Goal: Task Accomplishment & Management: Complete application form

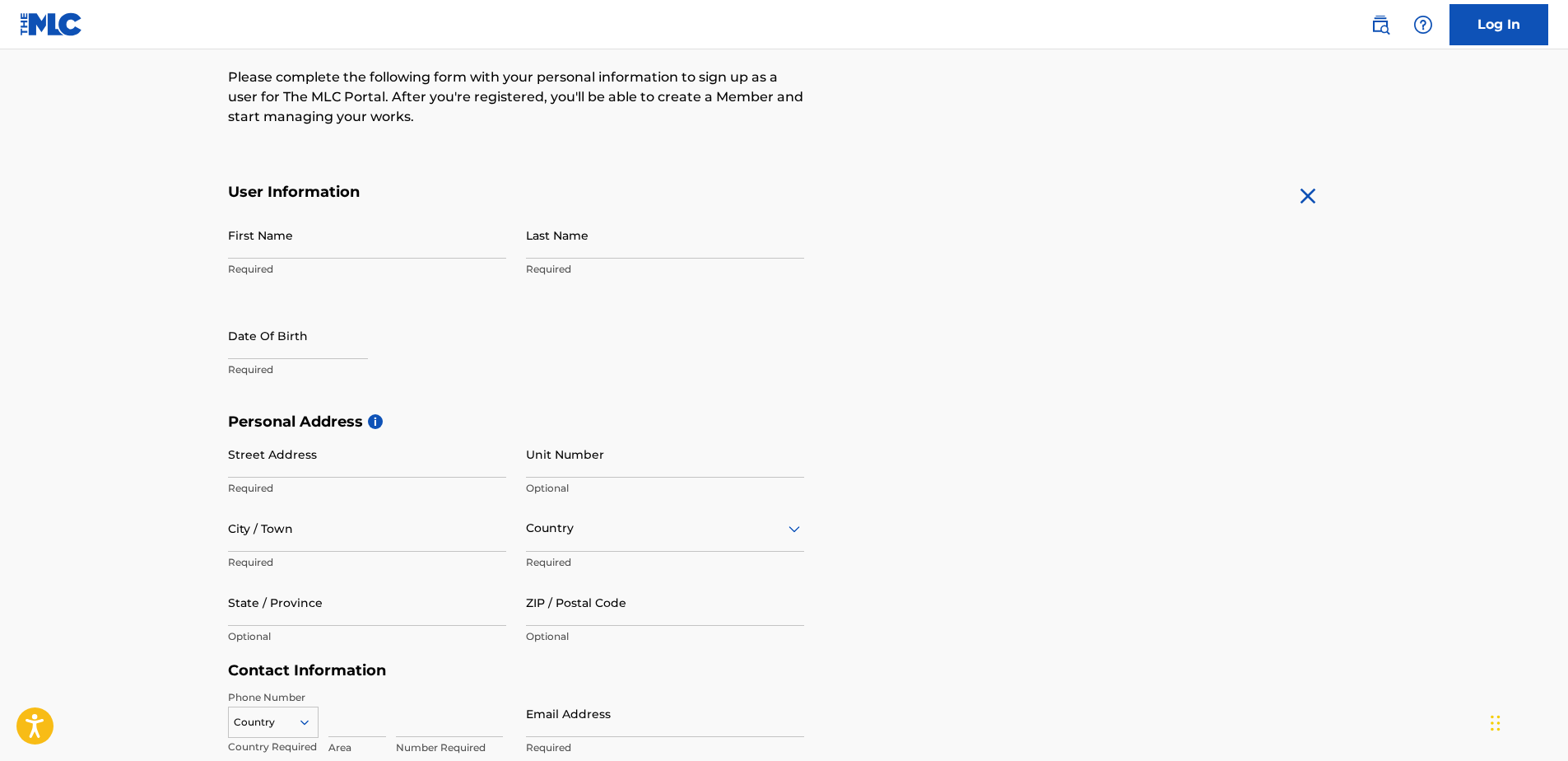
scroll to position [198, 0]
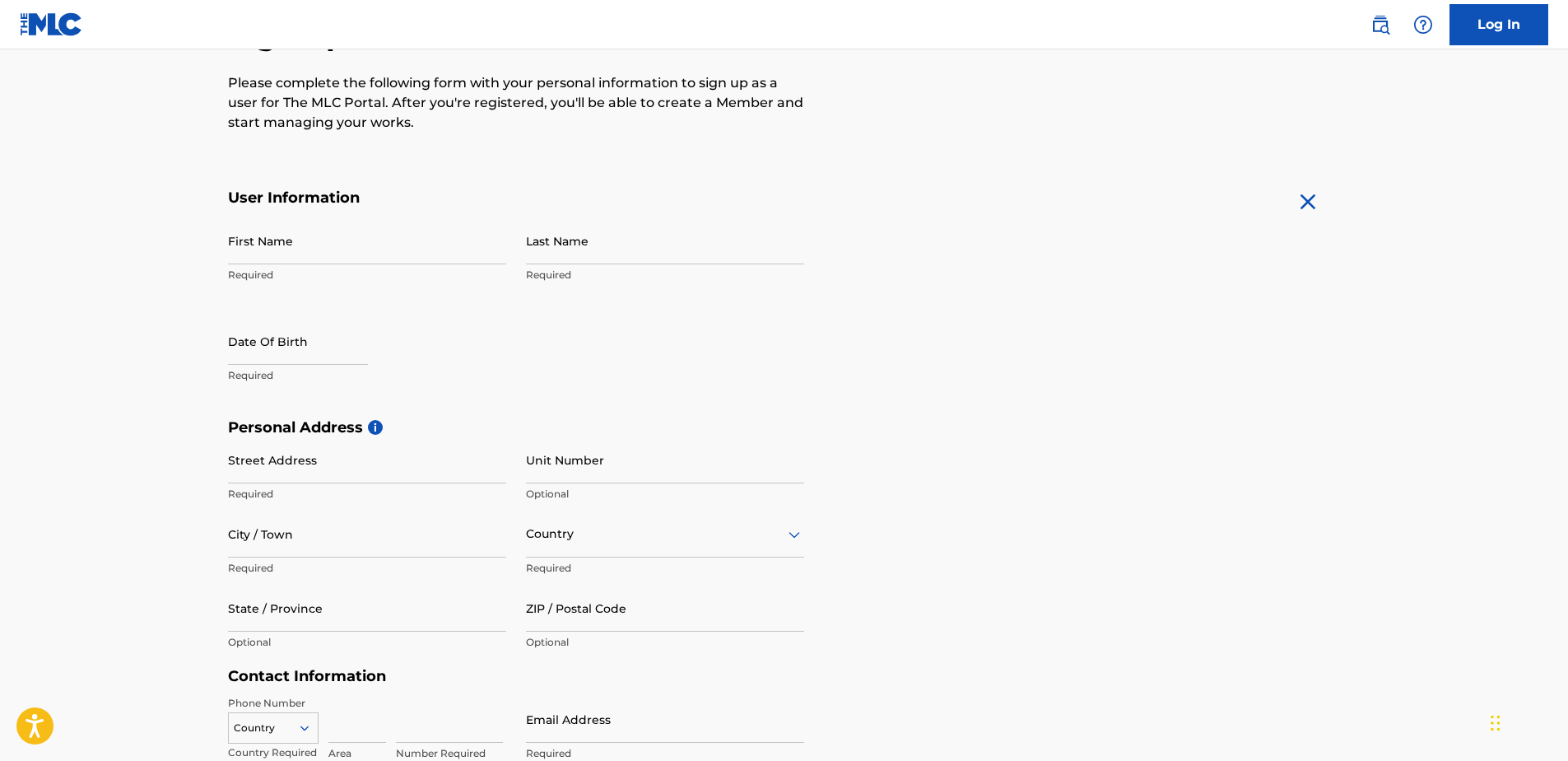
click at [292, 250] on input "First Name" at bounding box center [366, 241] width 278 height 47
type input "[PERSON_NAME]"
type input "13623 Thraves Ave"
type input "Garfield Heights"
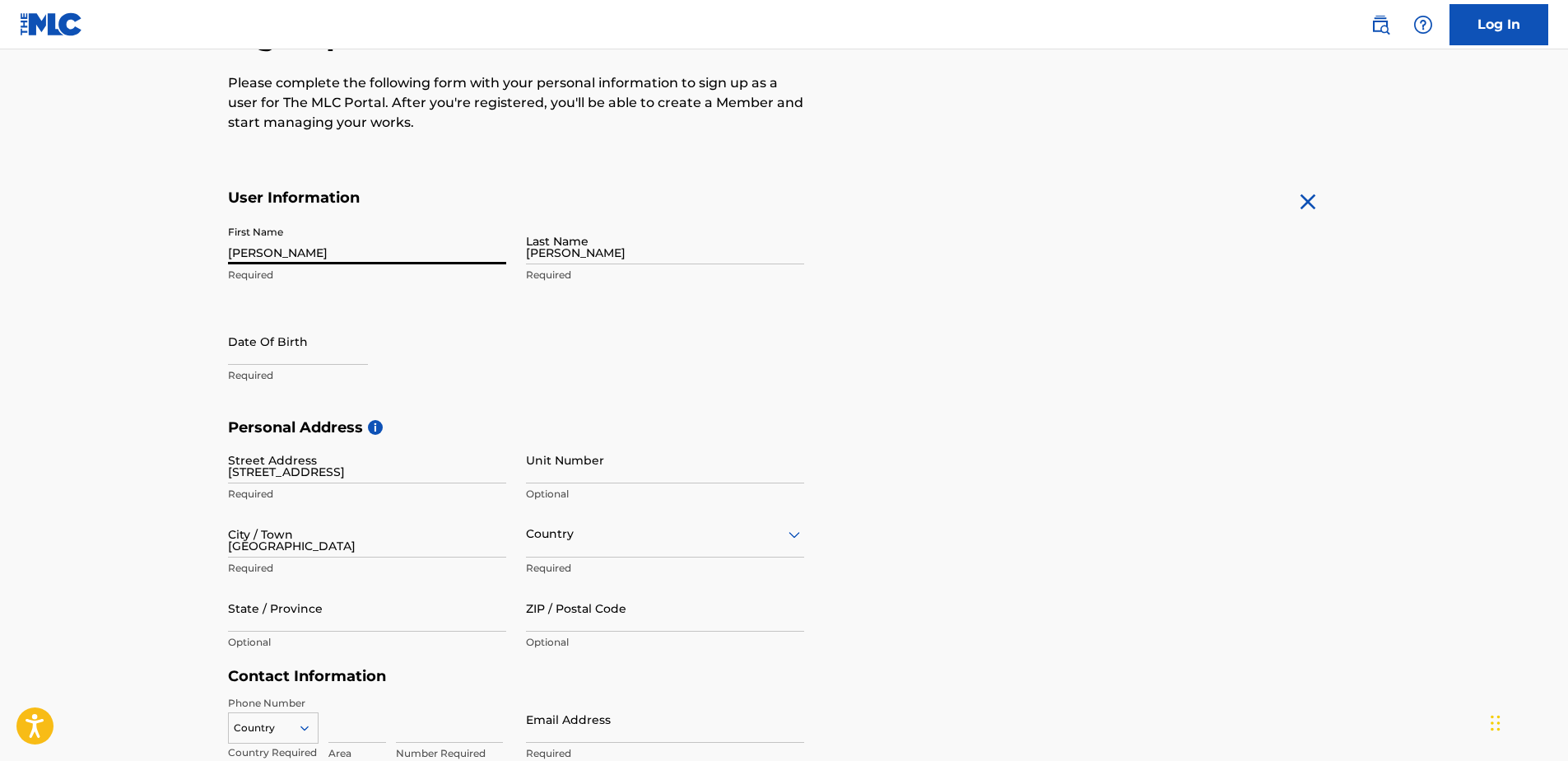
type input "[GEOGRAPHIC_DATA]"
type input "OH"
type input "44125"
type input "1"
type input "216"
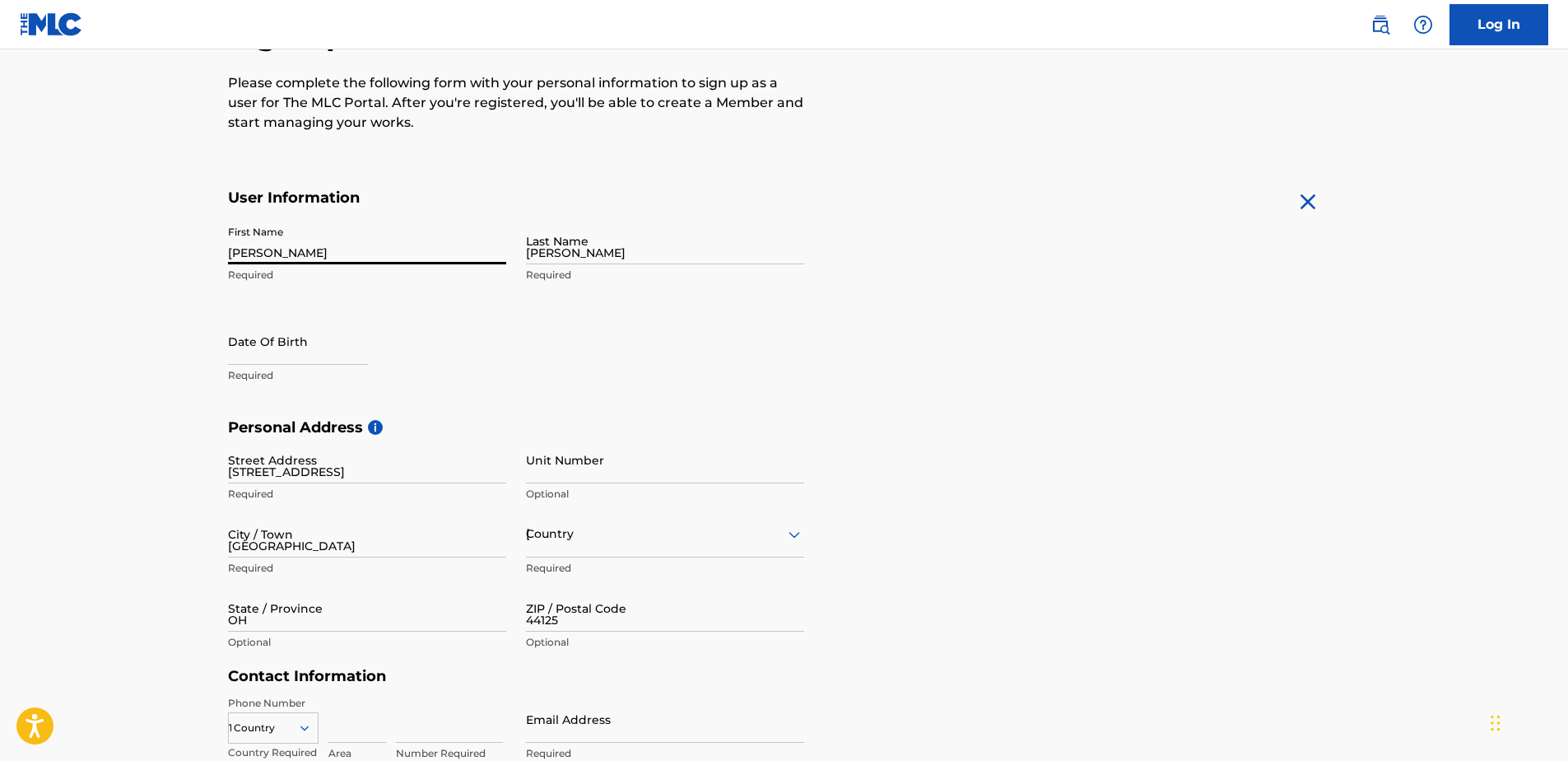
type input "8557698"
type input "[EMAIL_ADDRESS][DOMAIN_NAME]"
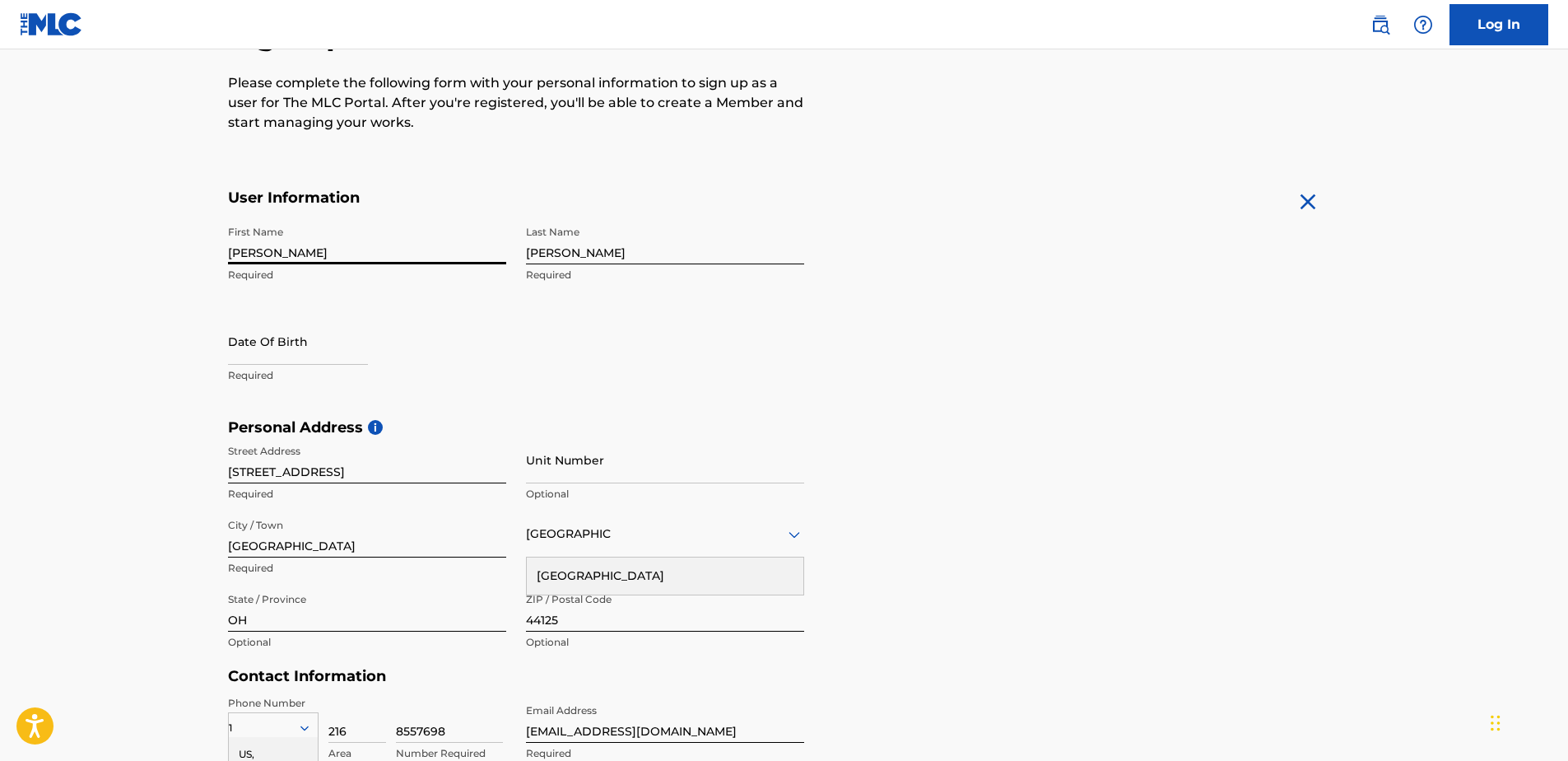
scroll to position [421, 0]
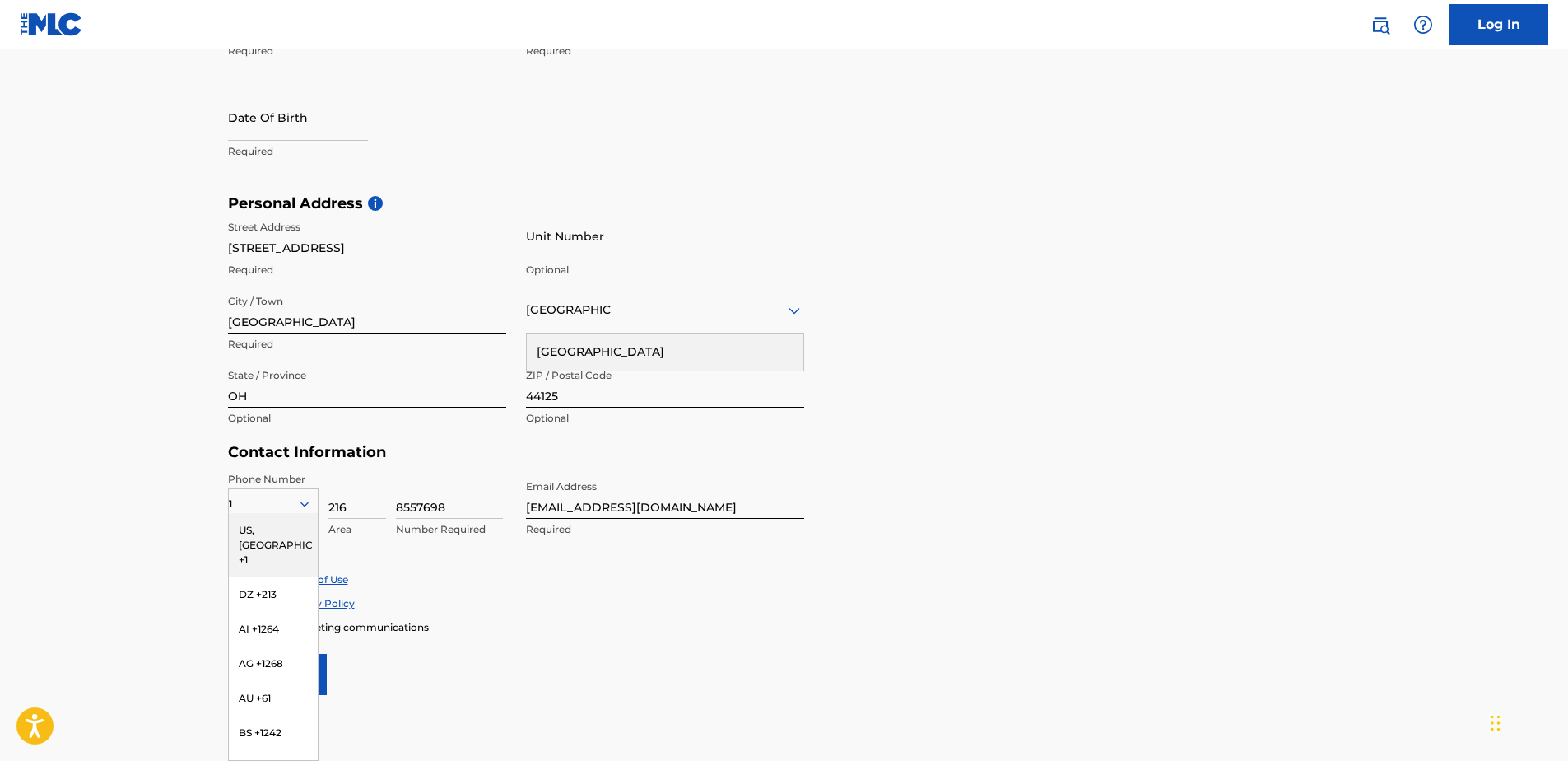
click at [140, 397] on main "The MLC uses identity verification before a user is registered to comply with K…" at bounding box center [784, 207] width 1568 height 1159
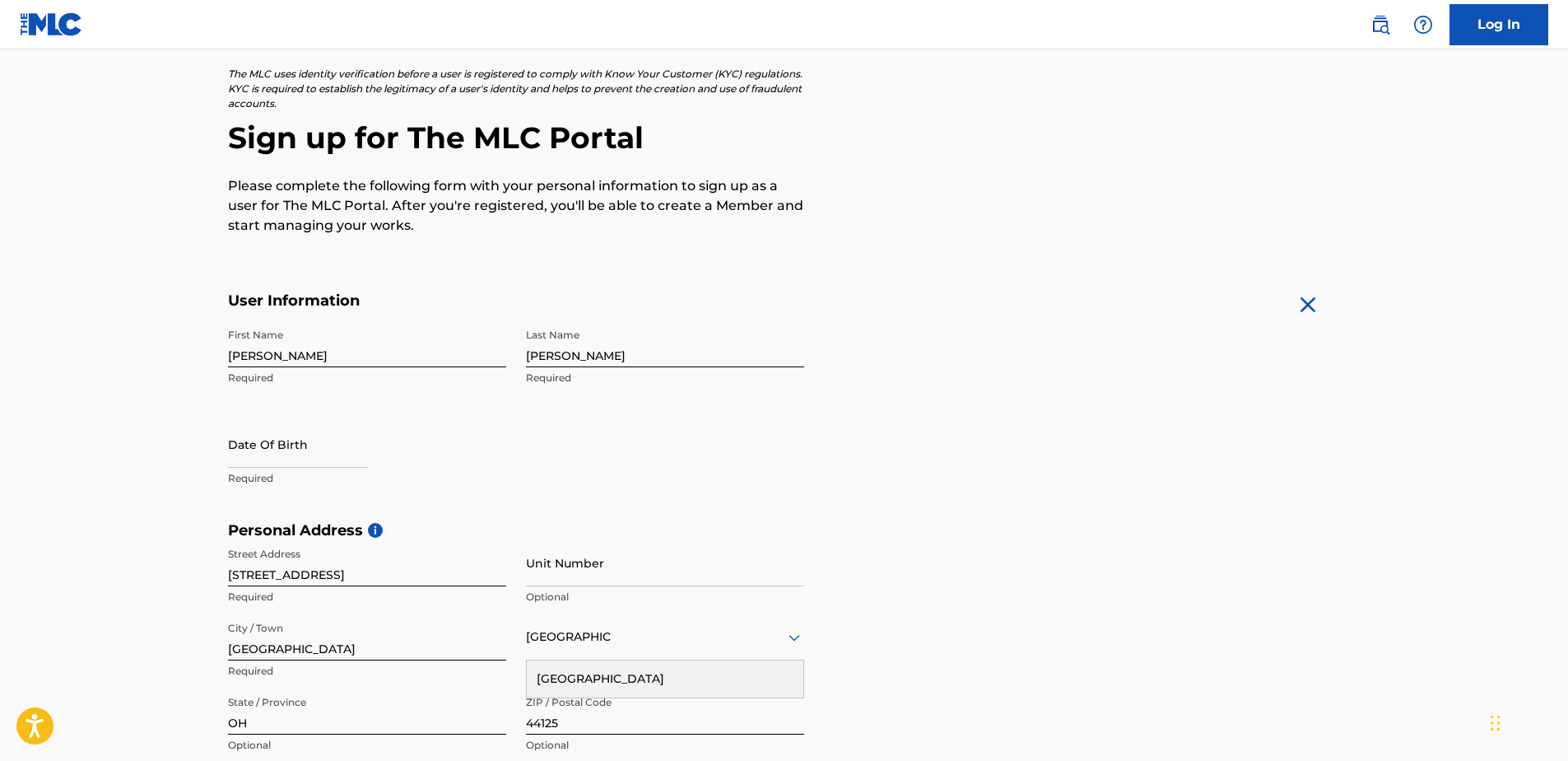
scroll to position [92, 0]
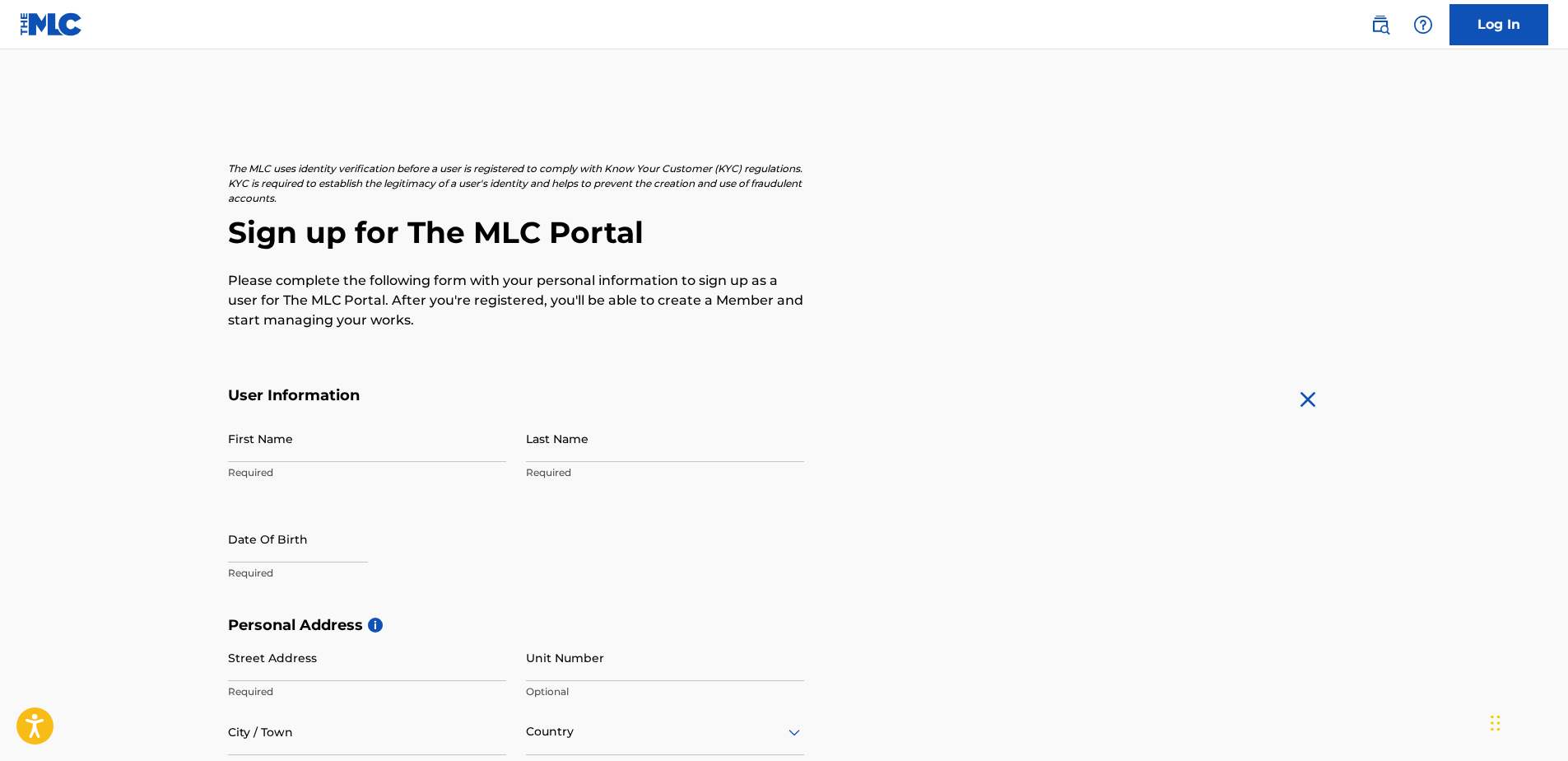
click at [245, 441] on input "First Name" at bounding box center [366, 438] width 278 height 47
type input "[PERSON_NAME]"
select select "8"
select select "2025"
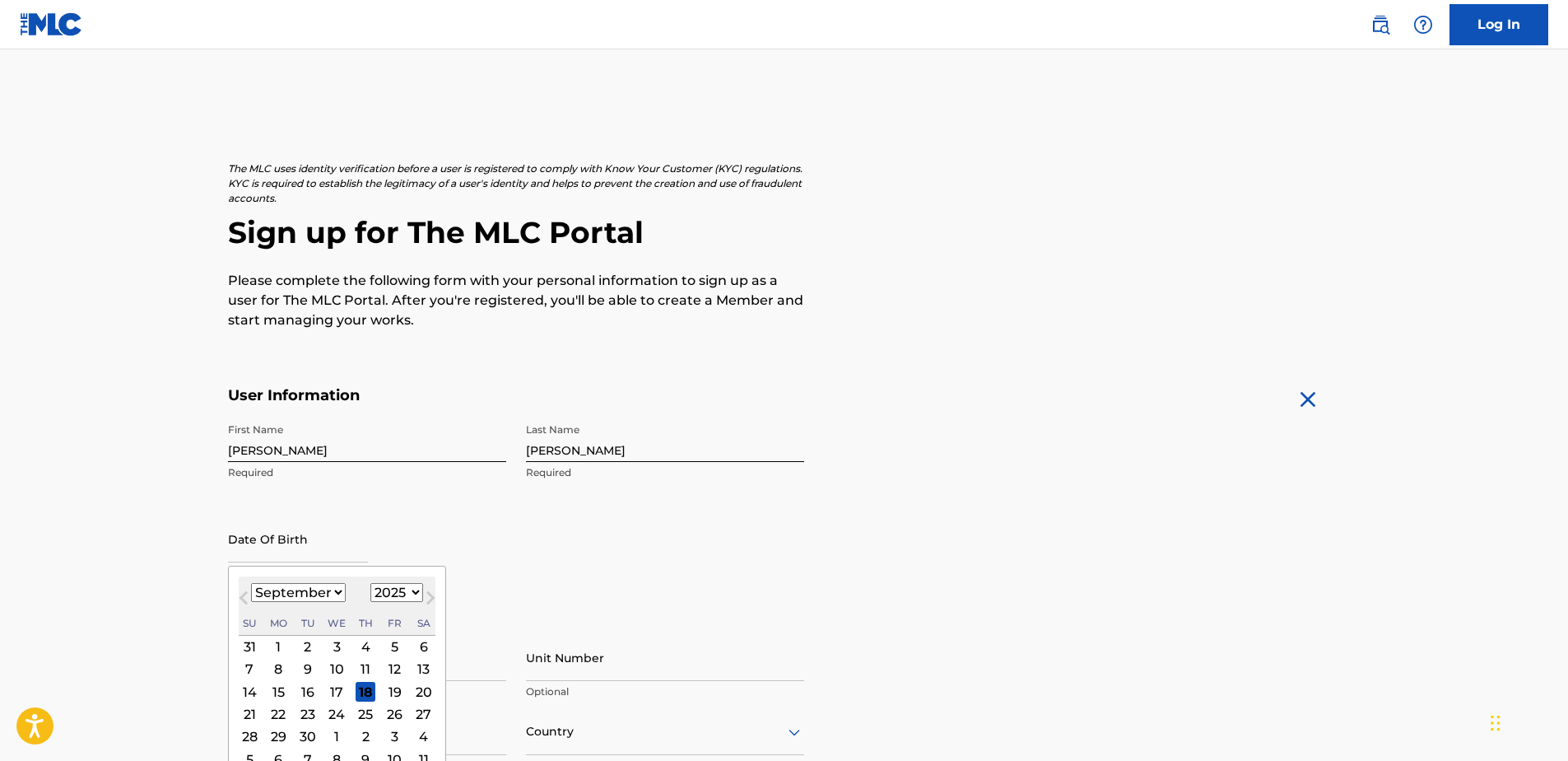
scroll to position [164, 0]
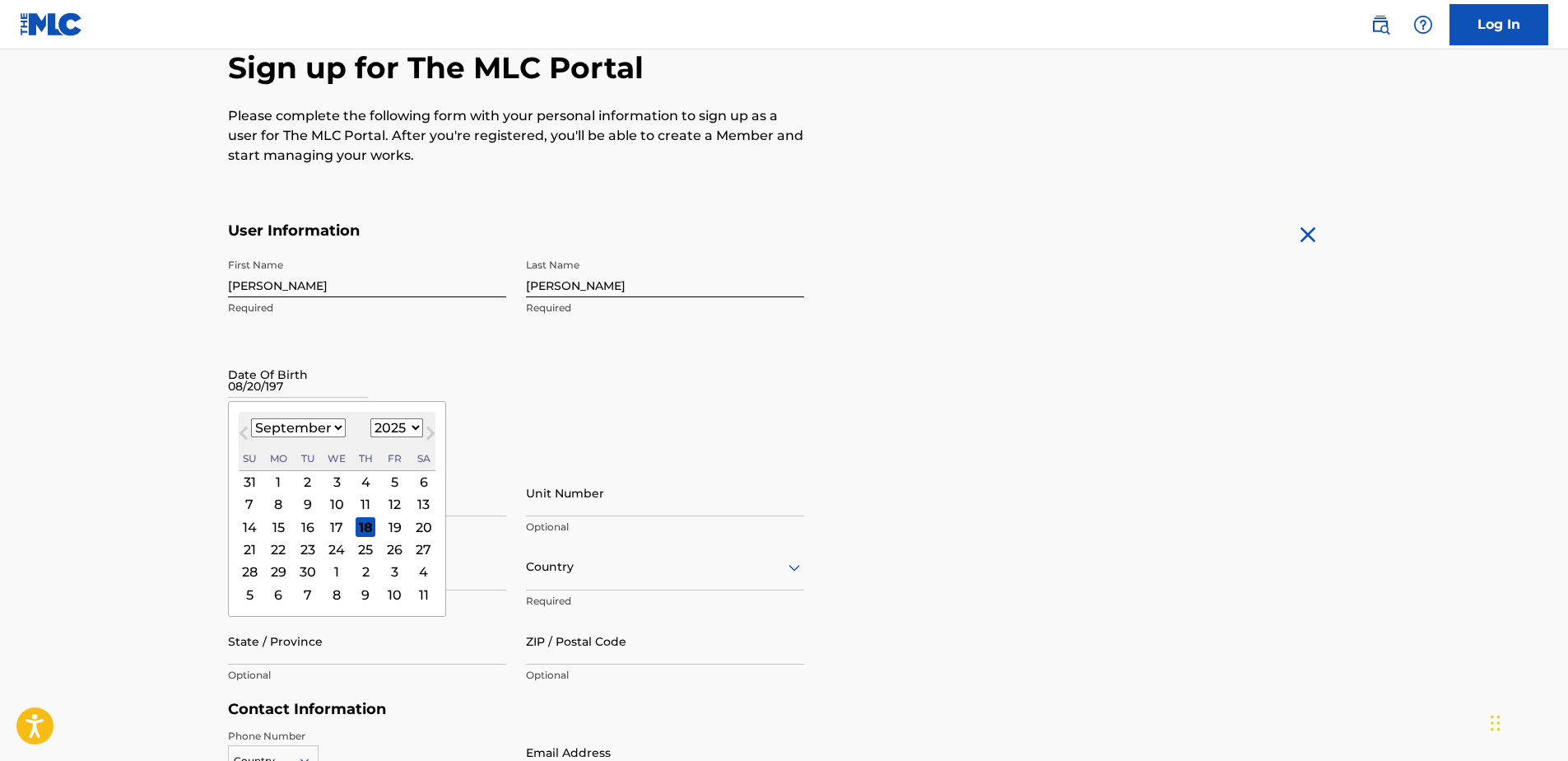
type input "[DATE]"
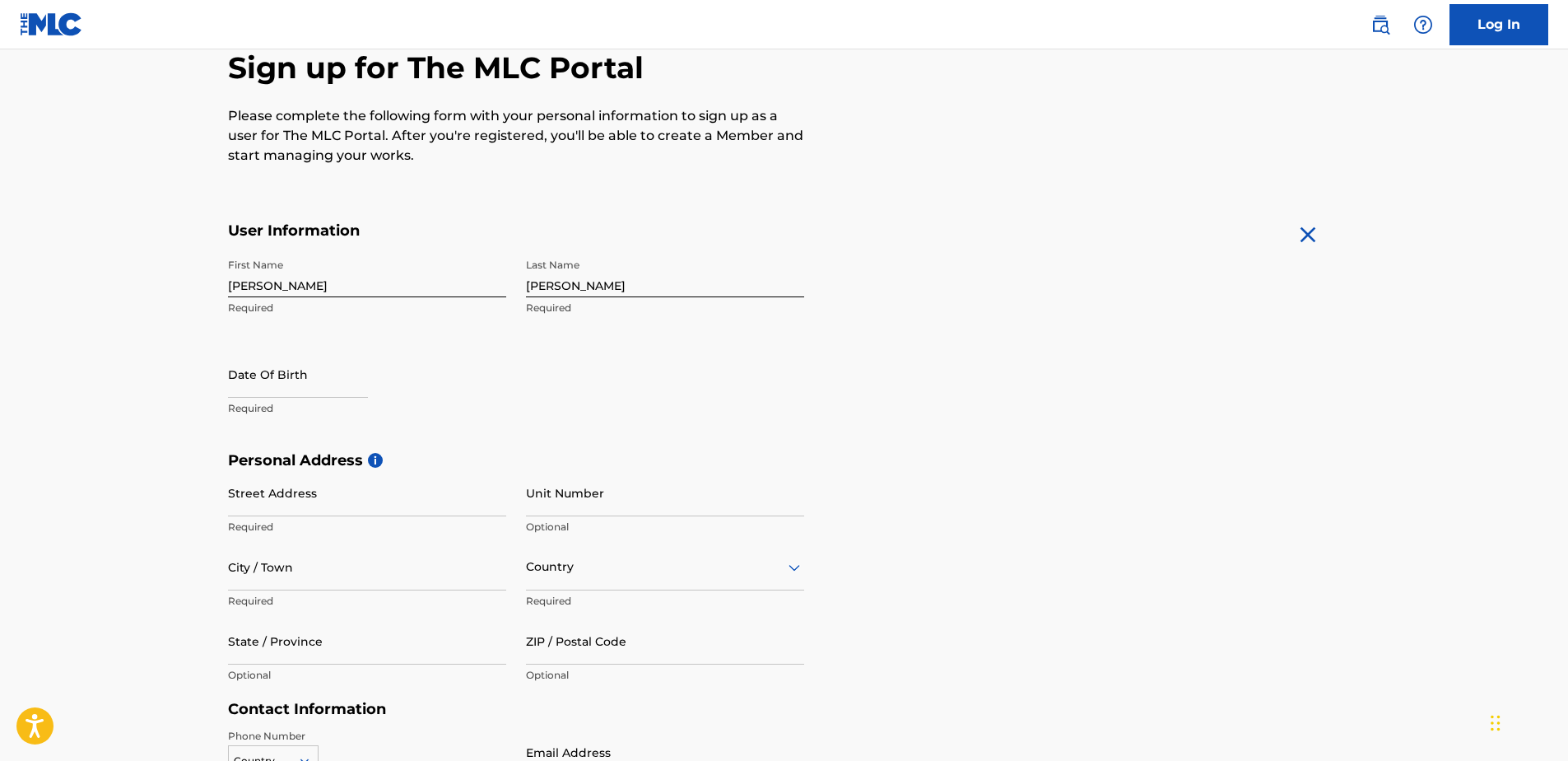
click at [0, 340] on html "Accessibility Screen-Reader Guide, Feedback, and Issue Reporting | New window L…" at bounding box center [784, 216] width 1568 height 761
select select "8"
select select "2025"
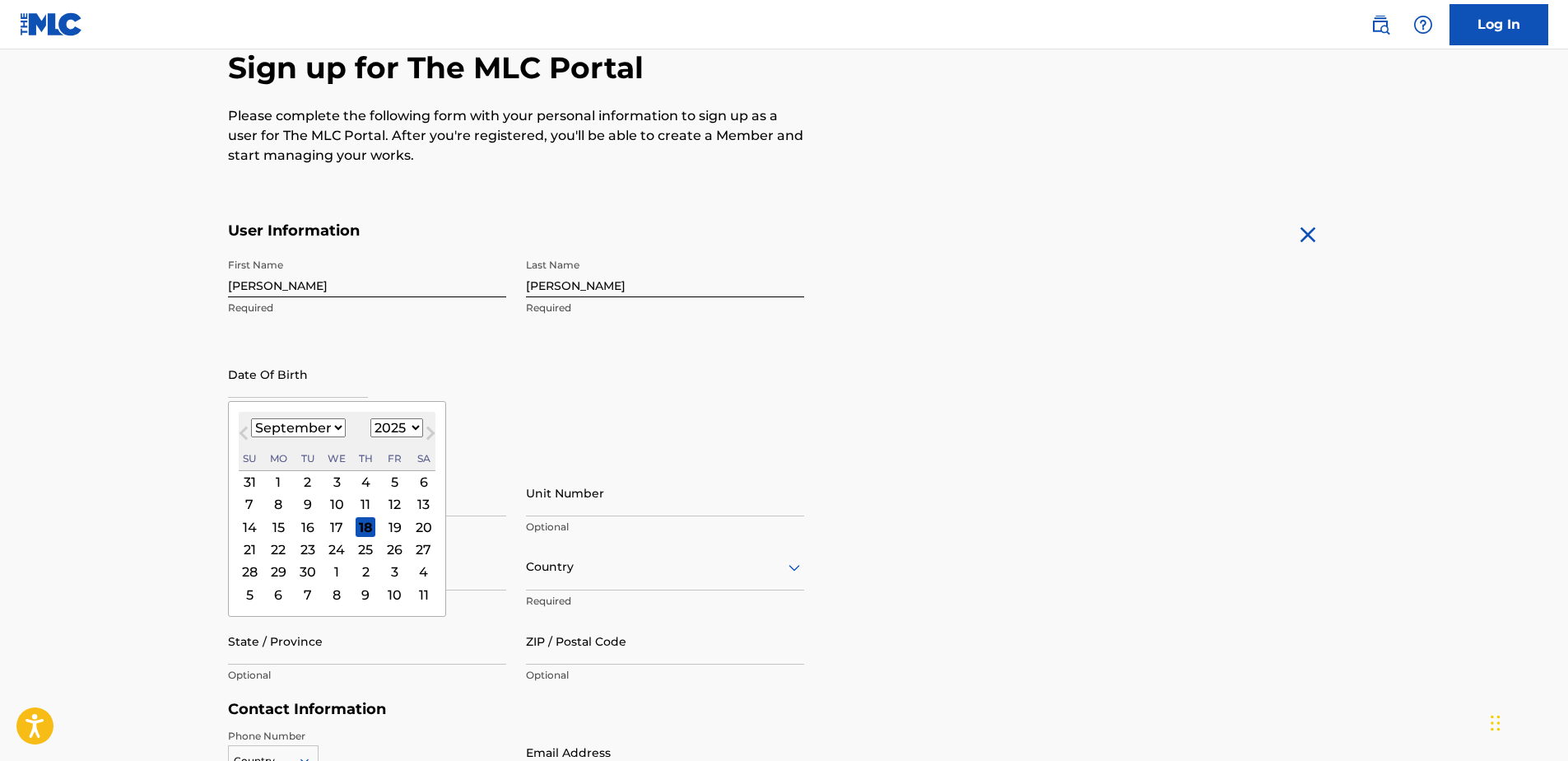
click at [269, 389] on input "text" at bounding box center [297, 374] width 140 height 47
type input "[DATE]"
click at [149, 459] on main "The MLC uses identity verification before a user is registered to comply with K…" at bounding box center [784, 464] width 1568 height 1159
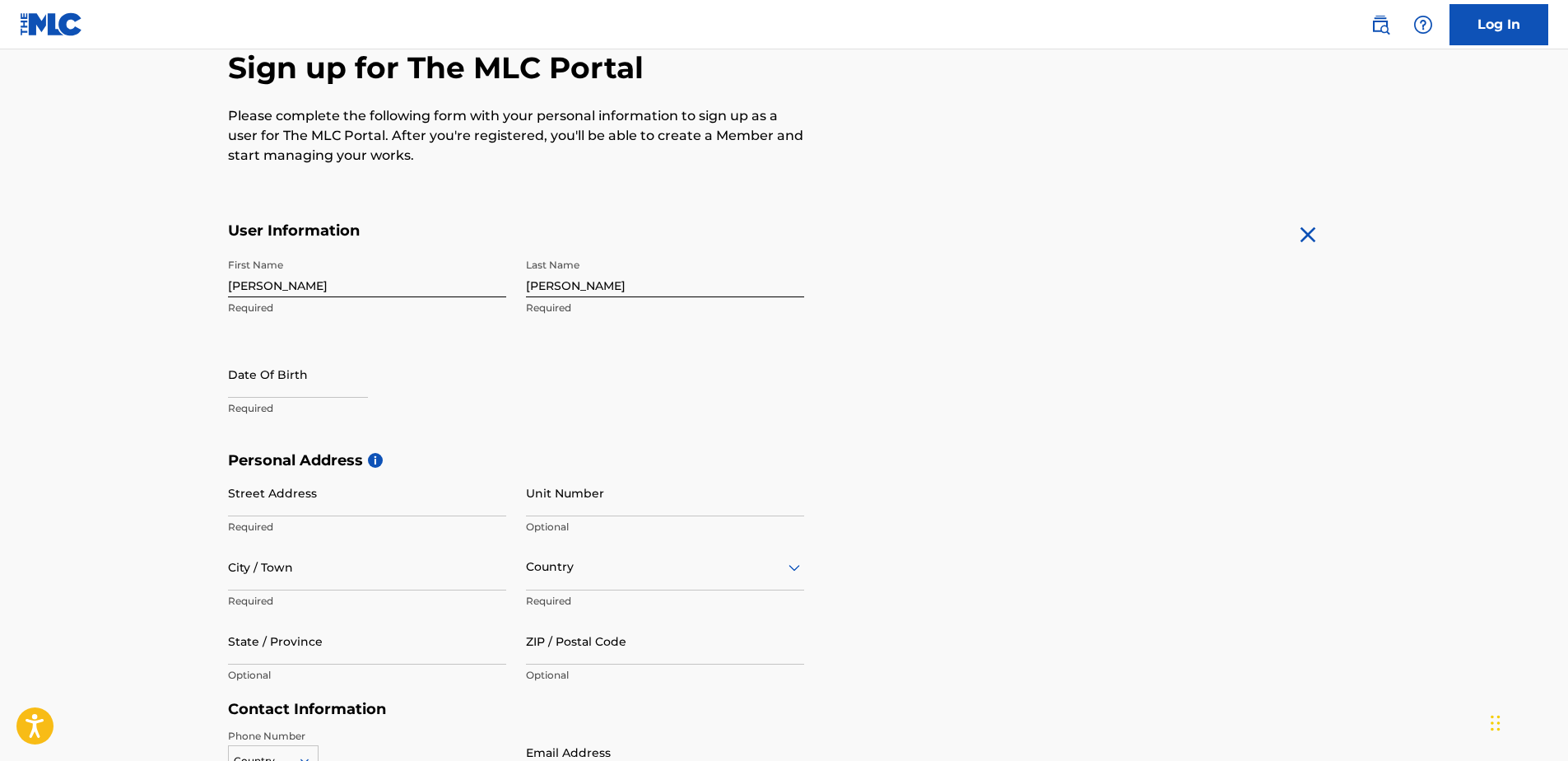
select select "8"
select select "2025"
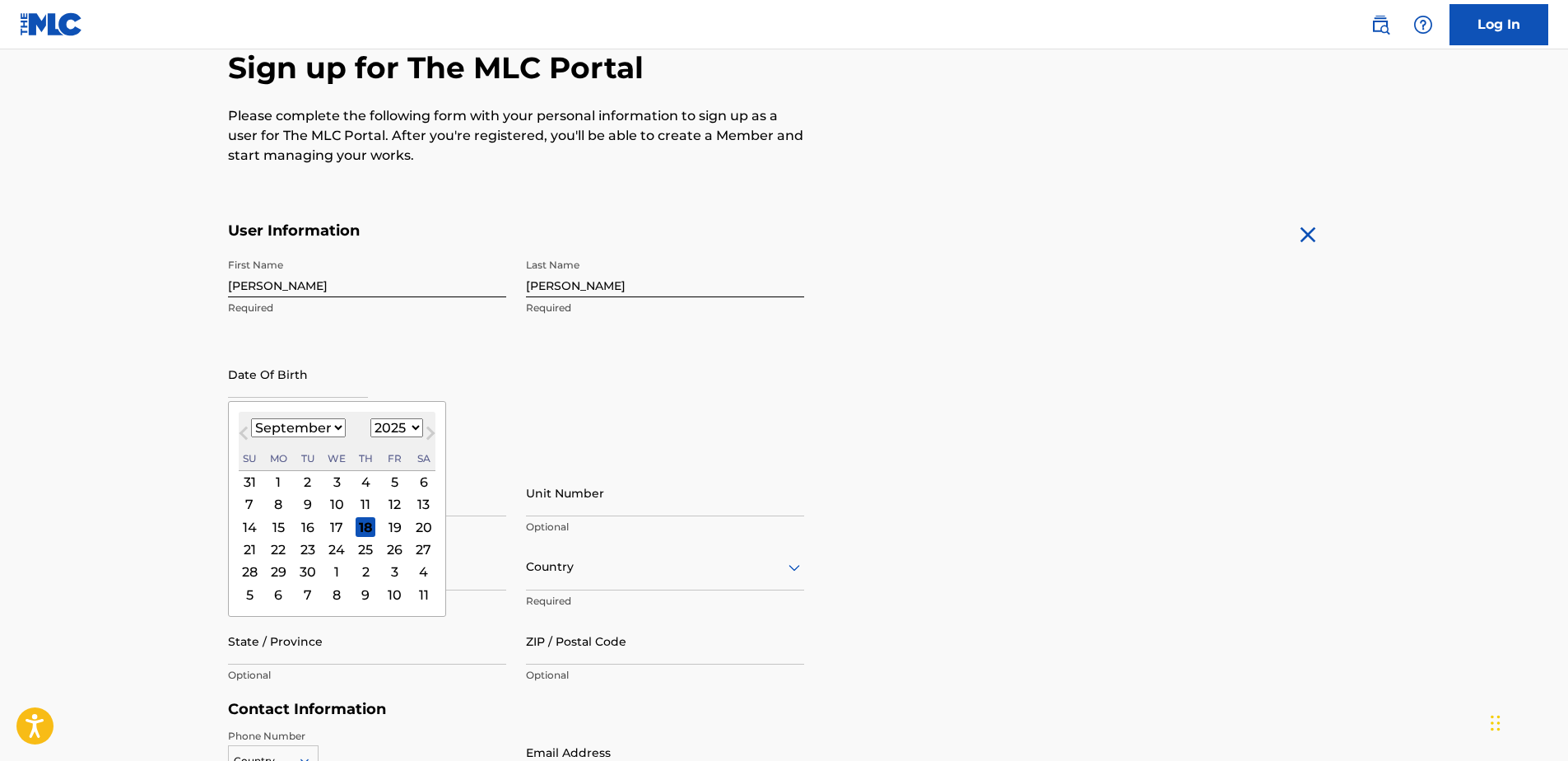
click at [274, 384] on input "text" at bounding box center [297, 374] width 140 height 47
click at [341, 426] on select "January February March April May June July August September October November De…" at bounding box center [298, 428] width 95 height 19
select select "7"
click at [251, 419] on select "January February March April May June July August September October November De…" at bounding box center [298, 428] width 95 height 19
click at [377, 425] on select "1899 1900 1901 1902 1903 1904 1905 1906 1907 1908 1909 1910 1911 1912 1913 1914…" at bounding box center [397, 428] width 53 height 19
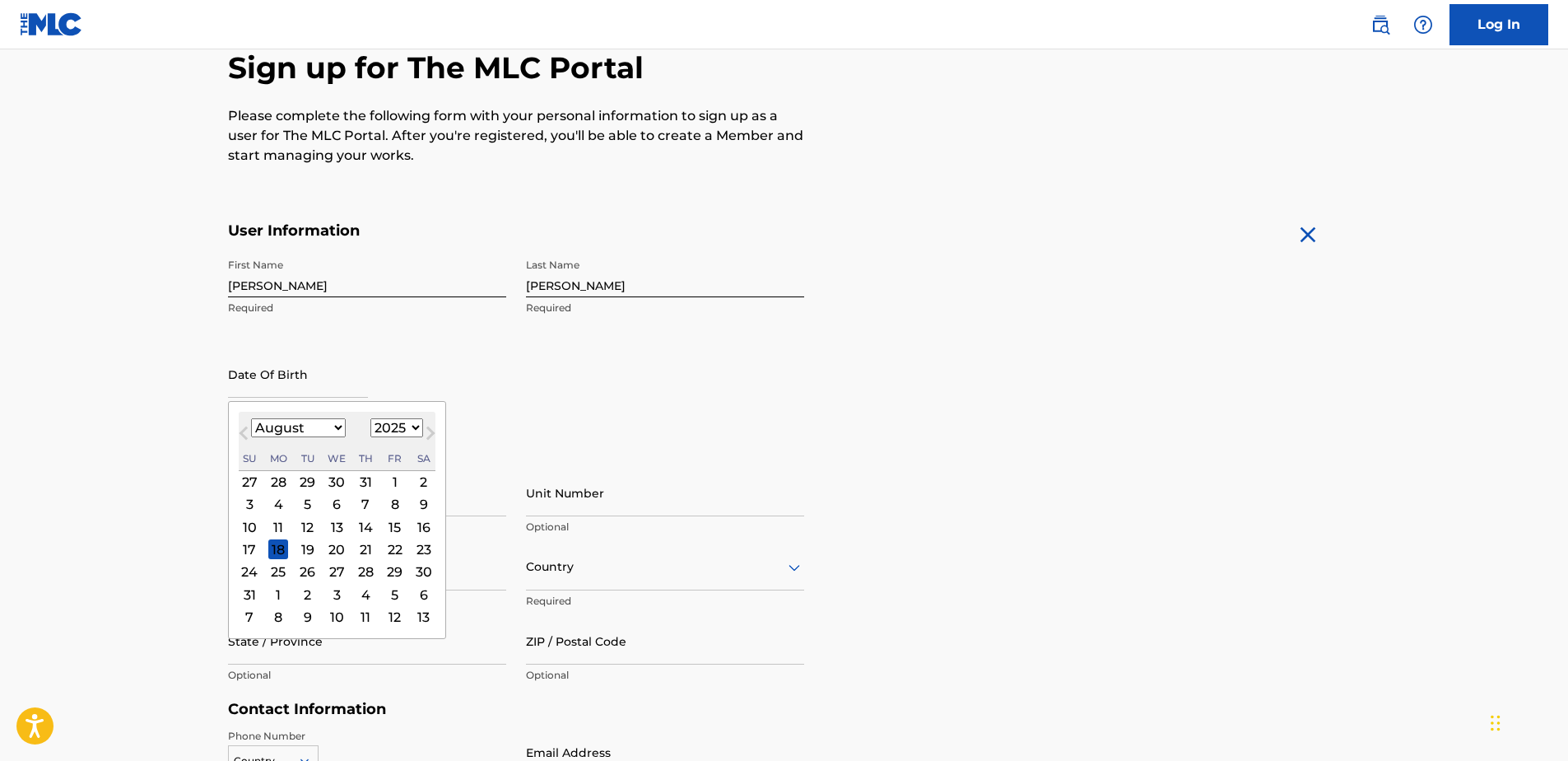
select select "1972"
click at [371, 419] on select "1899 1900 1901 1902 1903 1904 1905 1906 1907 1908 1909 1910 1911 1912 1913 1914…" at bounding box center [397, 428] width 53 height 19
click at [249, 551] on div "20" at bounding box center [249, 549] width 20 height 20
type input "[DATE]"
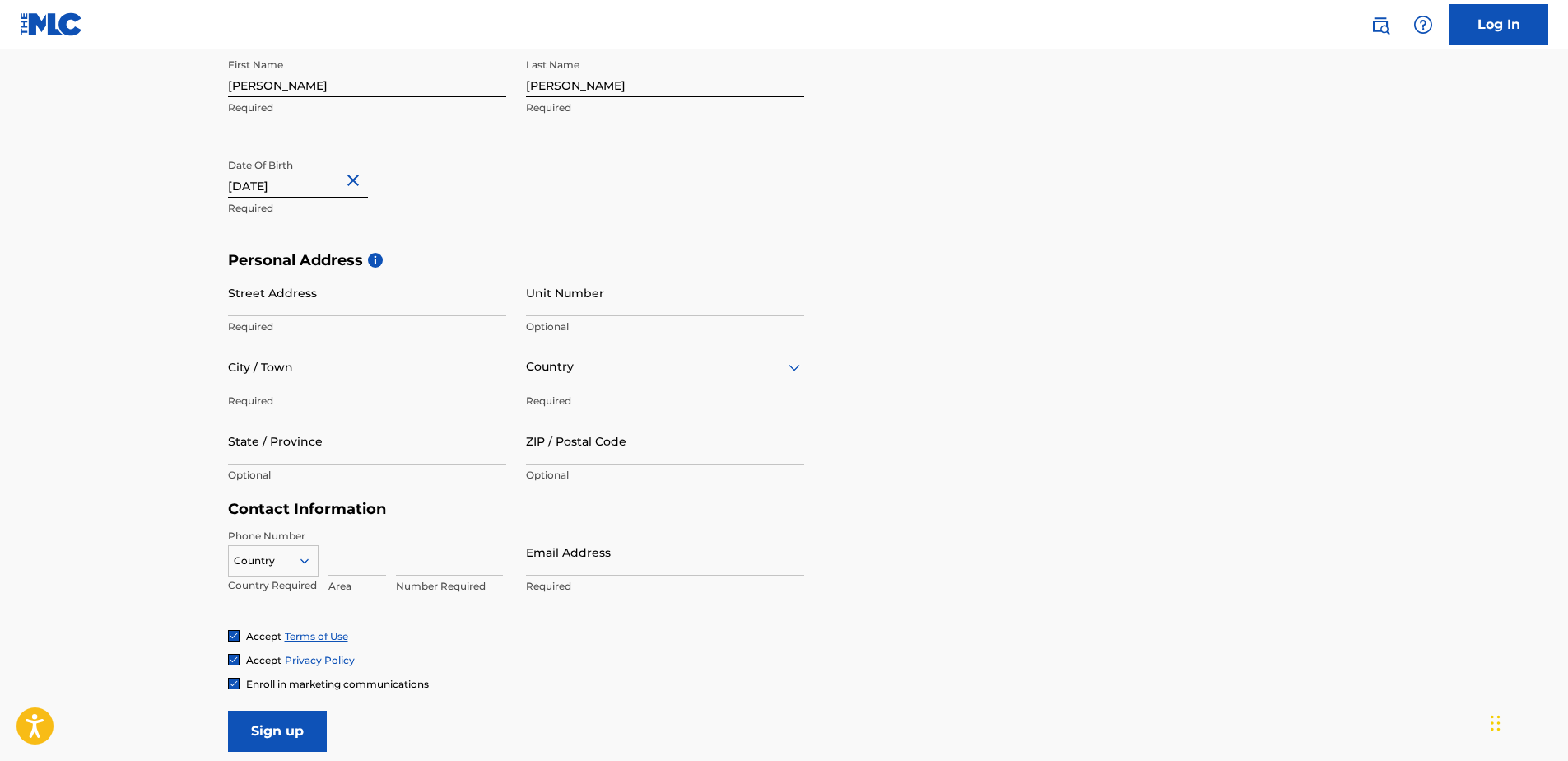
scroll to position [412, 0]
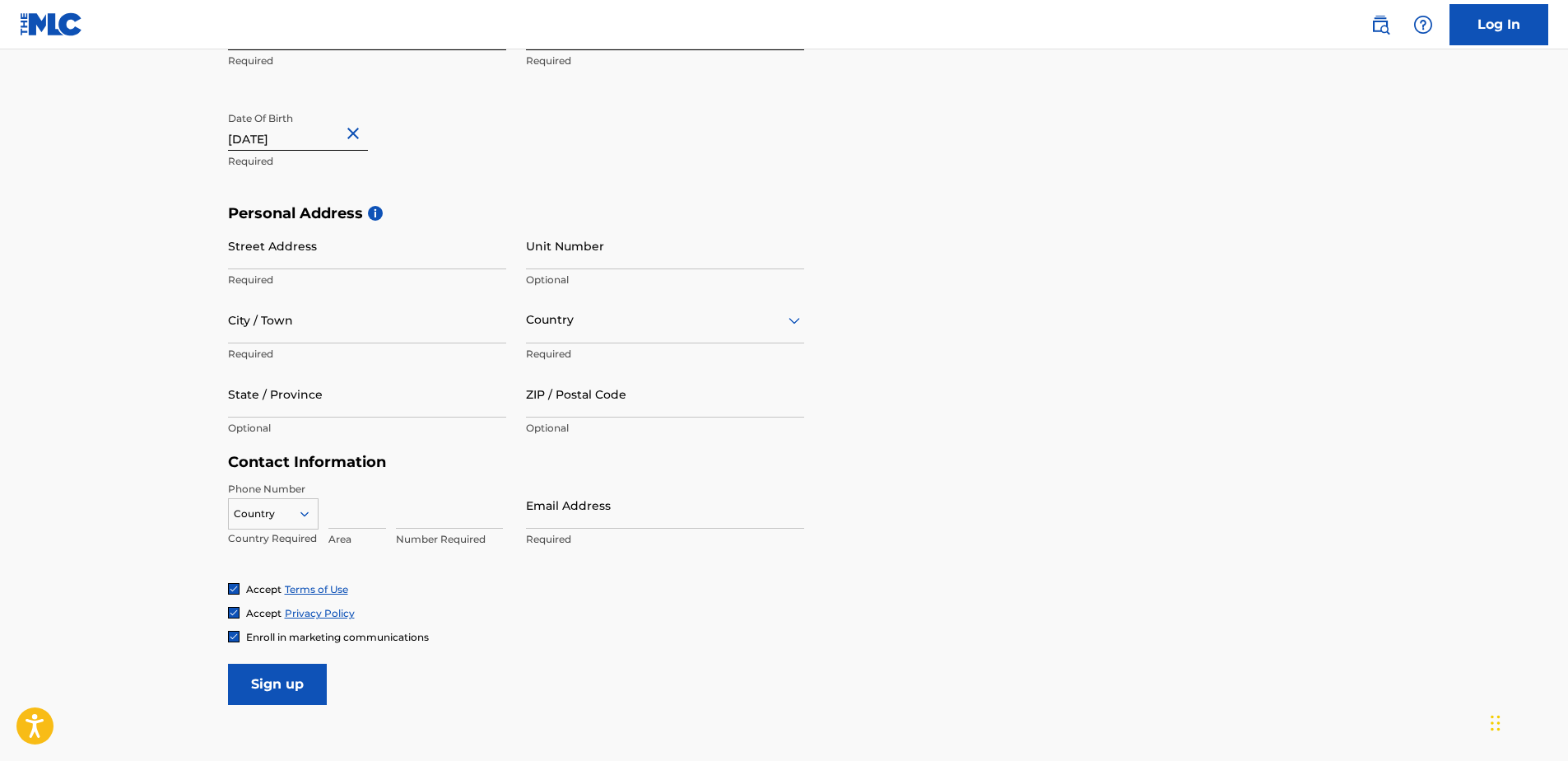
click at [281, 252] on input "Street Address" at bounding box center [366, 246] width 278 height 47
type input "[STREET_ADDRESS]"
type input "Parma"
type input "[GEOGRAPHIC_DATA]"
type input "OH"
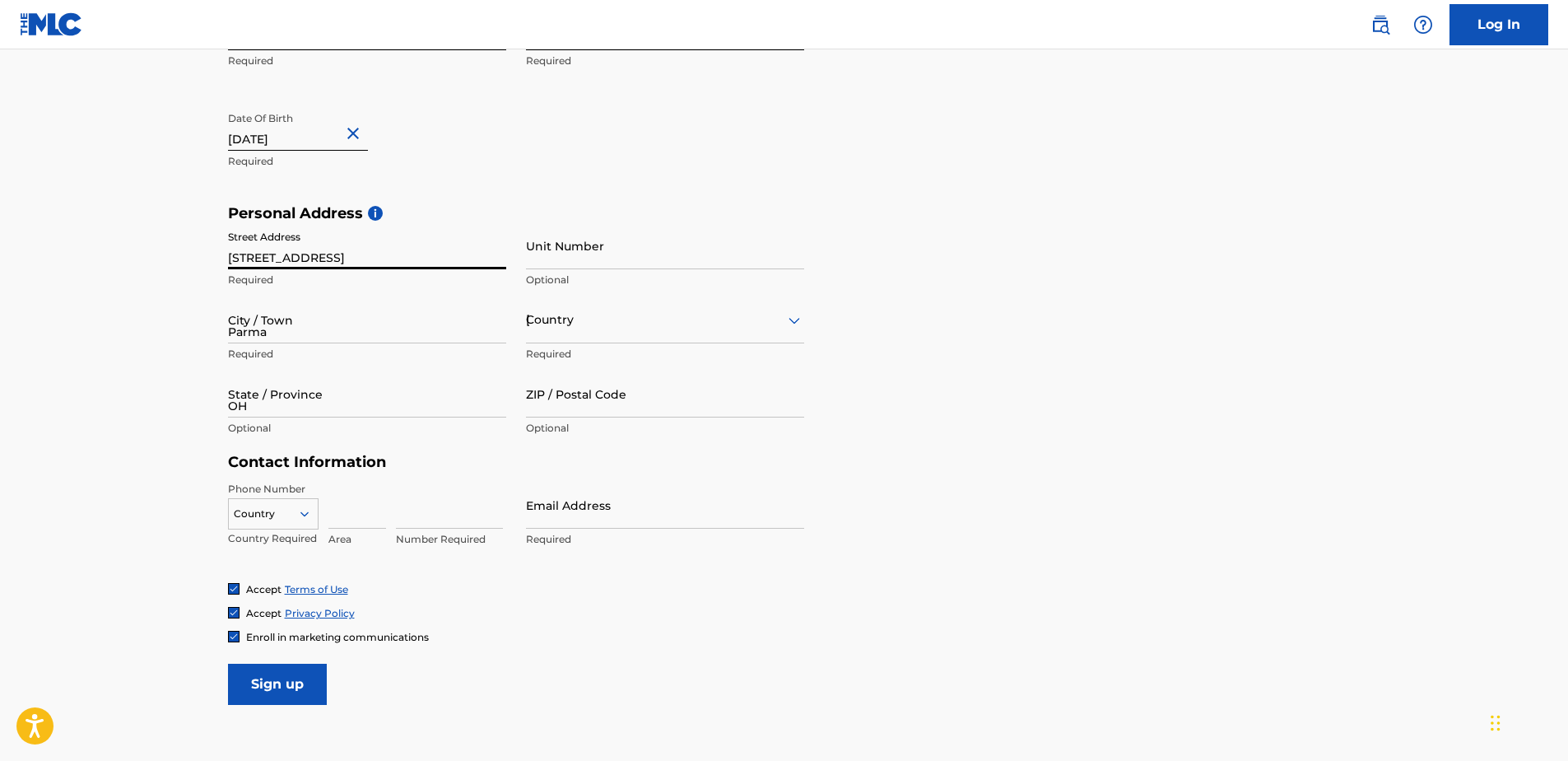
type input "44130"
type input "[EMAIL_ADDRESS][DOMAIN_NAME]"
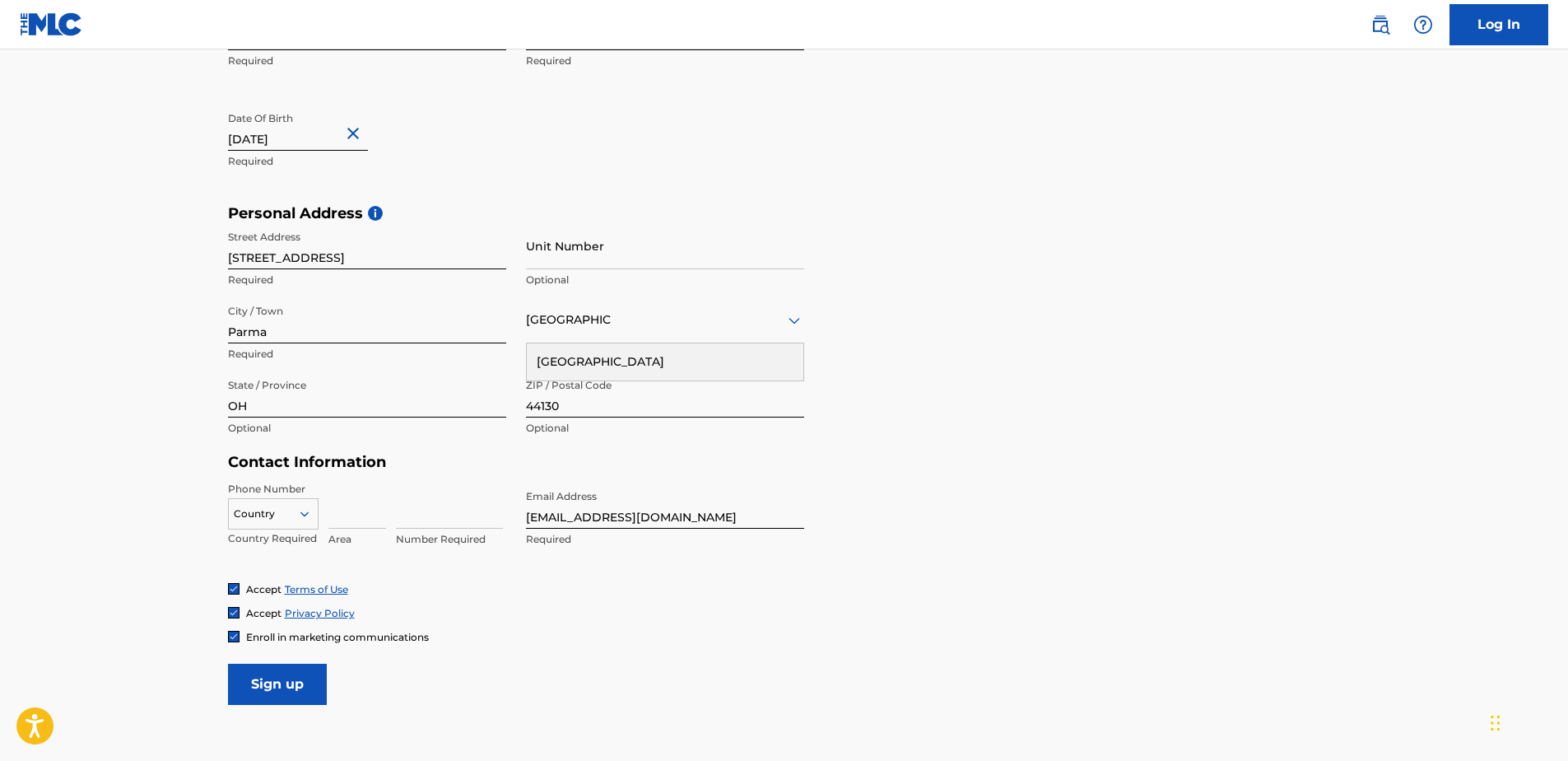
click at [551, 363] on div "[GEOGRAPHIC_DATA]" at bounding box center [664, 361] width 276 height 37
click at [551, 363] on div "Country [GEOGRAPHIC_DATA] Required" at bounding box center [664, 333] width 278 height 74
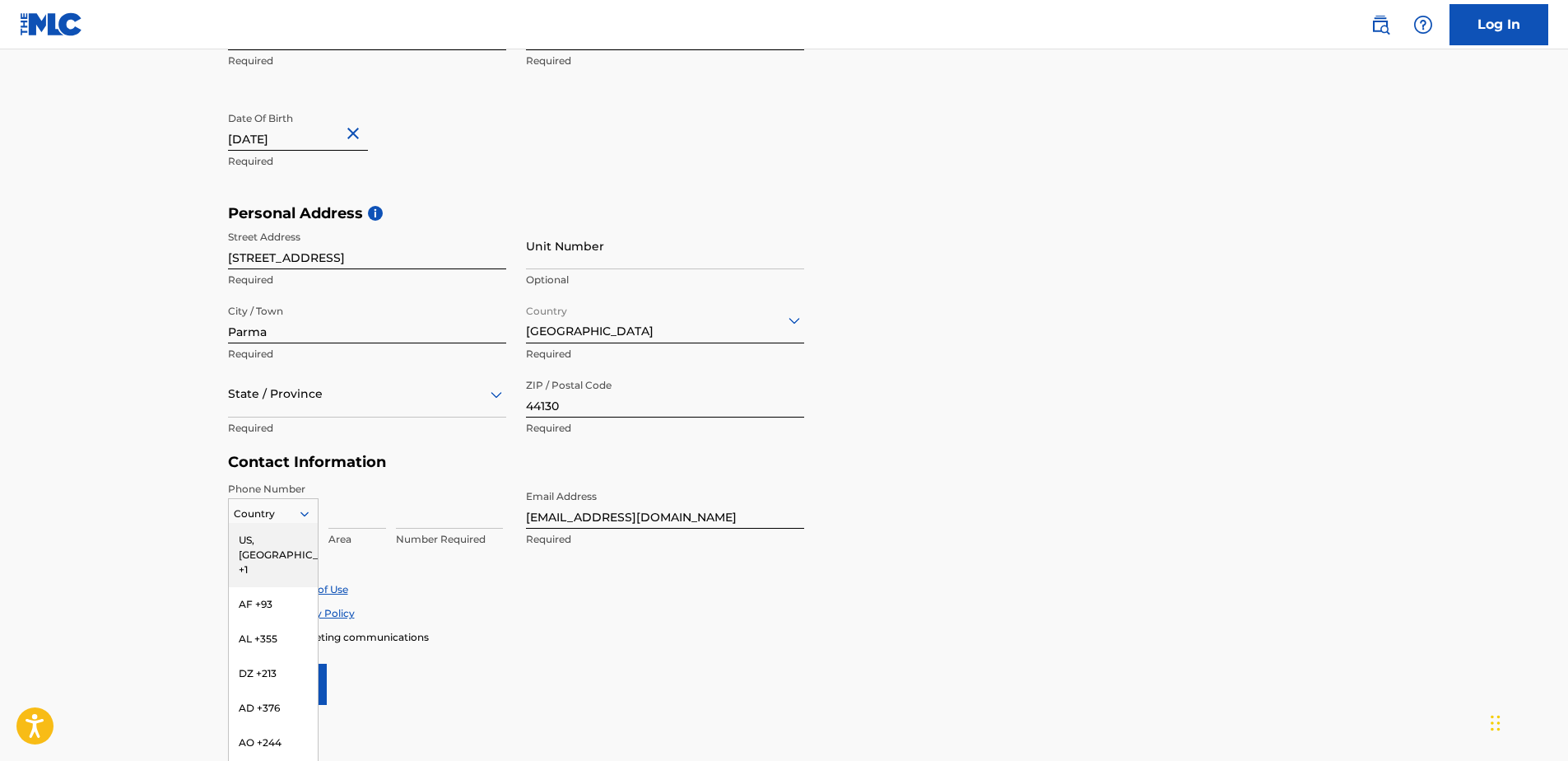
scroll to position [421, 0]
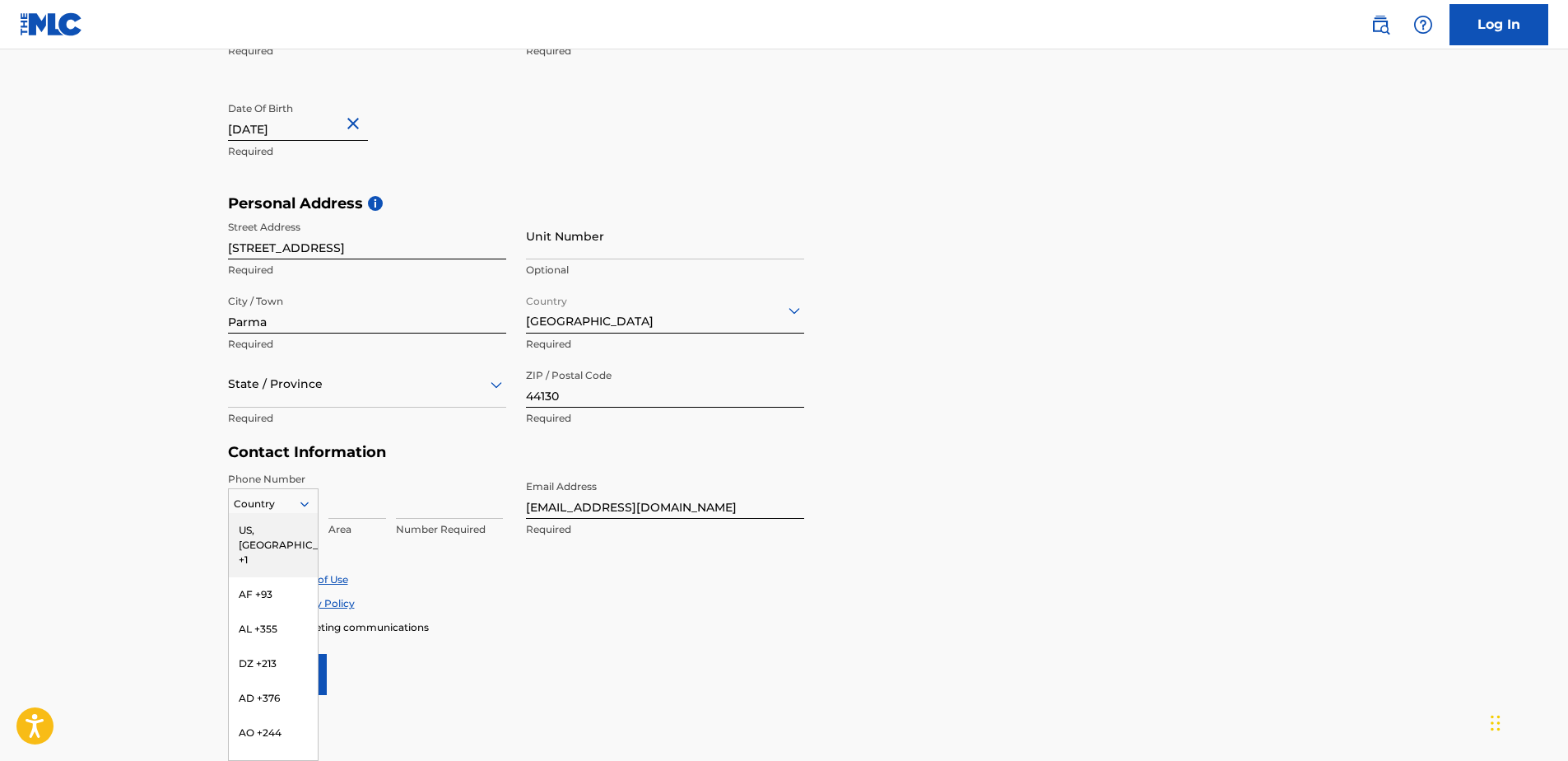
click at [254, 513] on div "216 results available. Use Up and Down to choose options, press Enter to select…" at bounding box center [273, 500] width 91 height 25
type input "u"
type input "us"
click at [281, 526] on div "US, [GEOGRAPHIC_DATA] +1" at bounding box center [273, 544] width 89 height 64
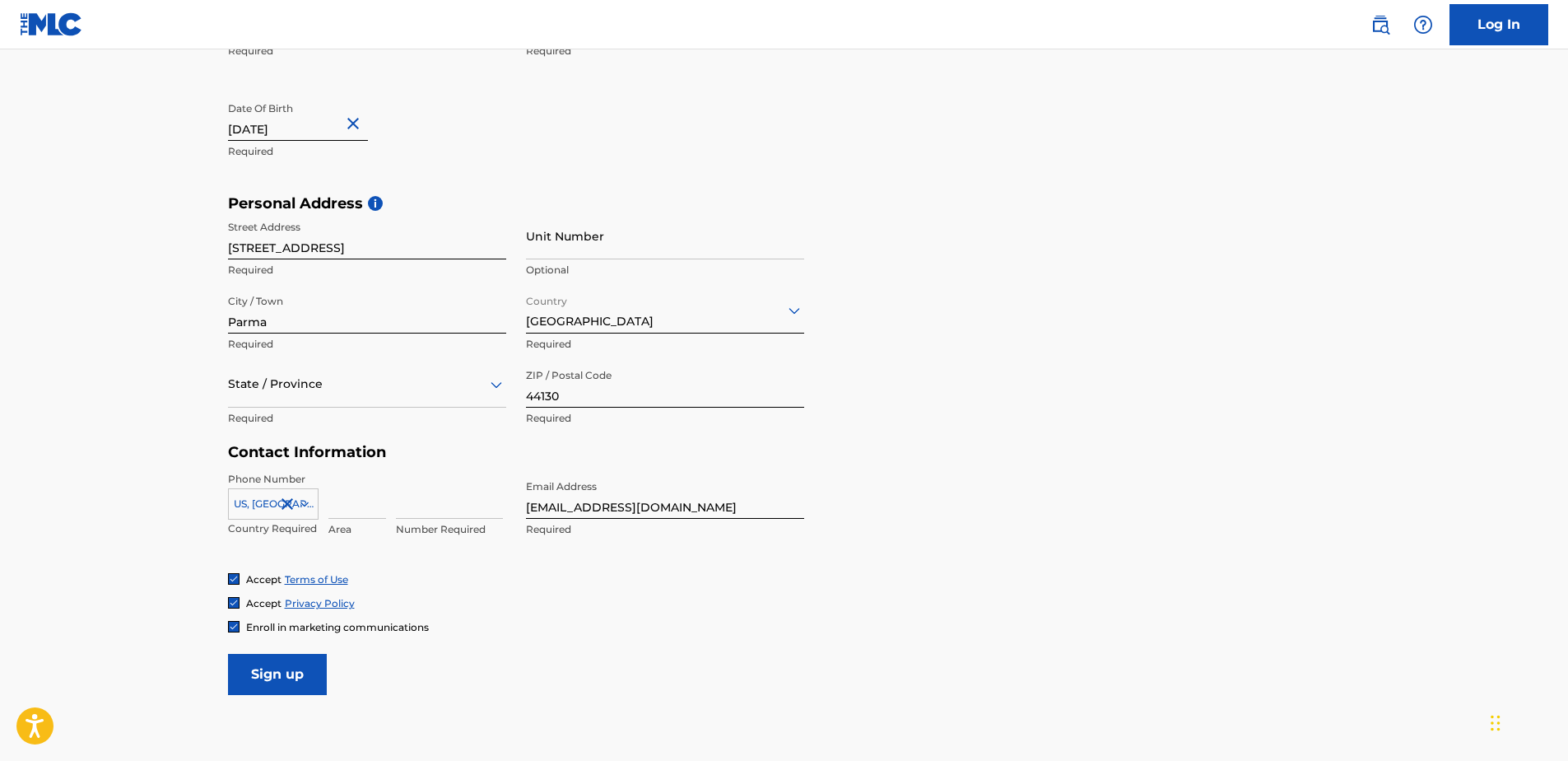
click at [365, 494] on input at bounding box center [357, 495] width 57 height 47
type input "216"
type input "[GEOGRAPHIC_DATA]"
type input "OH"
type input "1"
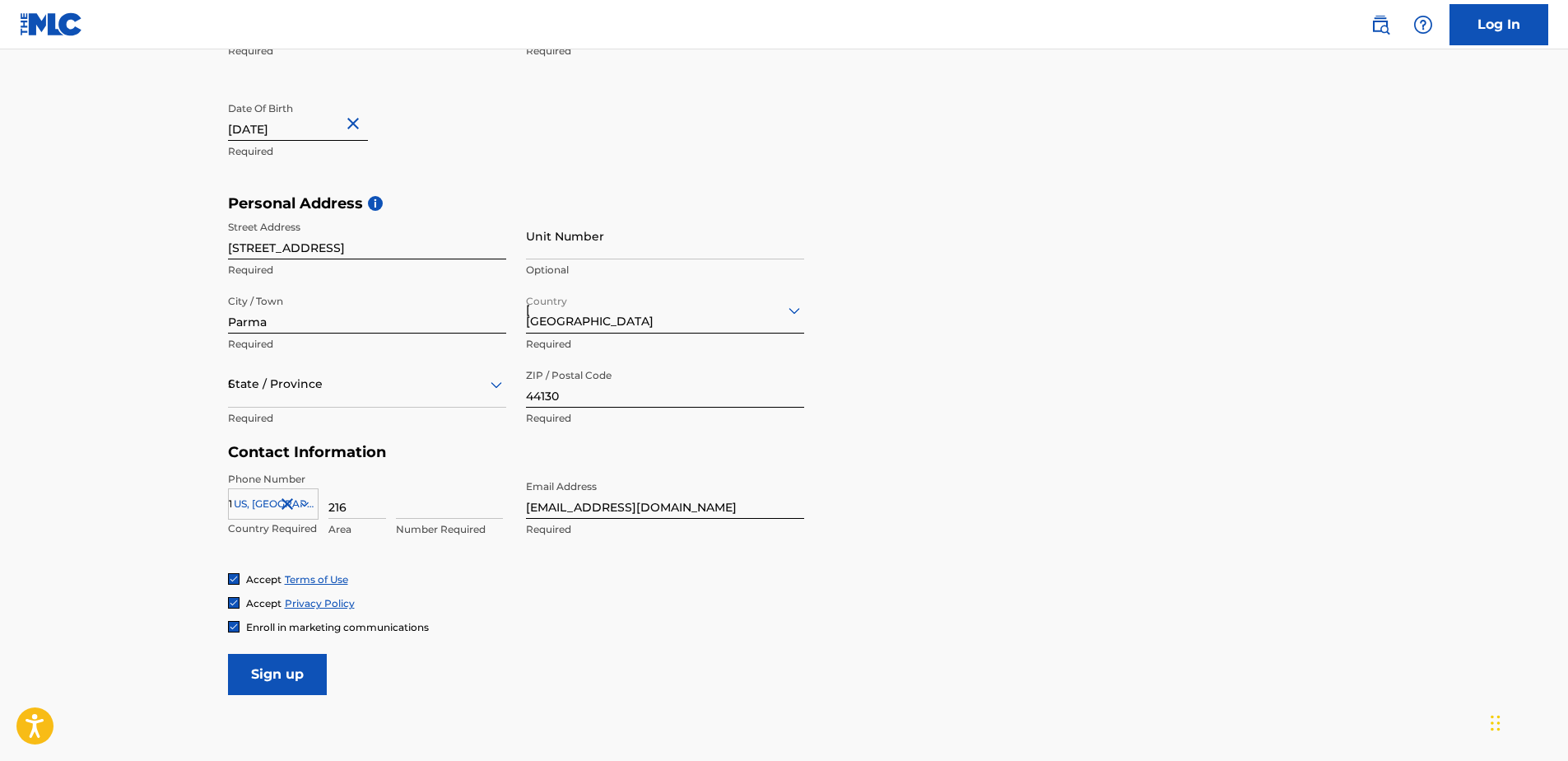
type input "8557698"
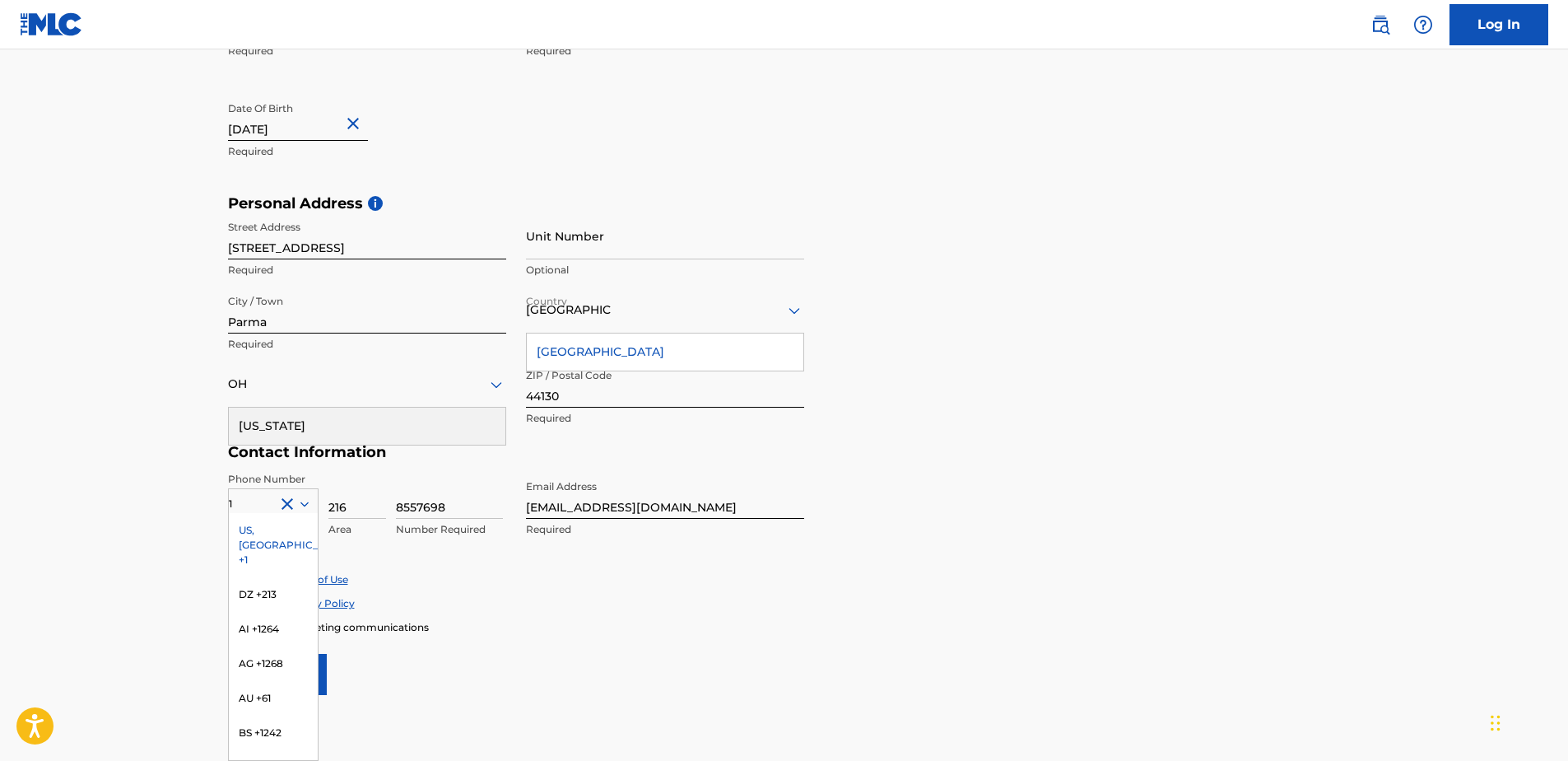
click at [614, 580] on div "Accept Terms of Use" at bounding box center [784, 579] width 1113 height 14
click at [268, 546] on div "CH +41" at bounding box center [273, 535] width 89 height 34
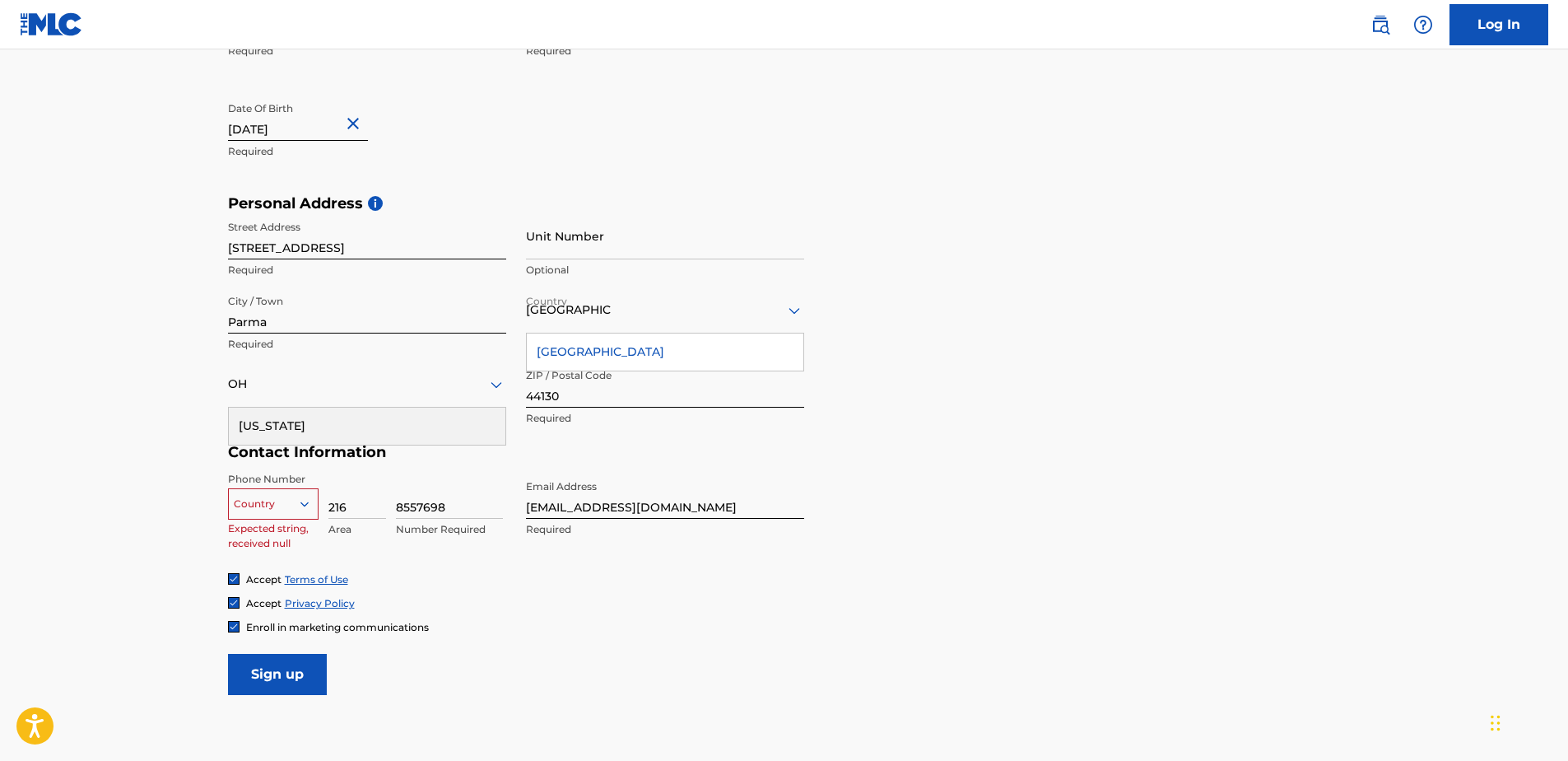
click at [273, 502] on div at bounding box center [273, 503] width 89 height 18
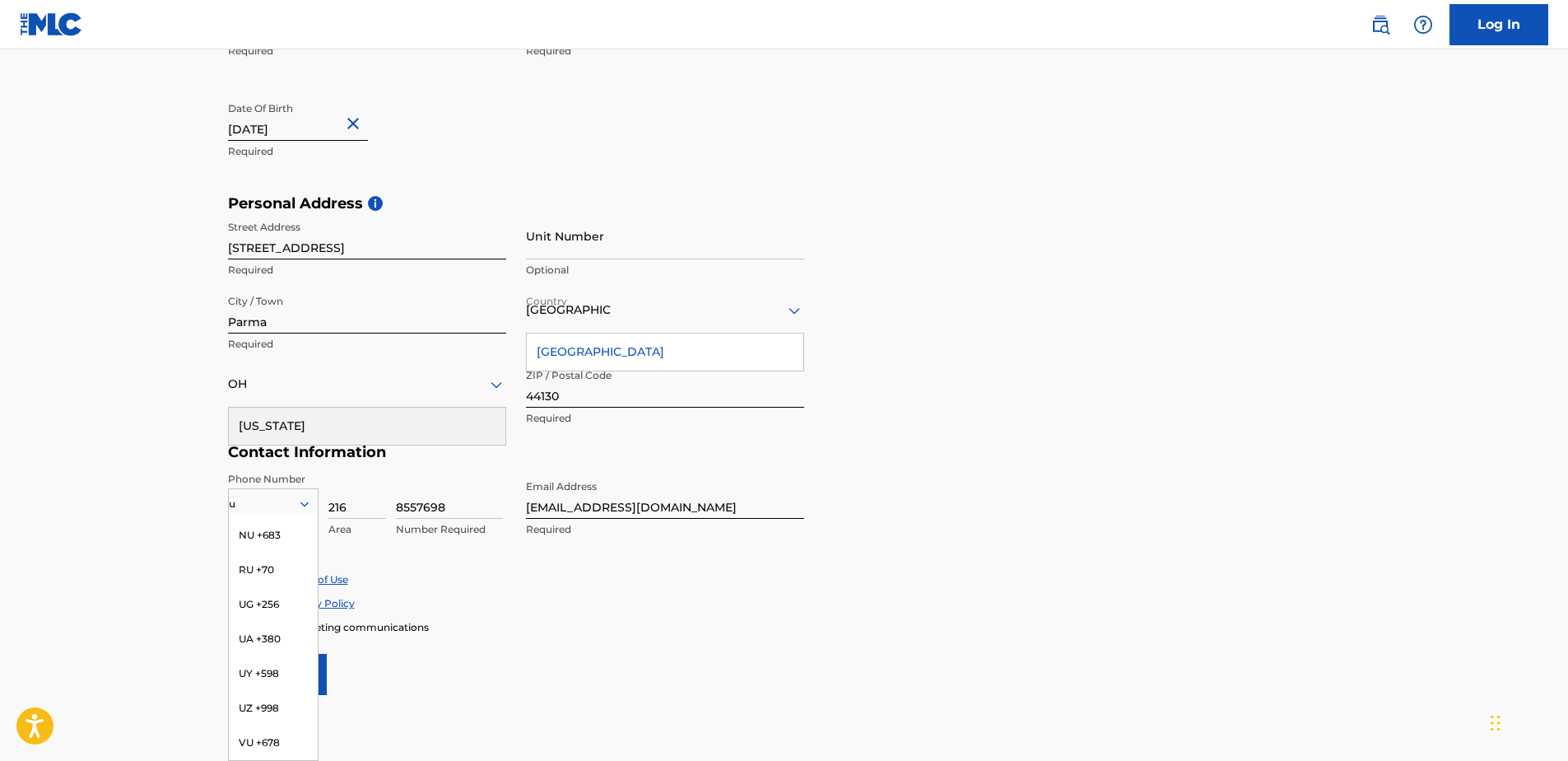
scroll to position [203, 0]
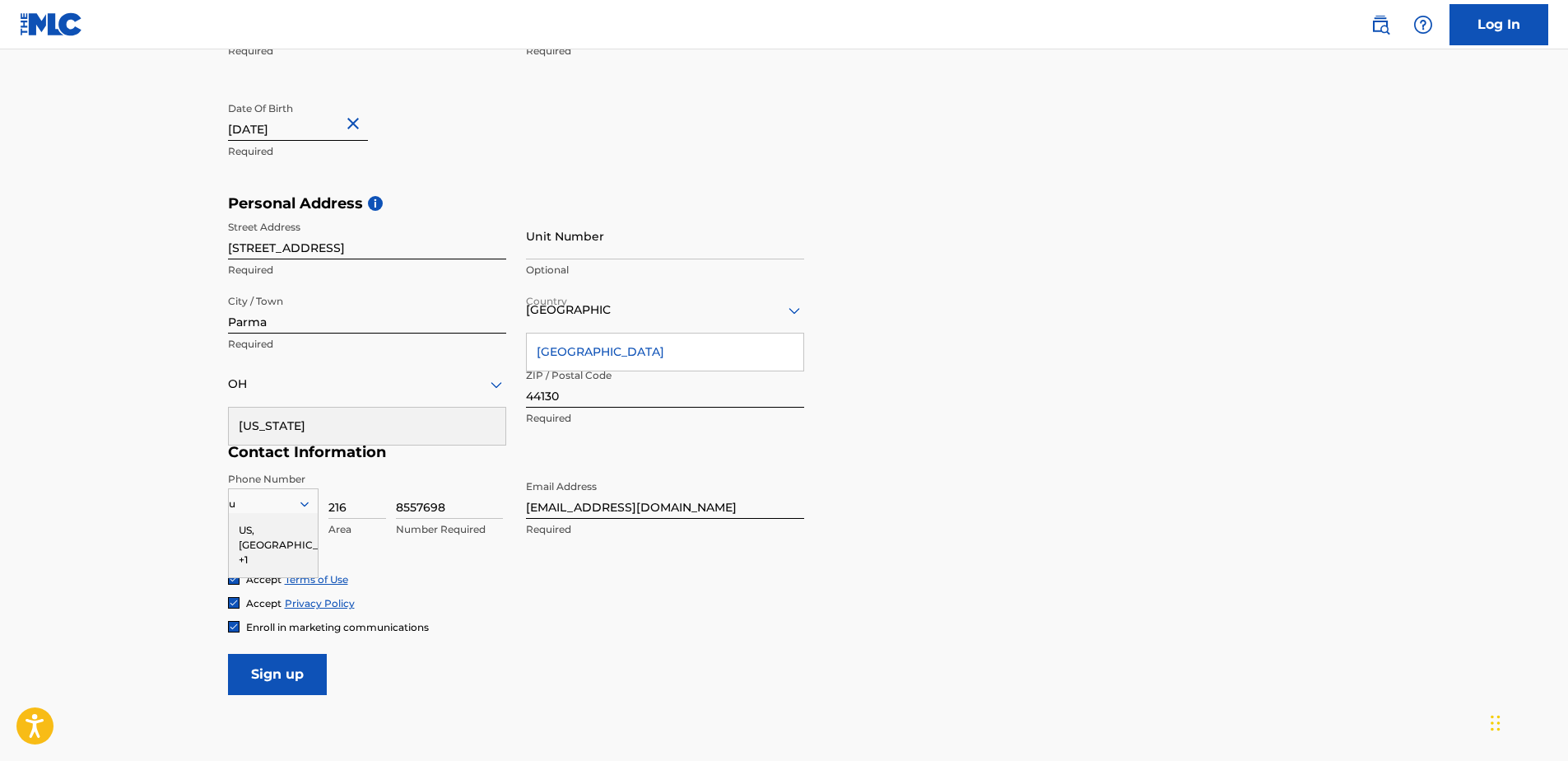
type input "us"
click at [274, 536] on div "US, [GEOGRAPHIC_DATA] +1" at bounding box center [273, 544] width 89 height 64
click at [280, 683] on input "Sign up" at bounding box center [276, 675] width 98 height 41
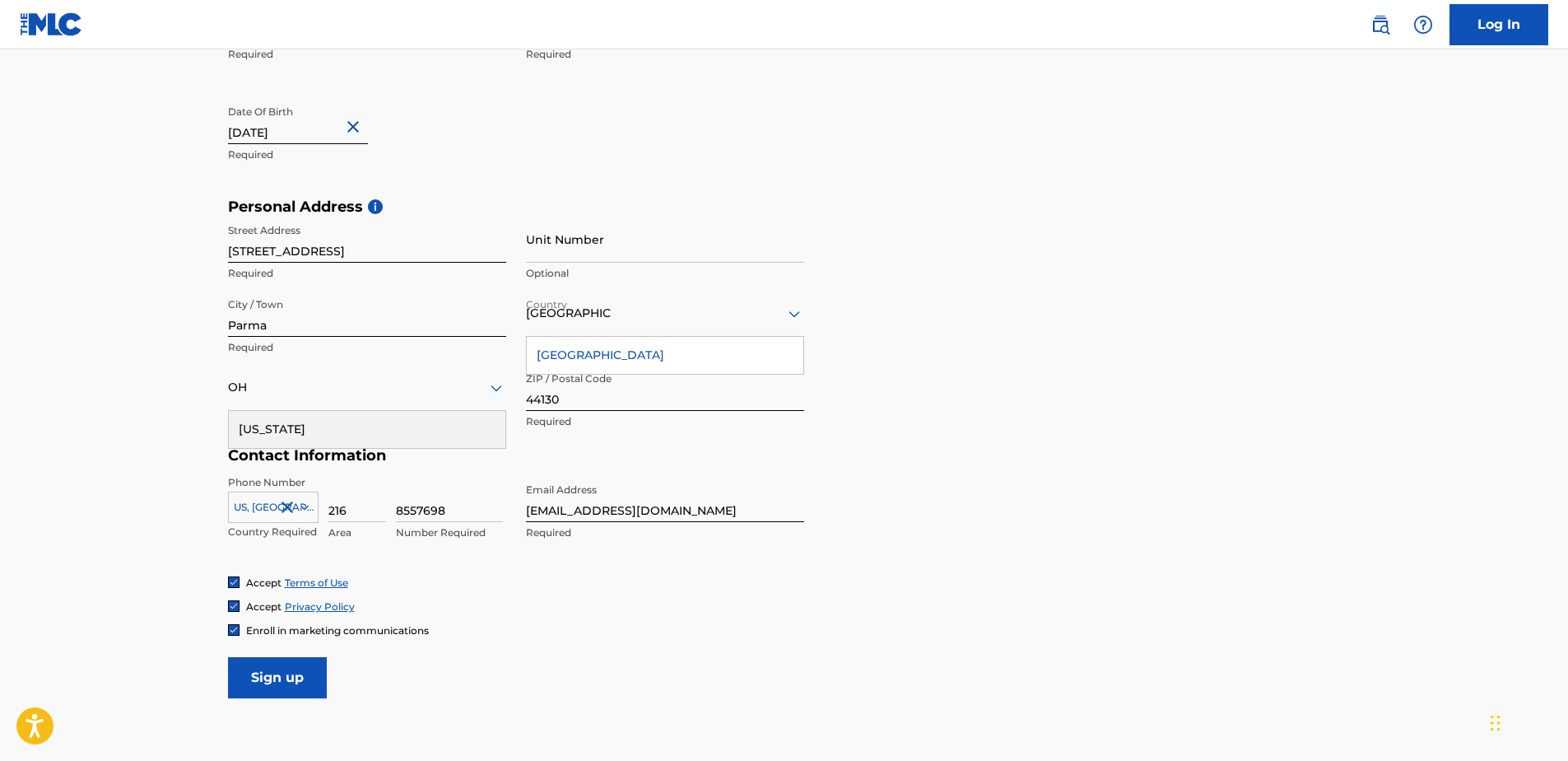
scroll to position [526, 0]
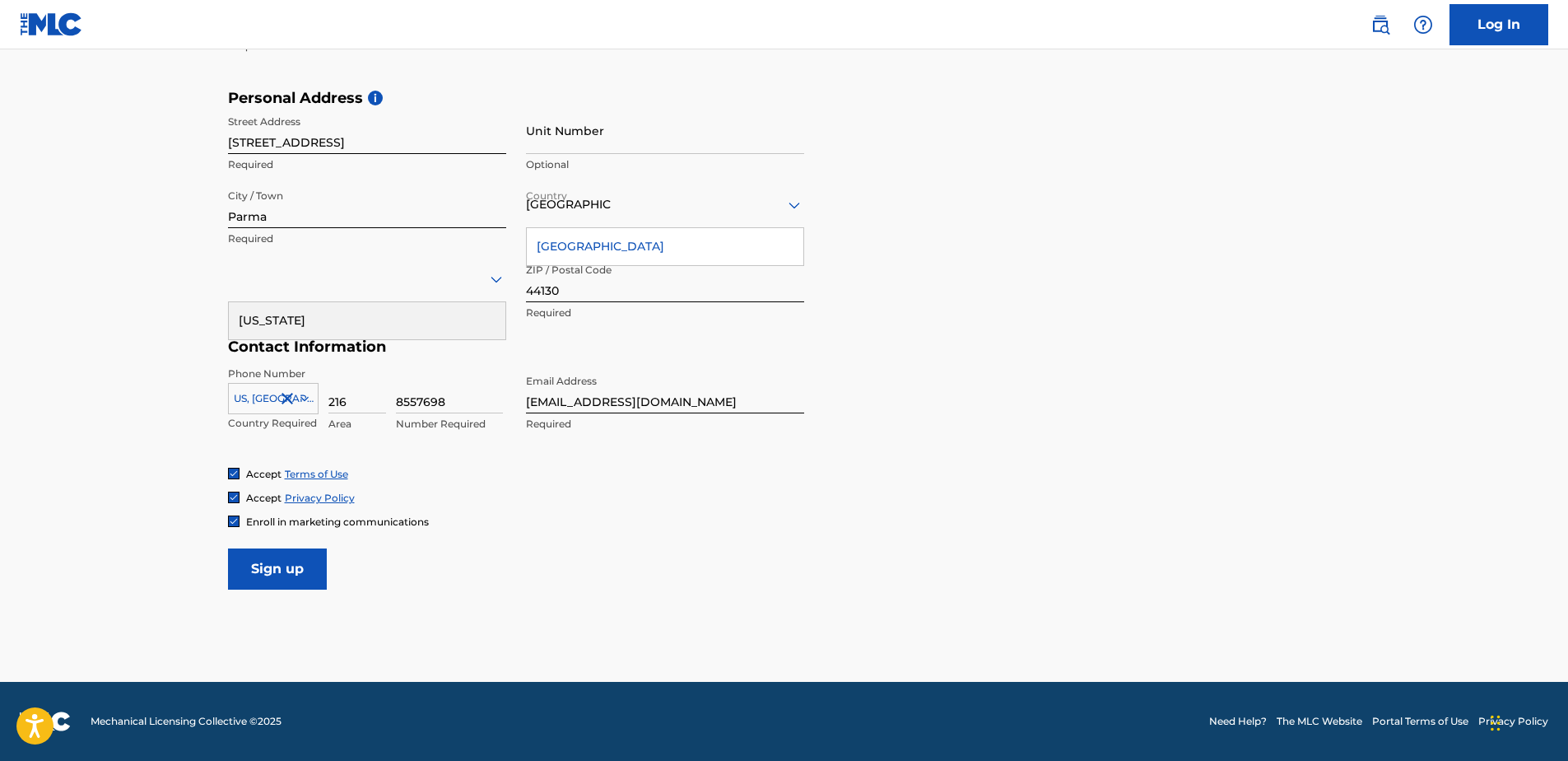
click at [272, 566] on input "Sign up" at bounding box center [276, 568] width 98 height 41
click at [325, 275] on div at bounding box center [366, 278] width 278 height 21
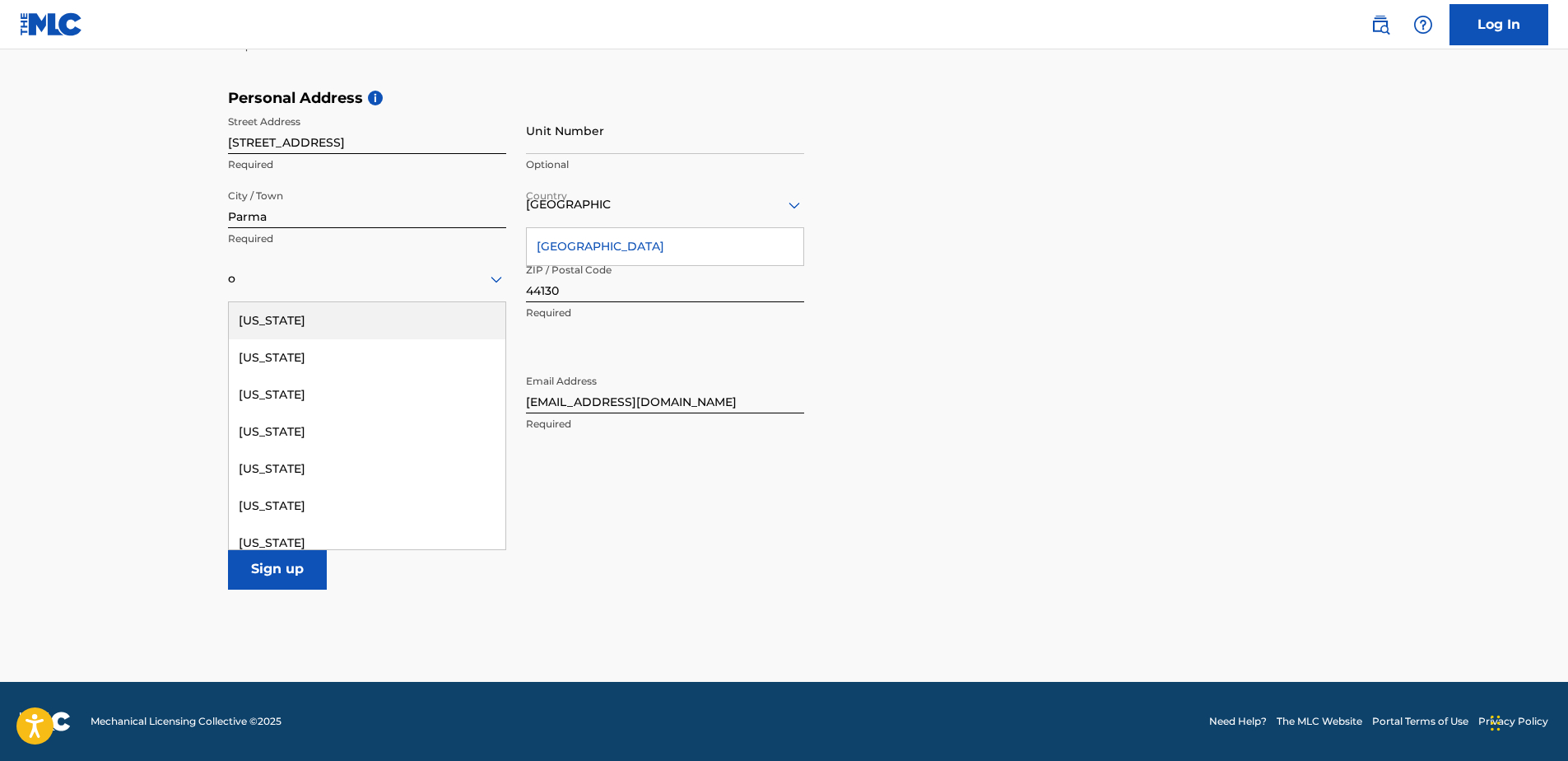
type input "oh"
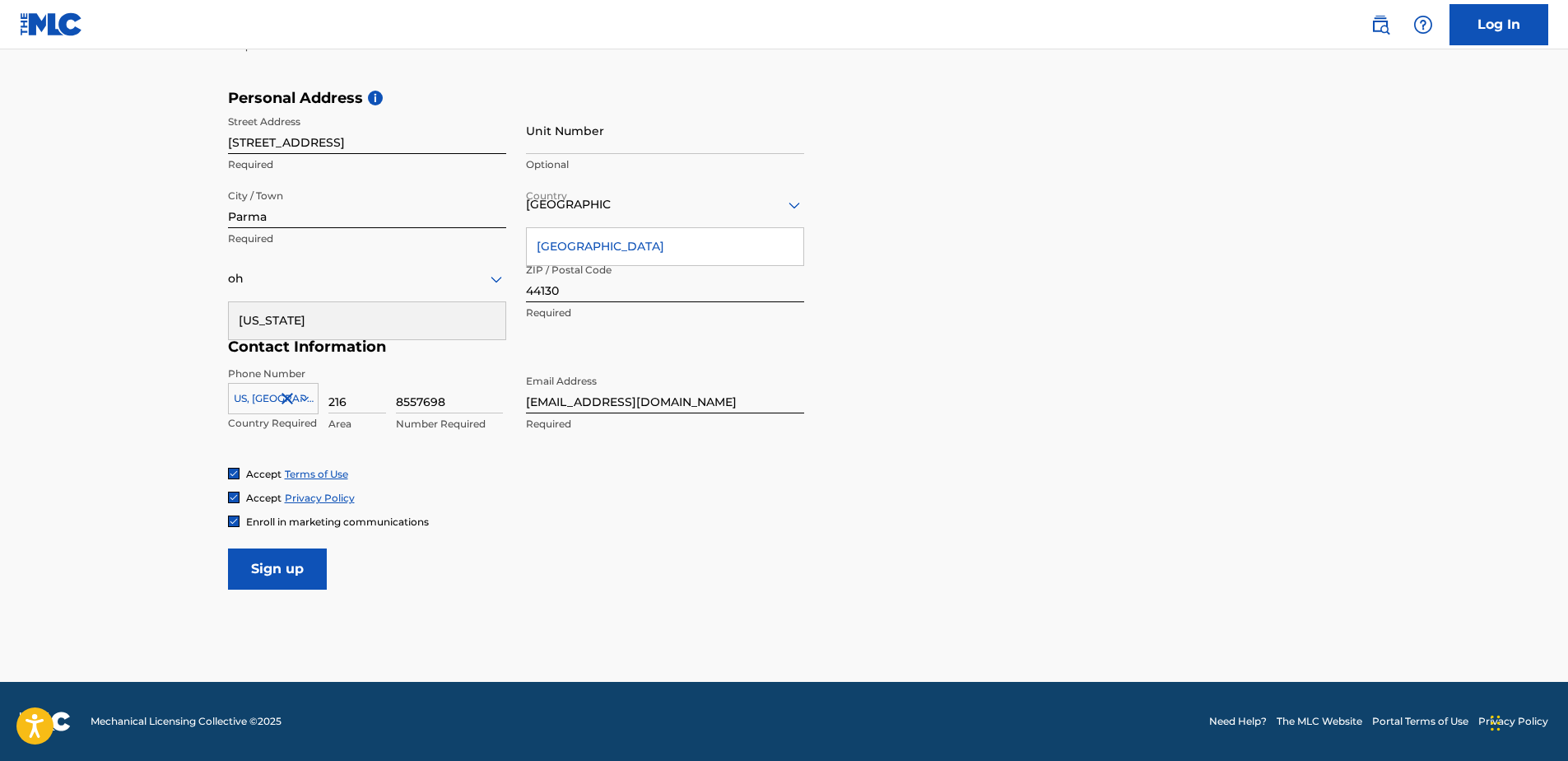
click at [274, 316] on div "[US_STATE]" at bounding box center [366, 320] width 276 height 37
click at [289, 574] on input "Sign up" at bounding box center [276, 568] width 98 height 41
drag, startPoint x: 699, startPoint y: 402, endPoint x: 514, endPoint y: 397, distance: 185.1
click at [514, 397] on div "Phone Number [GEOGRAPHIC_DATA], [GEOGRAPHIC_DATA] +1 Country Required 216 Area …" at bounding box center [515, 416] width 576 height 100
type input "[EMAIL_ADDRESS][DOMAIN_NAME]"
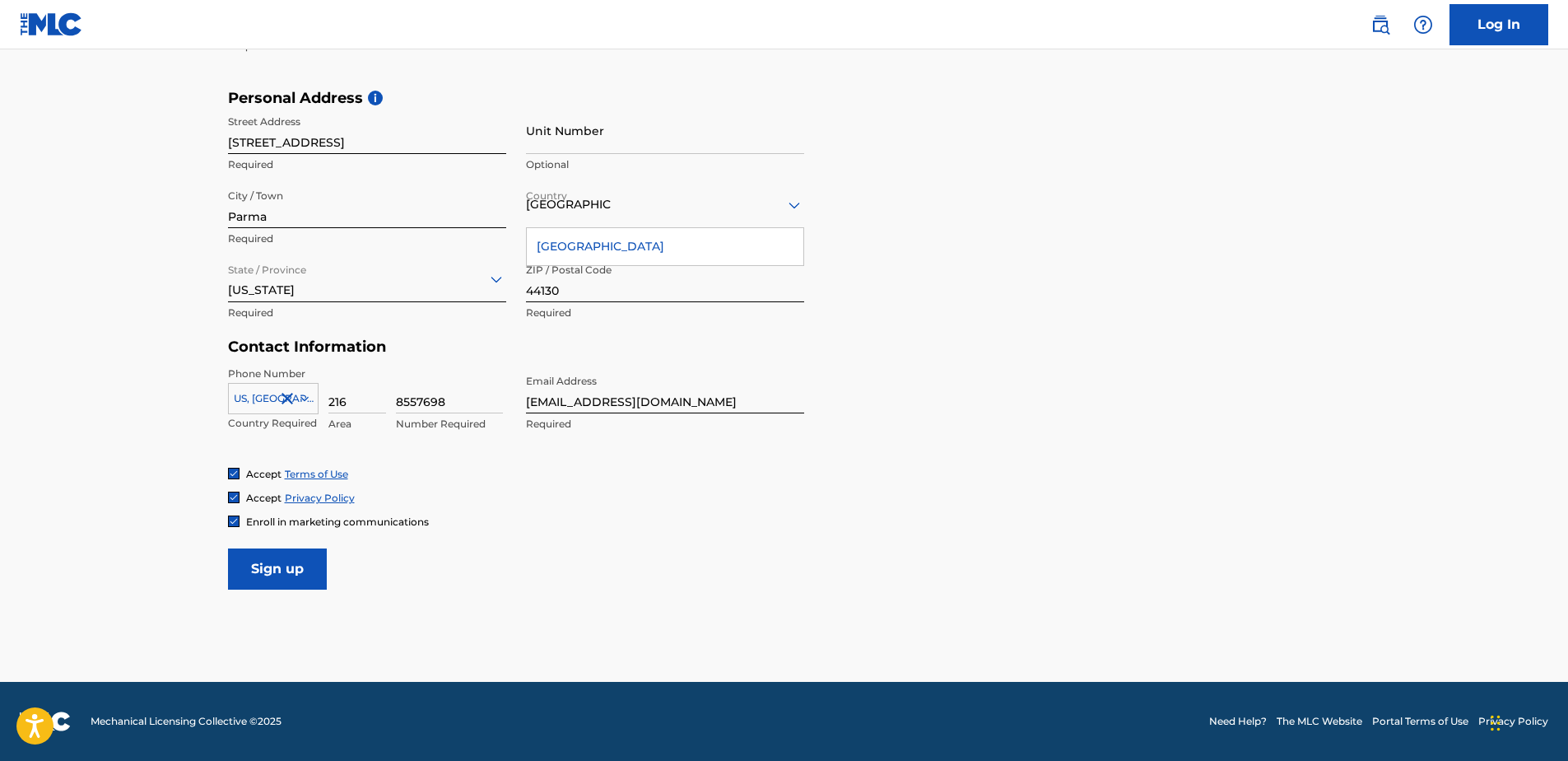
click at [288, 566] on input "Sign up" at bounding box center [276, 568] width 98 height 41
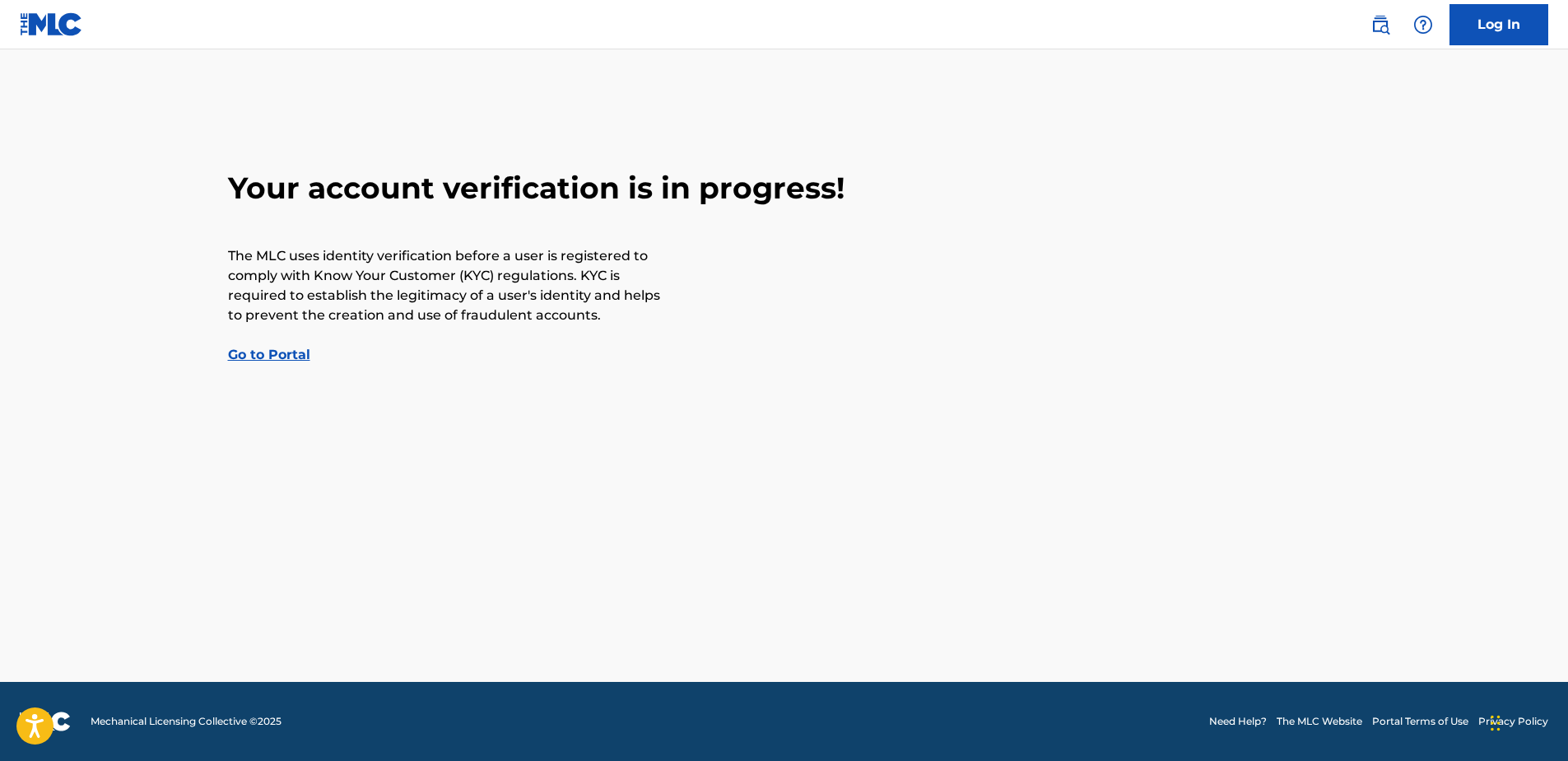
click at [291, 355] on link "Go to Portal" at bounding box center [269, 354] width 82 height 15
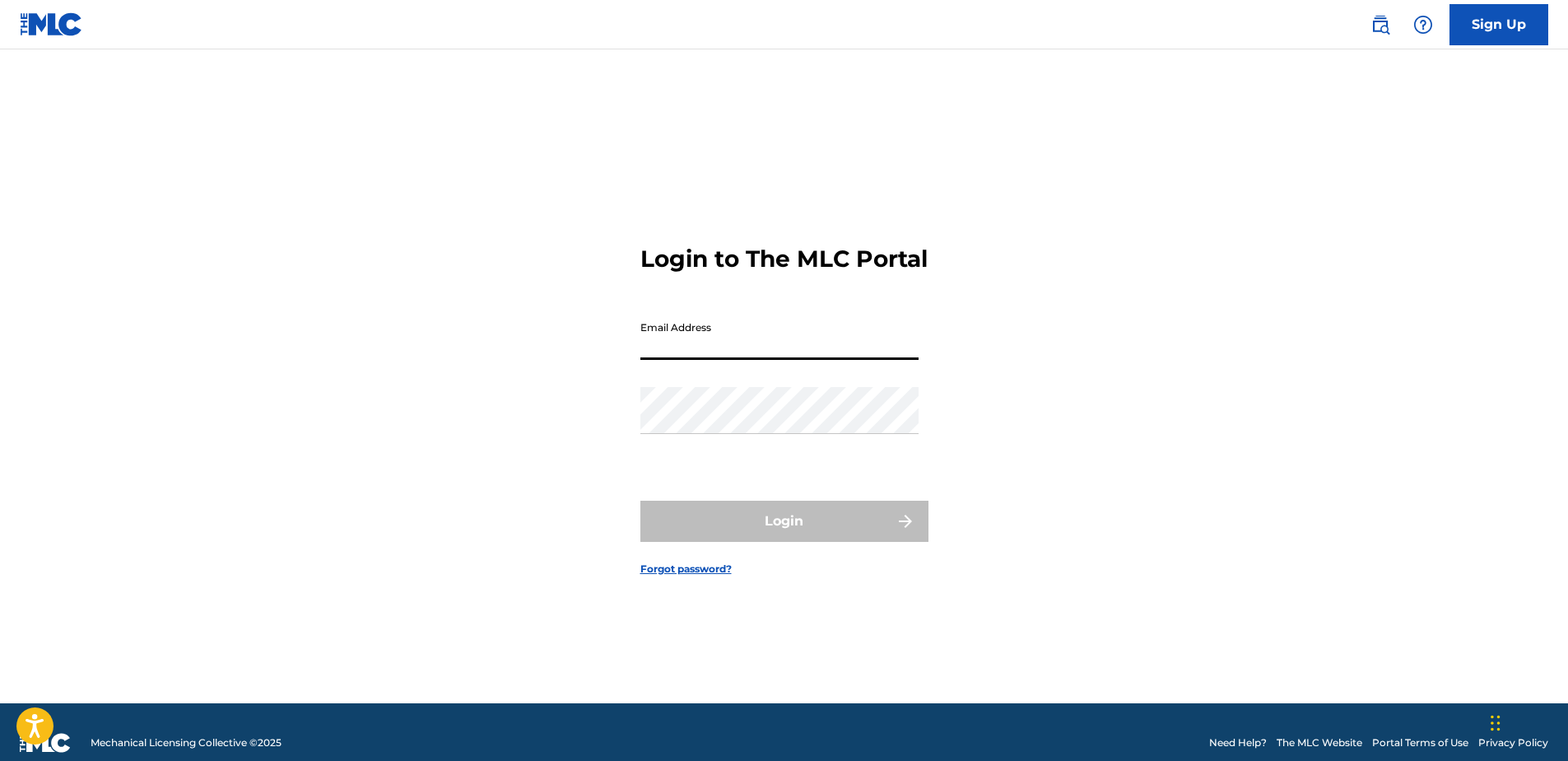
click at [711, 360] on input "Email Address" at bounding box center [779, 336] width 278 height 47
type input "[EMAIL_ADDRESS][DOMAIN_NAME]"
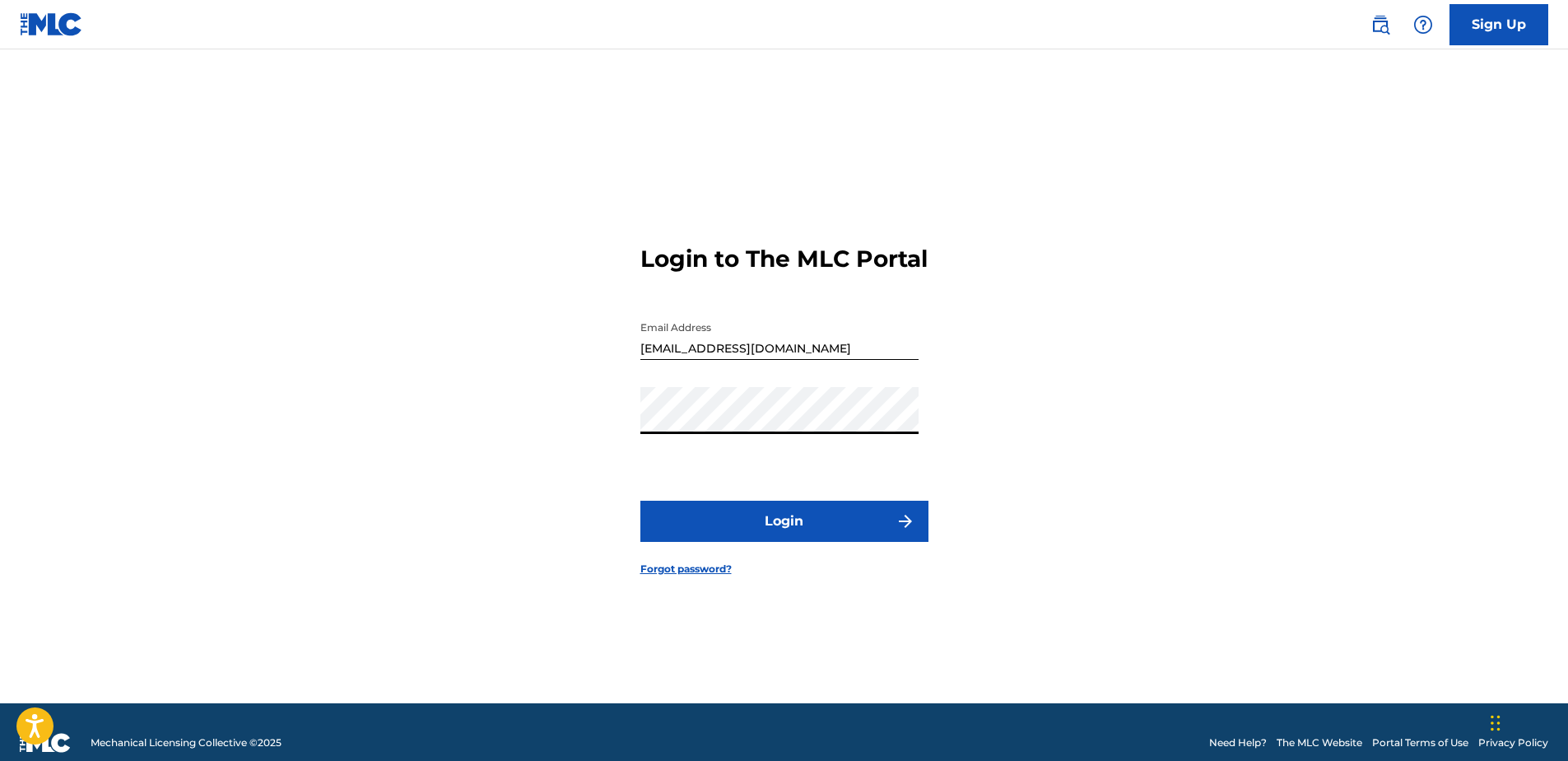
click at [698, 532] on button "Login" at bounding box center [784, 521] width 288 height 41
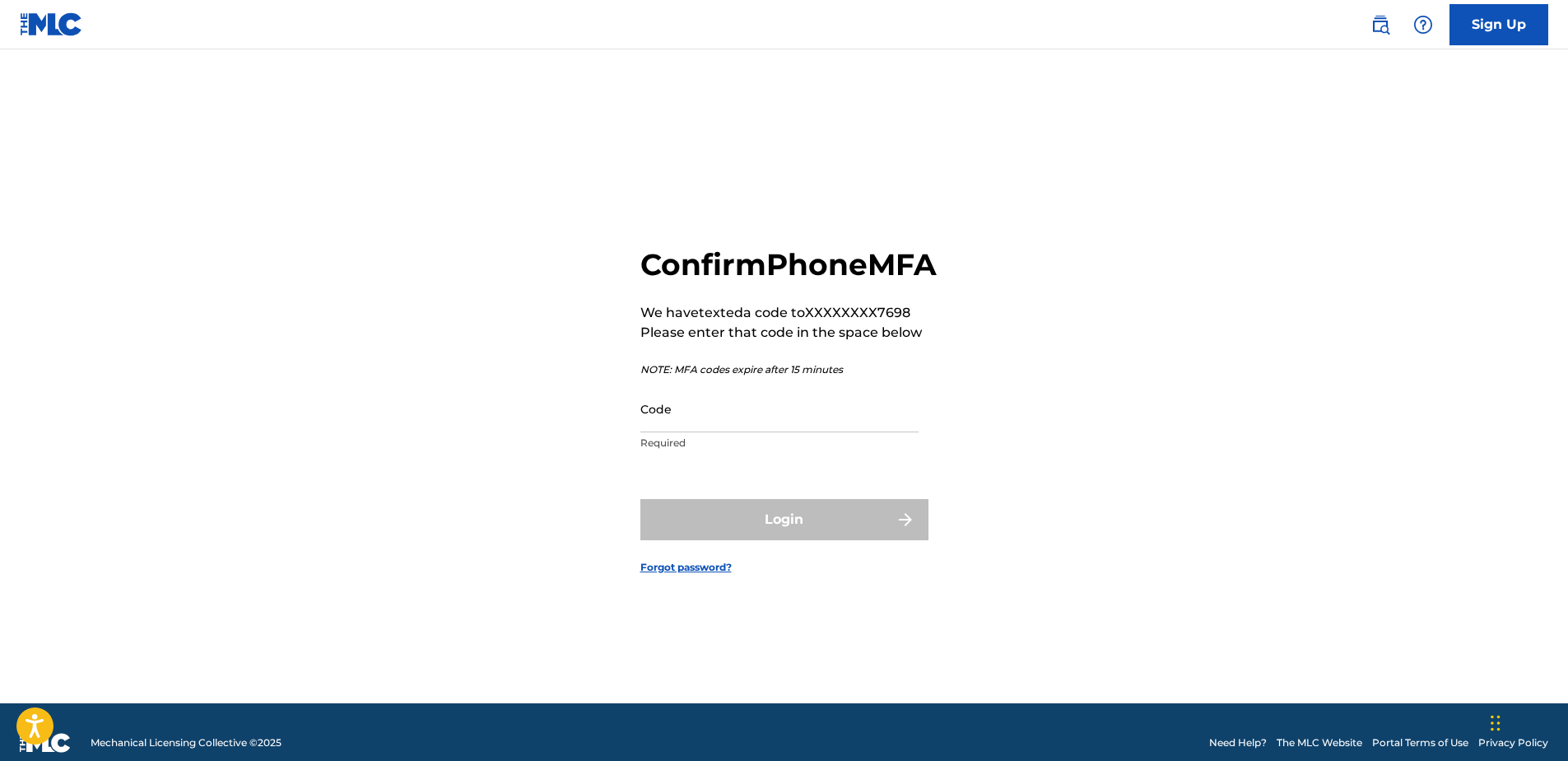
click at [699, 423] on input "Code" at bounding box center [779, 408] width 278 height 47
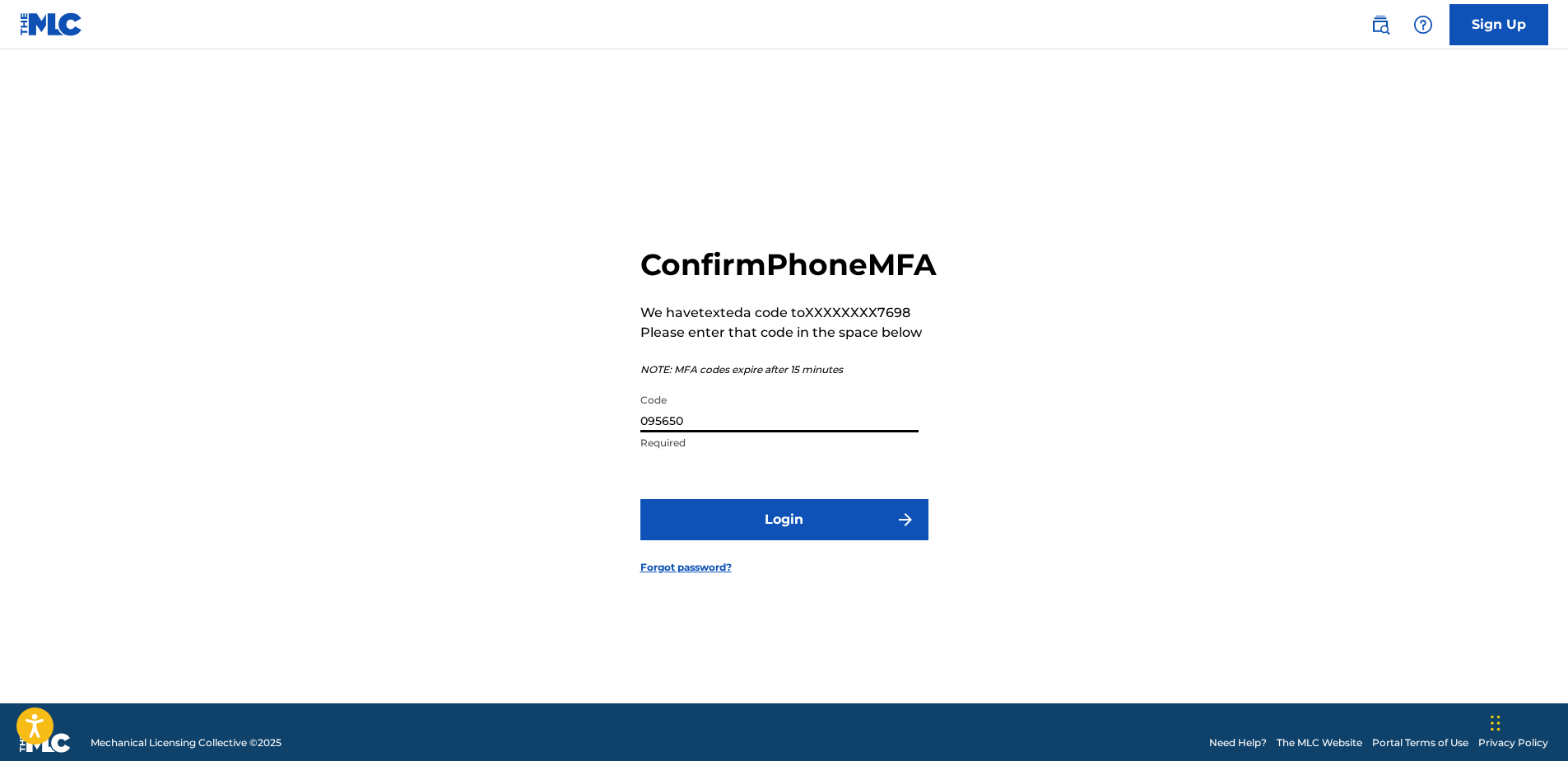
type input "095650"
click at [757, 540] on button "Login" at bounding box center [784, 520] width 288 height 41
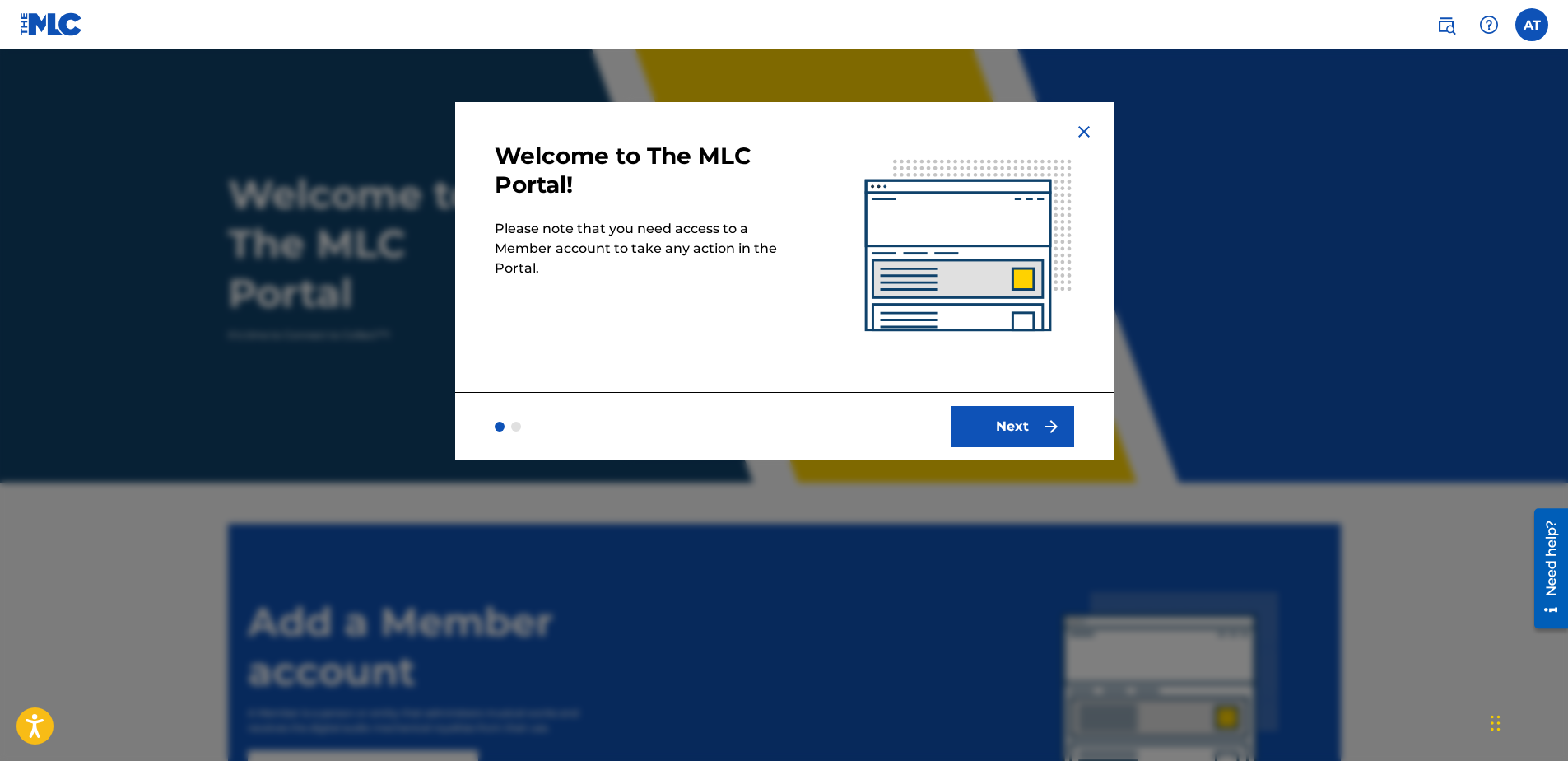
click at [1037, 424] on button "Next" at bounding box center [1013, 426] width 123 height 41
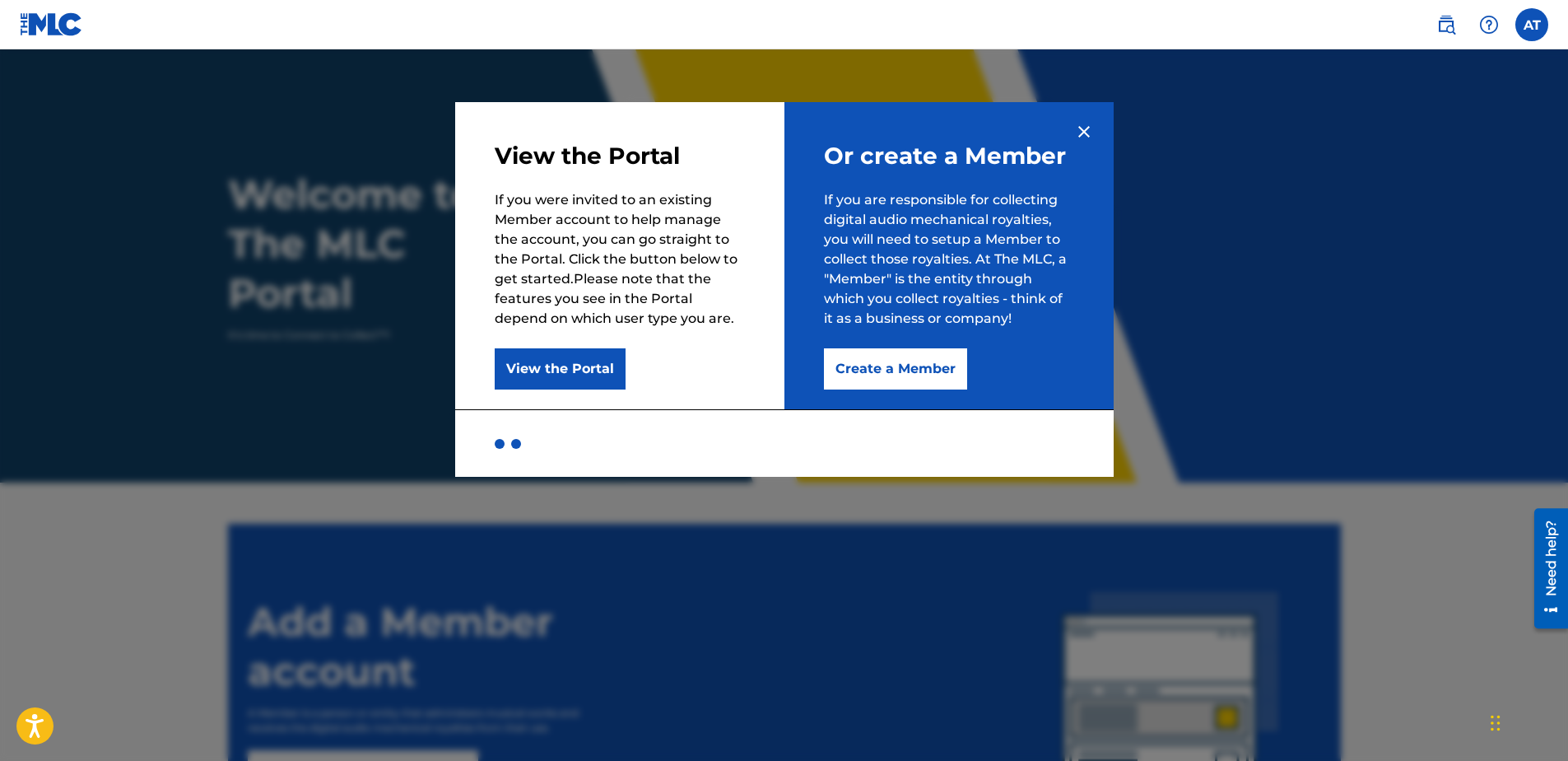
click at [854, 366] on button "Create a Member" at bounding box center [895, 369] width 143 height 41
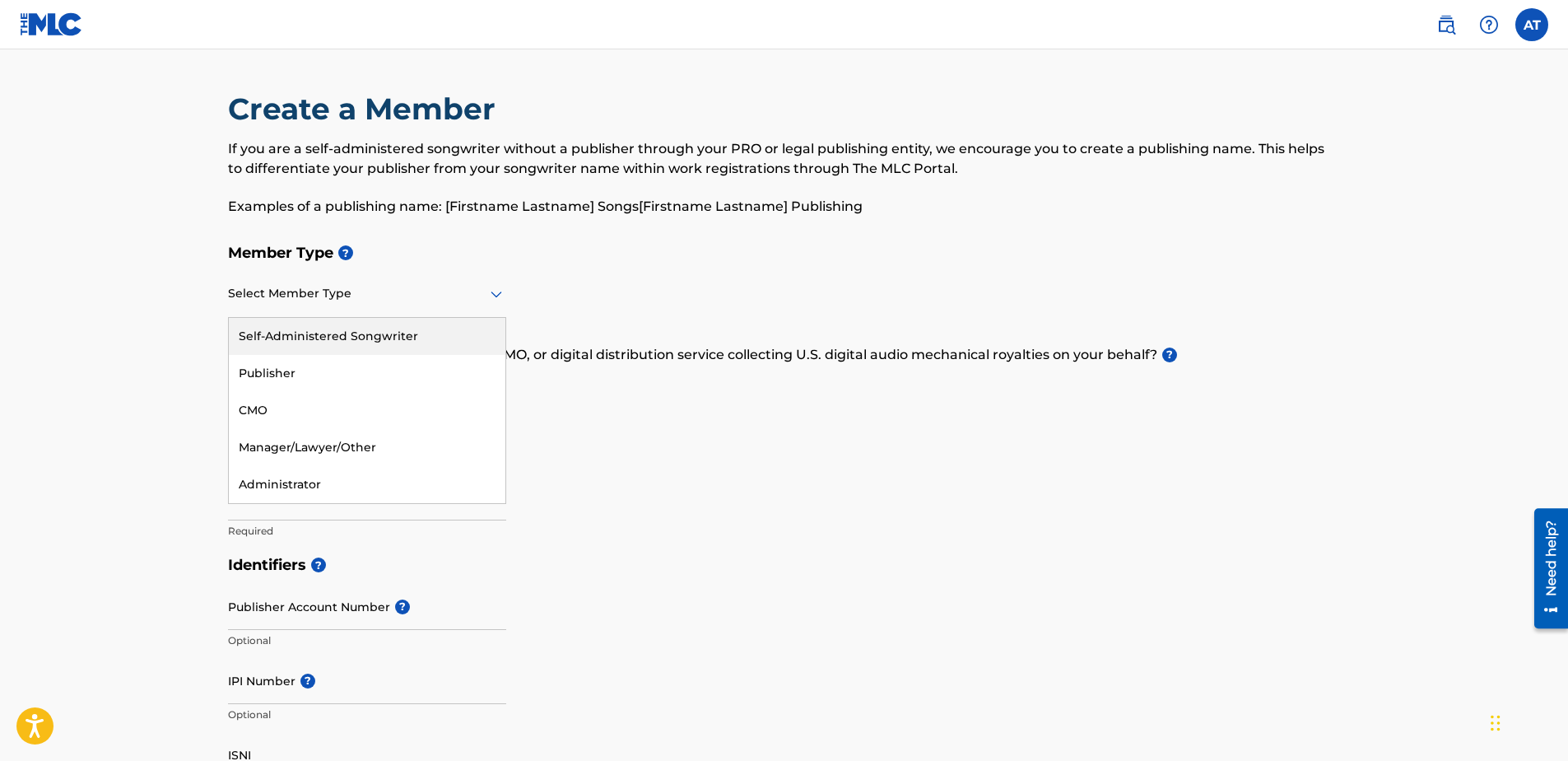
click at [287, 294] on div at bounding box center [366, 294] width 278 height 21
click at [299, 336] on div "Self-Administered Songwriter" at bounding box center [366, 336] width 276 height 37
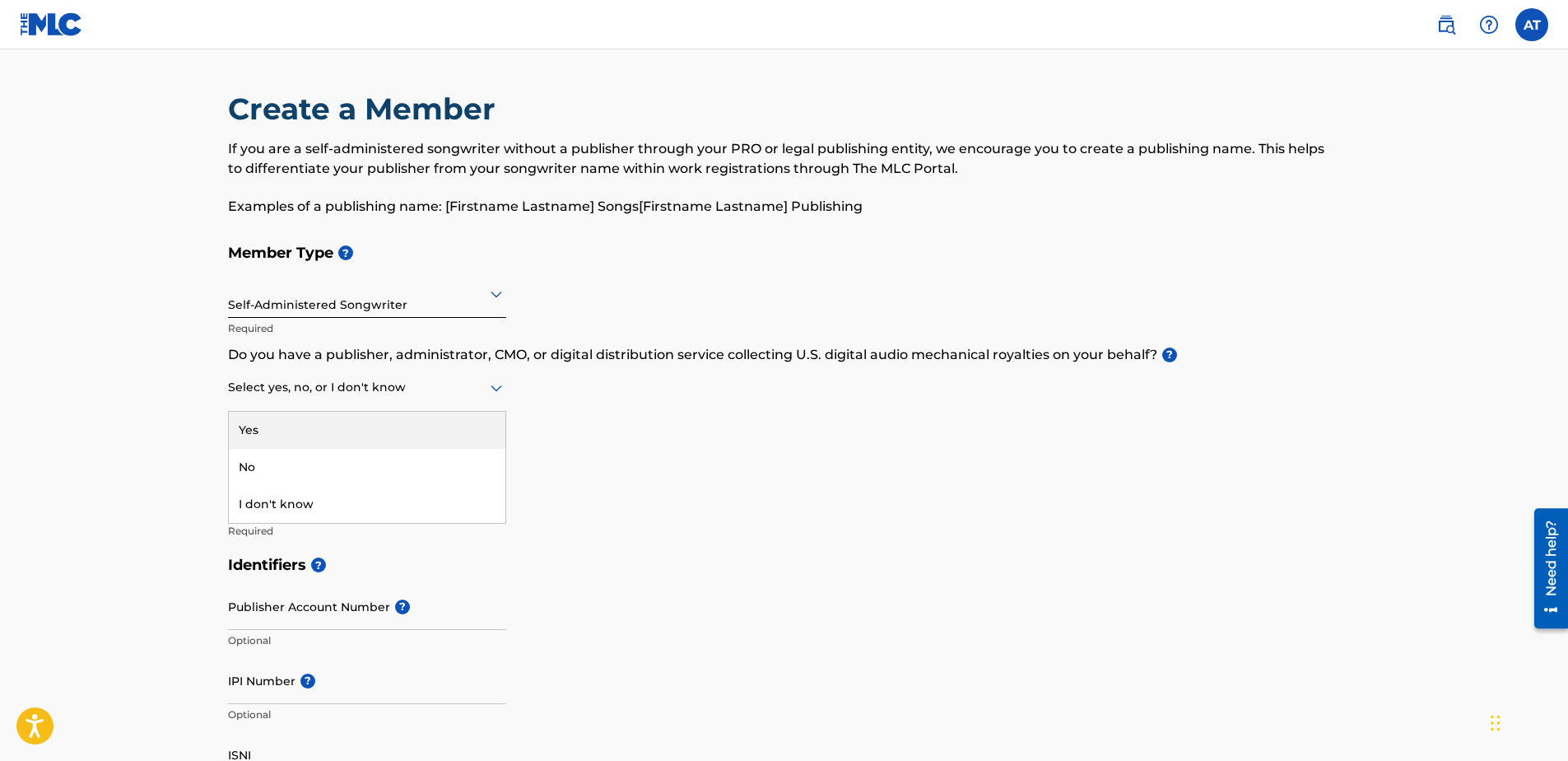
click at [351, 395] on div at bounding box center [366, 387] width 278 height 21
click at [300, 469] on div "No" at bounding box center [366, 467] width 276 height 37
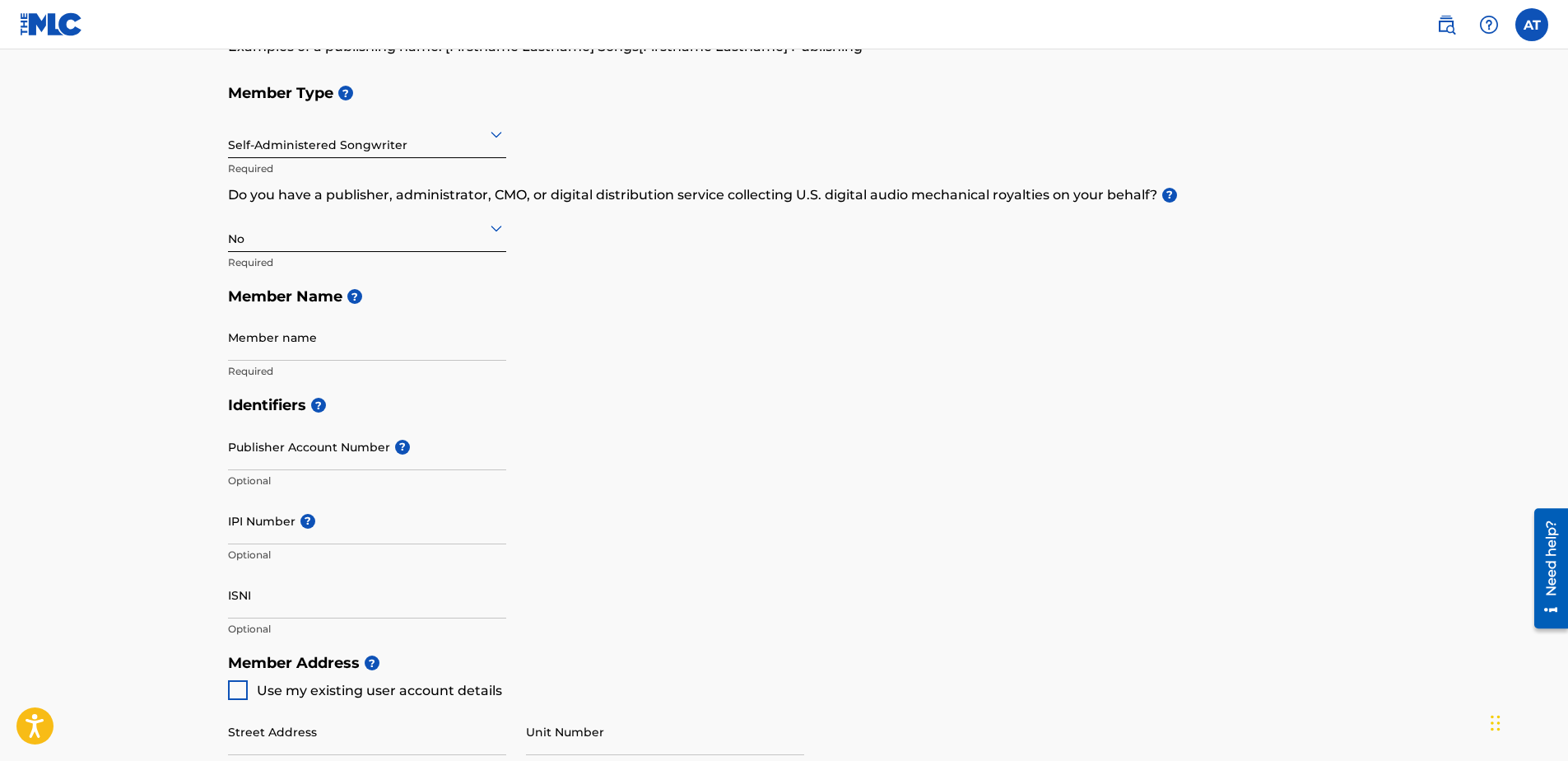
scroll to position [164, 0]
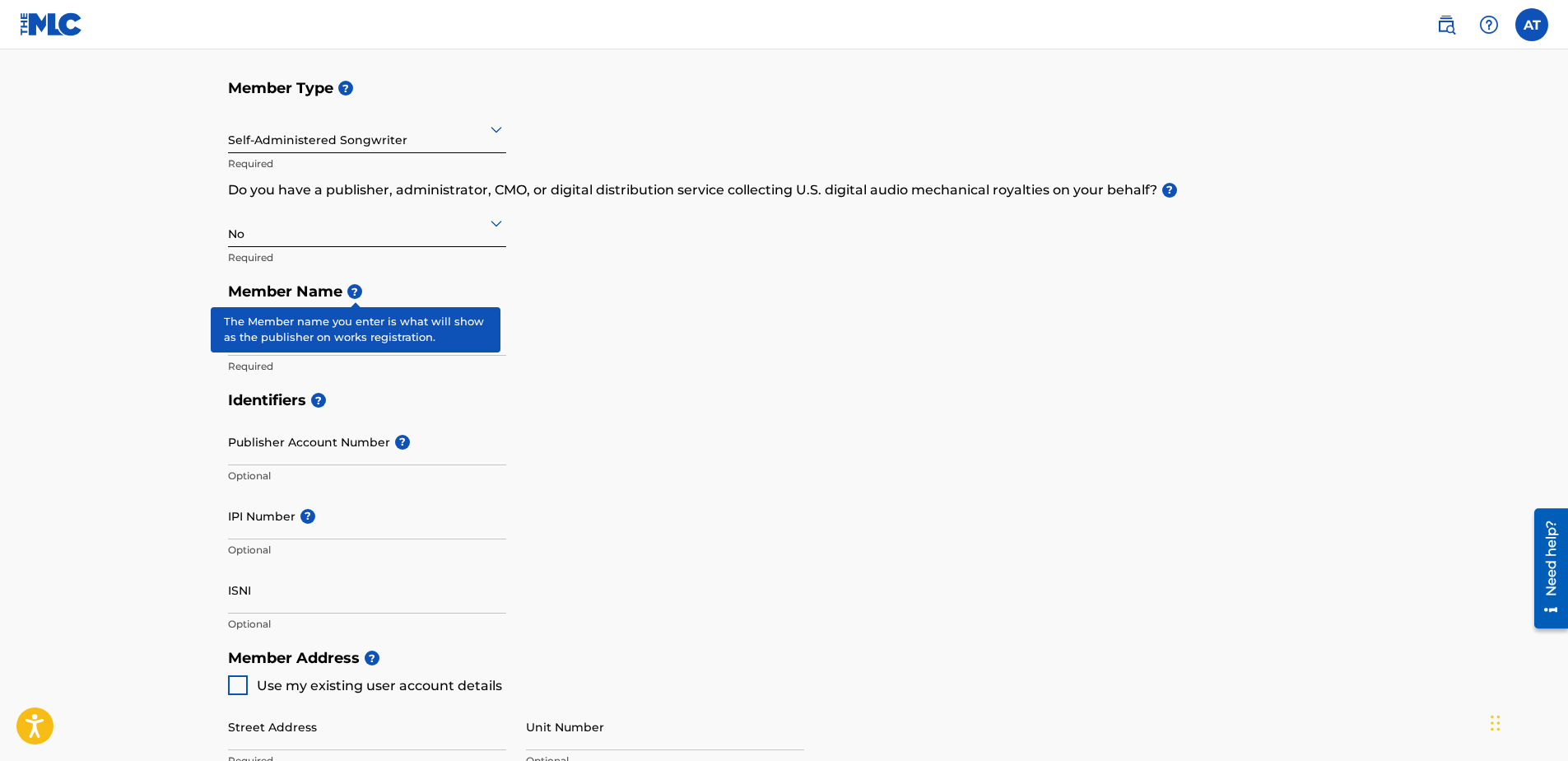
click at [350, 292] on span "?" at bounding box center [354, 291] width 15 height 15
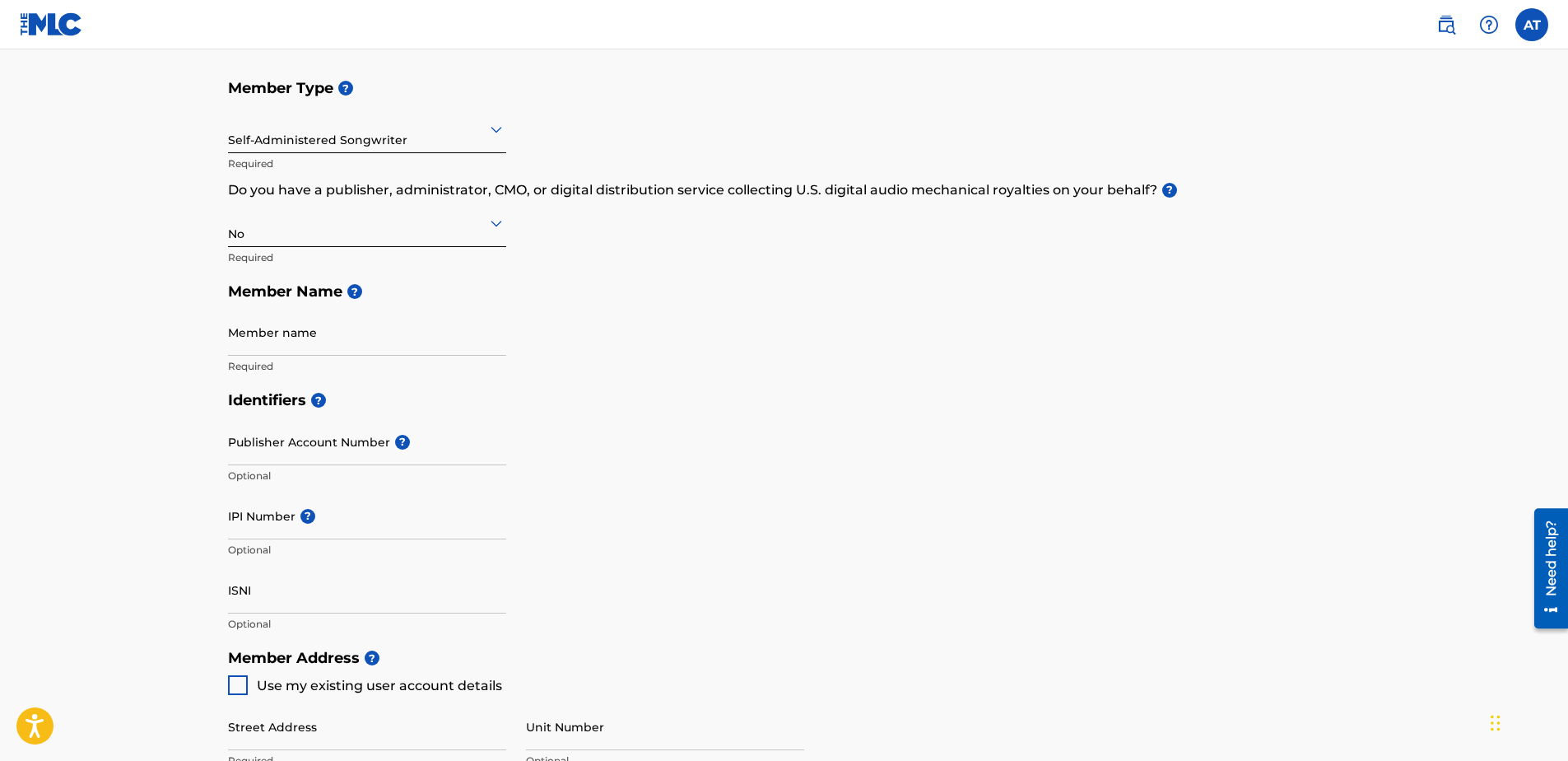
click at [252, 335] on input "Member name" at bounding box center [366, 332] width 278 height 47
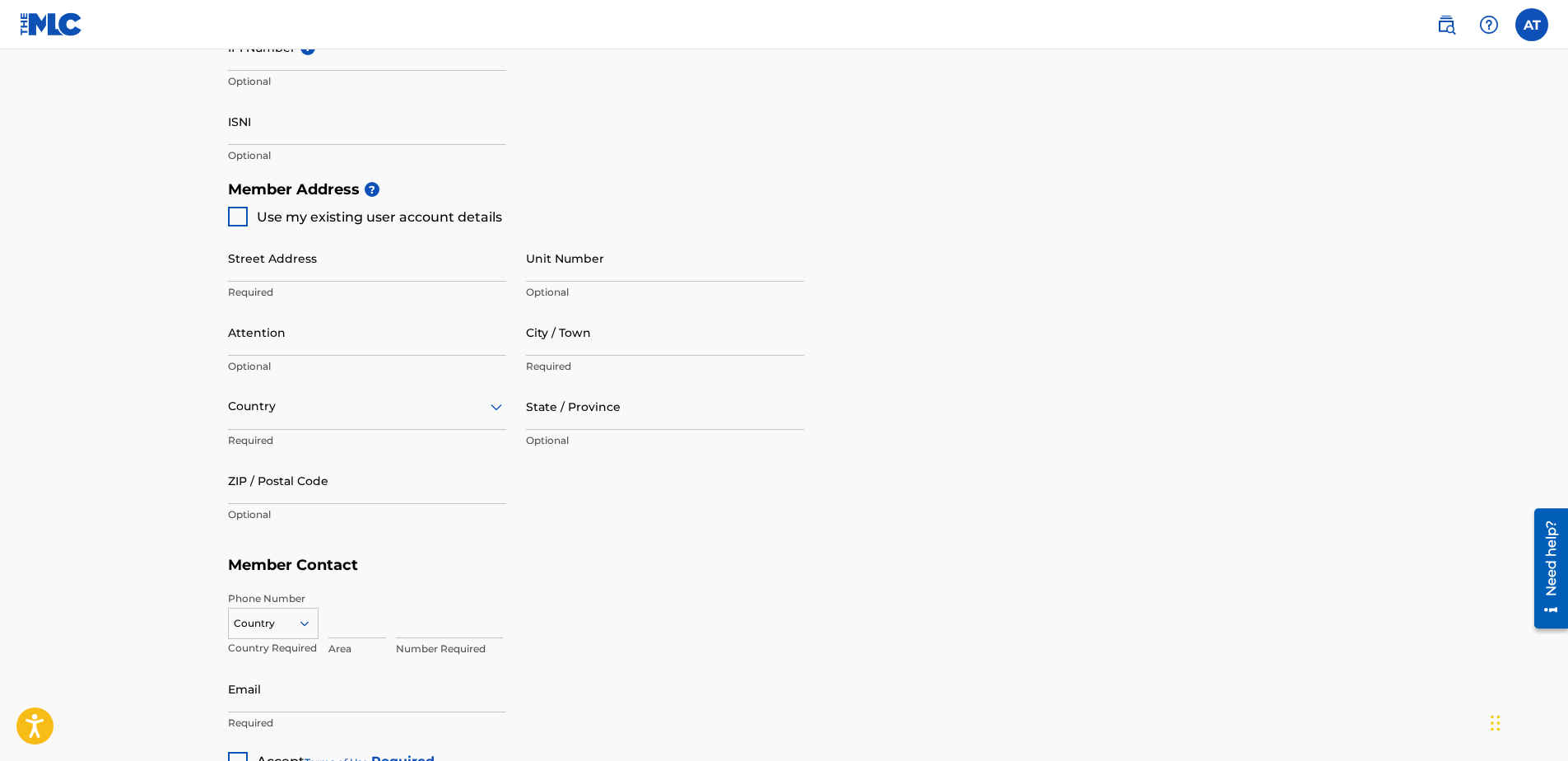
scroll to position [658, 0]
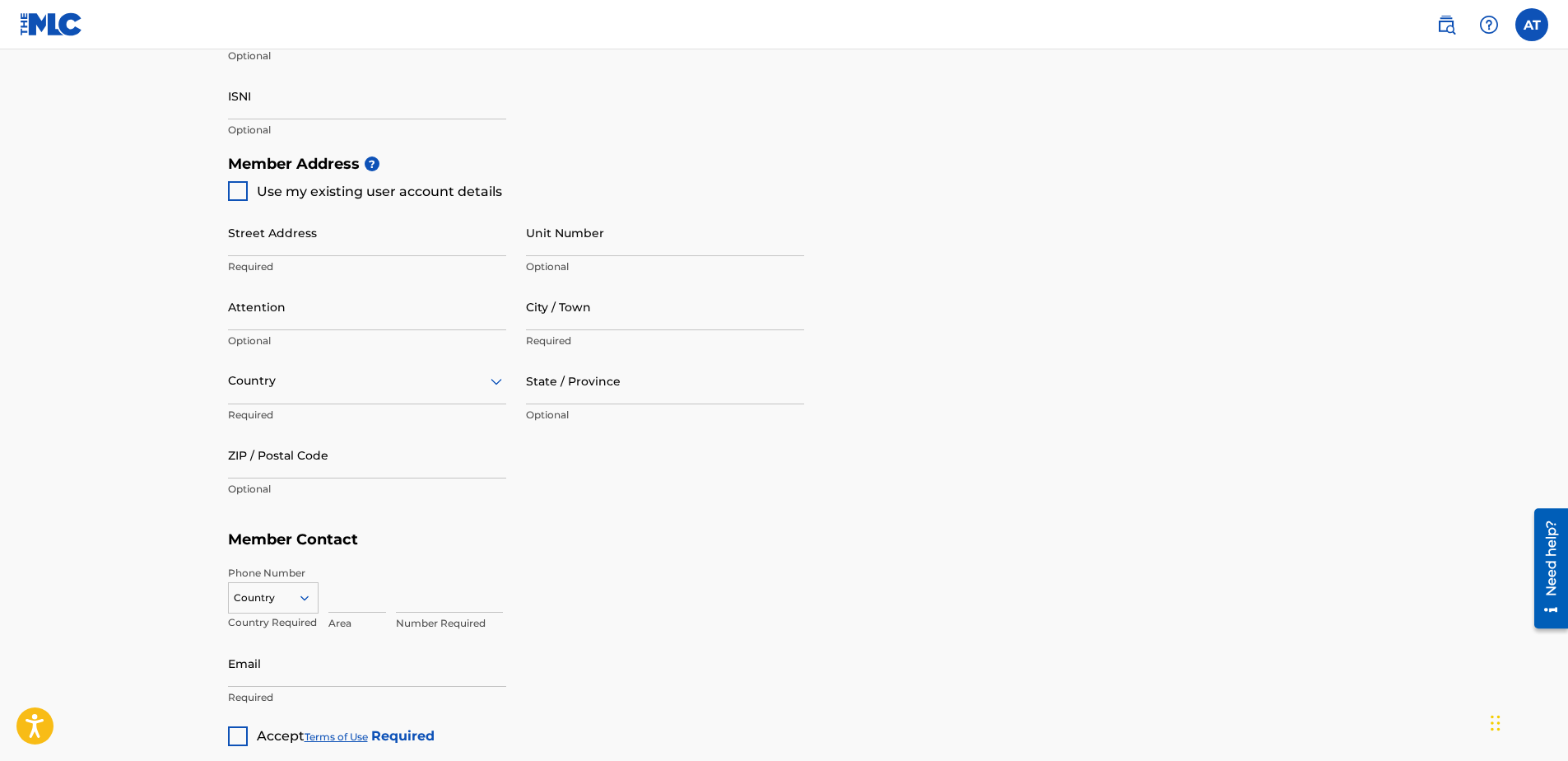
type input "7607 Star"
click at [235, 198] on div at bounding box center [237, 191] width 20 height 20
type input "[STREET_ADDRESS]"
type input "Parma"
type input "44130"
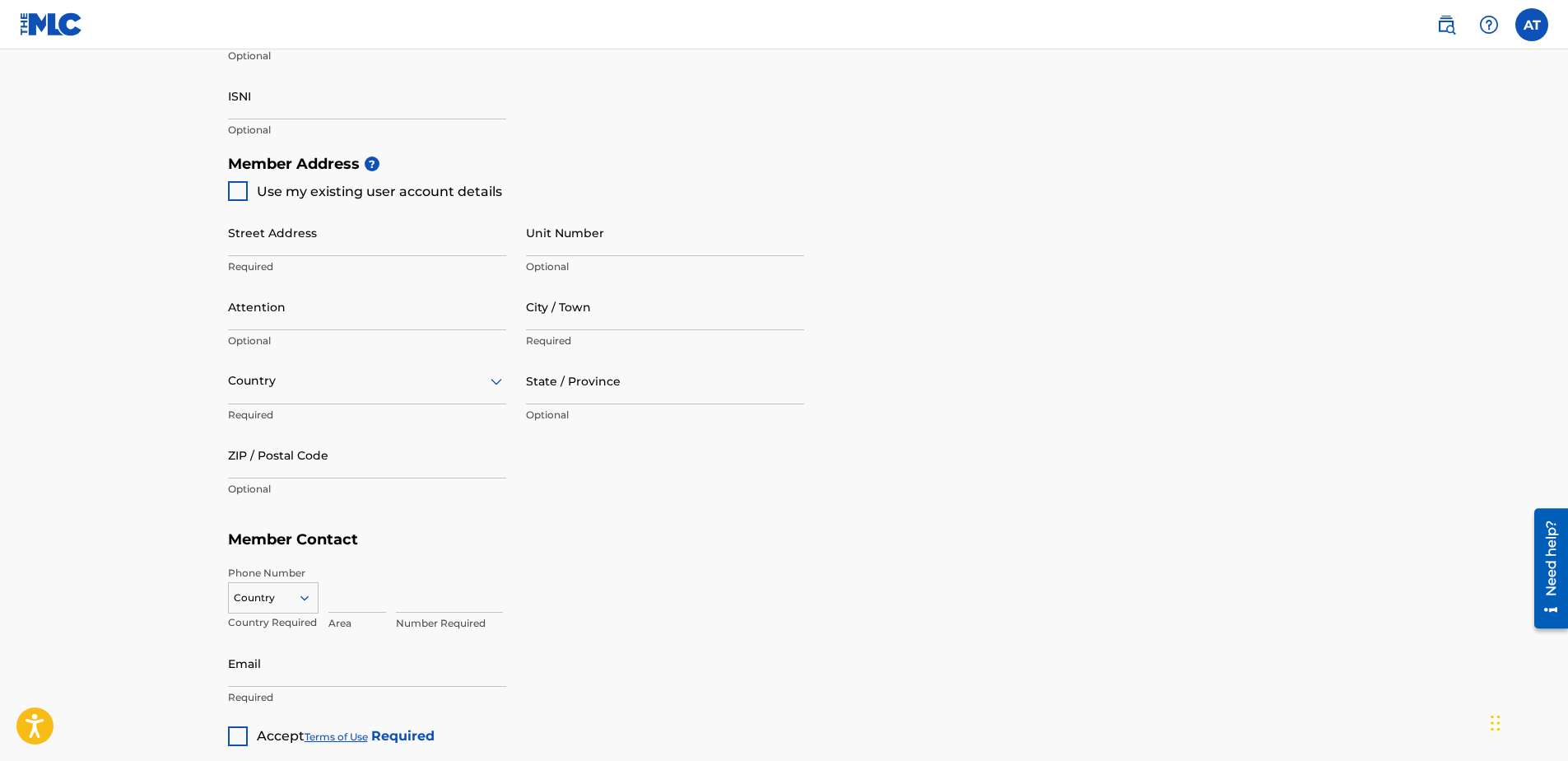
type input "216"
type input "8557698"
type input "[EMAIL_ADDRESS][DOMAIN_NAME]"
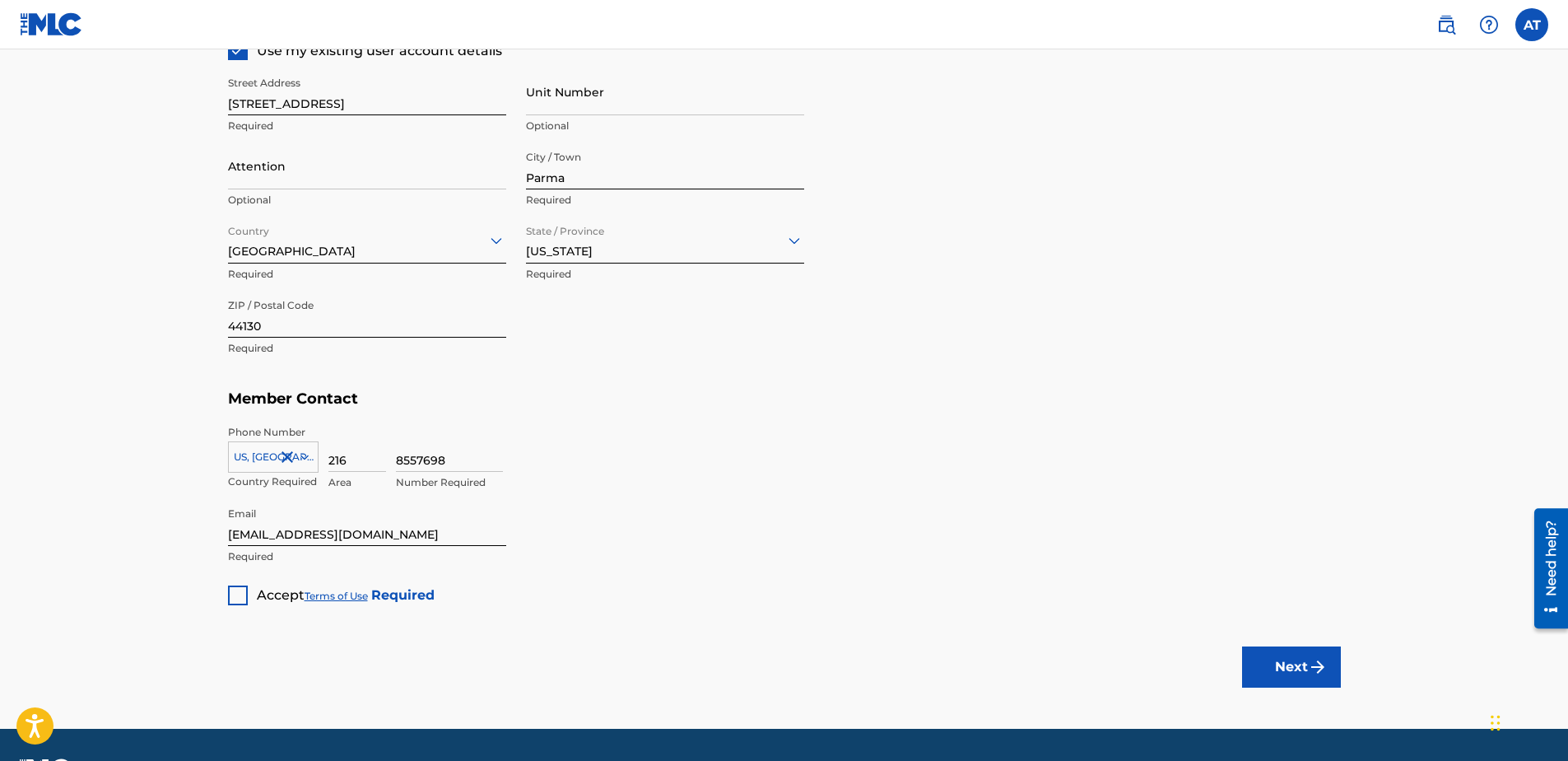
scroll to position [847, 0]
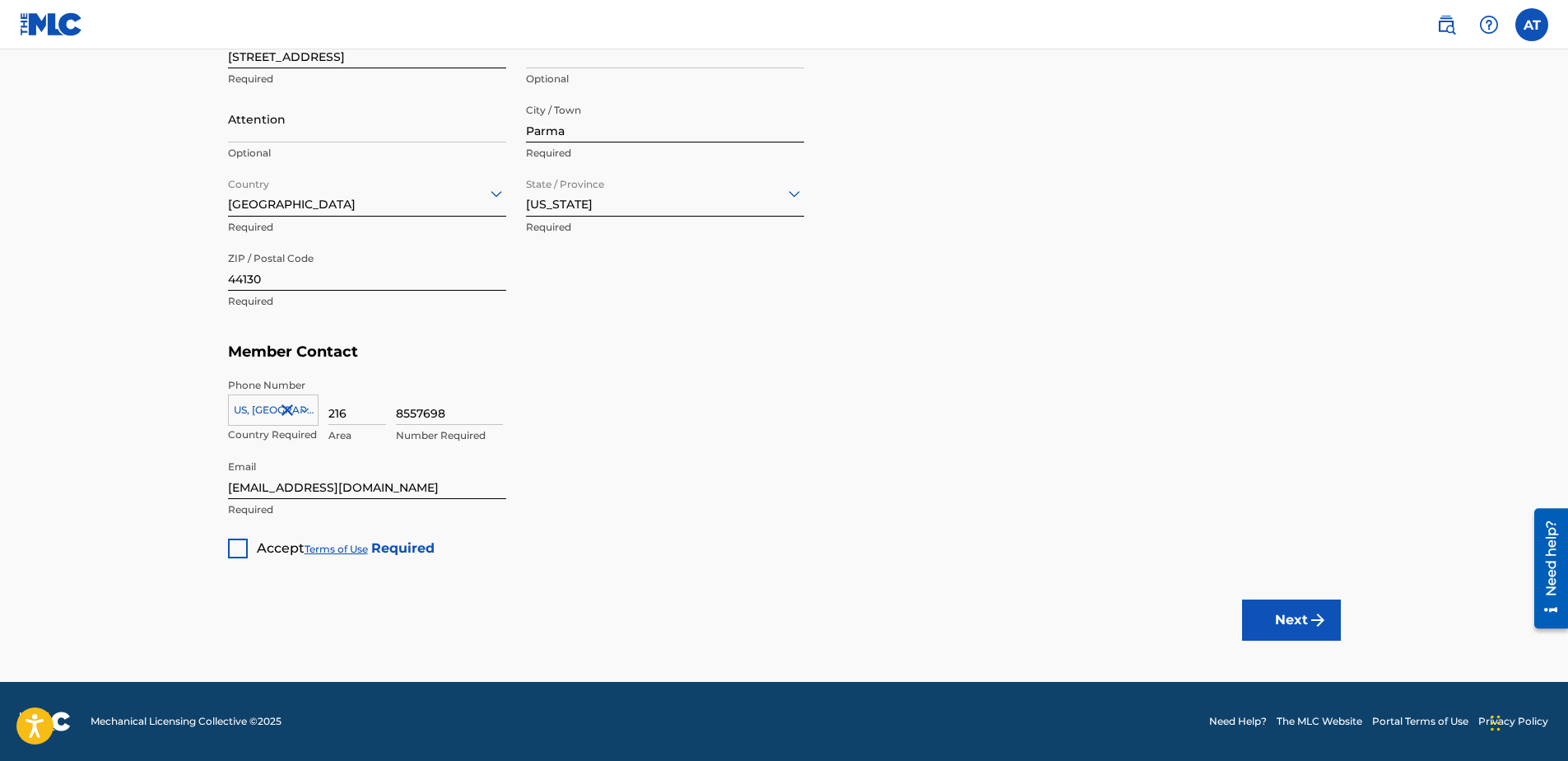
click at [233, 547] on div at bounding box center [237, 548] width 20 height 20
click at [1285, 613] on button "Next" at bounding box center [1291, 620] width 98 height 41
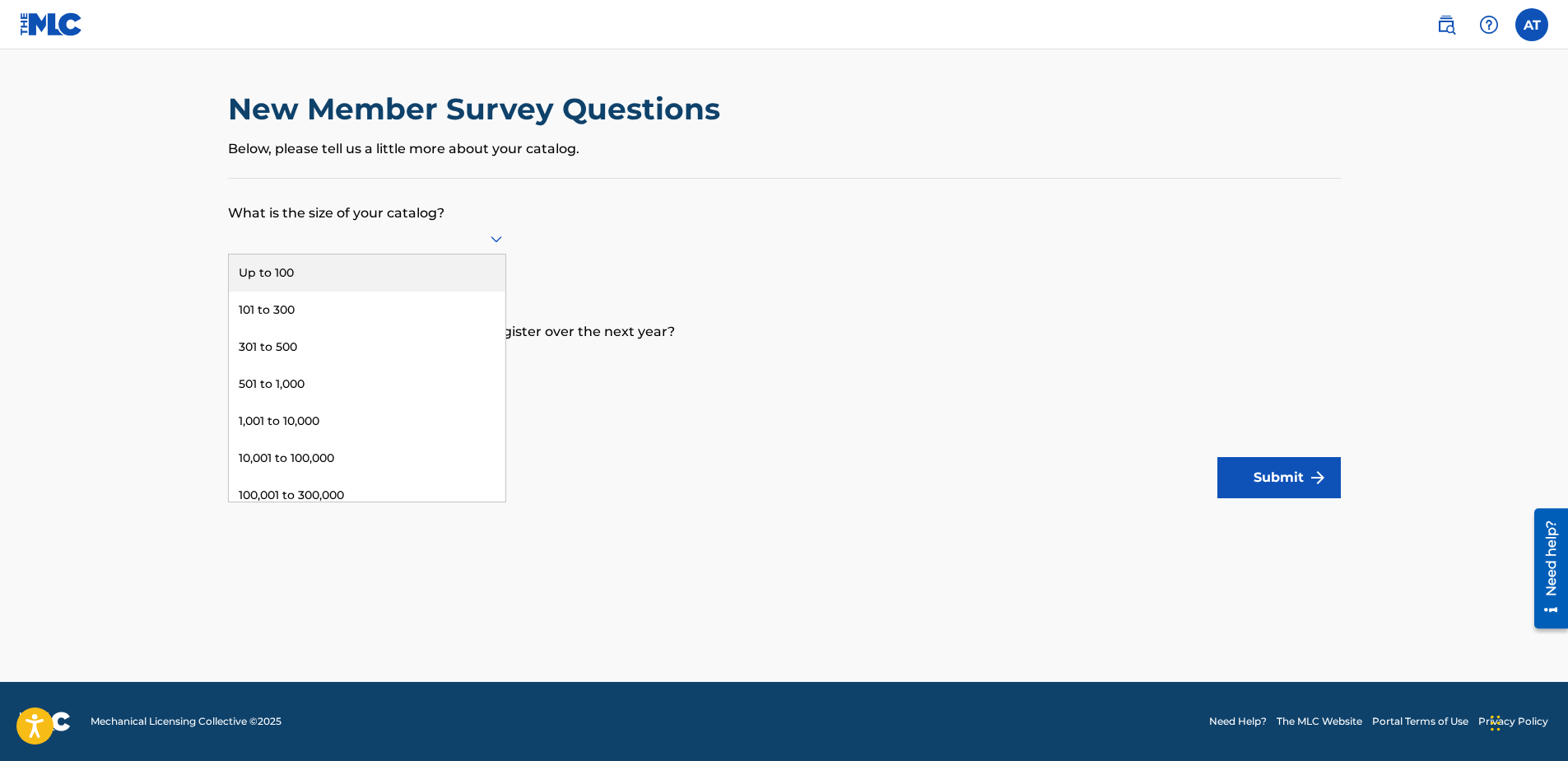
click at [289, 238] on div at bounding box center [366, 238] width 278 height 21
click at [282, 275] on div "Up to 100" at bounding box center [366, 272] width 276 height 37
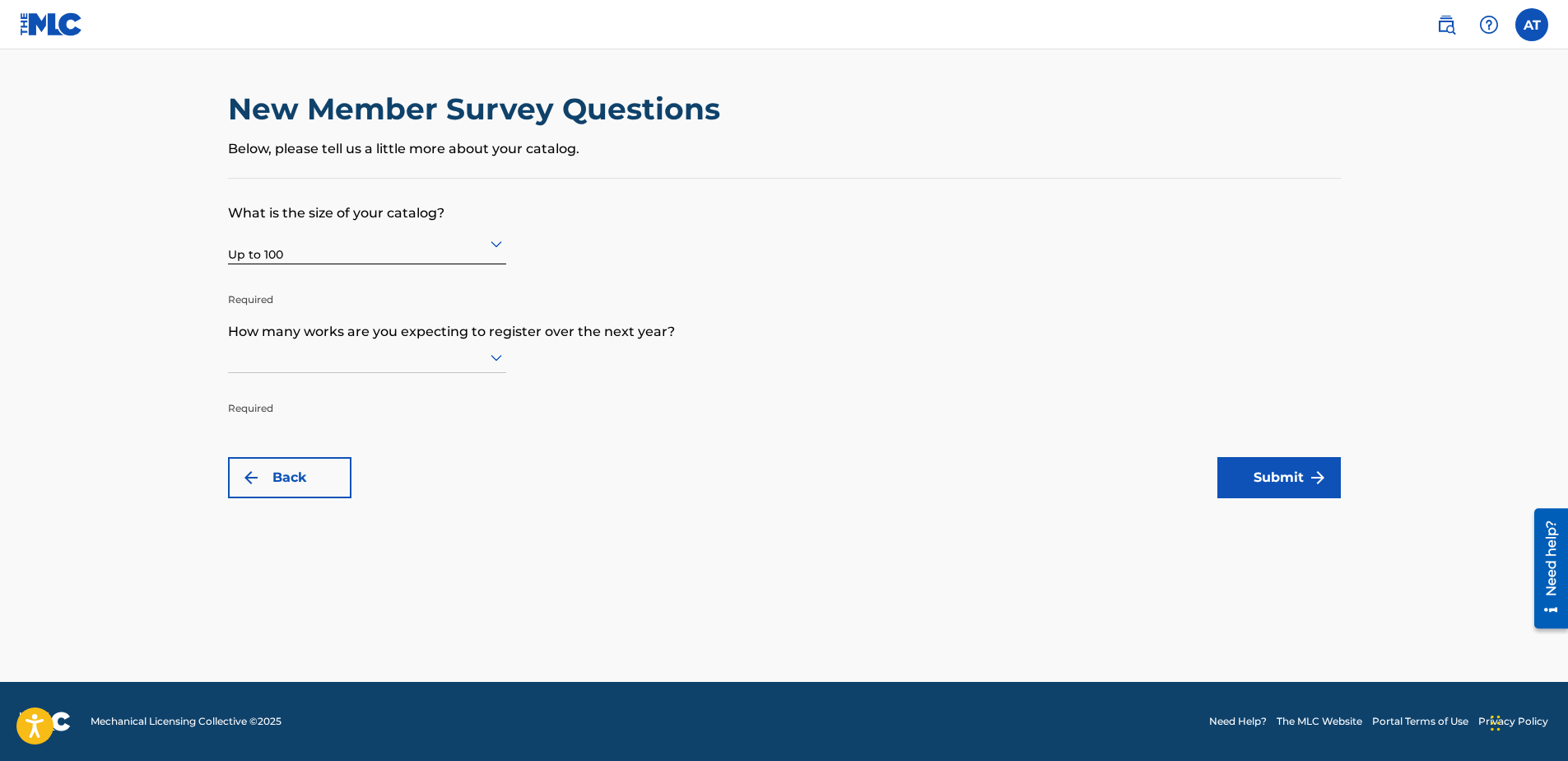
click at [311, 361] on div at bounding box center [366, 357] width 278 height 21
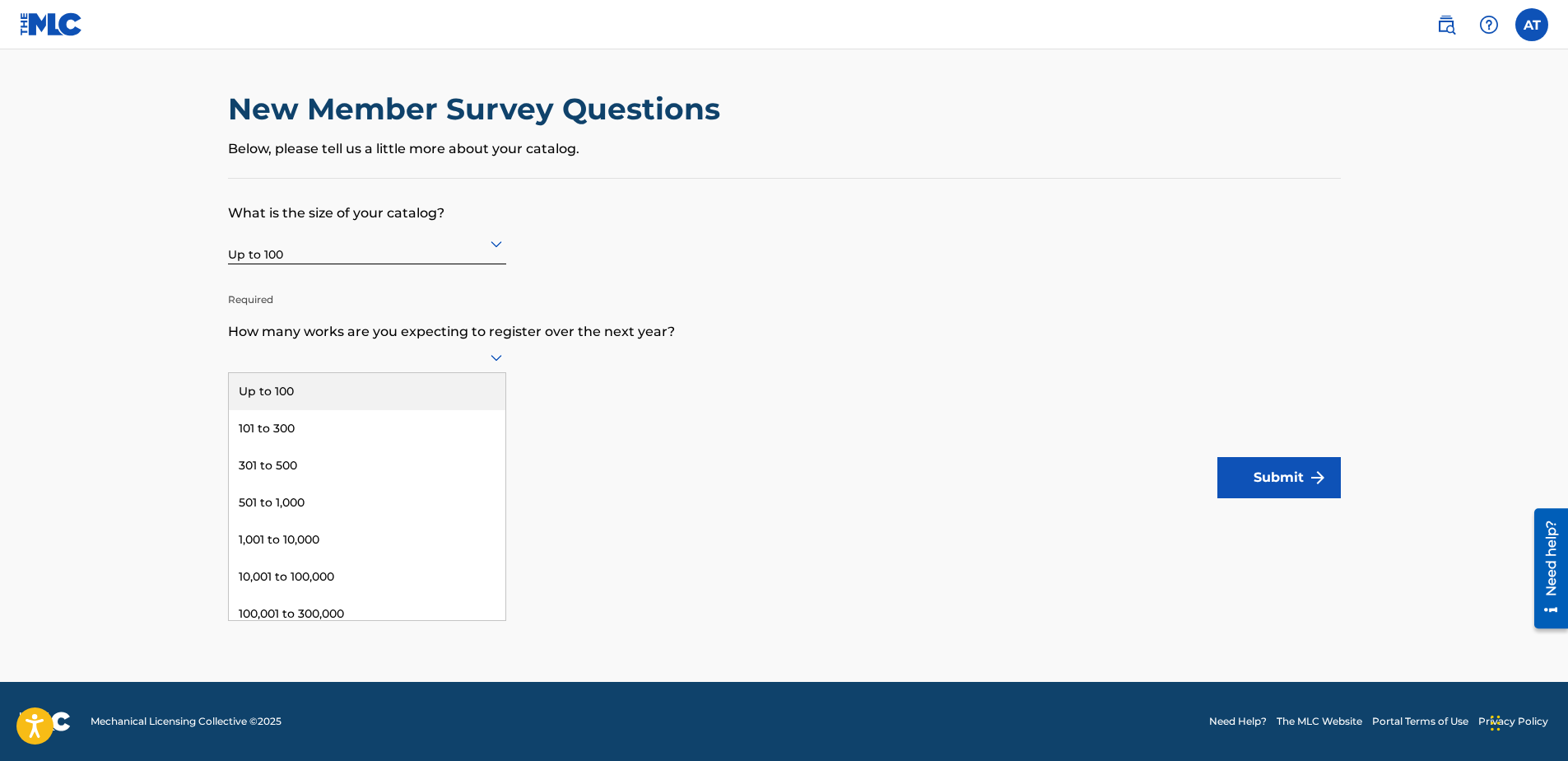
click at [282, 396] on div "Up to 100" at bounding box center [366, 391] width 276 height 37
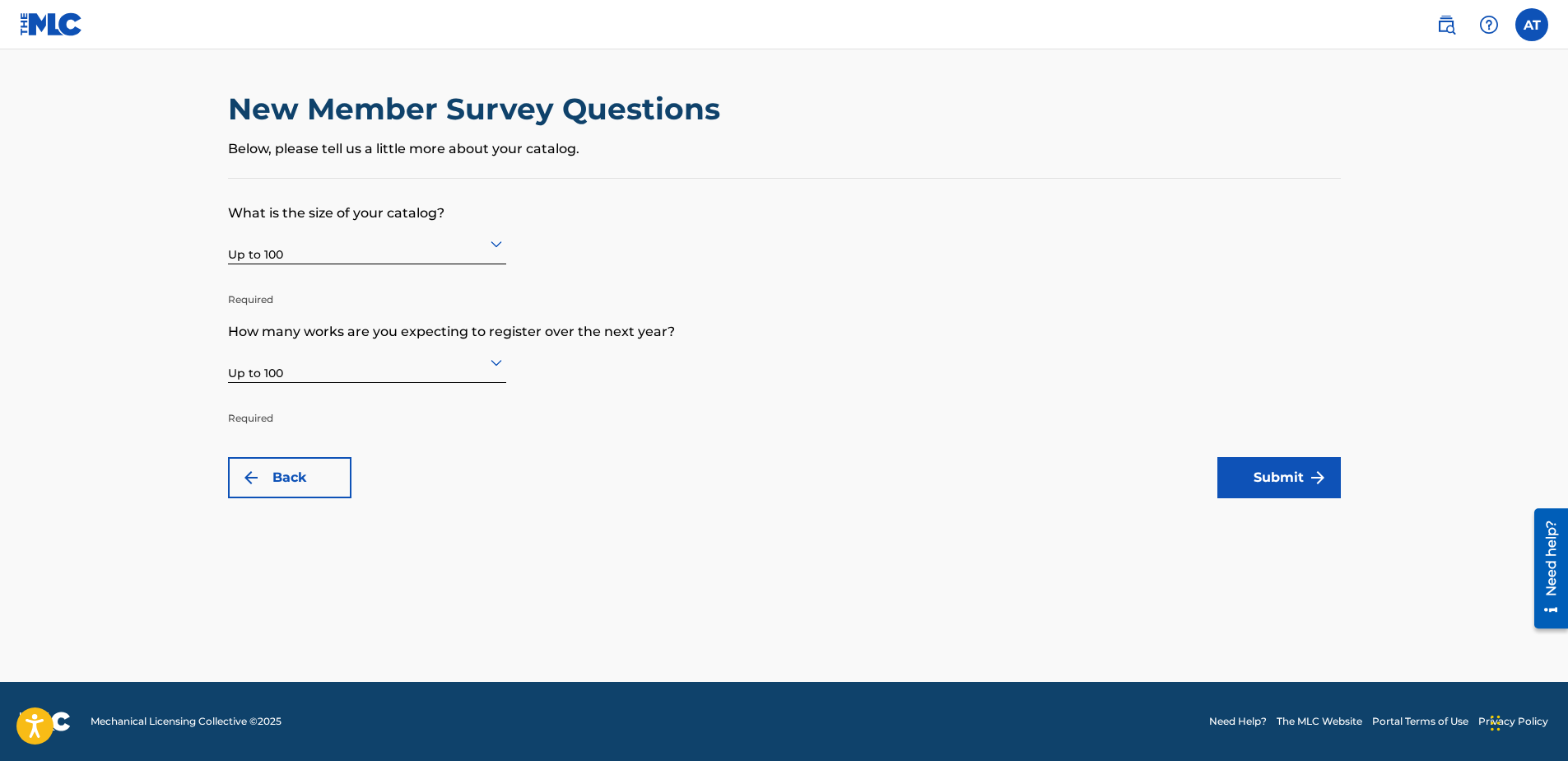
click at [1303, 479] on button "Submit" at bounding box center [1279, 478] width 123 height 41
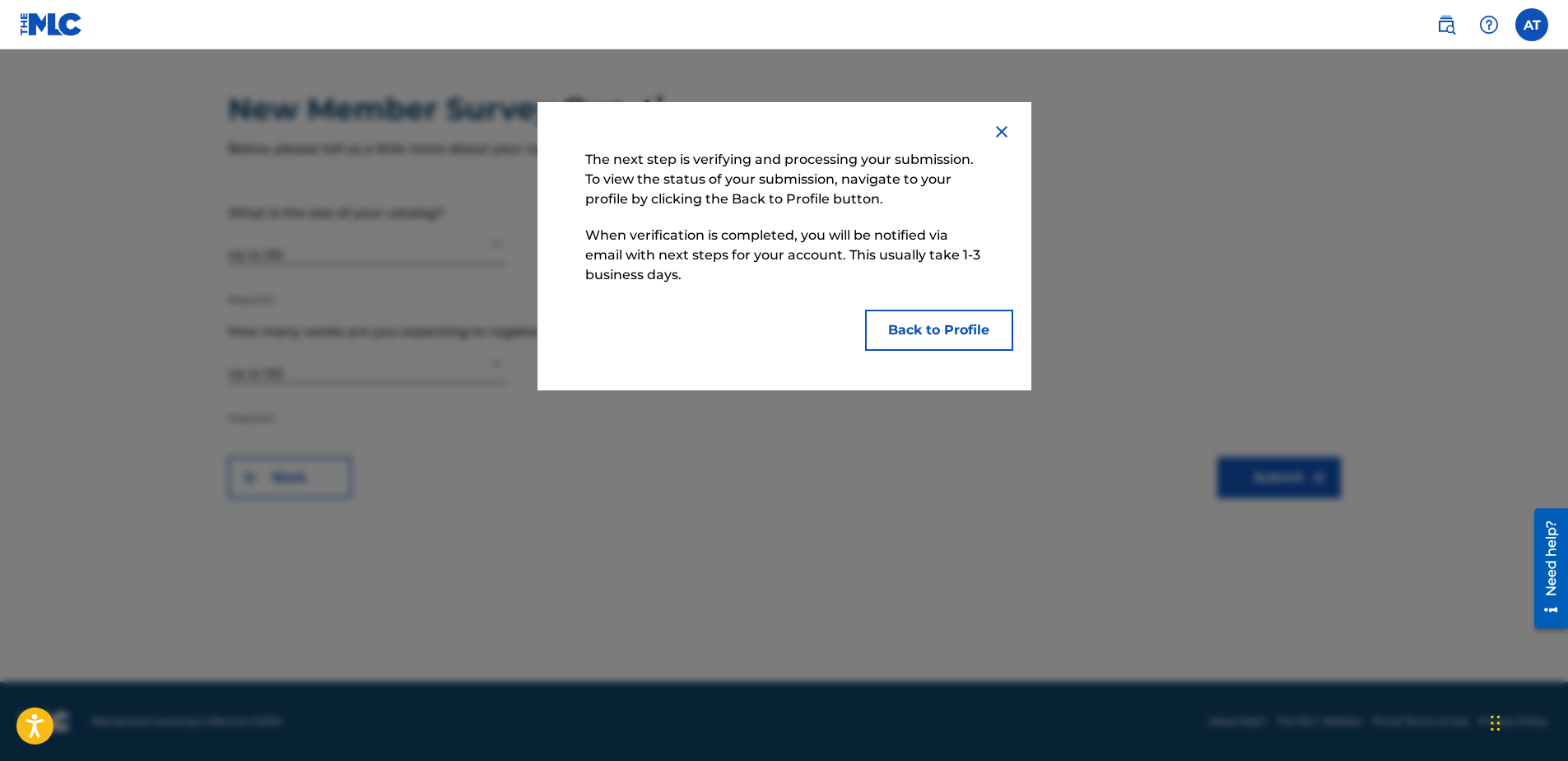
click at [933, 333] on button "Back to Profile" at bounding box center [939, 330] width 148 height 41
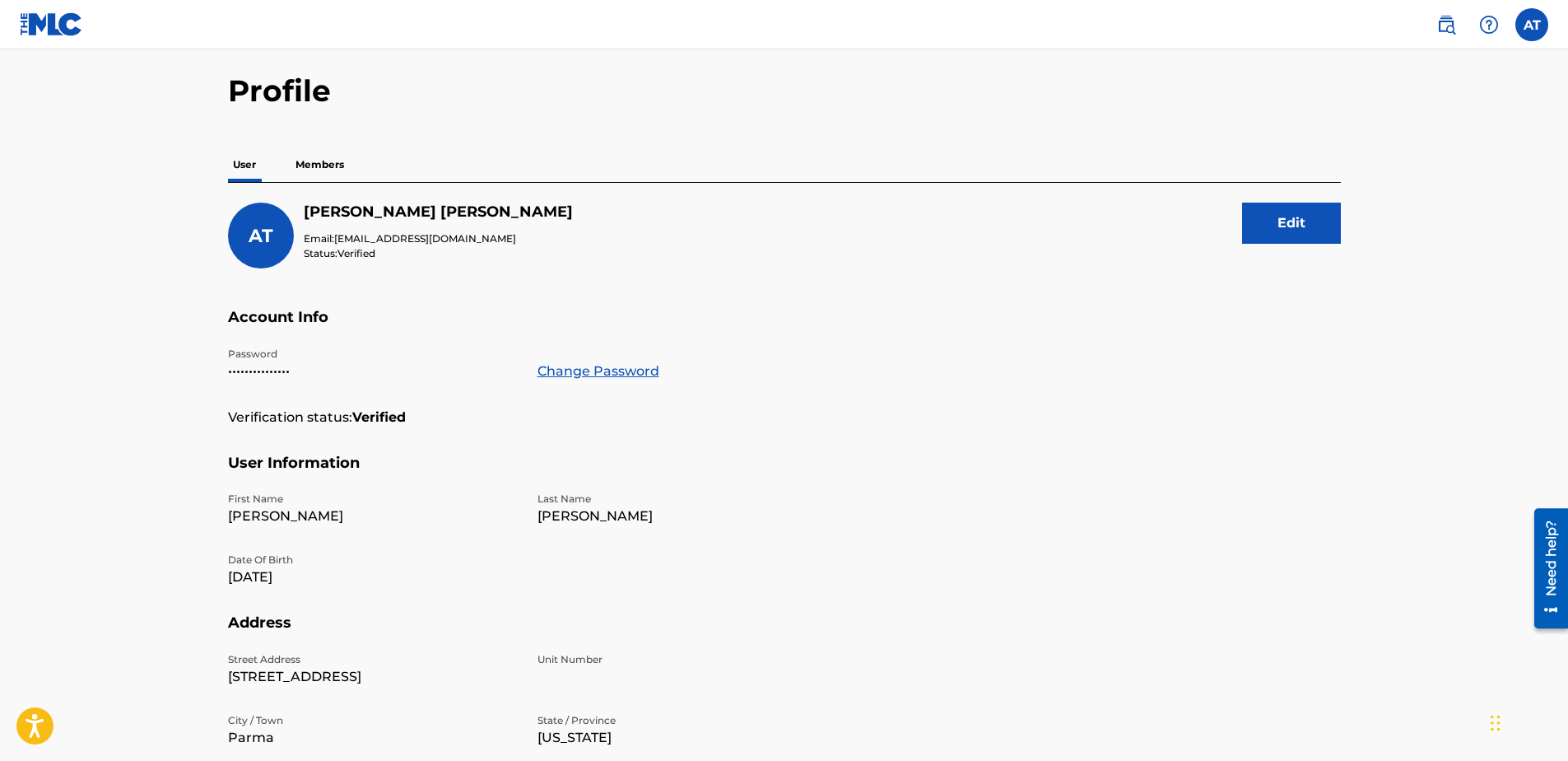
scroll to position [18, 0]
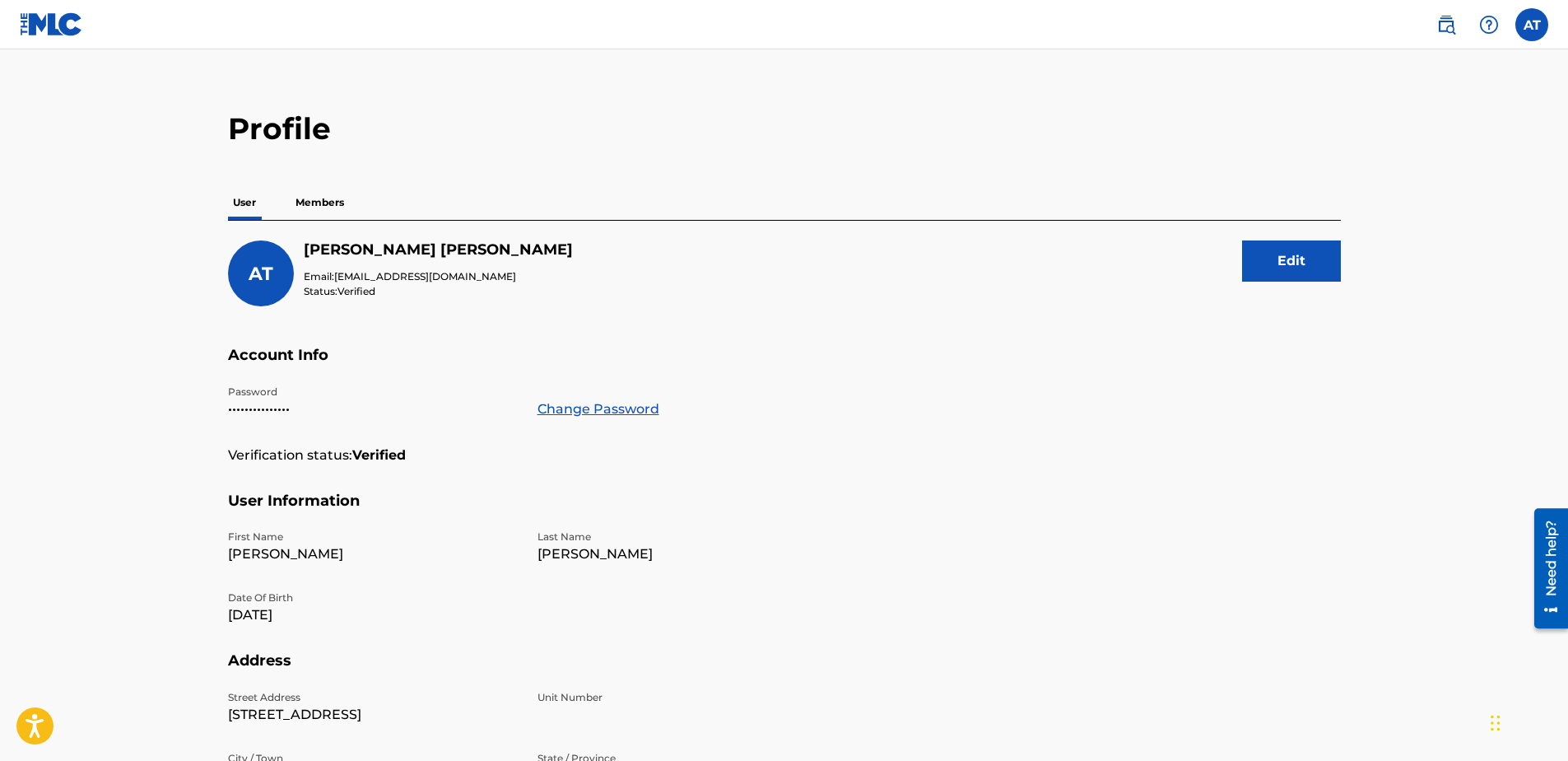
click at [66, 31] on img at bounding box center [51, 24] width 63 height 24
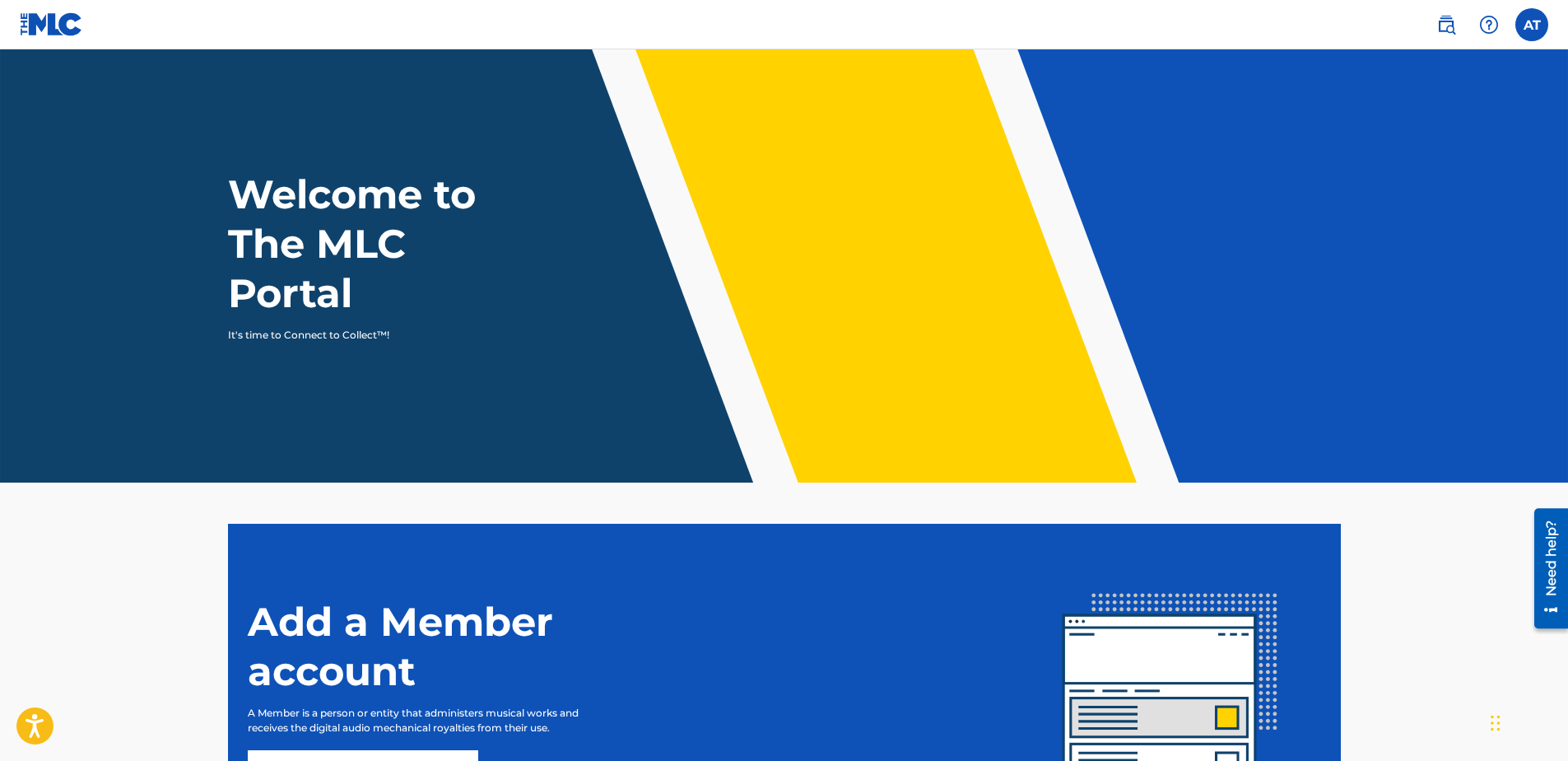
click at [1531, 28] on label at bounding box center [1531, 25] width 33 height 33
click at [1532, 25] on input "AT [PERSON_NAME] [EMAIL_ADDRESS][DOMAIN_NAME] Notification Preferences Profile …" at bounding box center [1532, 25] width 0 height 0
click at [1443, 30] on img at bounding box center [1446, 24] width 20 height 20
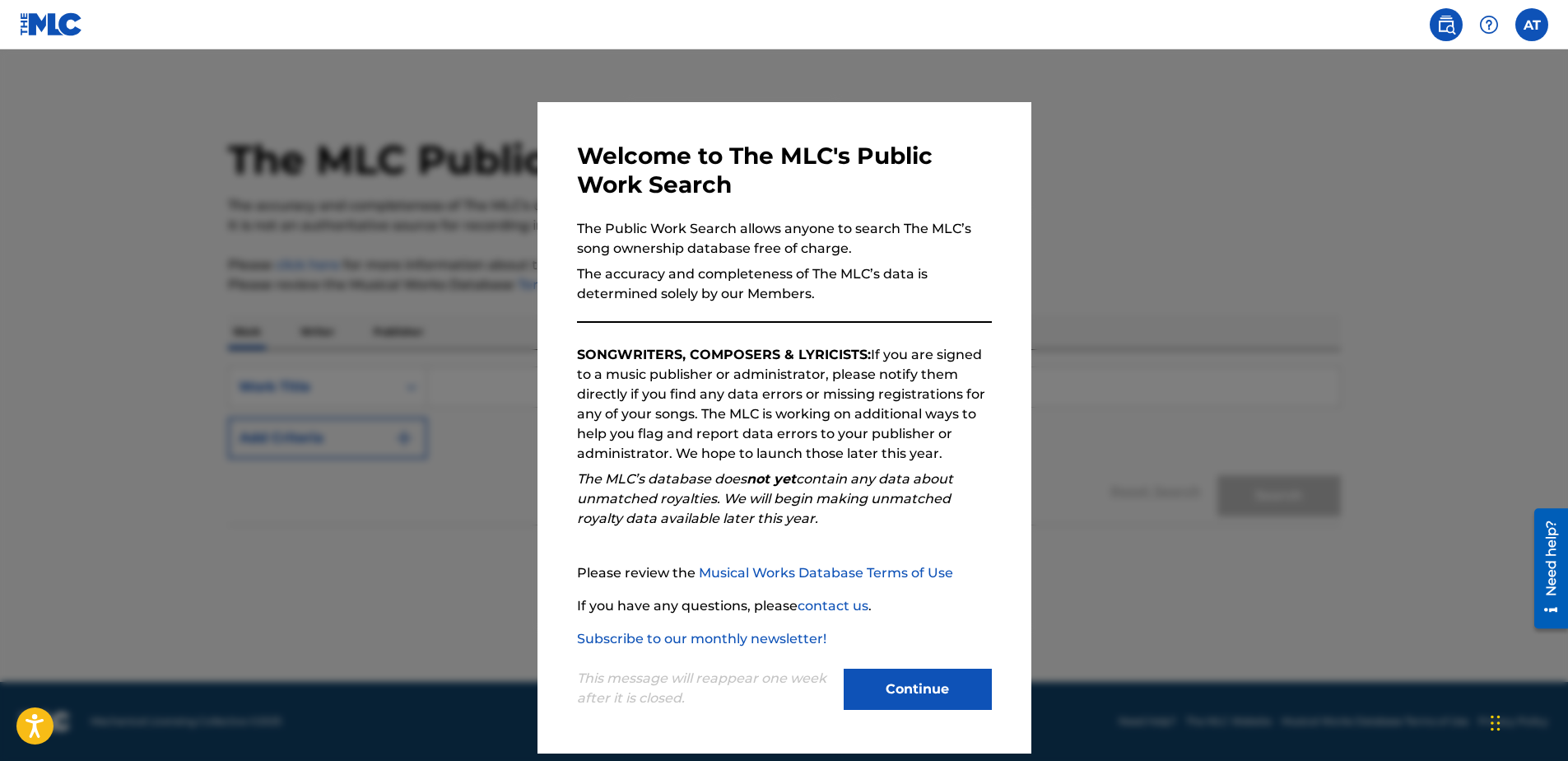
click at [871, 679] on button "Continue" at bounding box center [918, 689] width 148 height 41
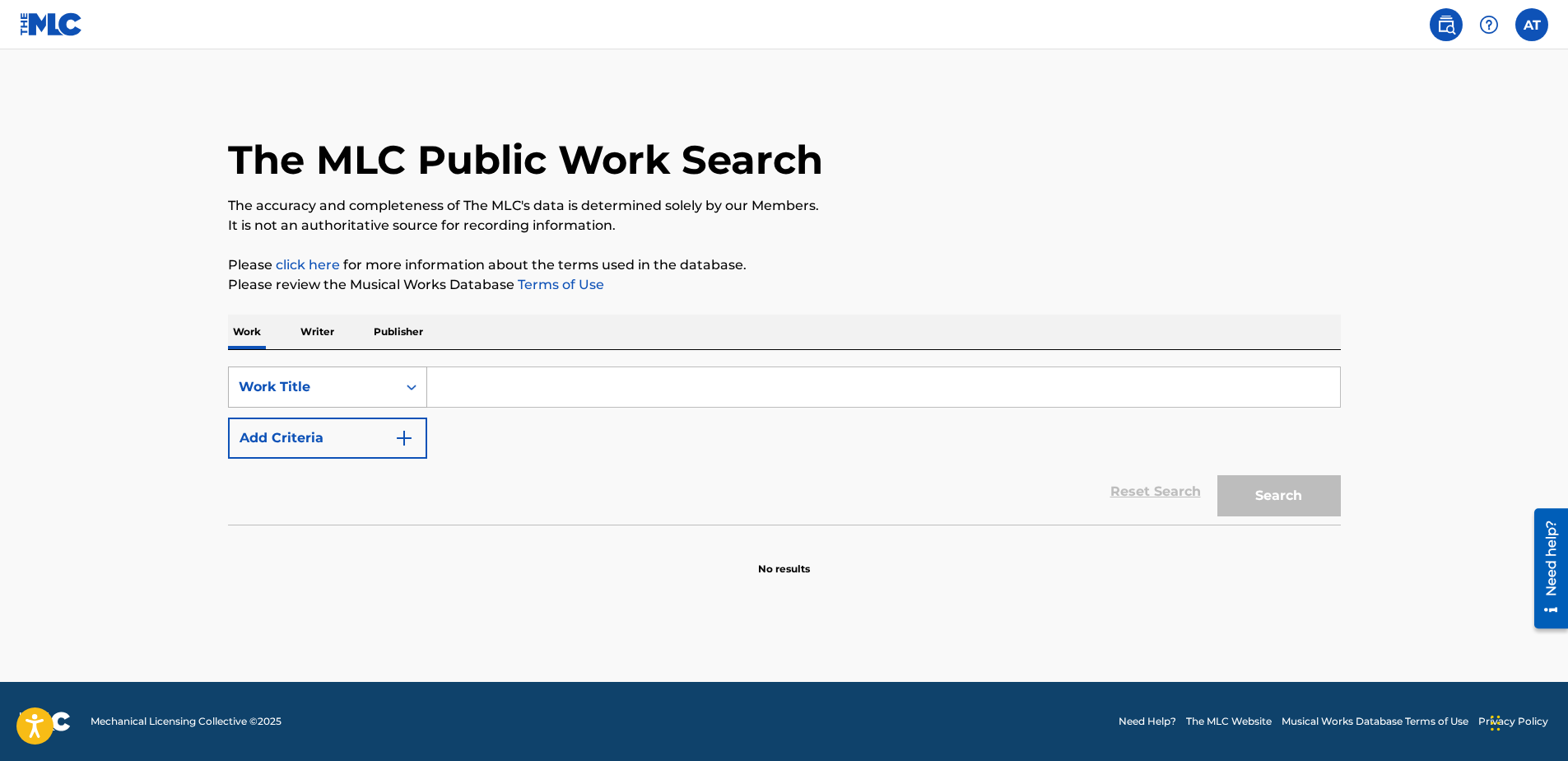
click at [407, 387] on icon "Search Form" at bounding box center [411, 386] width 16 height 16
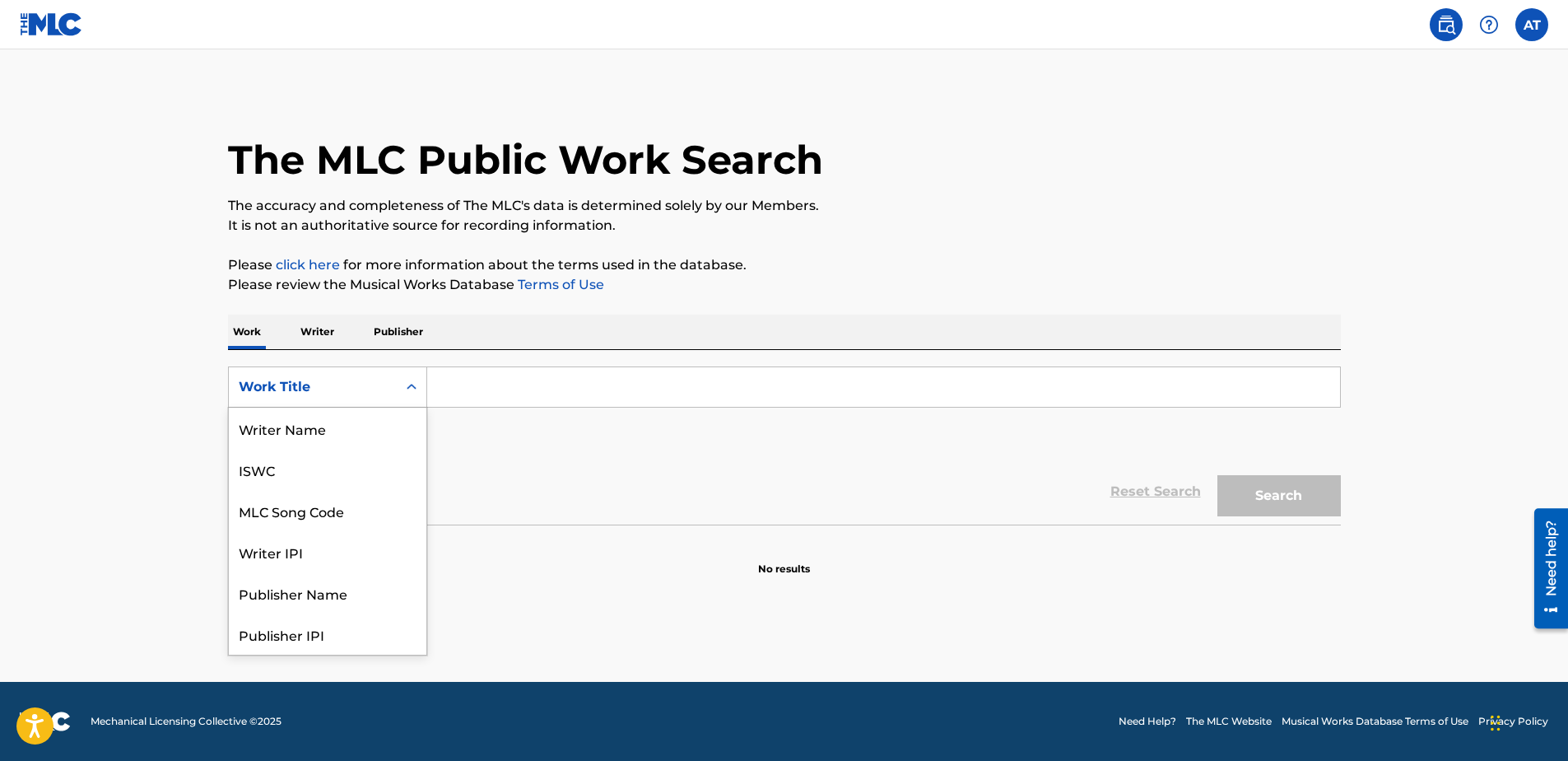
scroll to position [82, 0]
click at [407, 387] on icon "Search Form" at bounding box center [411, 386] width 16 height 16
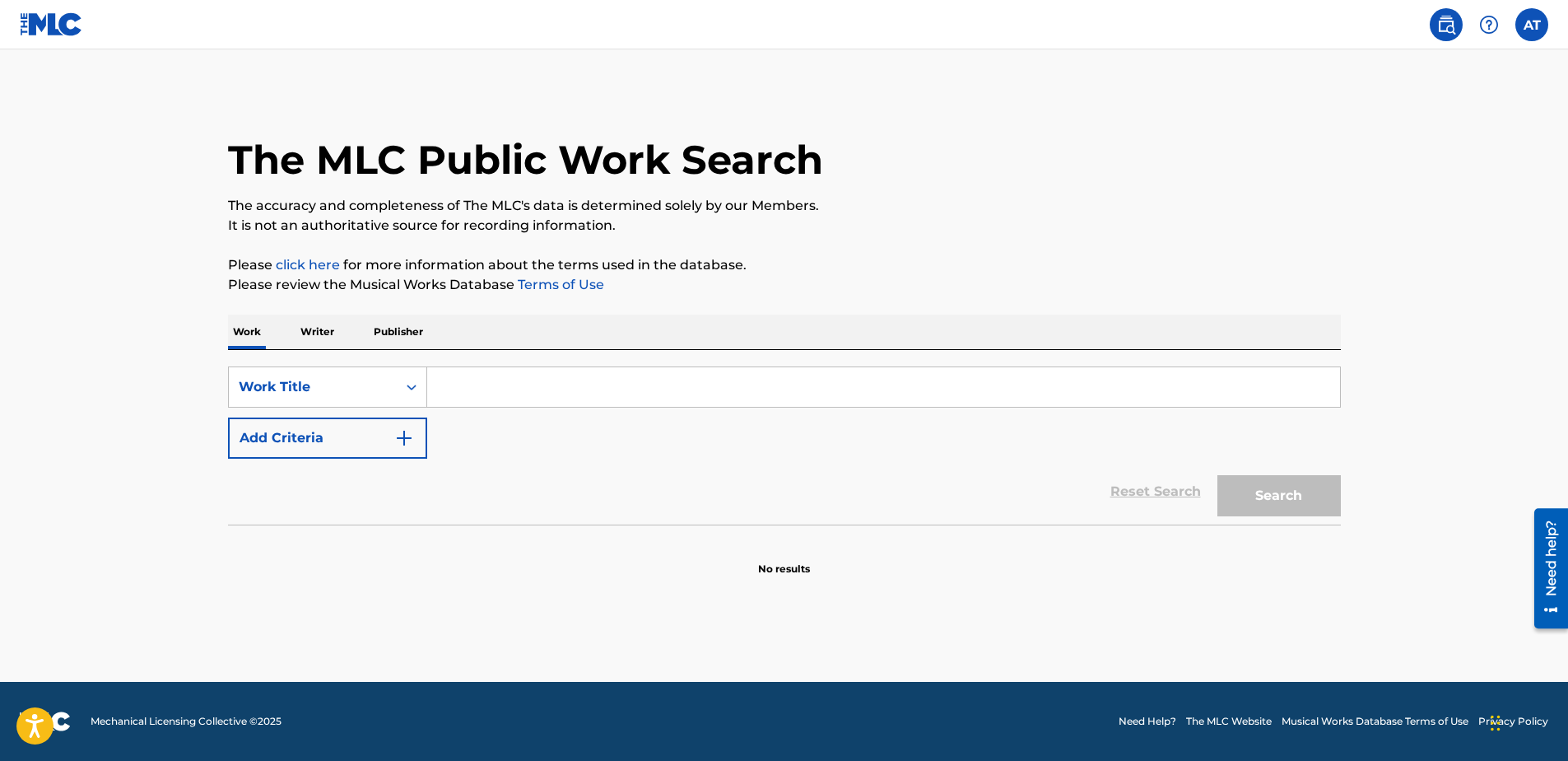
click at [314, 333] on p "Writer" at bounding box center [317, 331] width 44 height 34
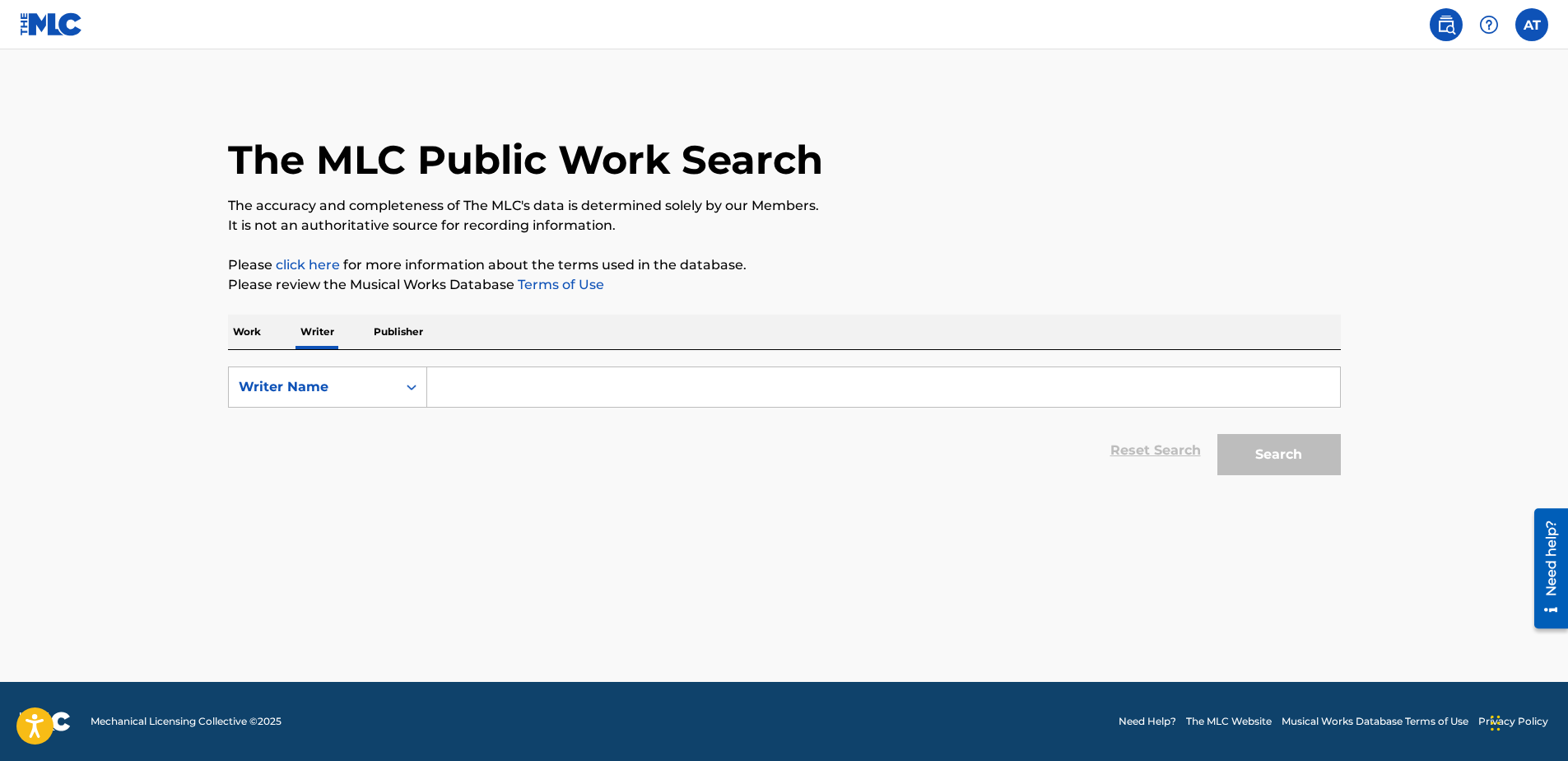
click at [466, 387] on input "Search Form" at bounding box center [883, 387] width 912 height 39
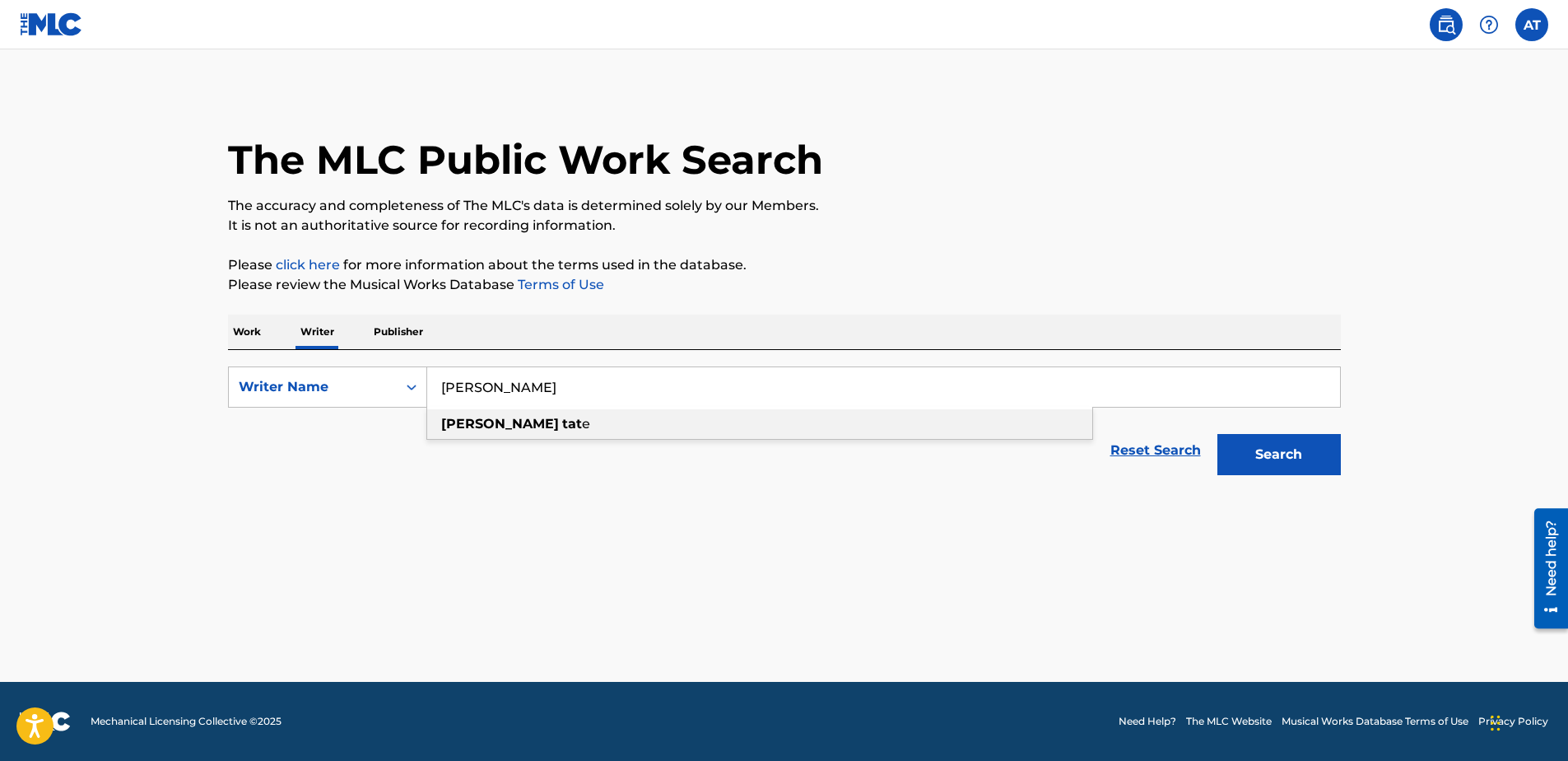
click at [559, 421] on span "Search Form" at bounding box center [561, 424] width 3 height 15
type input "[PERSON_NAME]"
click at [1292, 464] on button "Search" at bounding box center [1279, 455] width 123 height 41
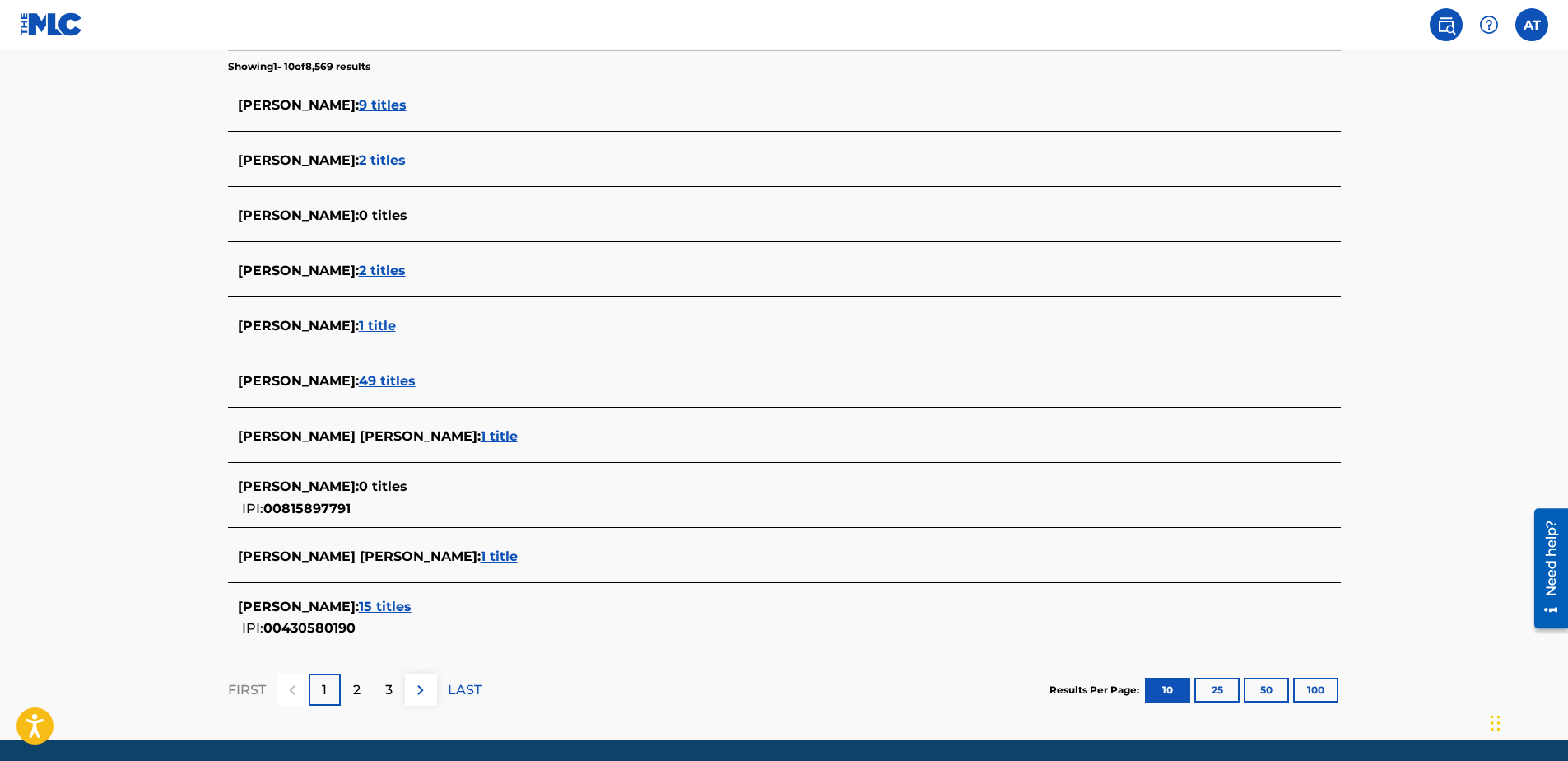
scroll to position [409, 0]
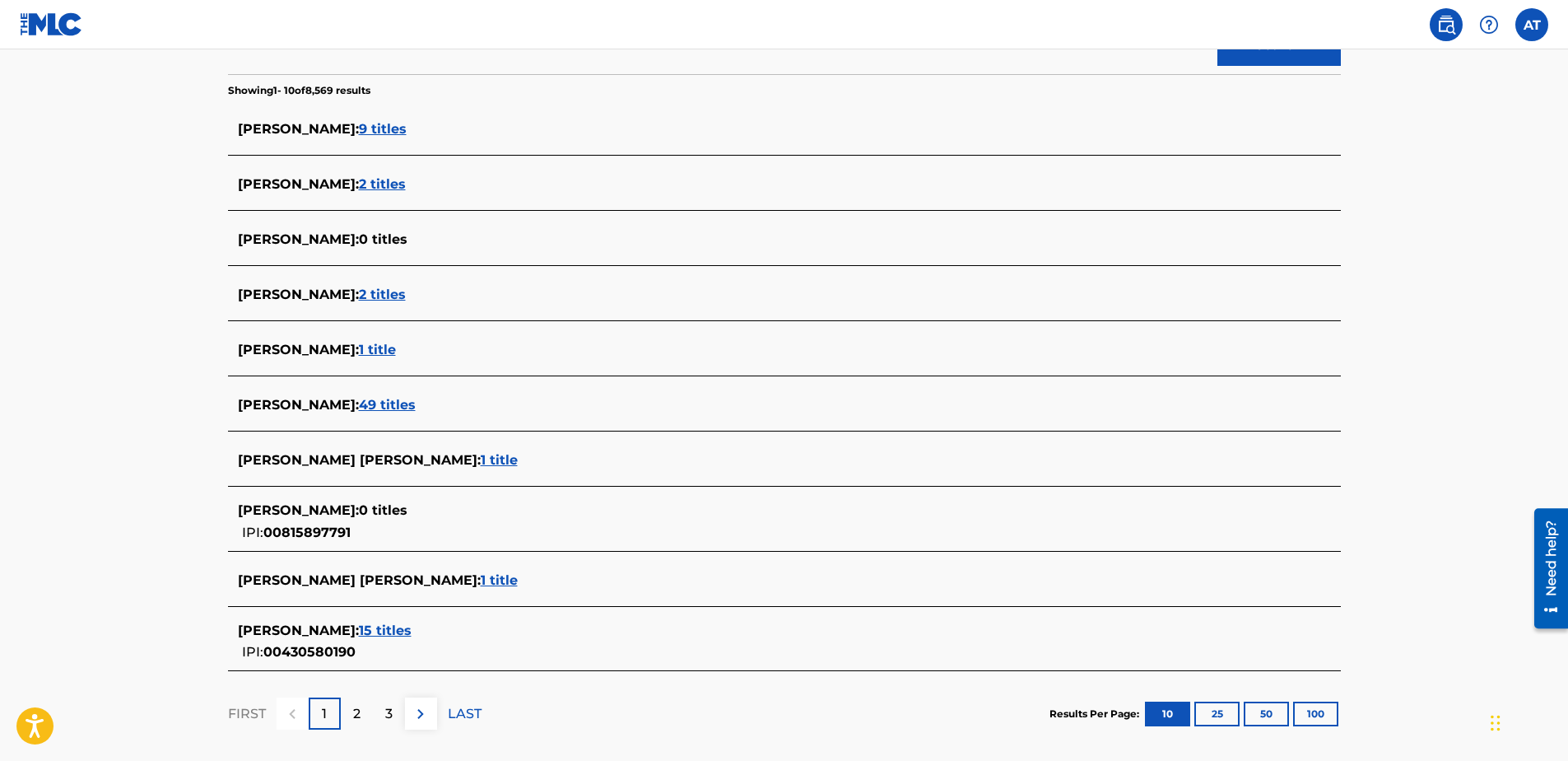
click at [359, 627] on span "15 titles" at bounding box center [385, 630] width 53 height 15
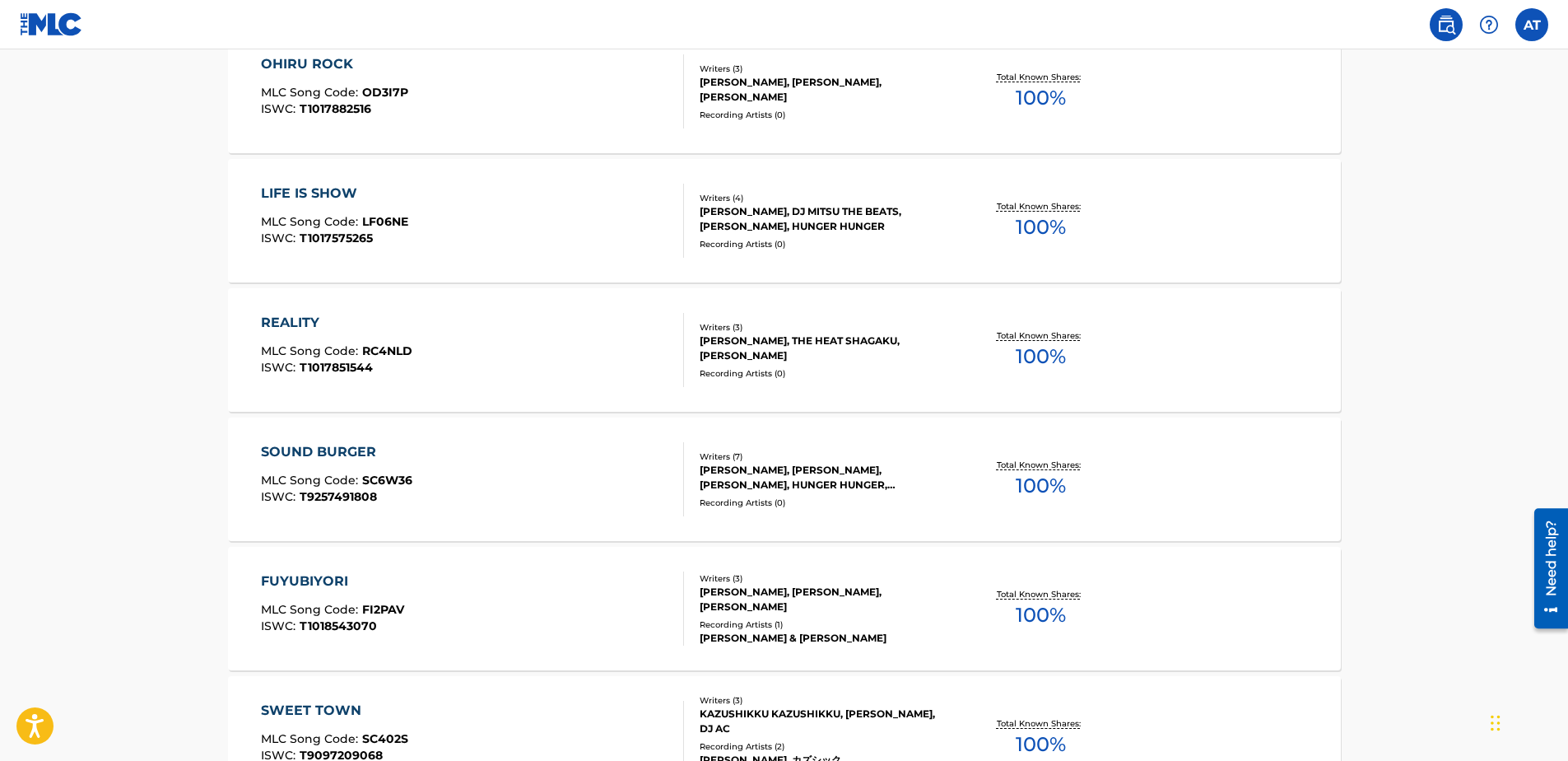
scroll to position [903, 0]
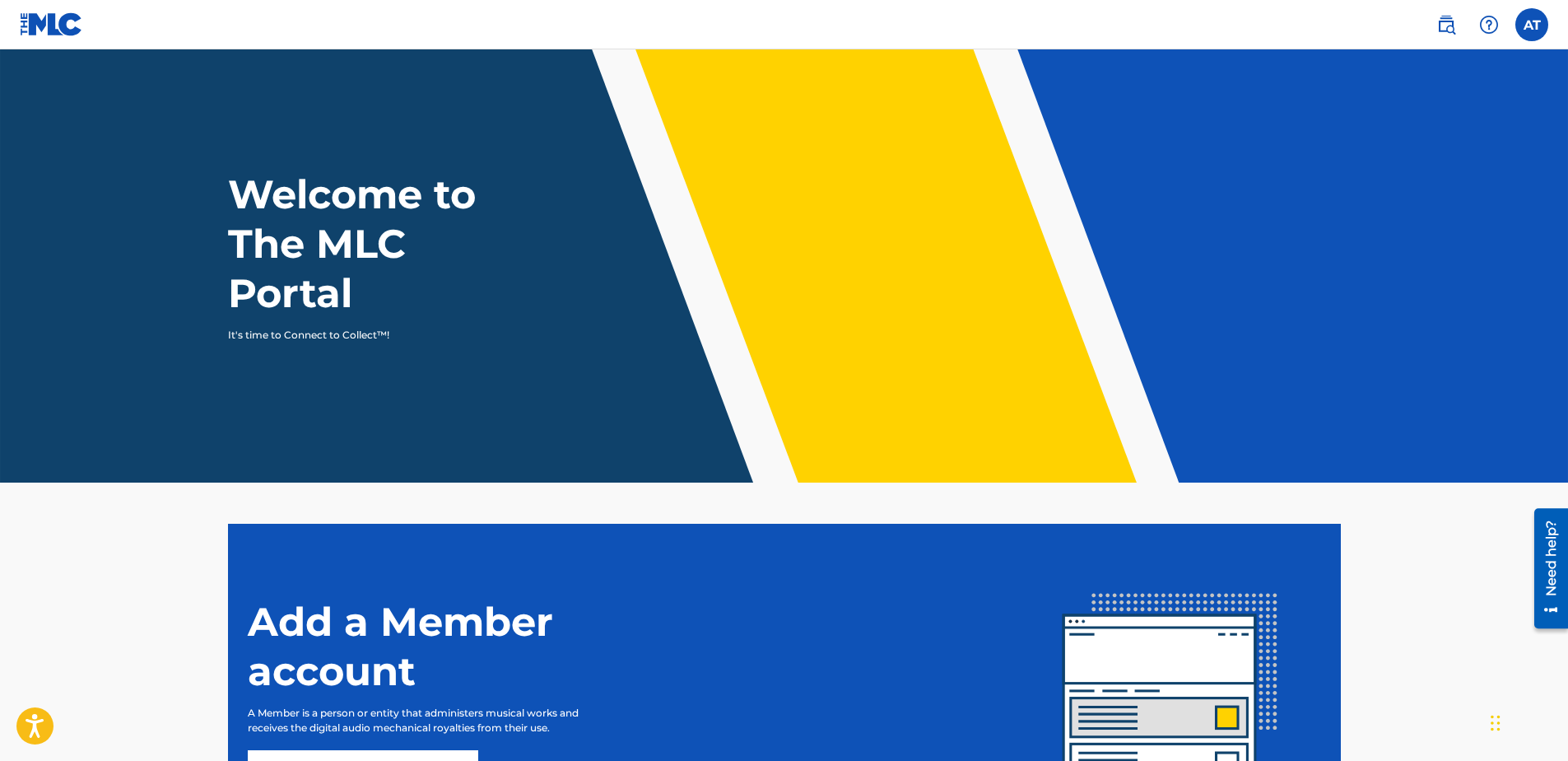
drag, startPoint x: 579, startPoint y: 426, endPoint x: 588, endPoint y: 433, distance: 11.4
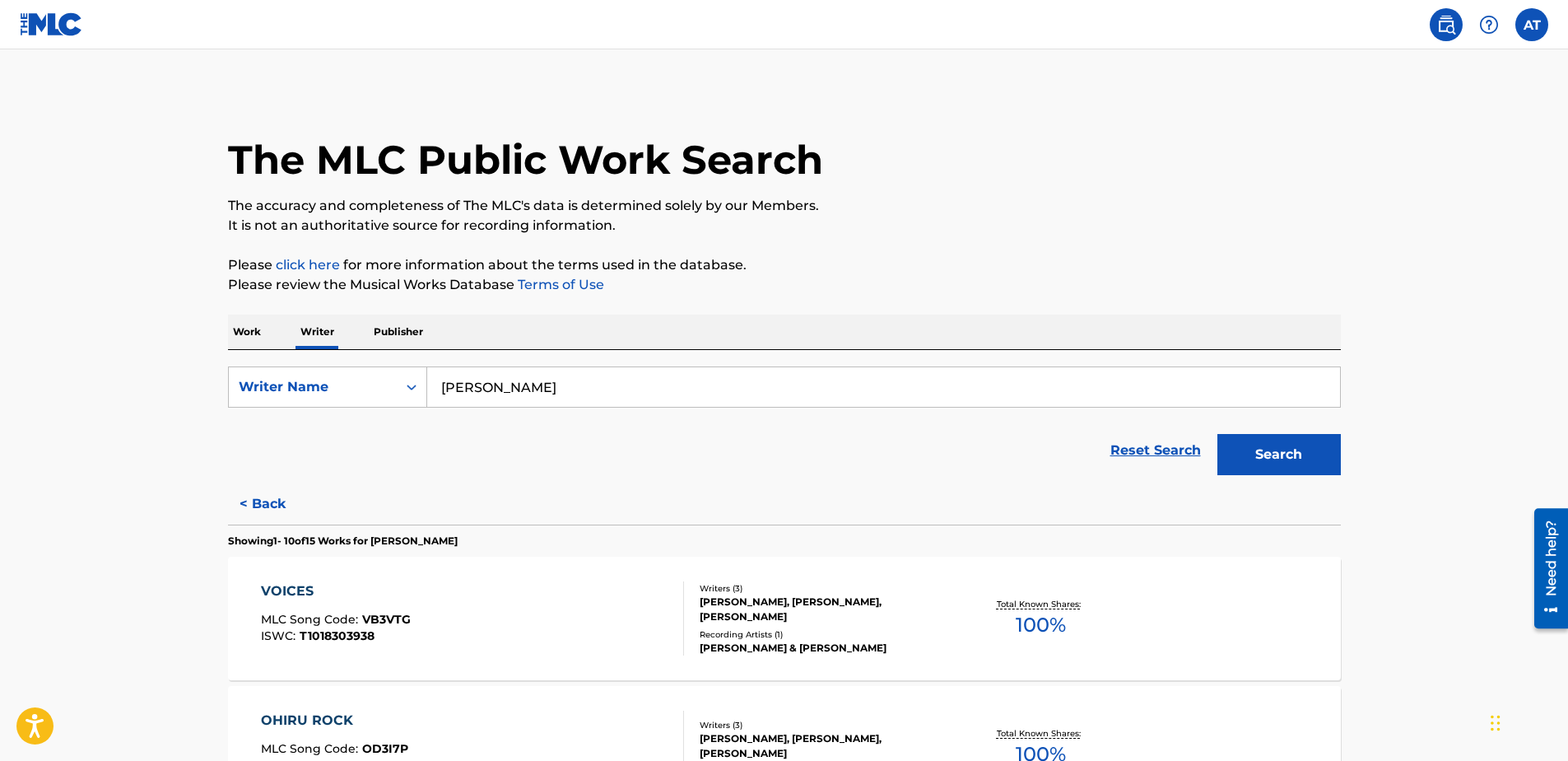
click at [1267, 424] on div "Search" at bounding box center [1275, 450] width 132 height 66
click at [1266, 451] on button "Search" at bounding box center [1279, 455] width 123 height 41
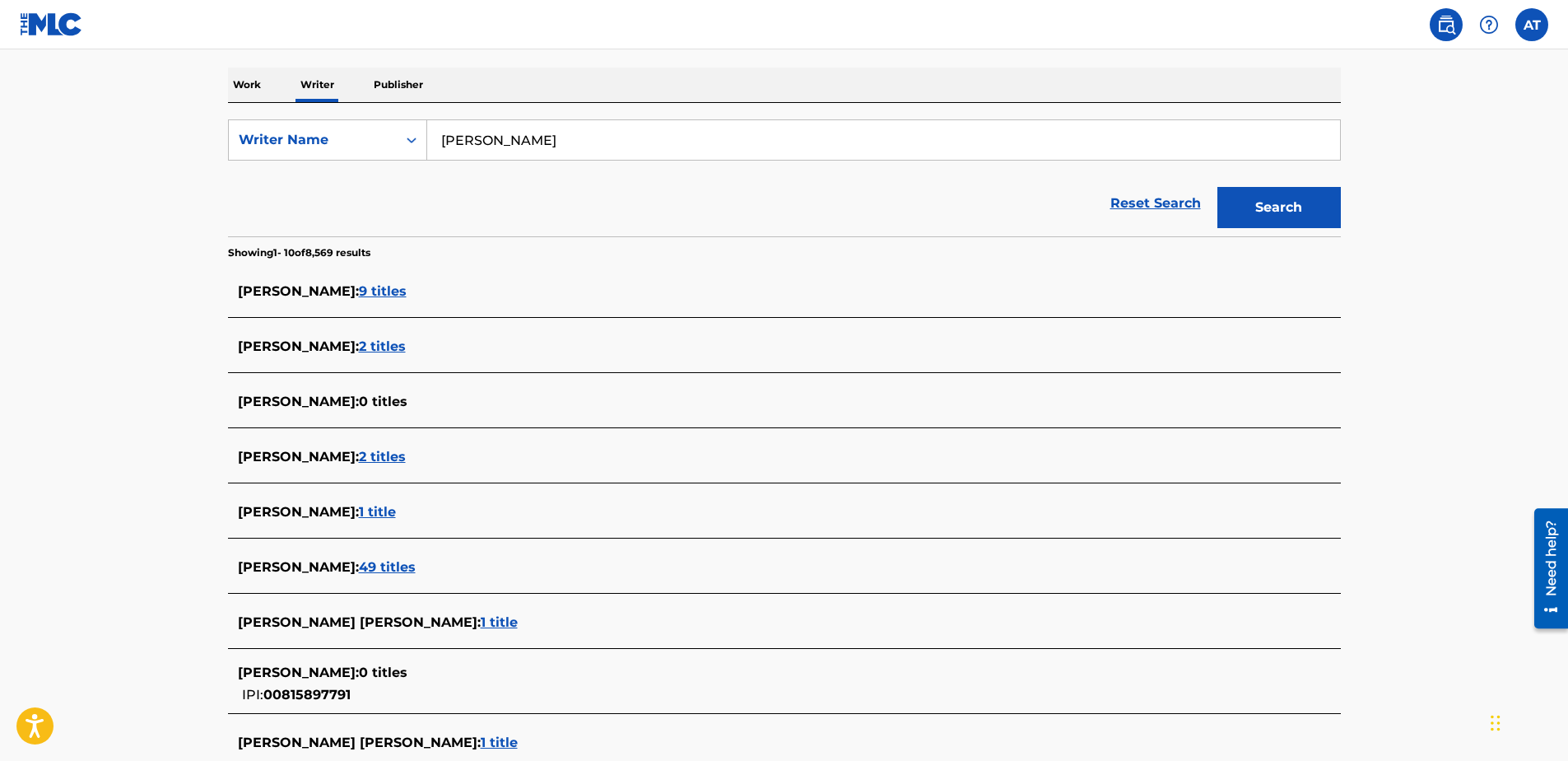
scroll to position [491, 0]
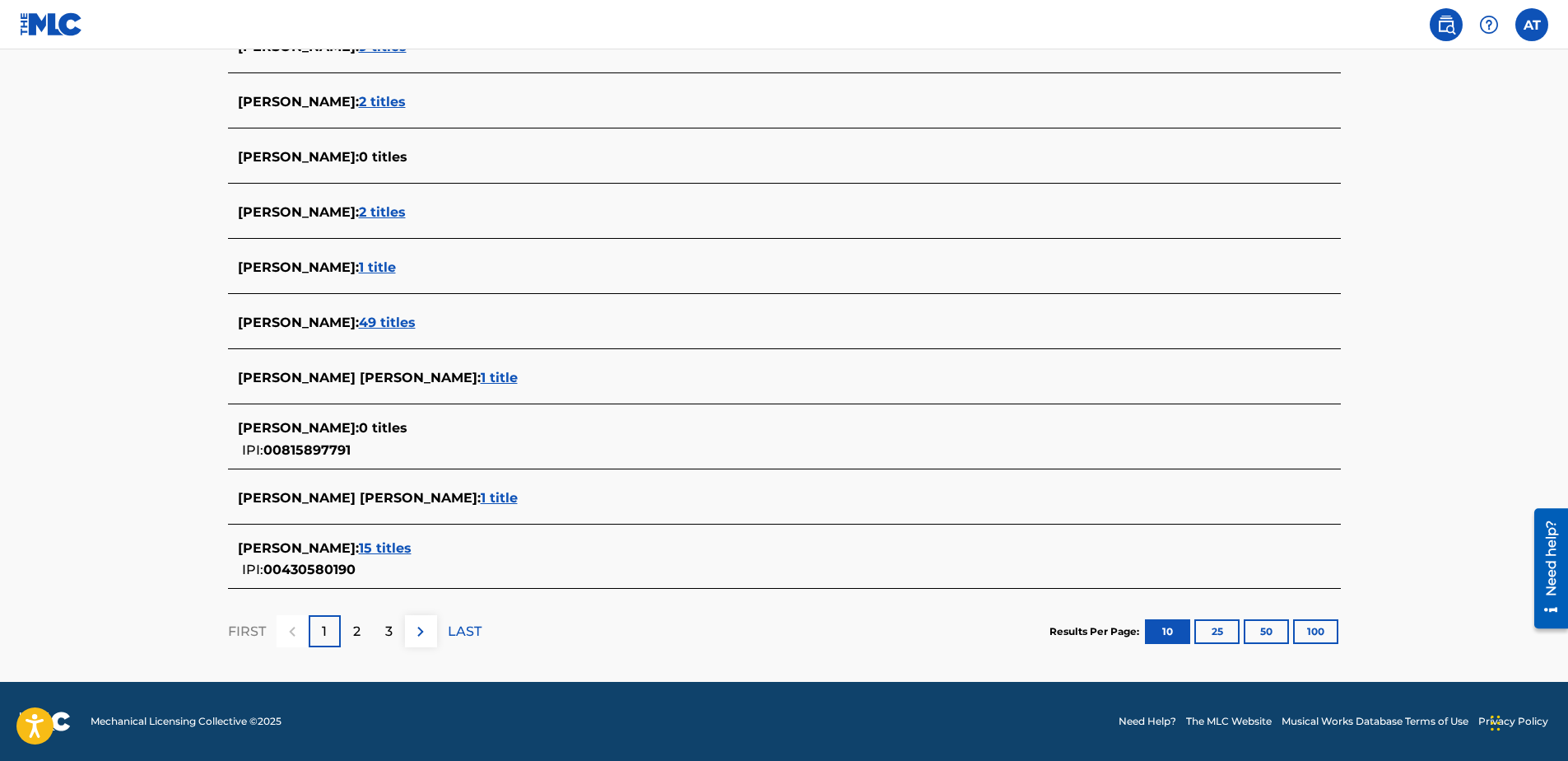
click at [359, 324] on span "49 titles" at bounding box center [387, 322] width 56 height 15
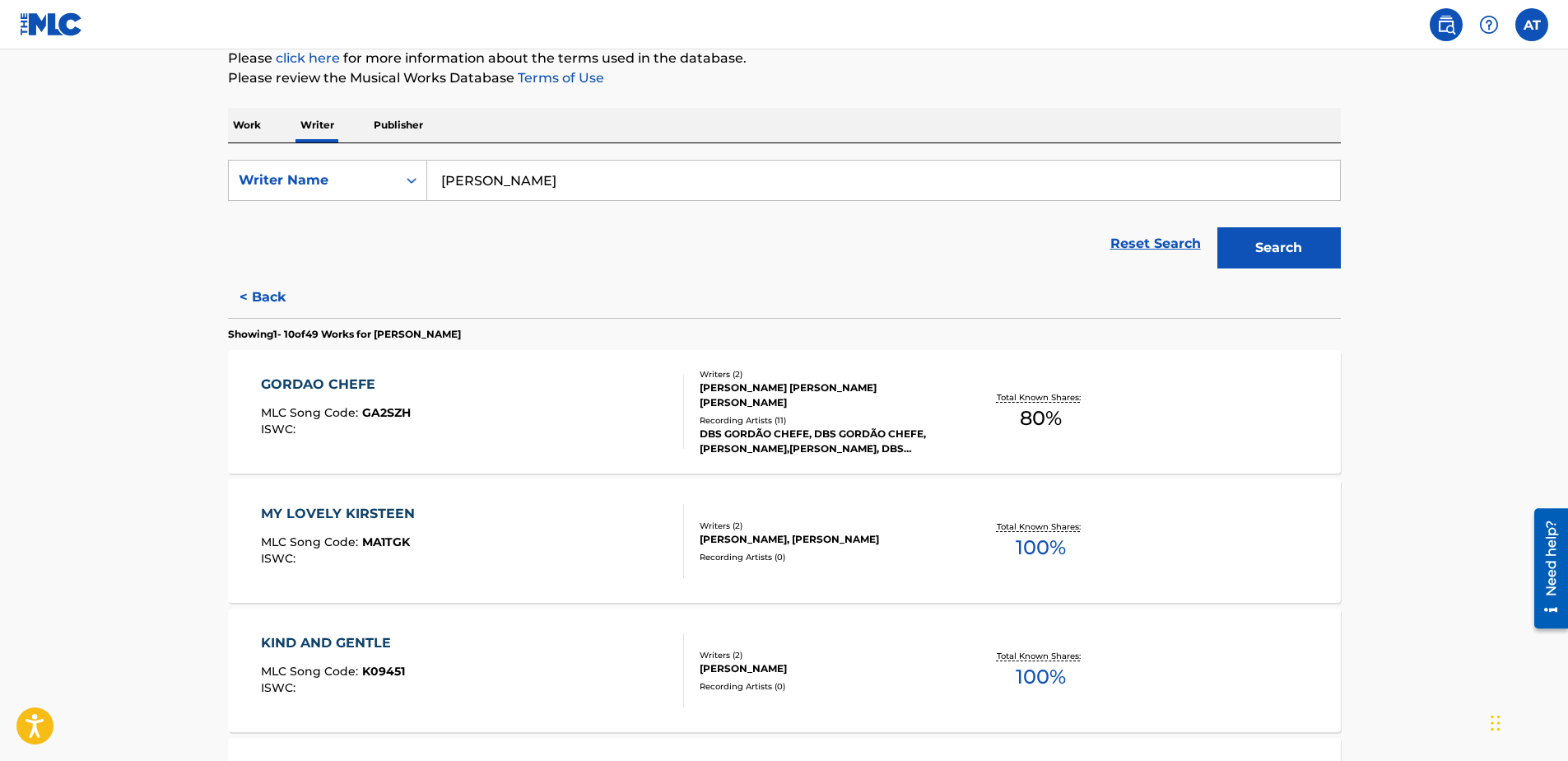
scroll to position [0, 0]
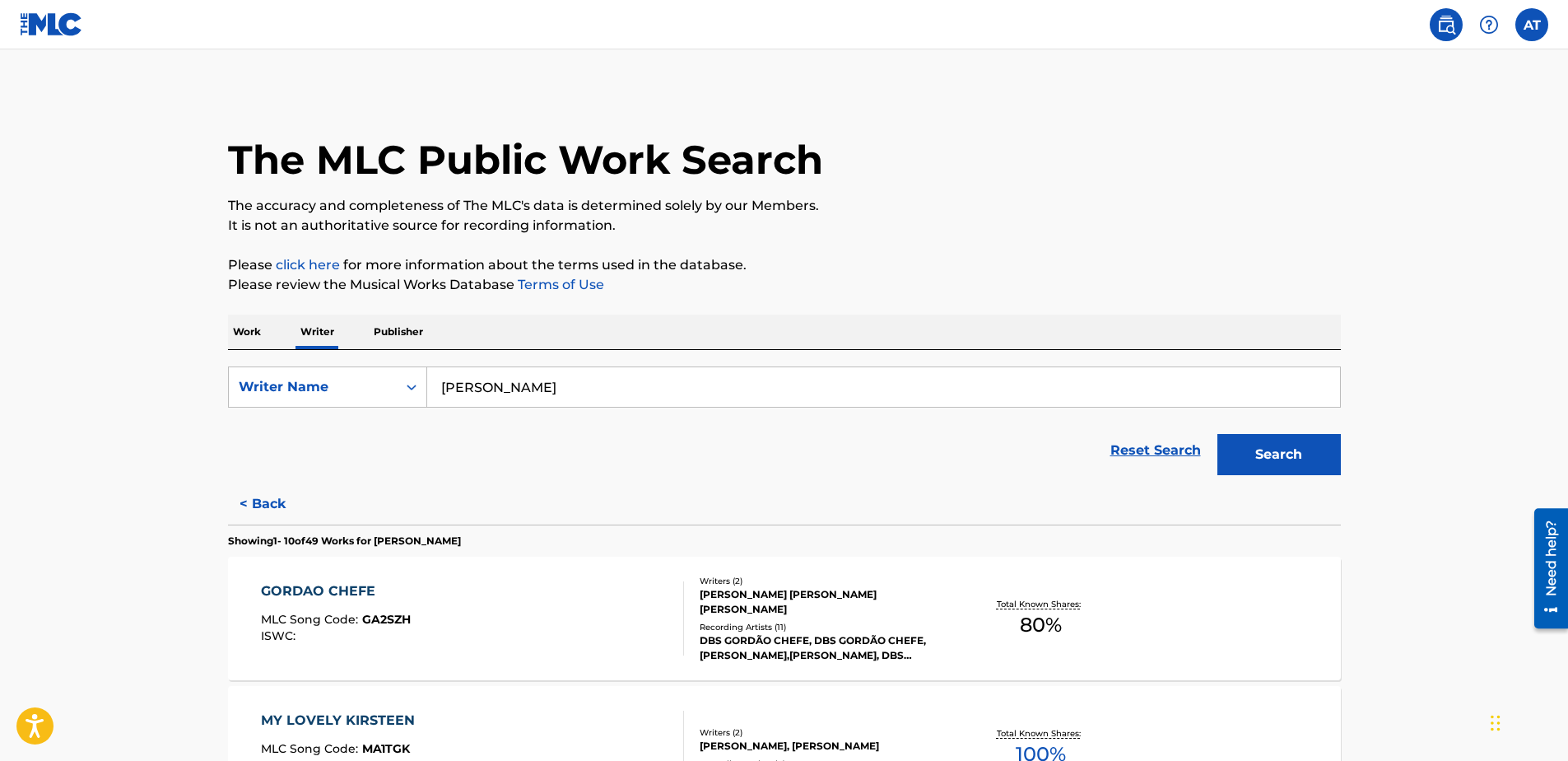
click at [1243, 456] on button "Search" at bounding box center [1279, 455] width 123 height 41
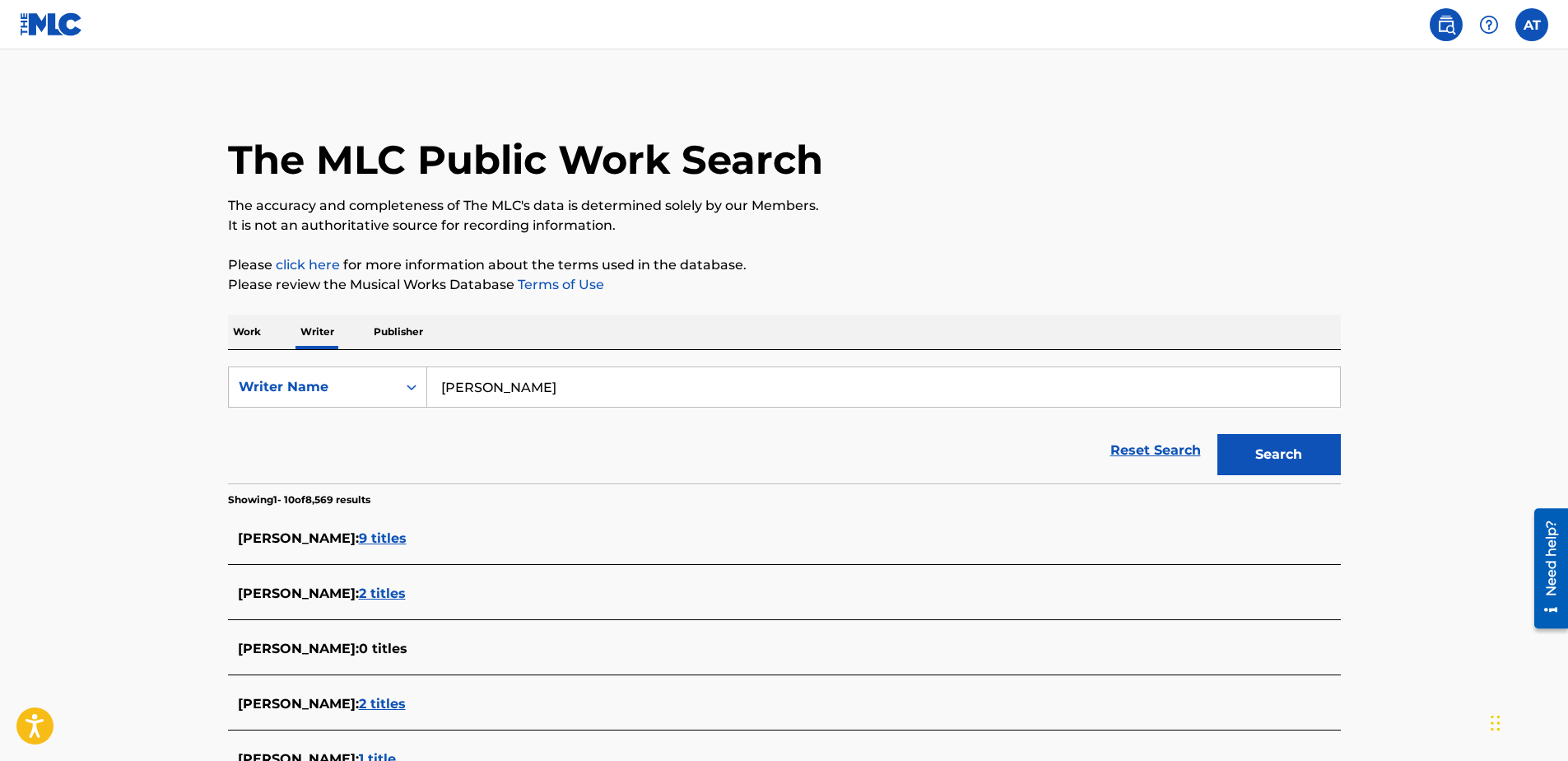
click at [397, 338] on p "Publisher" at bounding box center [398, 331] width 59 height 34
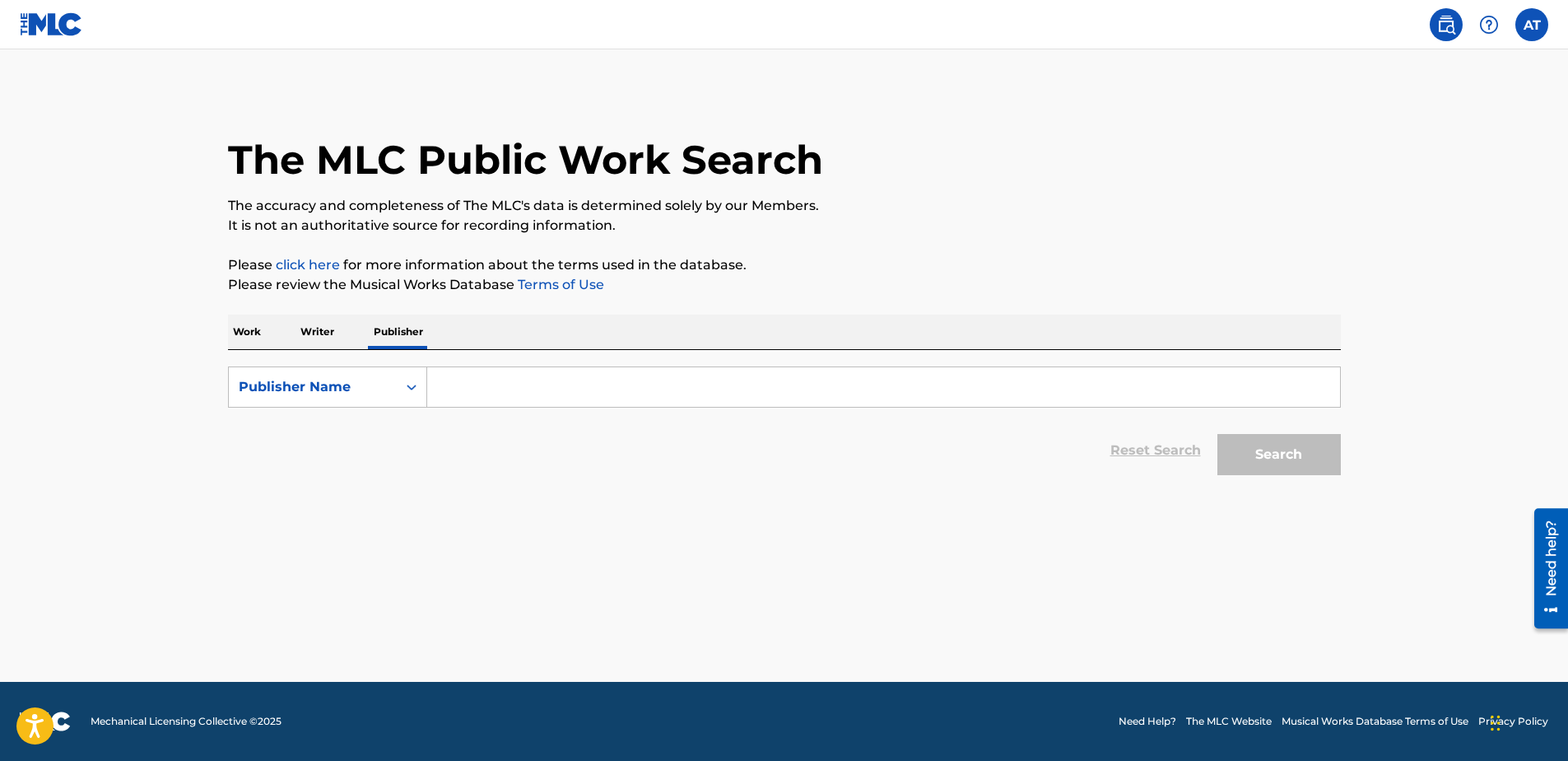
click at [447, 393] on input "Search Form" at bounding box center [883, 387] width 912 height 39
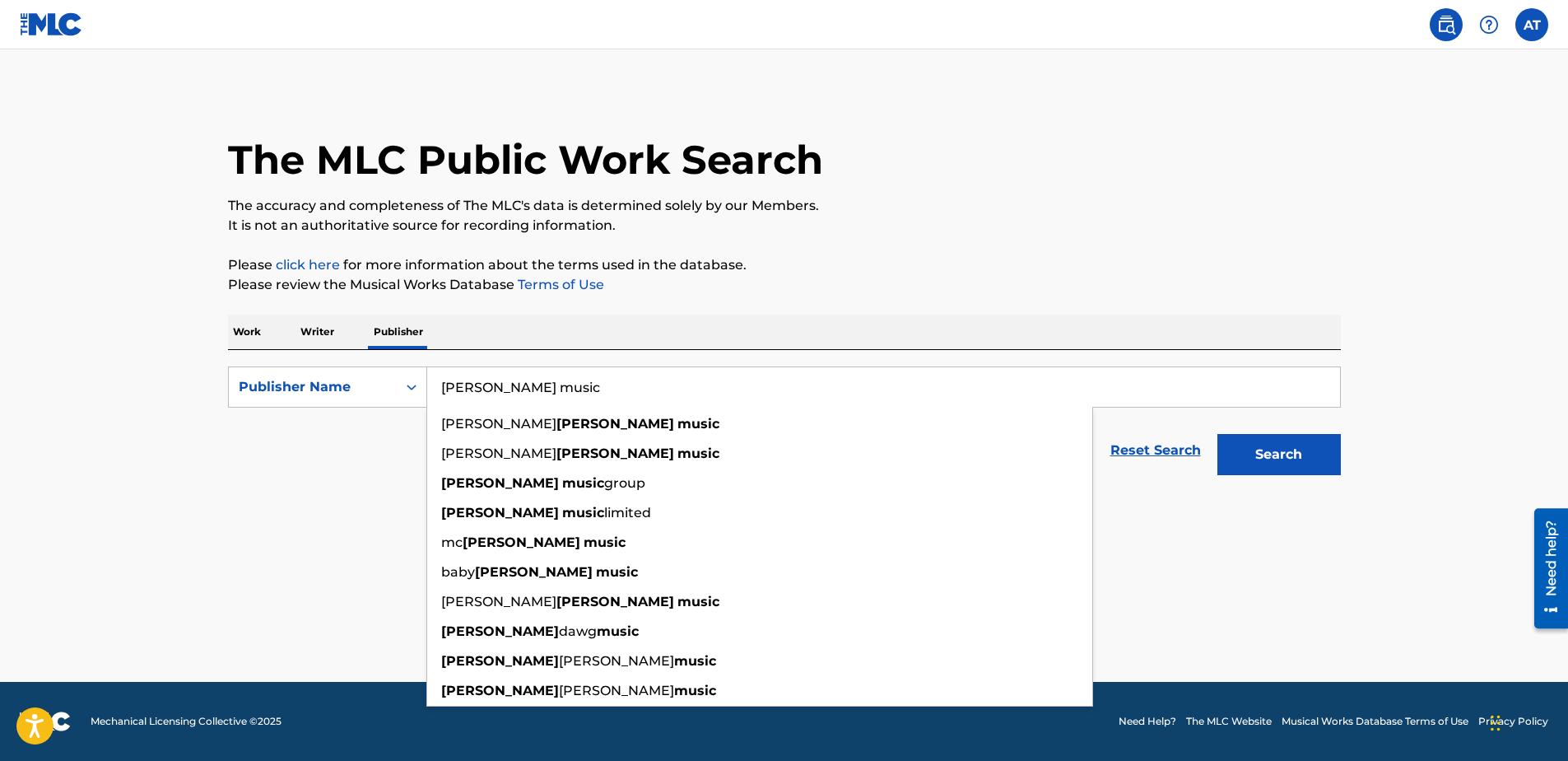
type input "[PERSON_NAME] music"
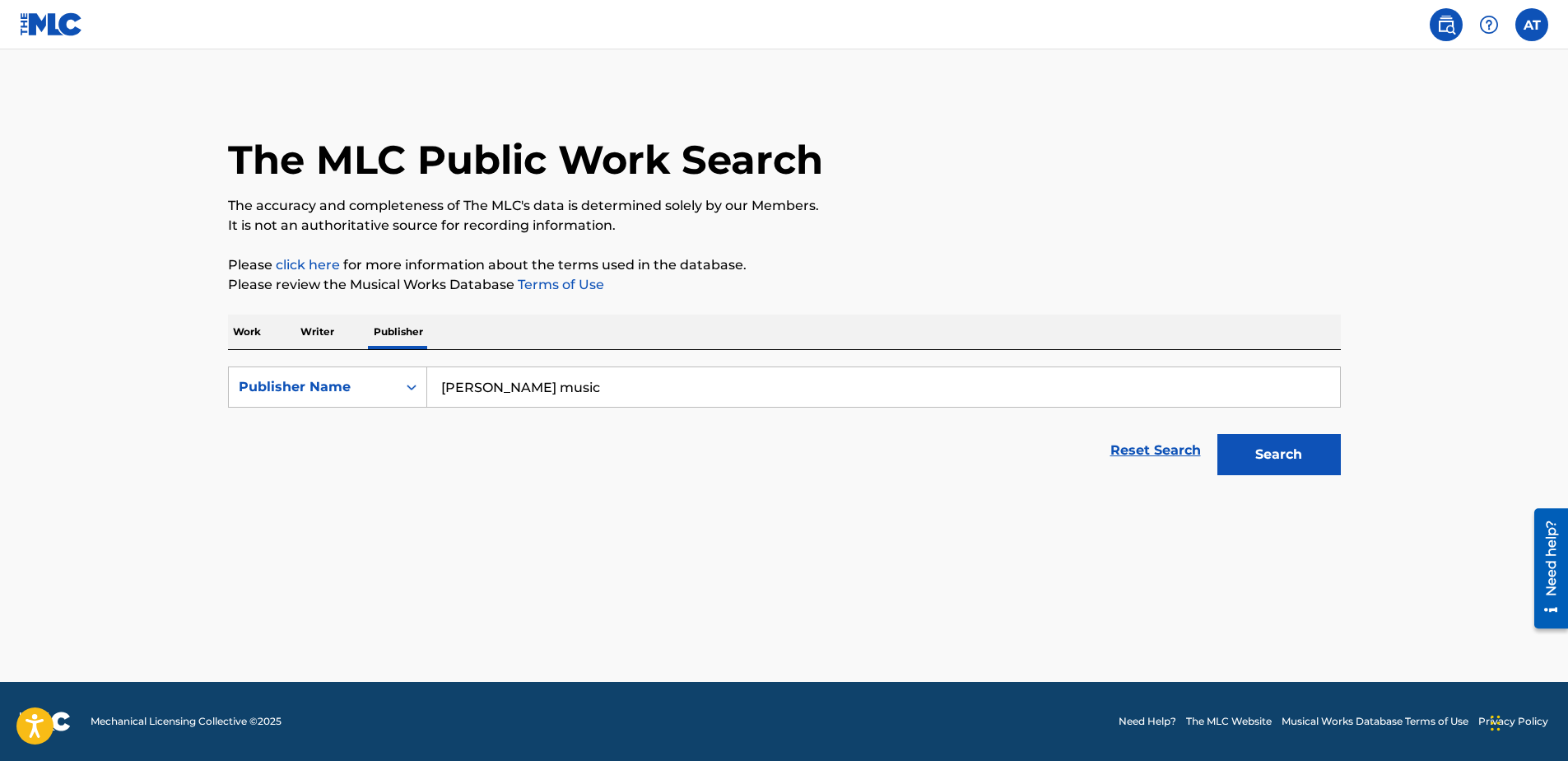
click at [1272, 457] on button "Search" at bounding box center [1279, 455] width 123 height 41
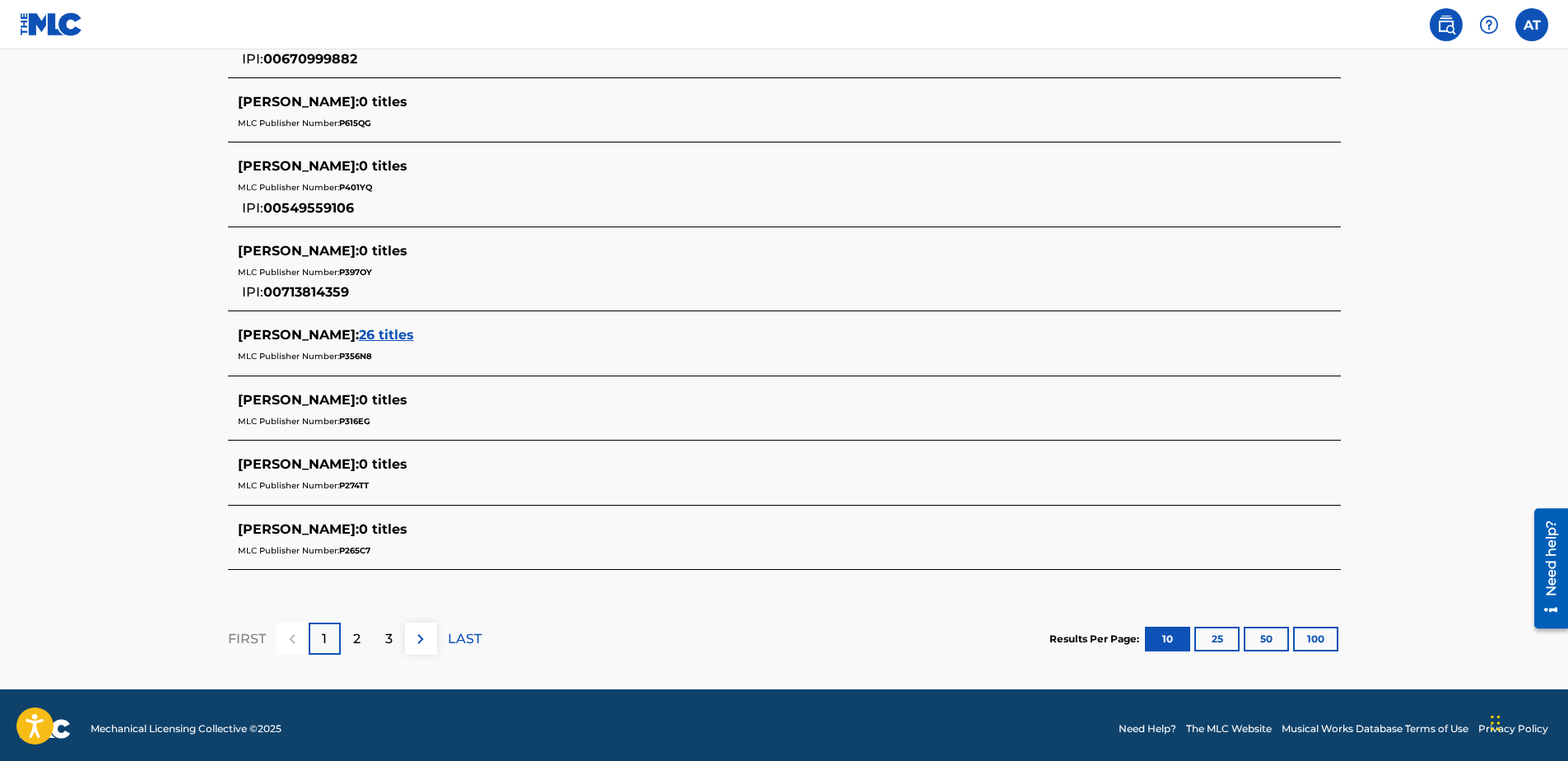
scroll to position [713, 0]
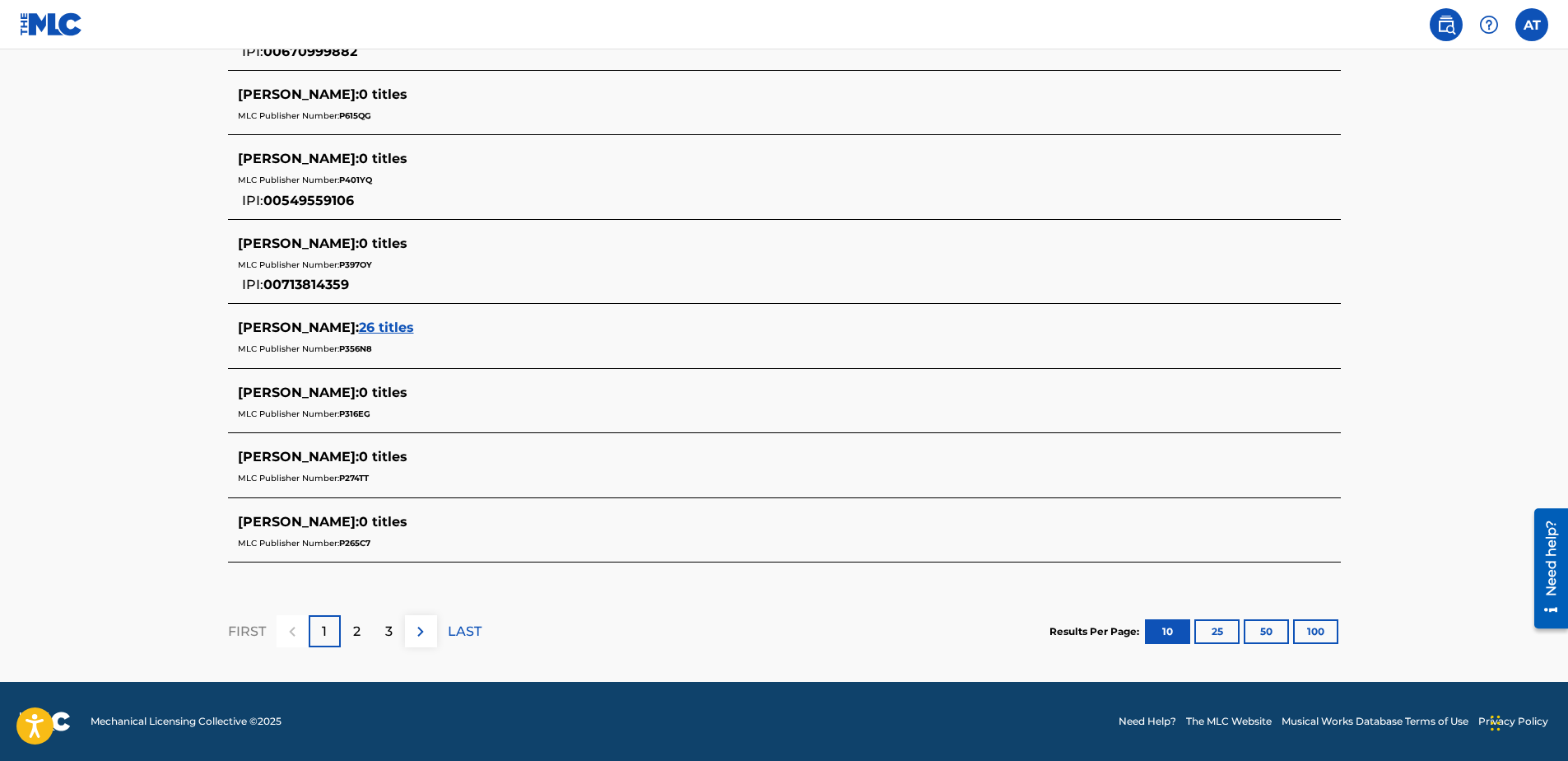
click at [427, 628] on img at bounding box center [420, 631] width 20 height 20
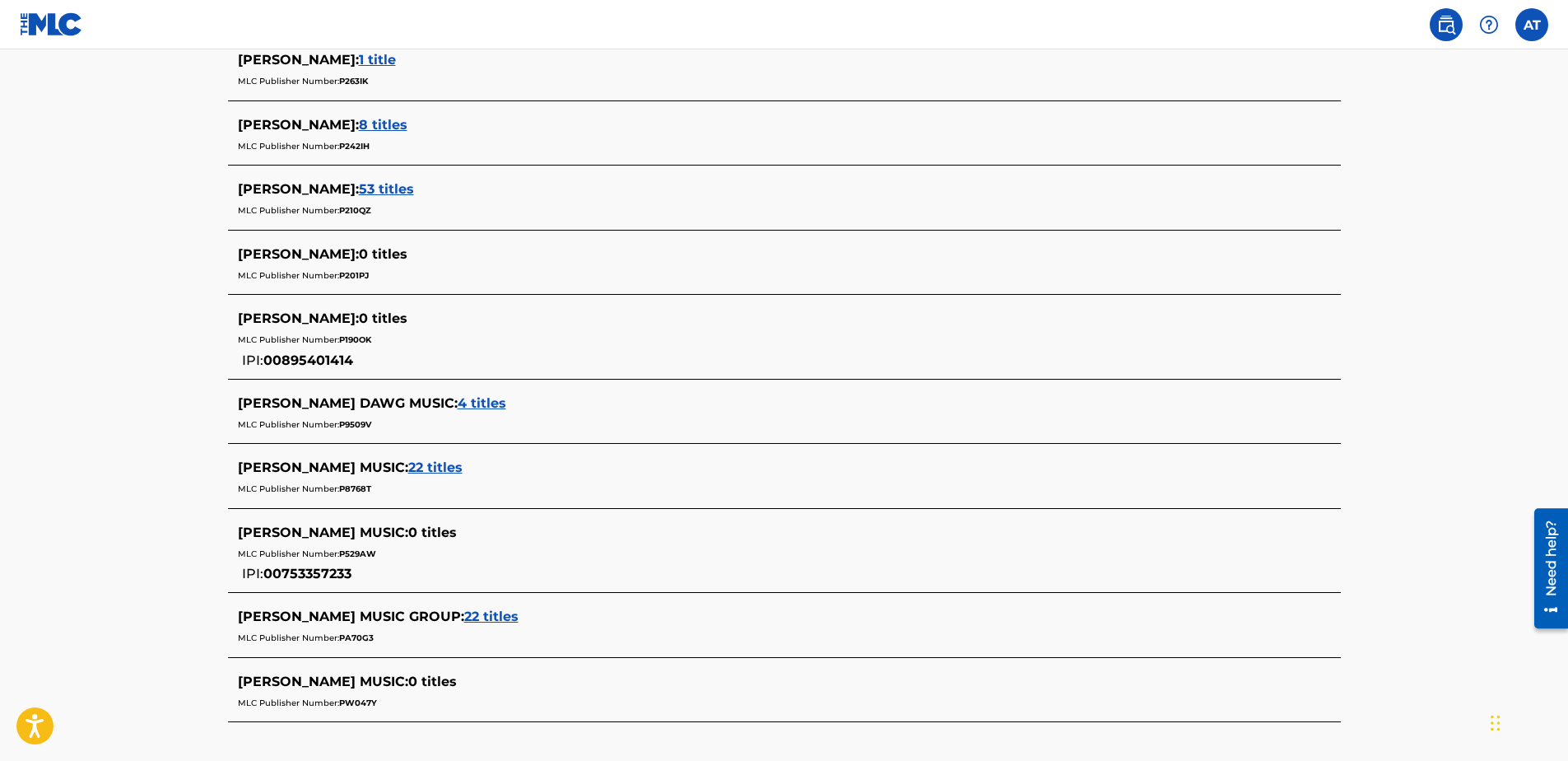
scroll to position [658, 0]
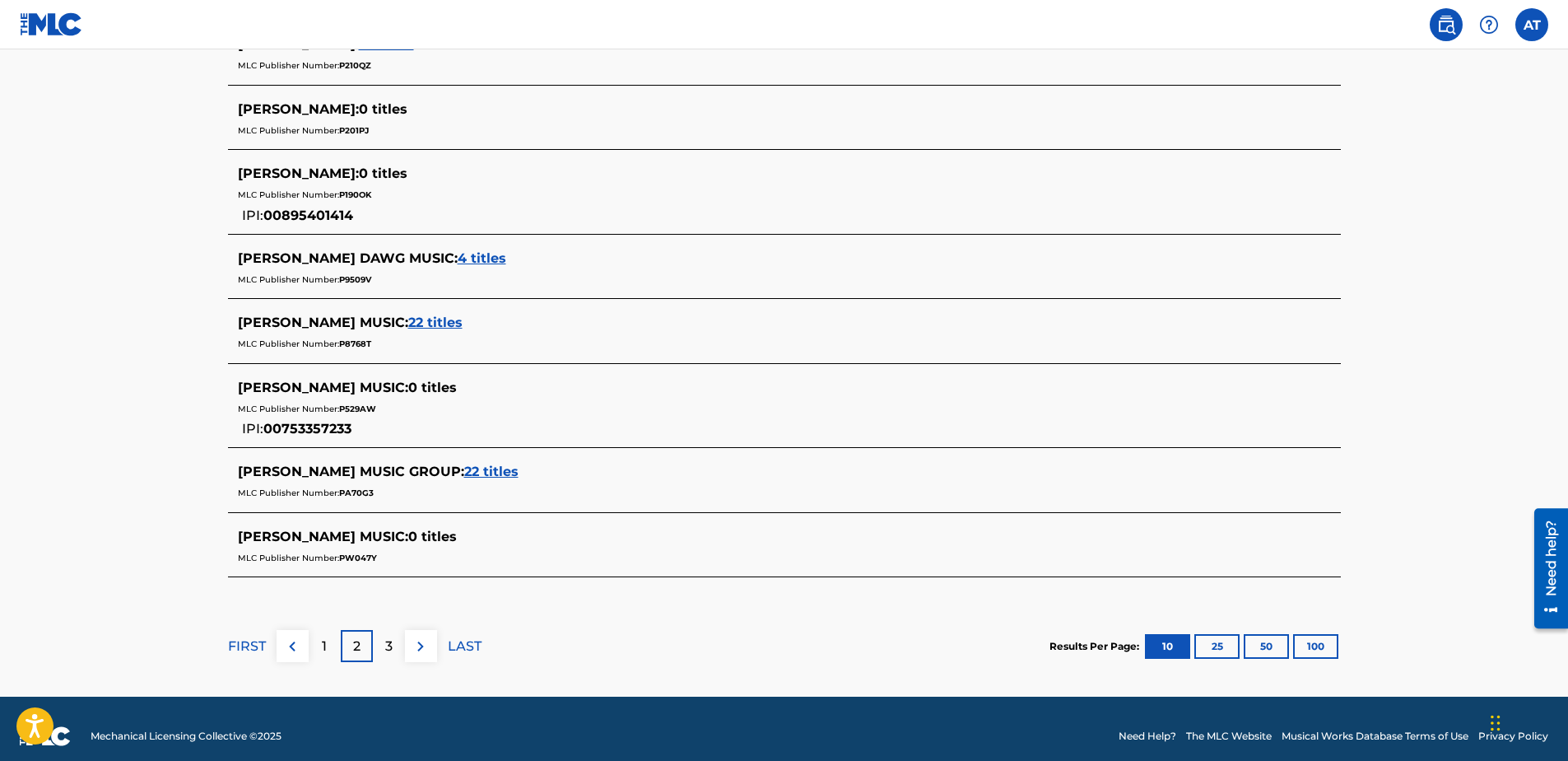
click at [464, 463] on span "22 titles" at bounding box center [490, 471] width 54 height 15
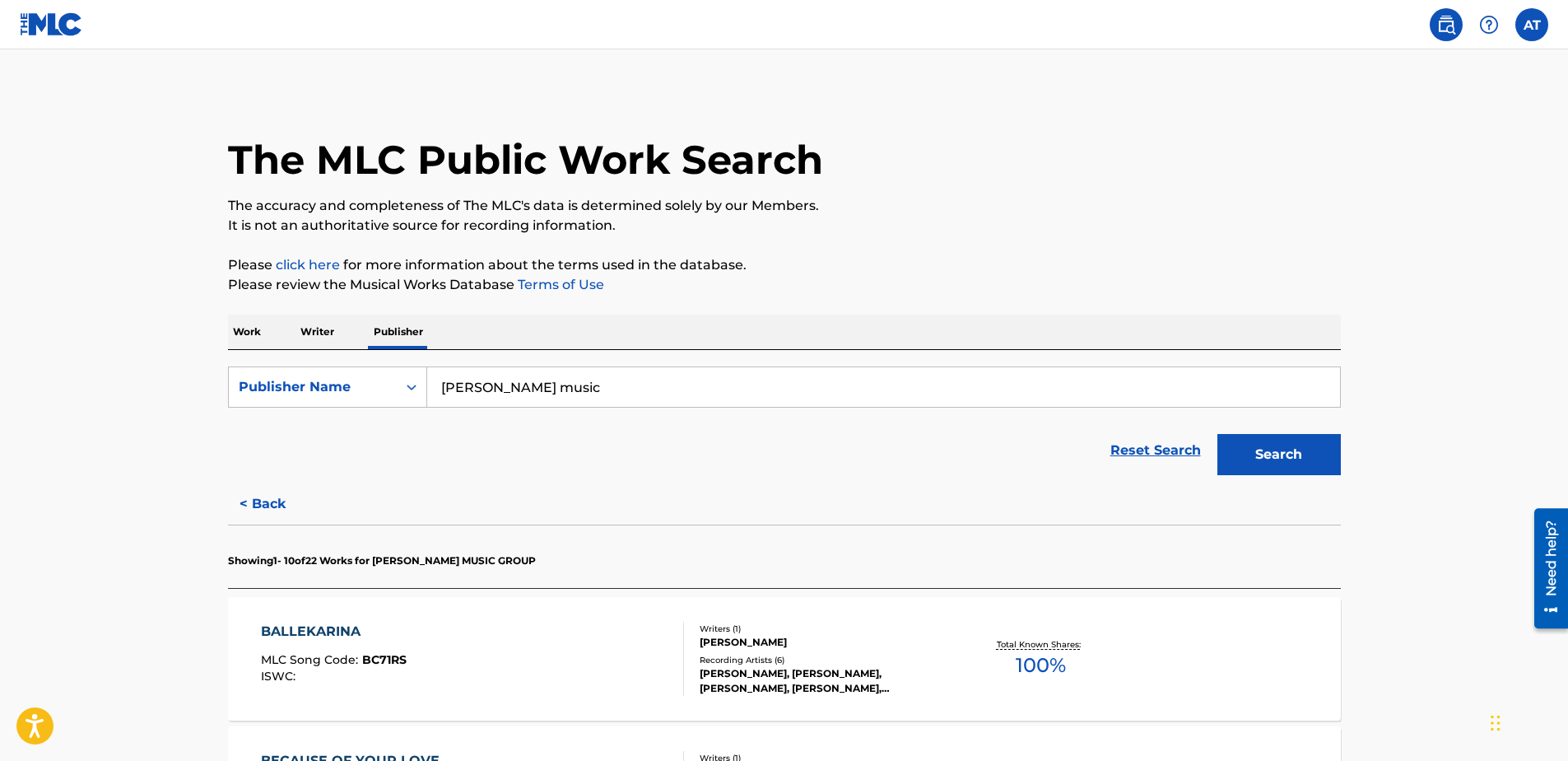
click at [241, 330] on p "Work" at bounding box center [246, 331] width 38 height 34
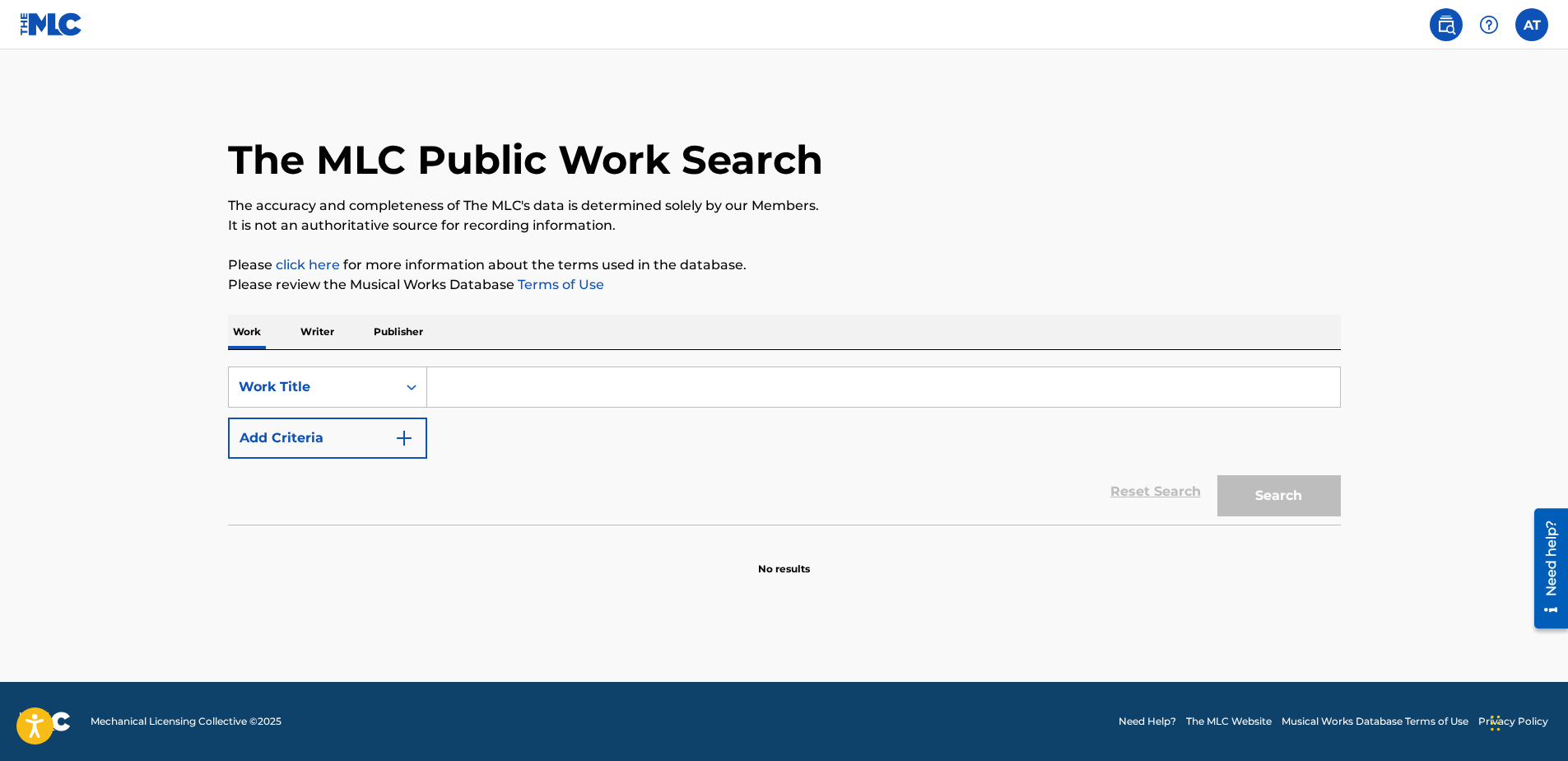
click at [494, 392] on input "Search Form" at bounding box center [883, 387] width 912 height 39
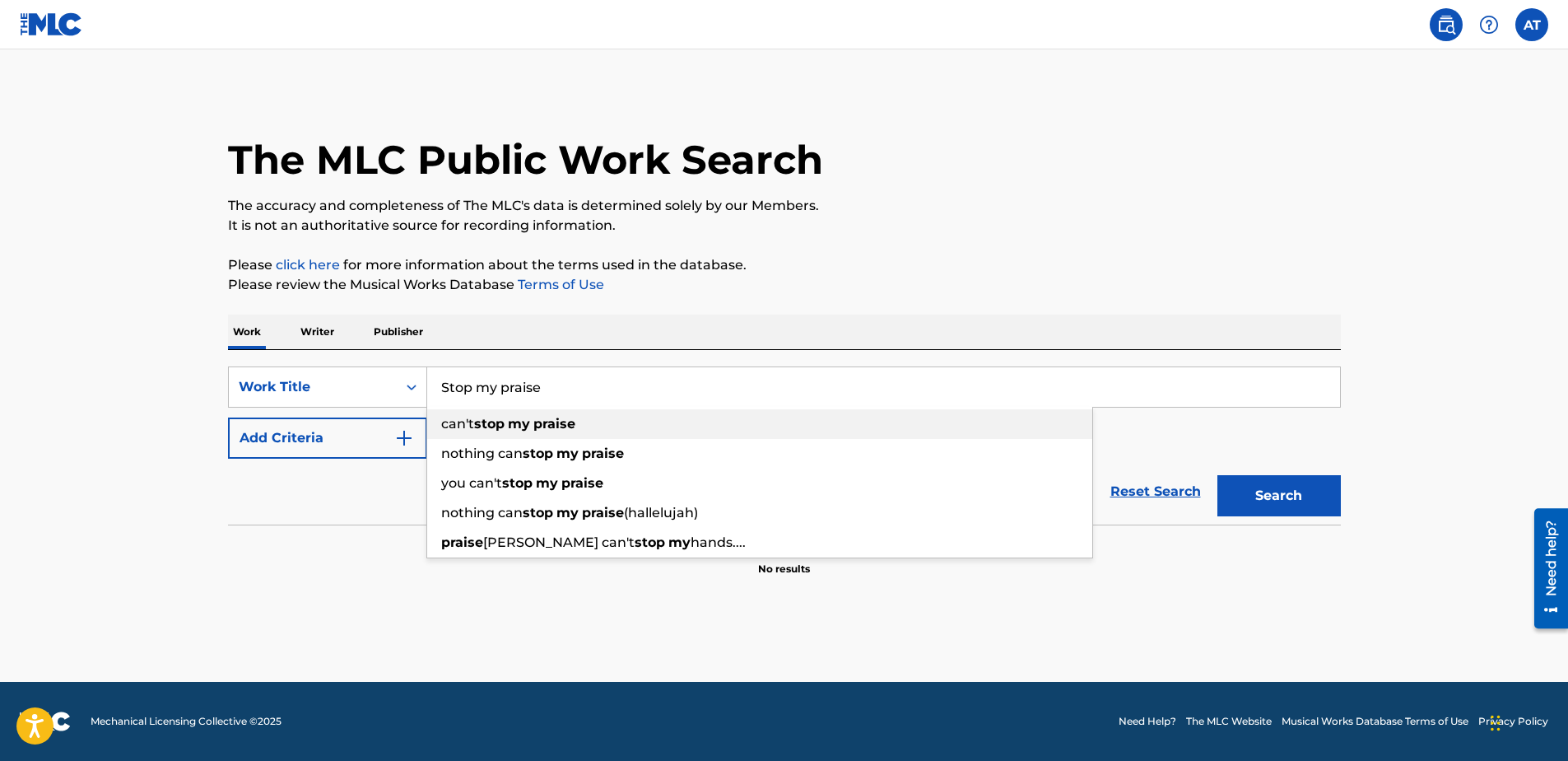
click at [491, 427] on strong "stop" at bounding box center [490, 424] width 31 height 15
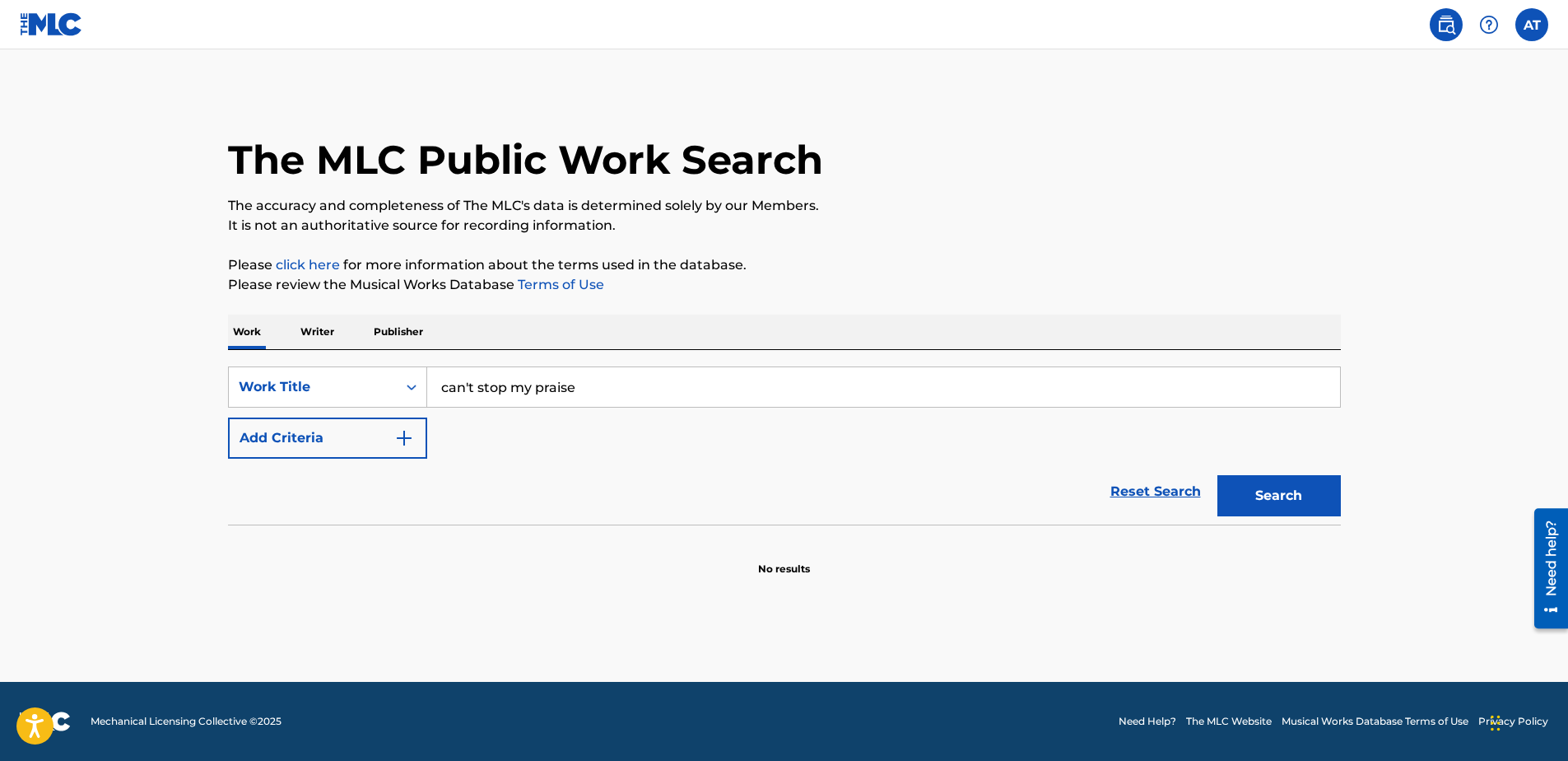
click at [1265, 488] on button "Search" at bounding box center [1279, 496] width 123 height 41
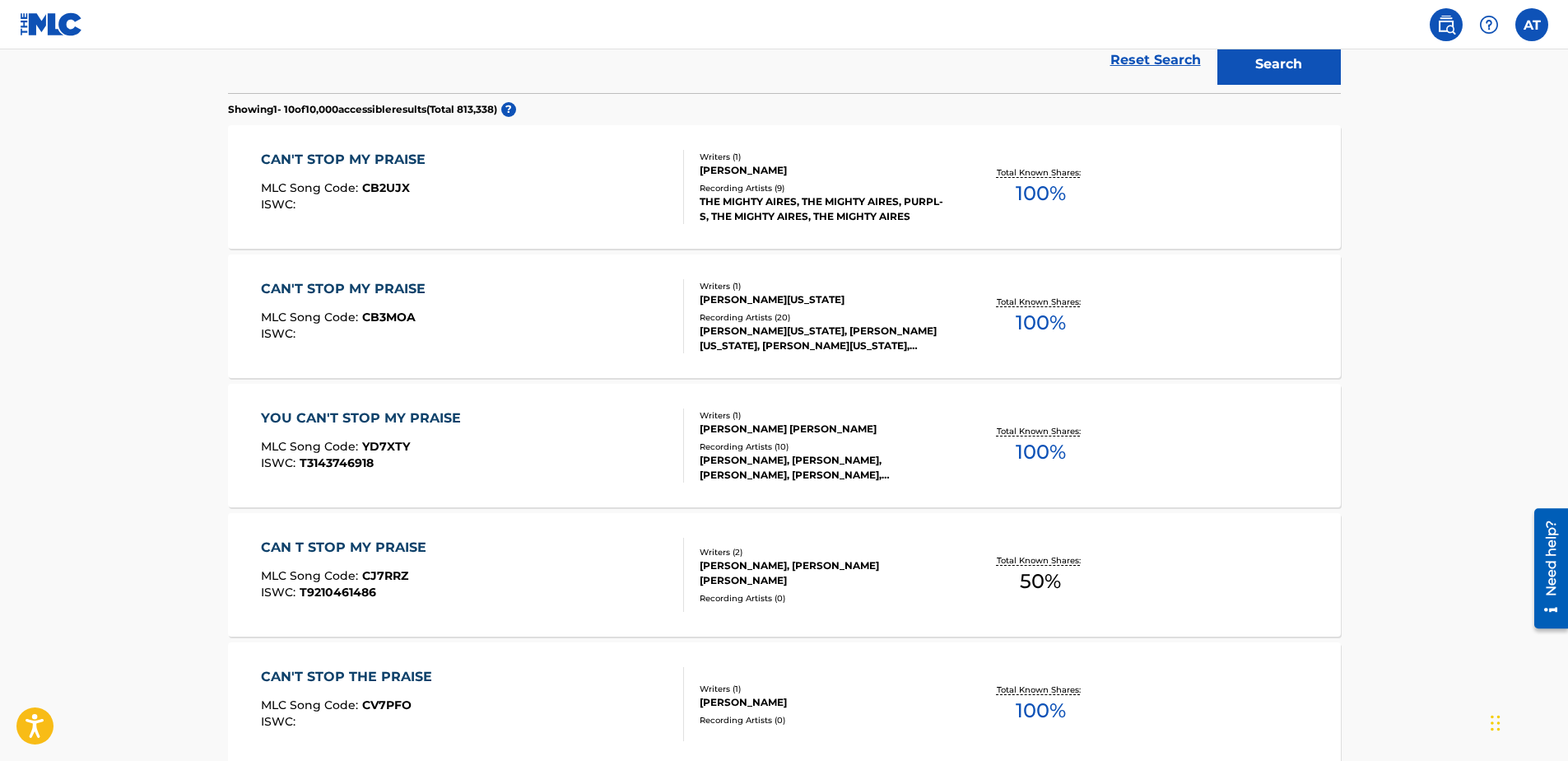
scroll to position [20, 0]
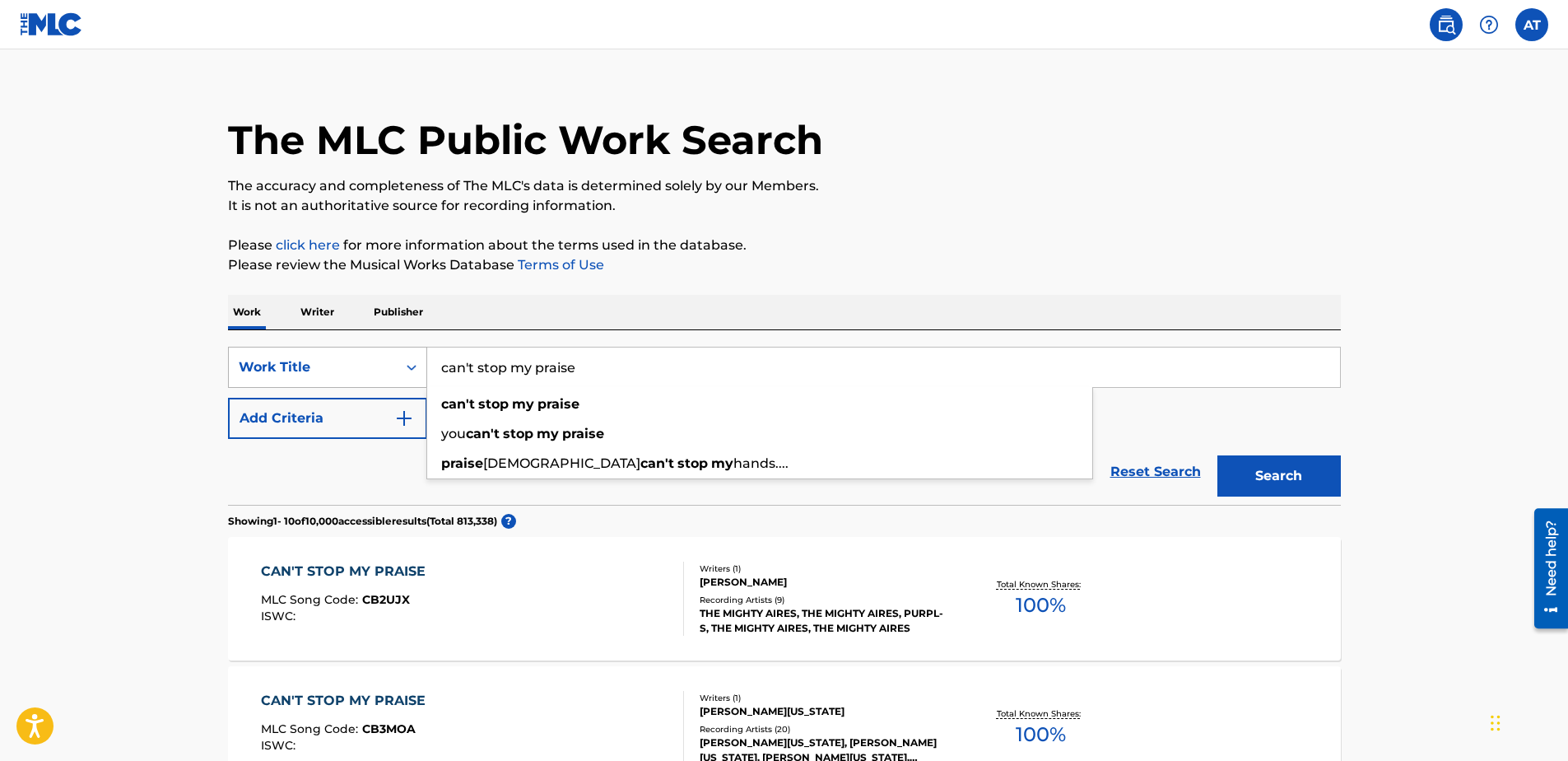
drag, startPoint x: 609, startPoint y: 373, endPoint x: 302, endPoint y: 361, distance: 307.2
click at [302, 361] on div "SearchWithCriteria3ecbc9aa-5a4f-478f-9fe6-2dba1f0668b2 Work Title can't stop my…" at bounding box center [784, 367] width 1113 height 41
type input "p"
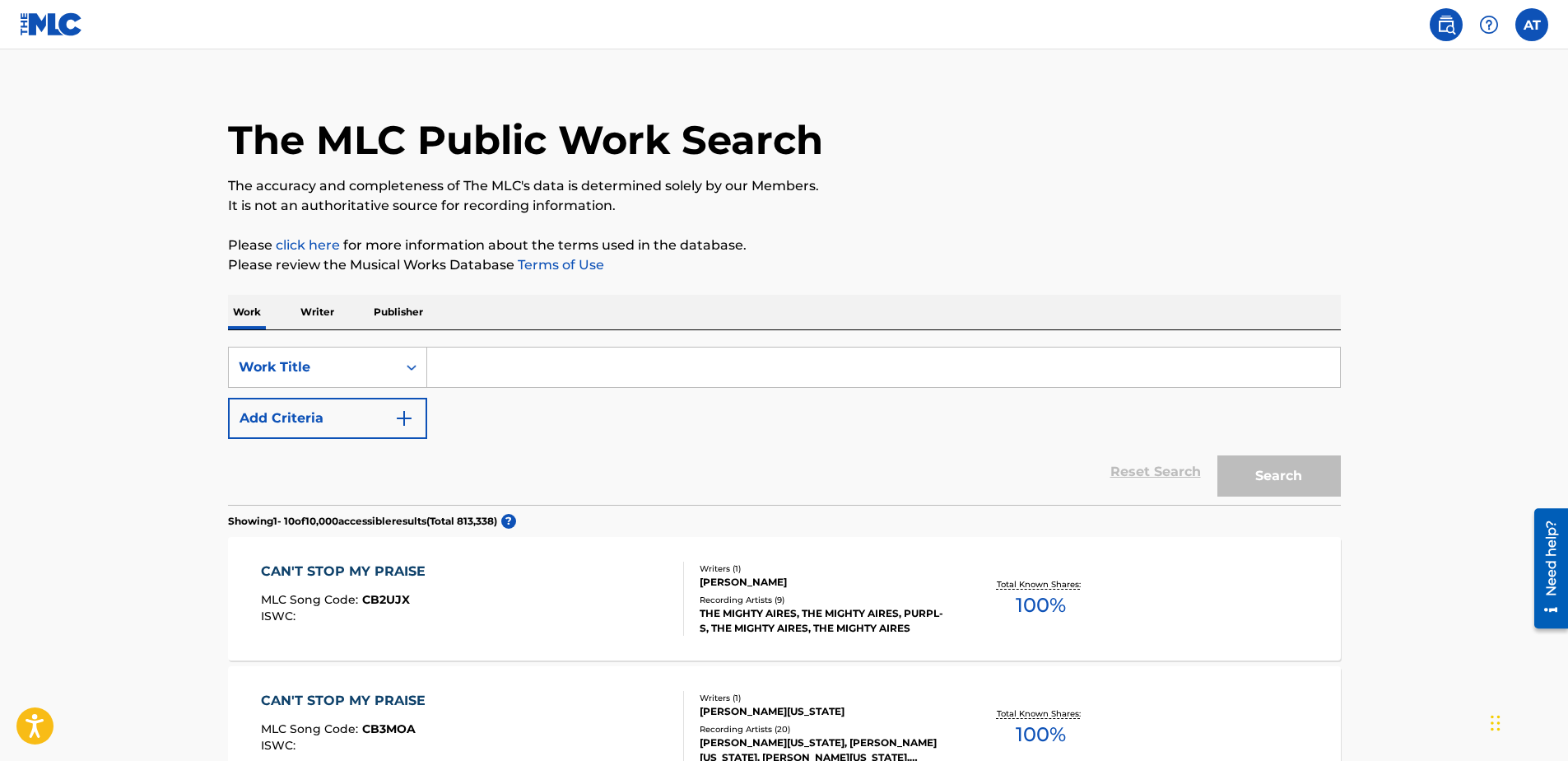
click at [321, 314] on p "Writer" at bounding box center [317, 312] width 44 height 34
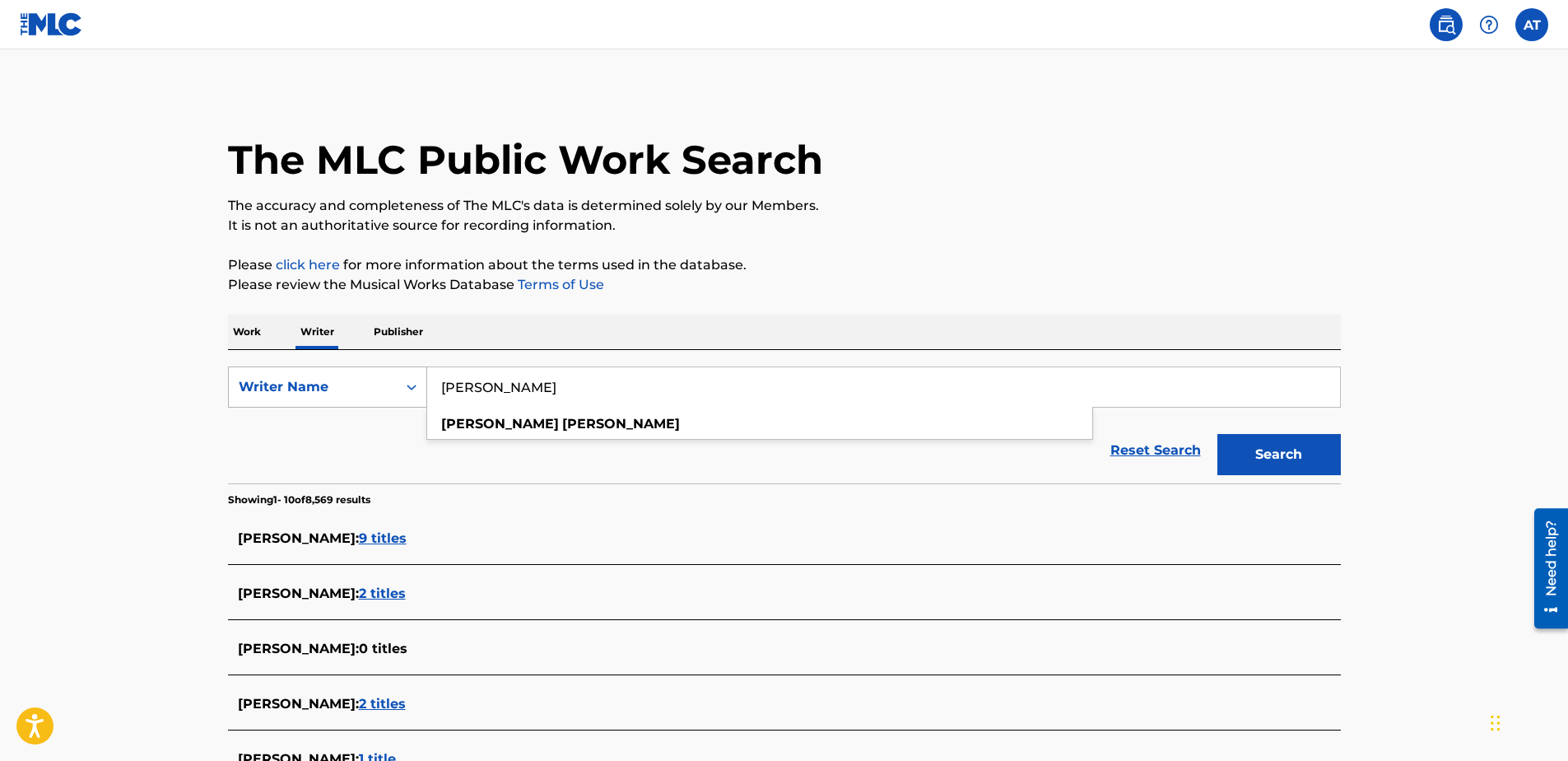
drag, startPoint x: 553, startPoint y: 398, endPoint x: 354, endPoint y: 397, distance: 199.0
click at [354, 397] on div "SearchWithCriteria5df3cbb9-cdb0-4249-be63-8cc678f90d32 Writer Name [PERSON_NAME…" at bounding box center [784, 387] width 1113 height 41
type input "[PERSON_NAME]"
click at [1287, 450] on button "Search" at bounding box center [1279, 455] width 123 height 41
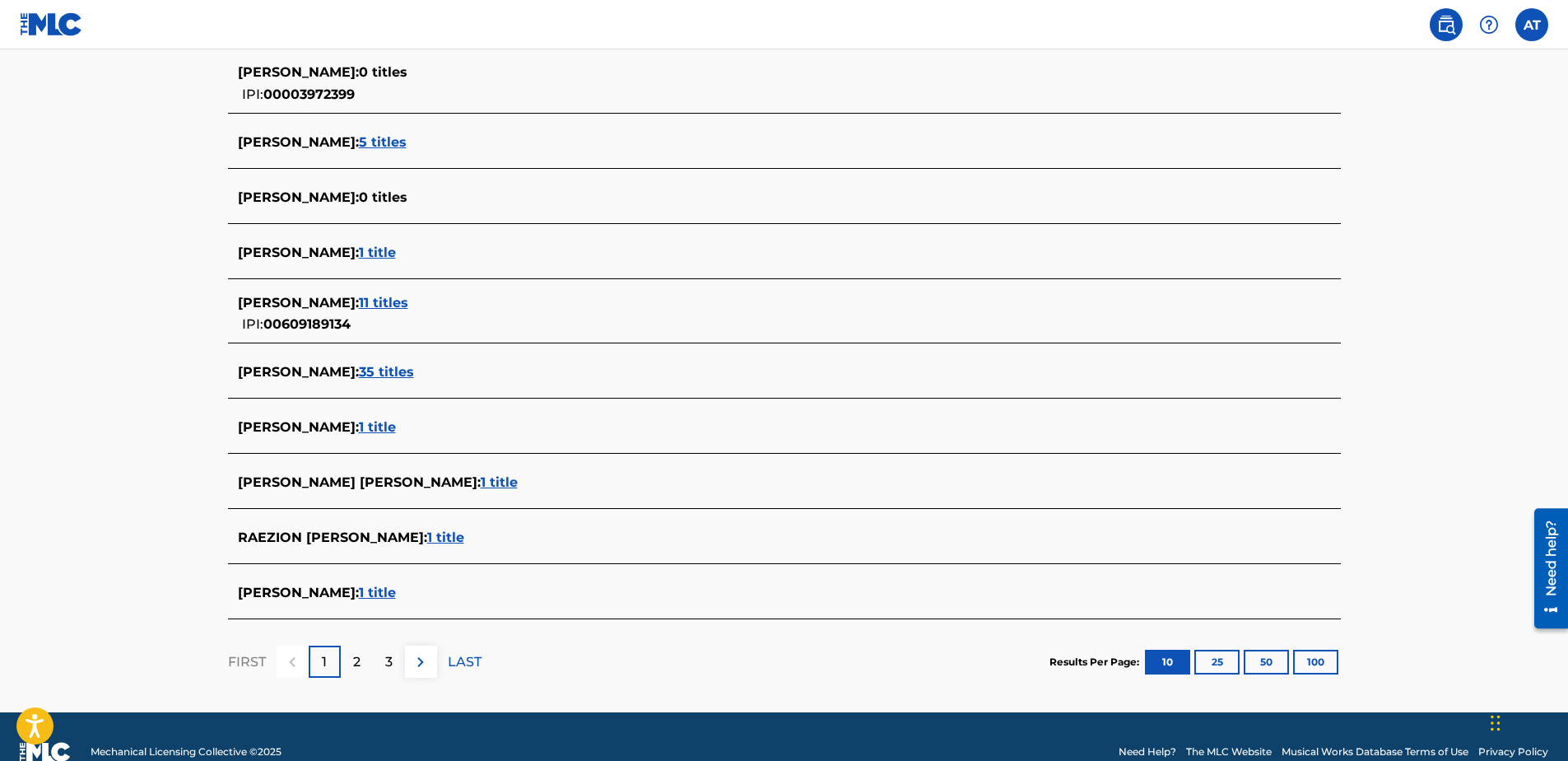
scroll to position [491, 0]
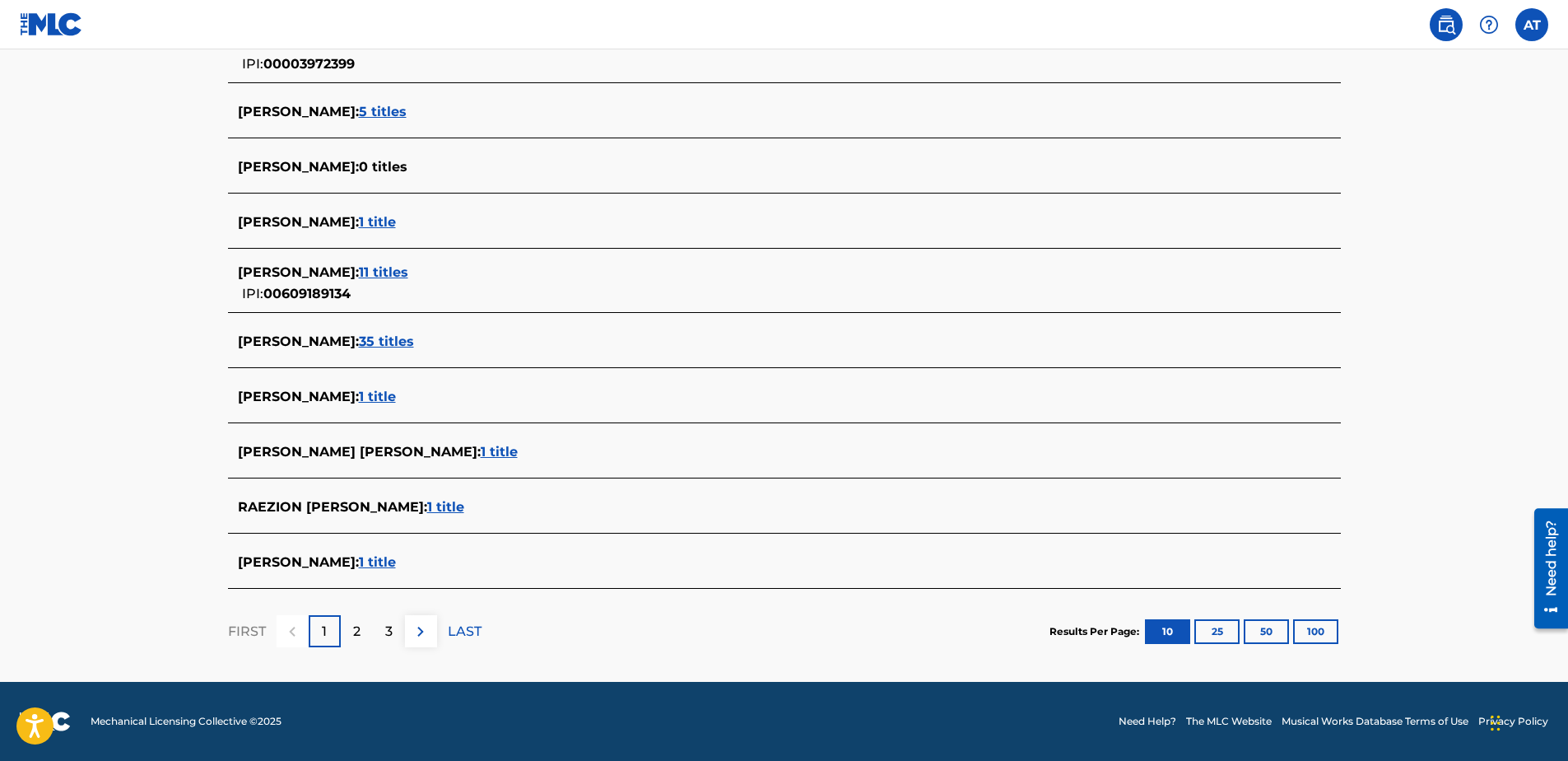
click at [422, 638] on img at bounding box center [420, 631] width 20 height 20
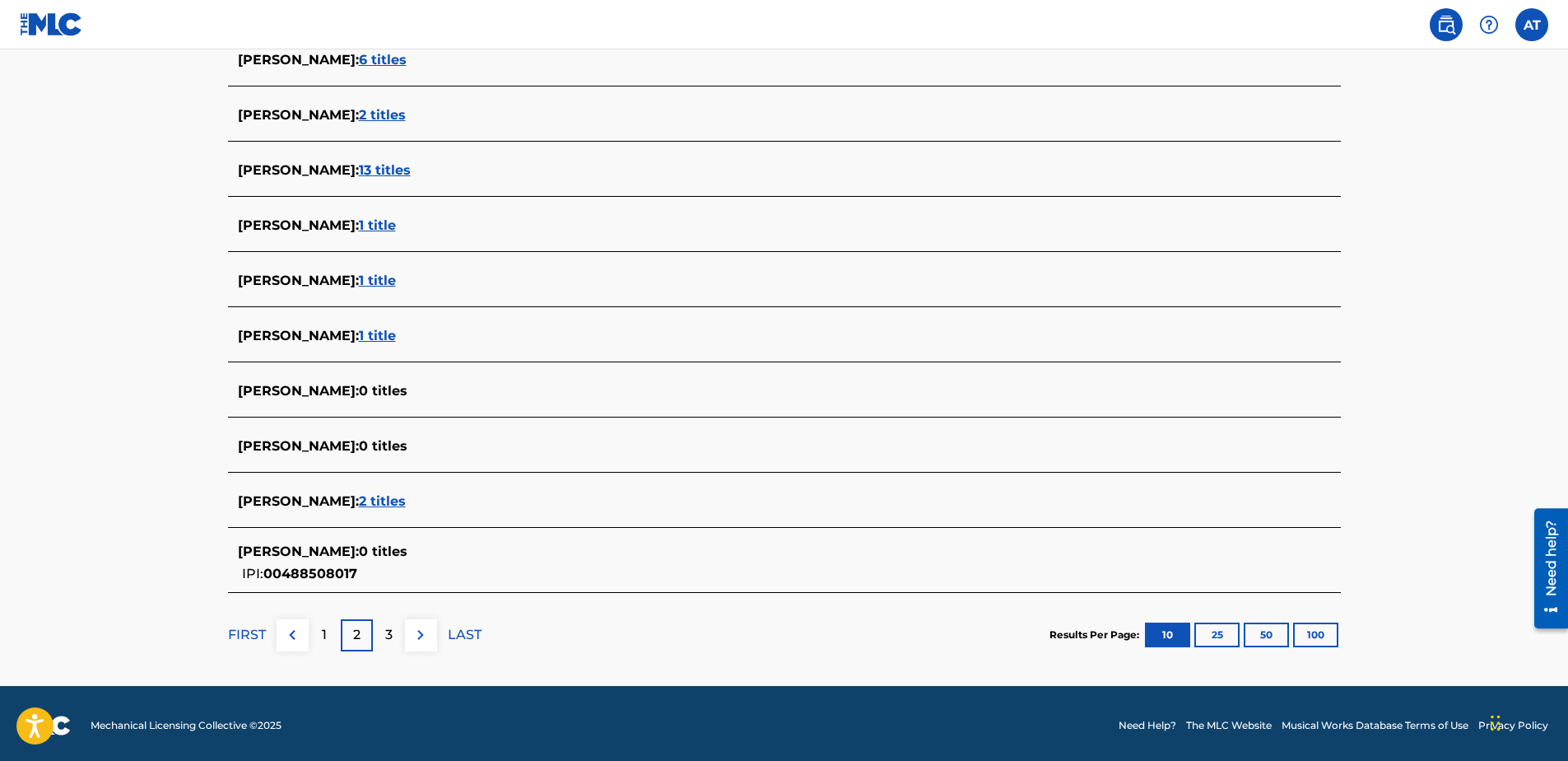
scroll to position [483, 0]
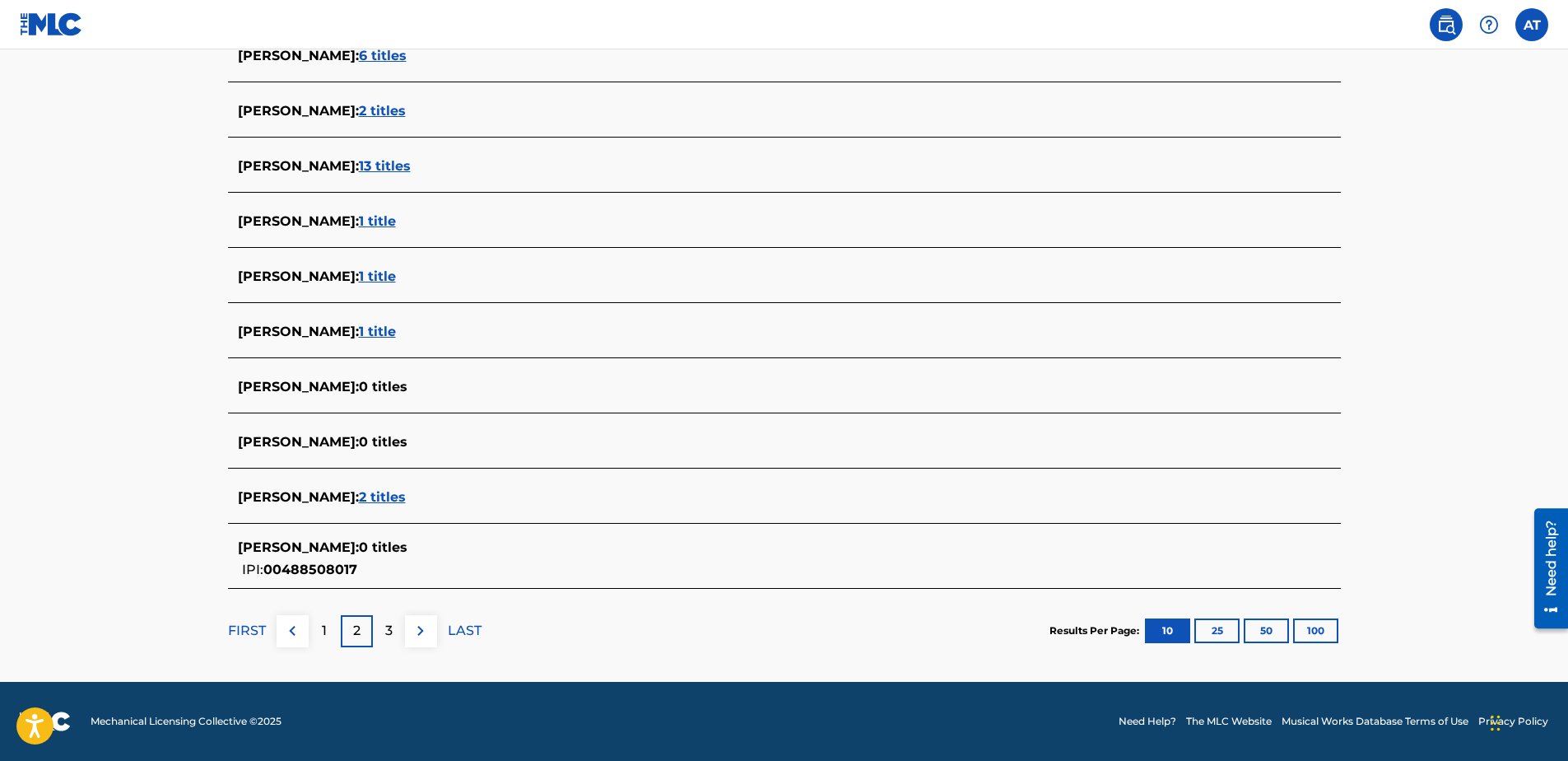
click at [418, 633] on img at bounding box center [420, 630] width 20 height 20
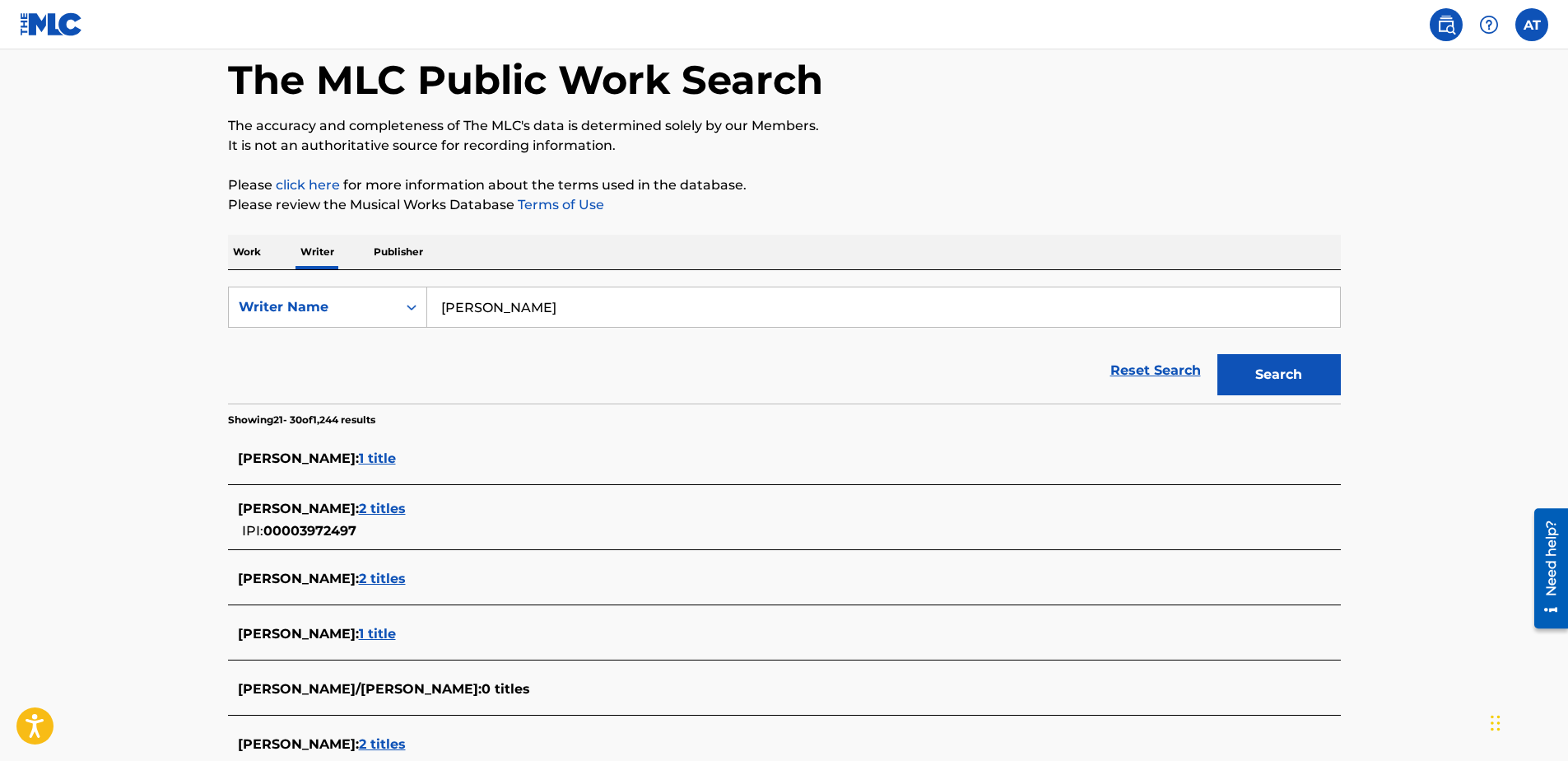
scroll to position [0, 0]
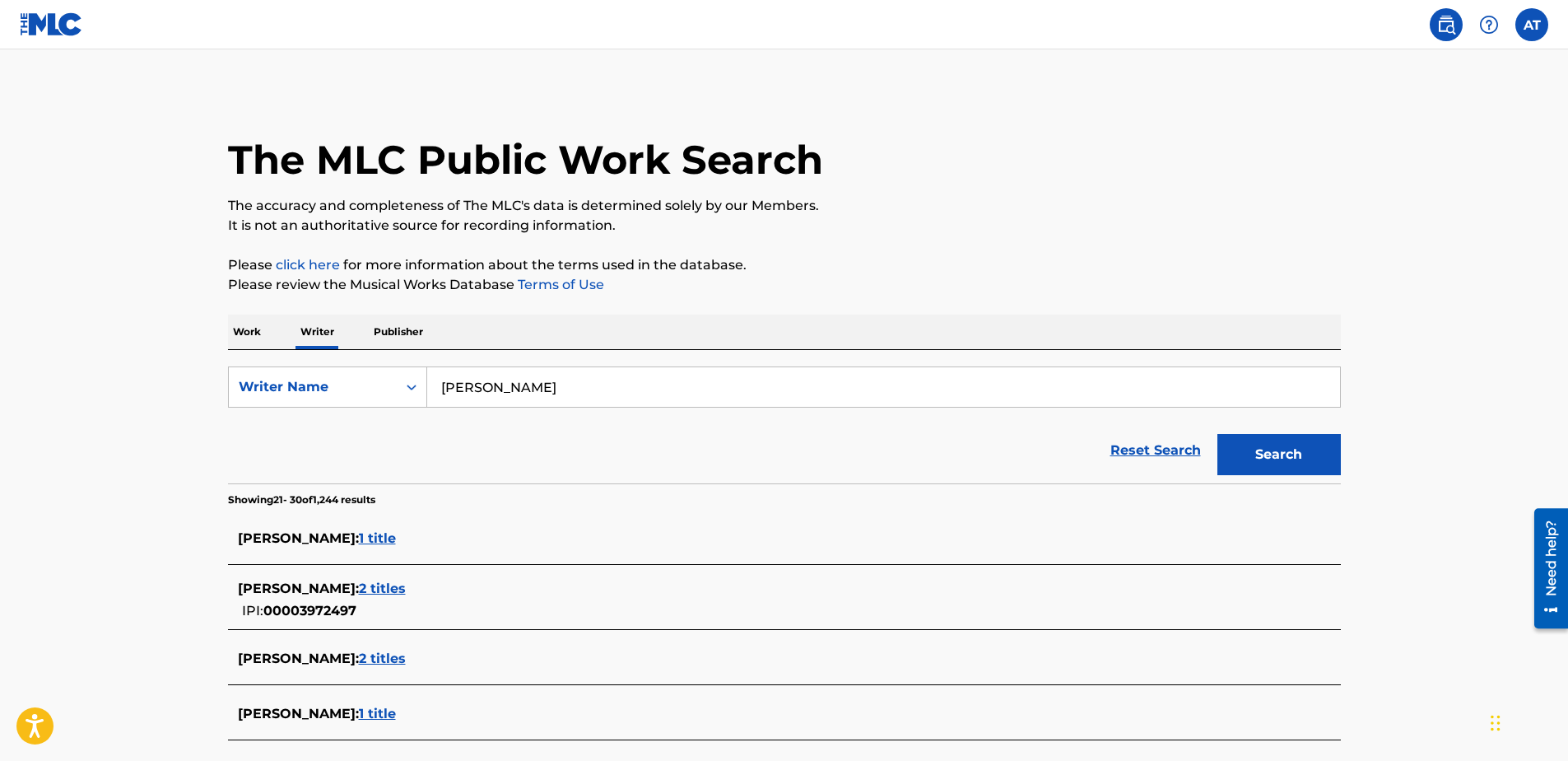
click at [247, 327] on p "Work" at bounding box center [246, 331] width 38 height 34
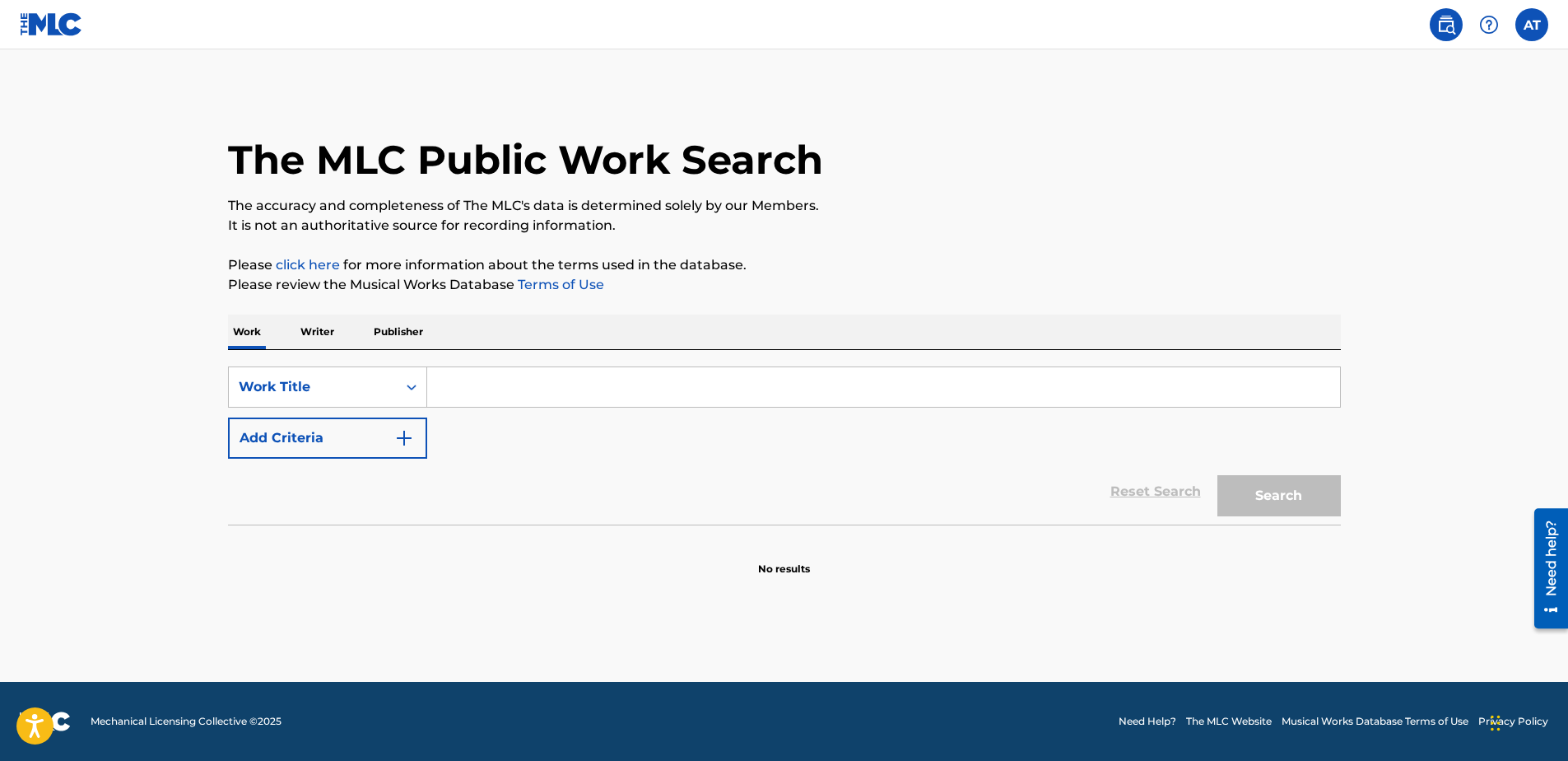
click at [324, 331] on p "Writer" at bounding box center [317, 331] width 44 height 34
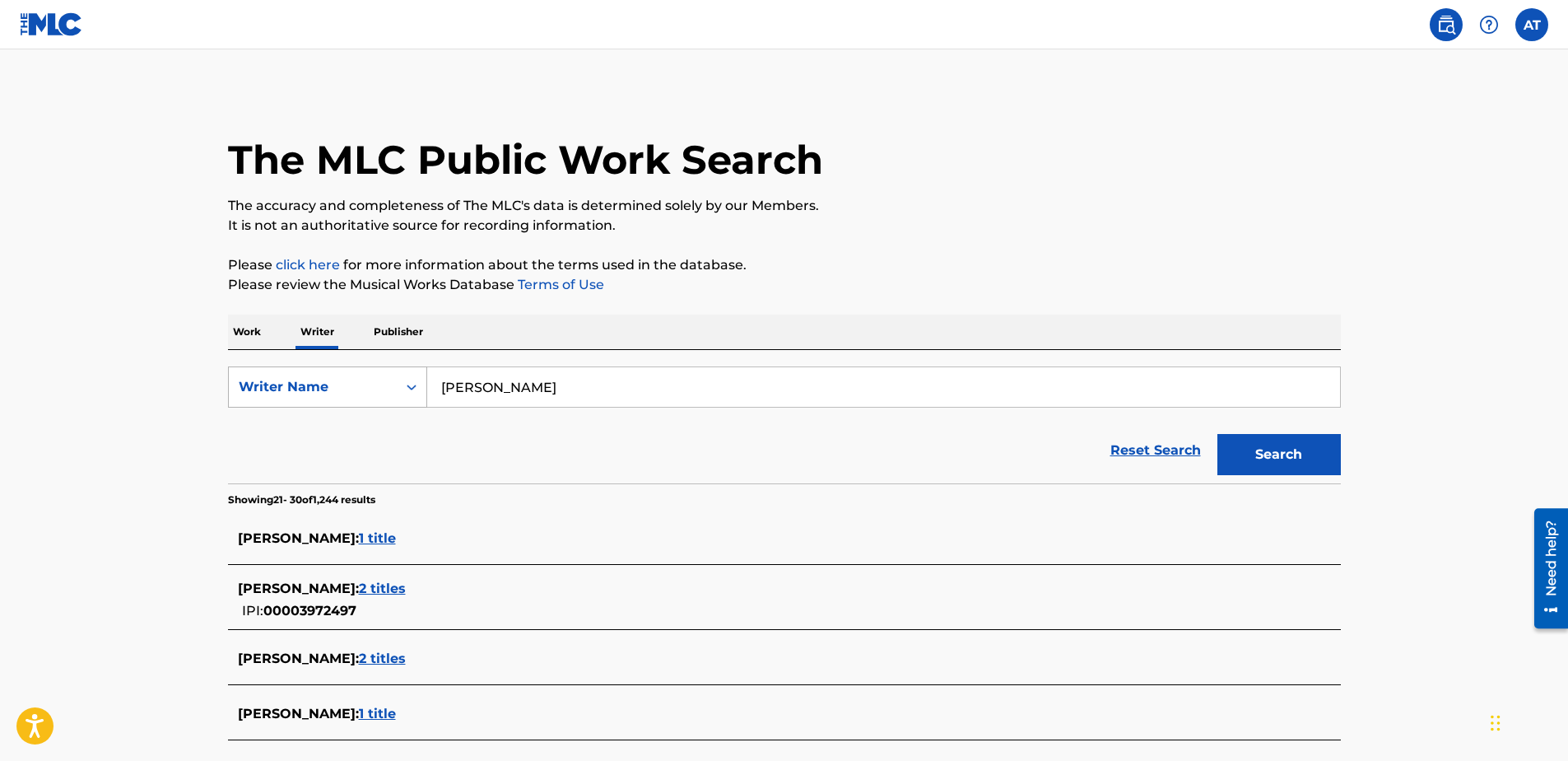
drag, startPoint x: 555, startPoint y: 389, endPoint x: 330, endPoint y: 384, distance: 225.1
click at [330, 384] on div "SearchWithCriteria5df3cbb9-cdb0-4249-be63-8cc678f90d32 Writer Name [PERSON_NAME]" at bounding box center [784, 387] width 1113 height 41
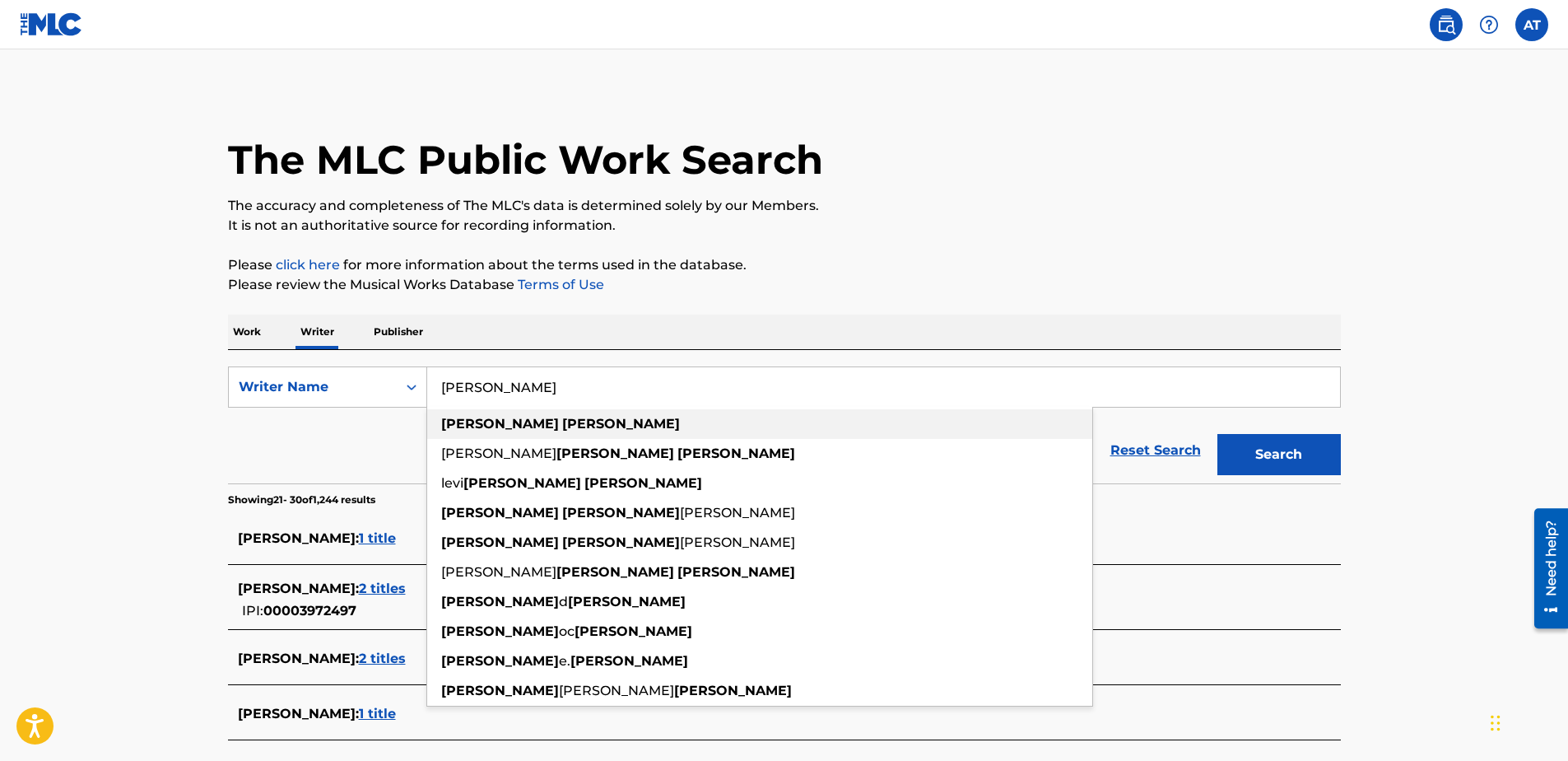
click at [476, 429] on strong "[PERSON_NAME]" at bounding box center [500, 424] width 118 height 15
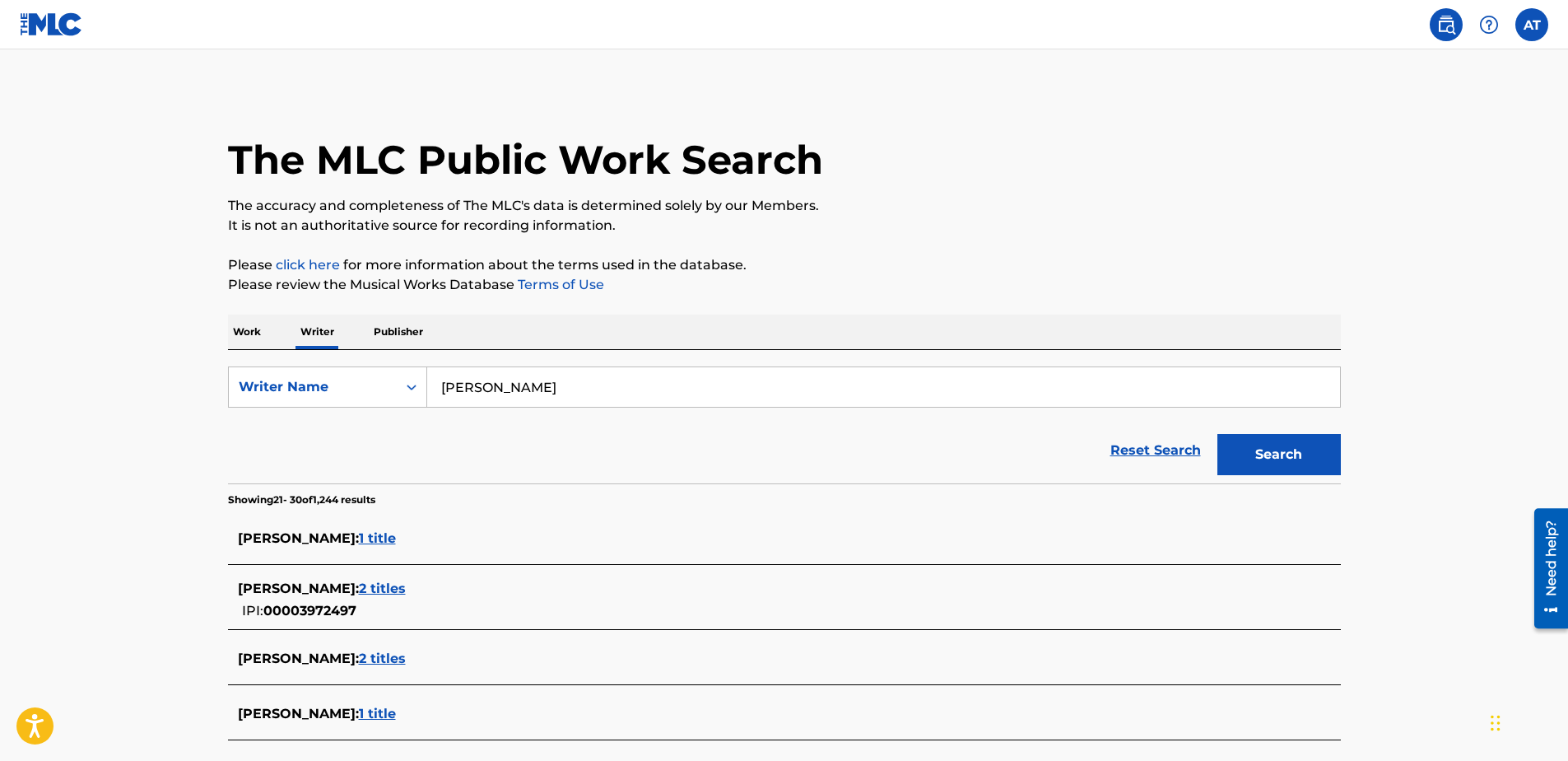
click at [1272, 452] on button "Search" at bounding box center [1279, 455] width 123 height 41
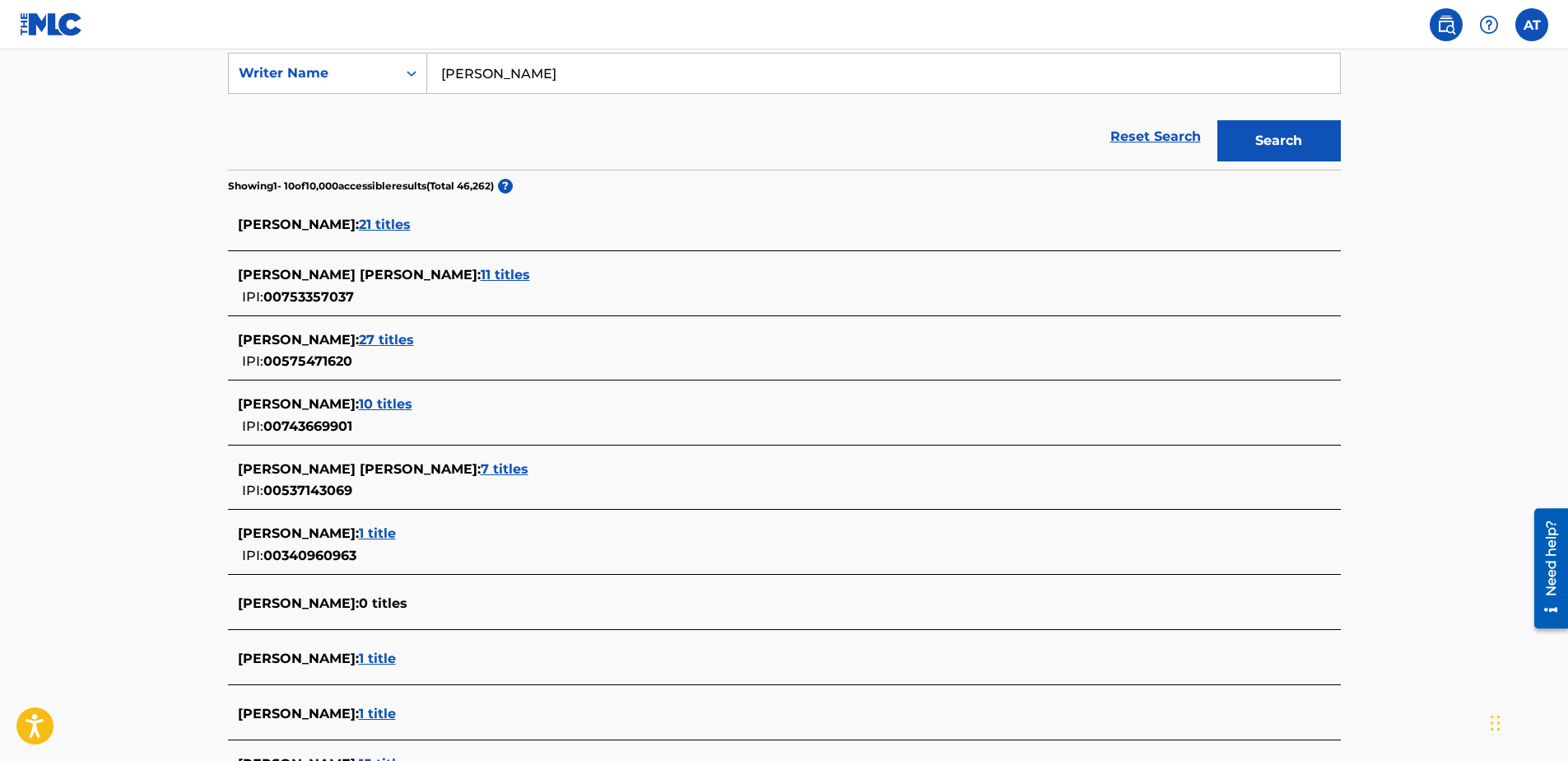
scroll to position [82, 0]
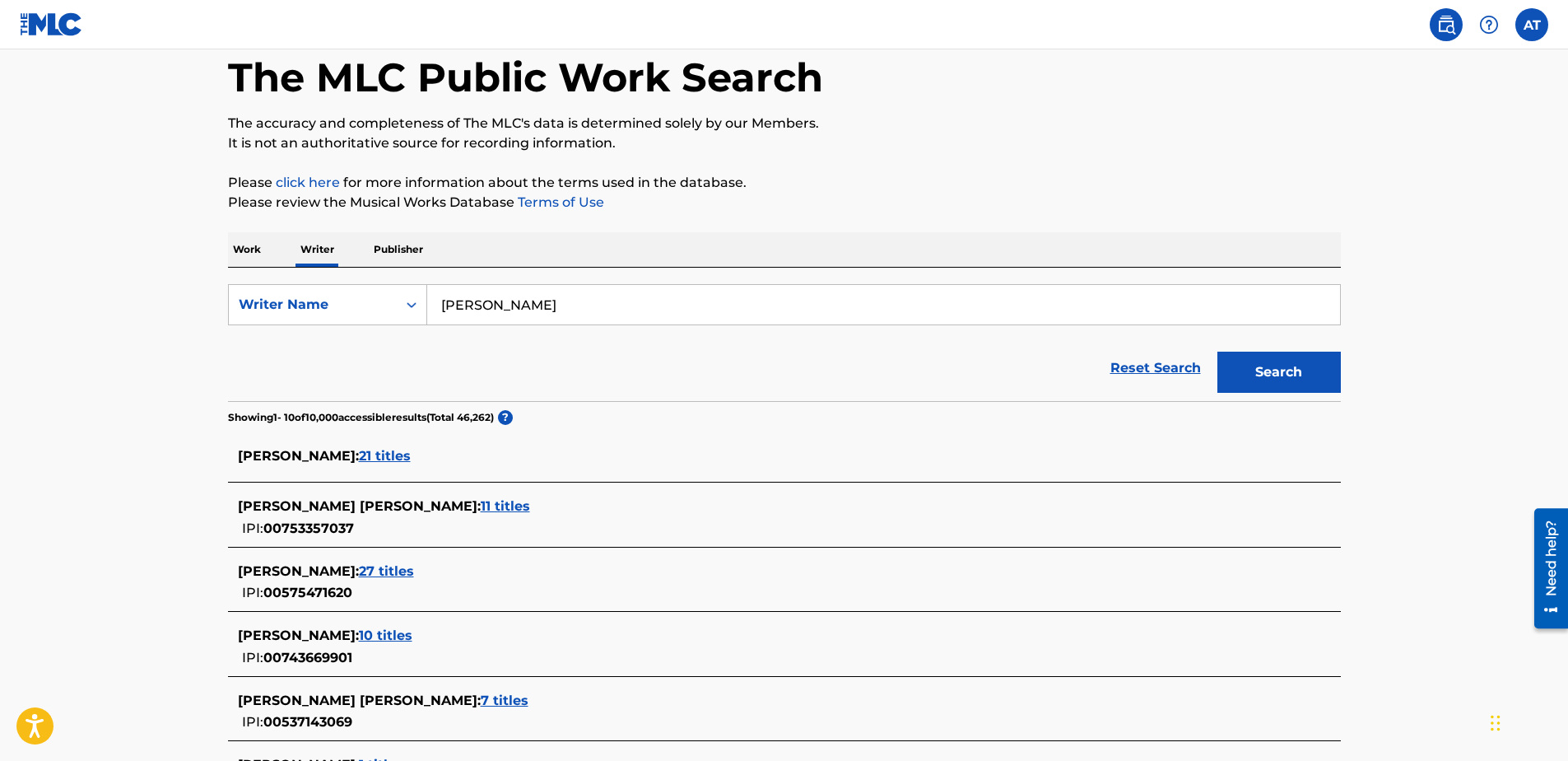
click at [359, 455] on span "21 titles" at bounding box center [384, 455] width 52 height 15
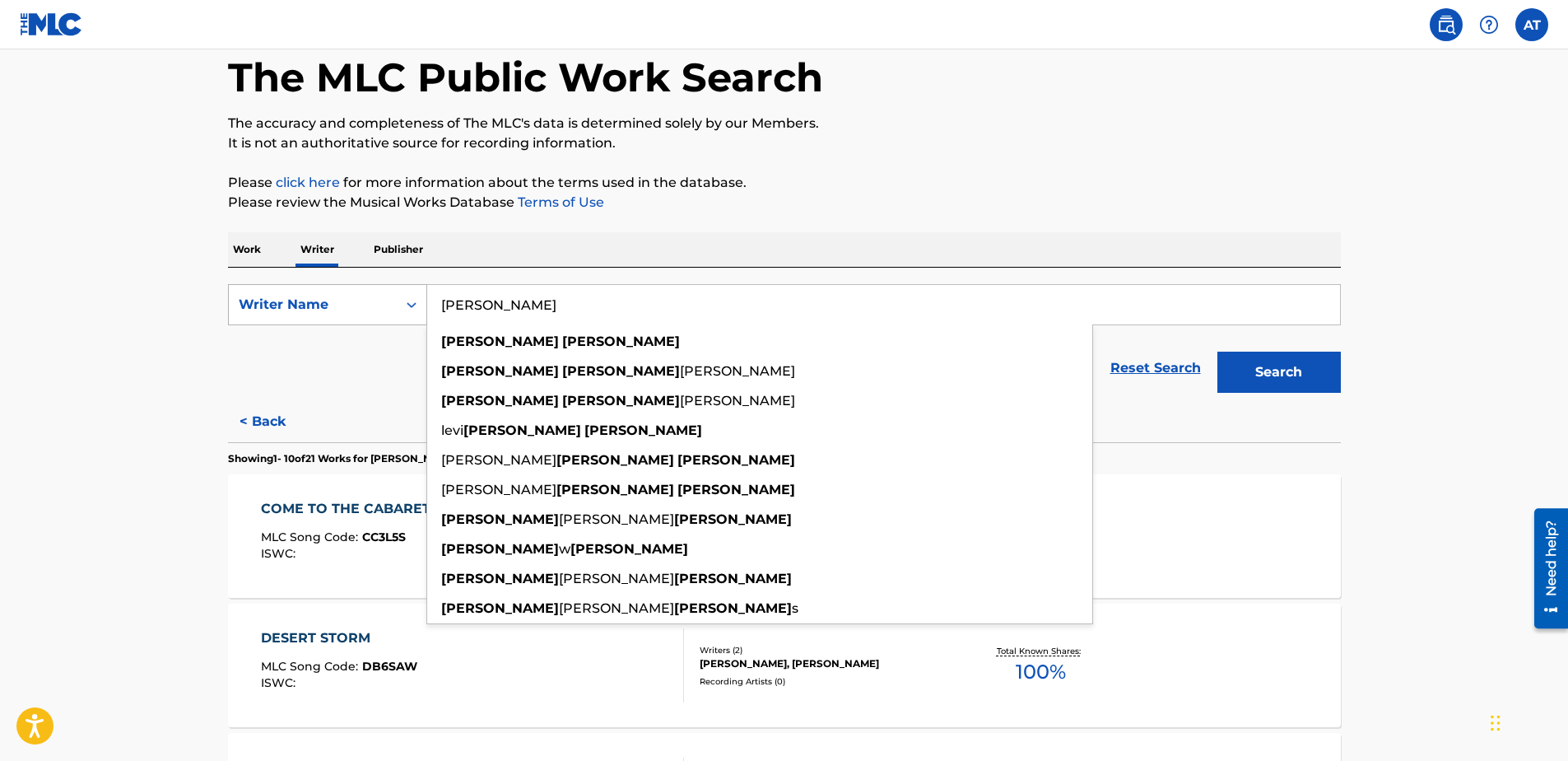
drag, startPoint x: 529, startPoint y: 307, endPoint x: 334, endPoint y: 306, distance: 195.0
click at [334, 306] on div "SearchWithCriteria5df3cbb9-cdb0-4249-be63-8cc678f90d32 Writer Name [PERSON_NAME…" at bounding box center [784, 305] width 1113 height 41
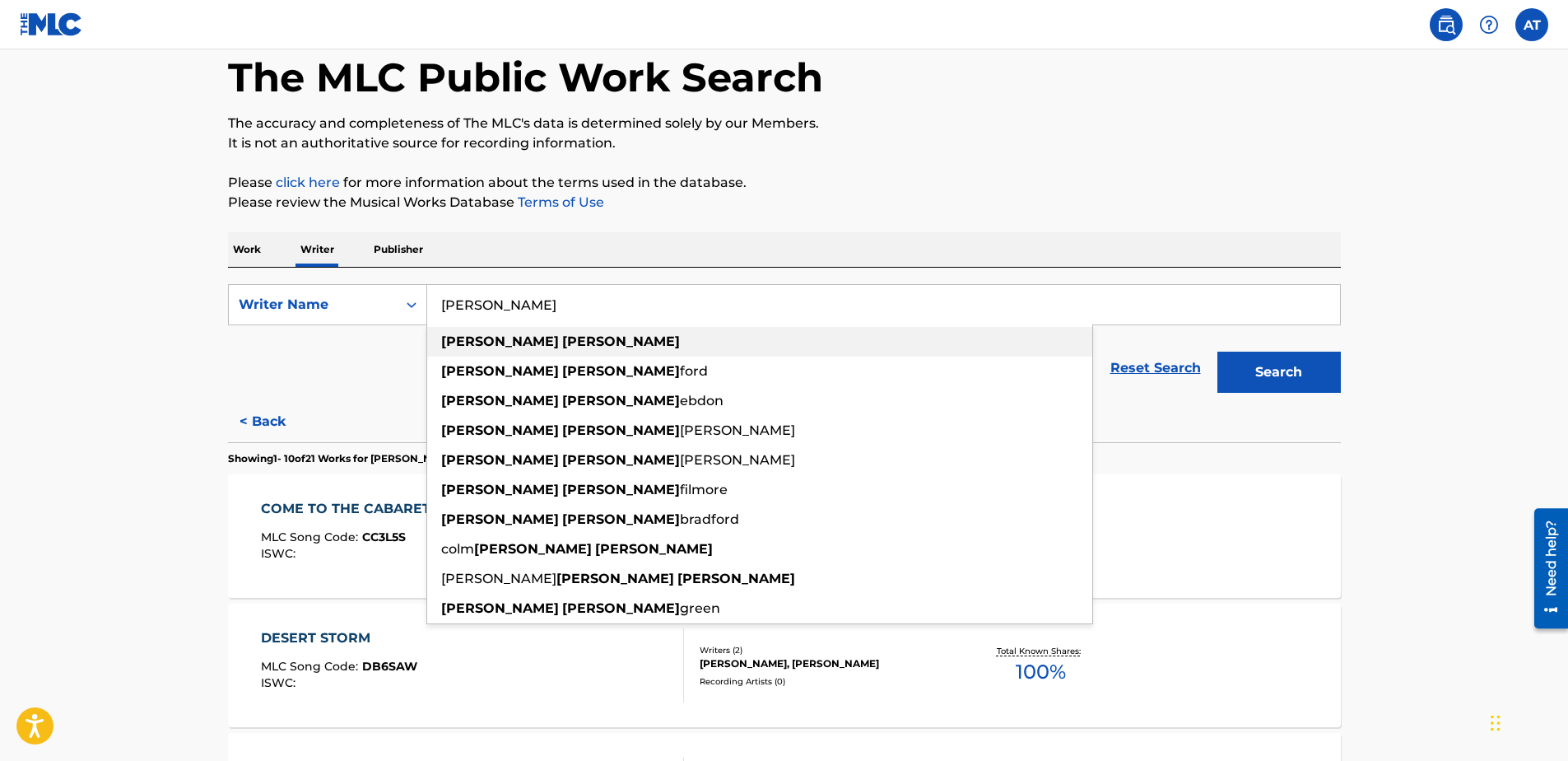
click at [562, 336] on strong "[PERSON_NAME]" at bounding box center [621, 341] width 118 height 15
type input "[PERSON_NAME]"
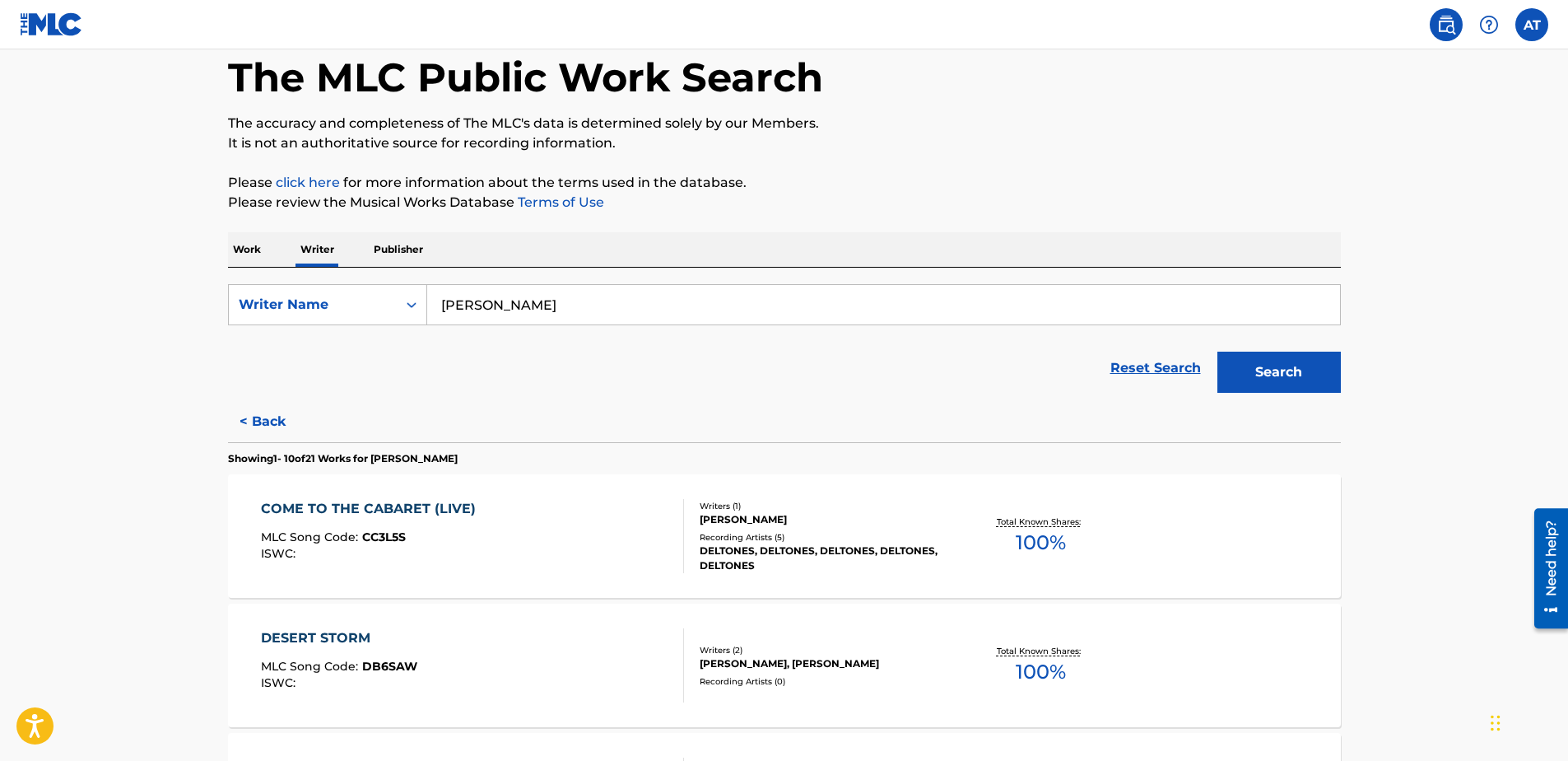
click at [1280, 372] on button "Search" at bounding box center [1279, 372] width 123 height 41
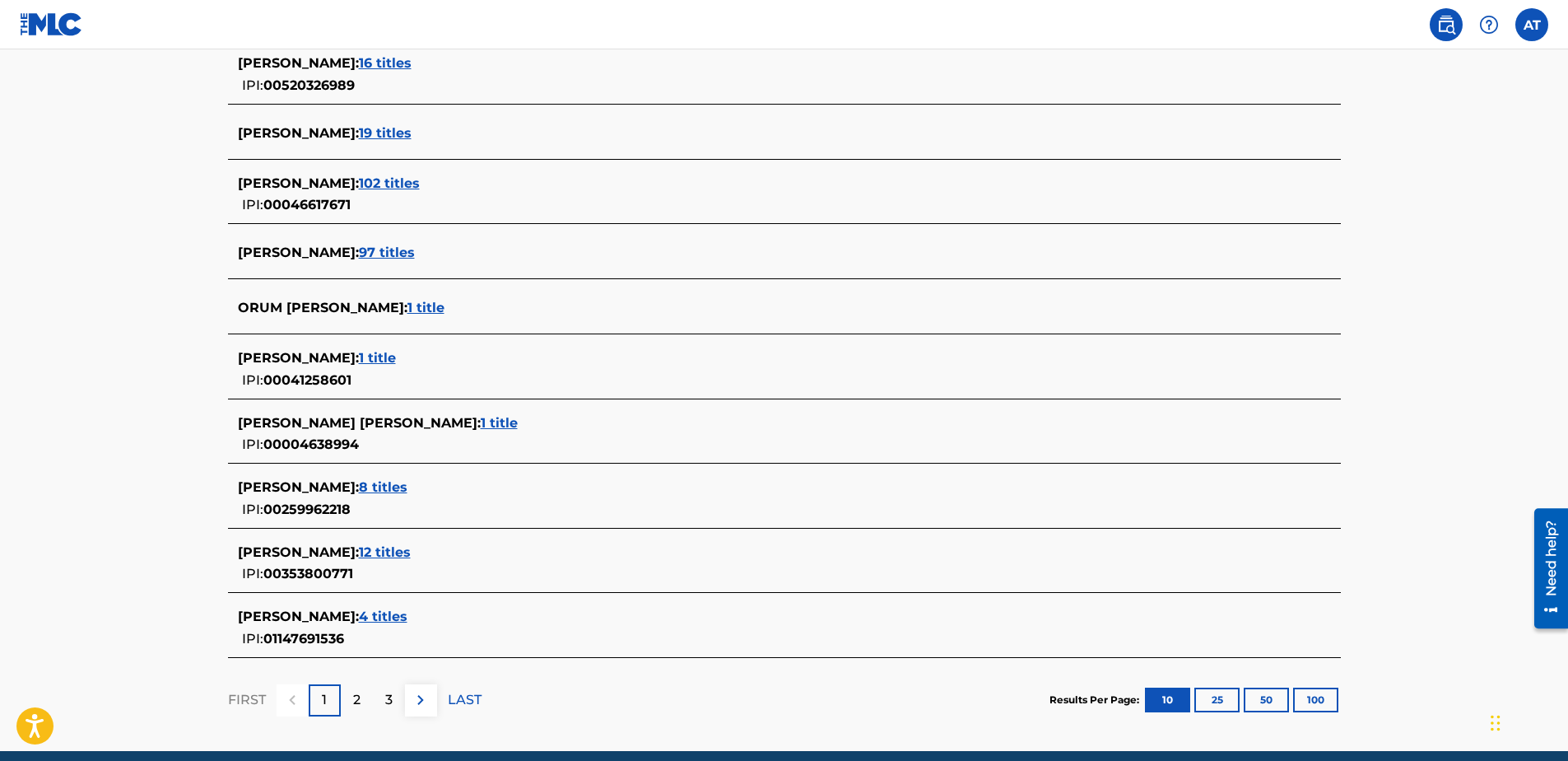
scroll to position [539, 0]
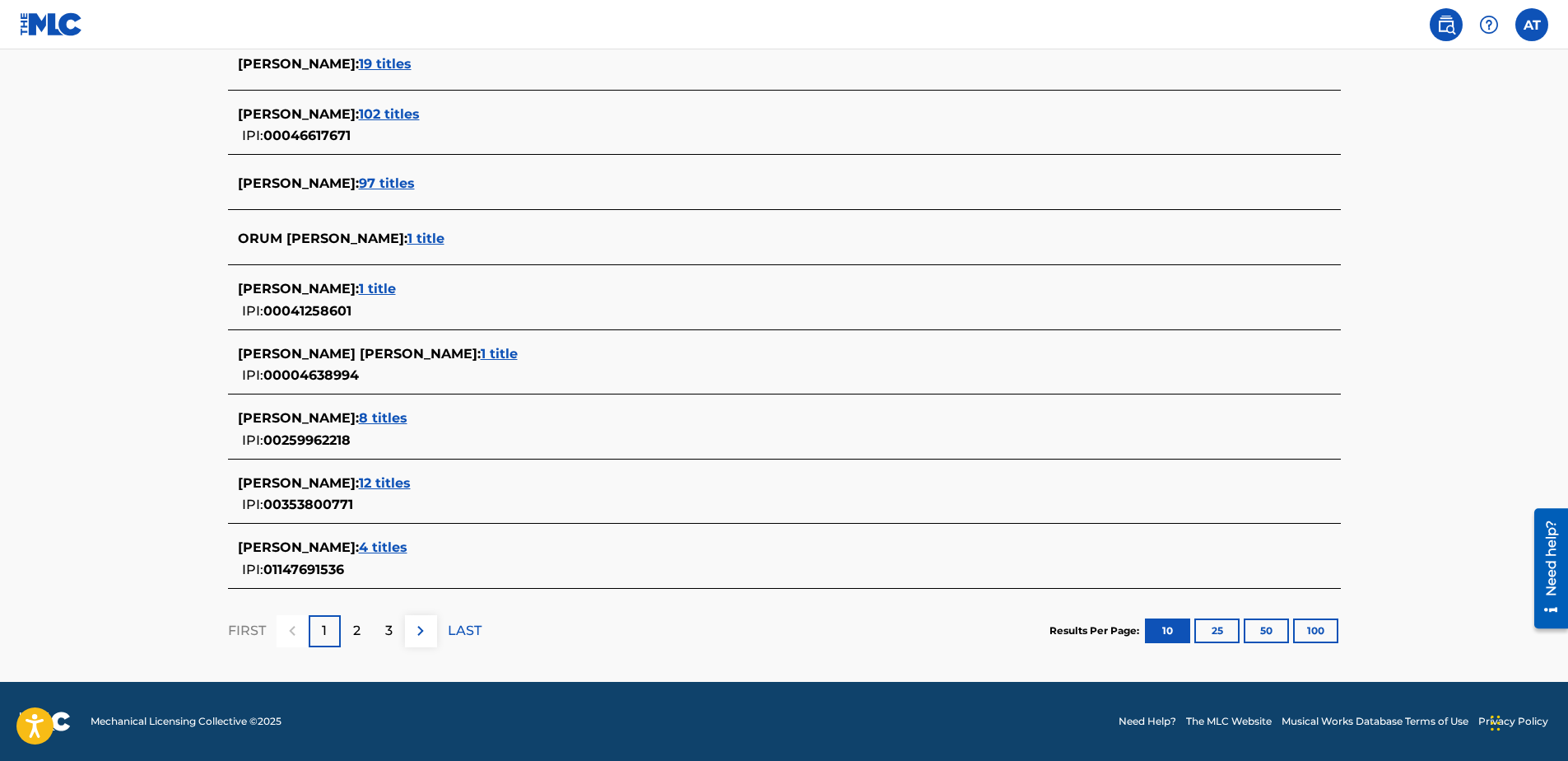
click at [376, 547] on span "4 titles" at bounding box center [383, 547] width 49 height 15
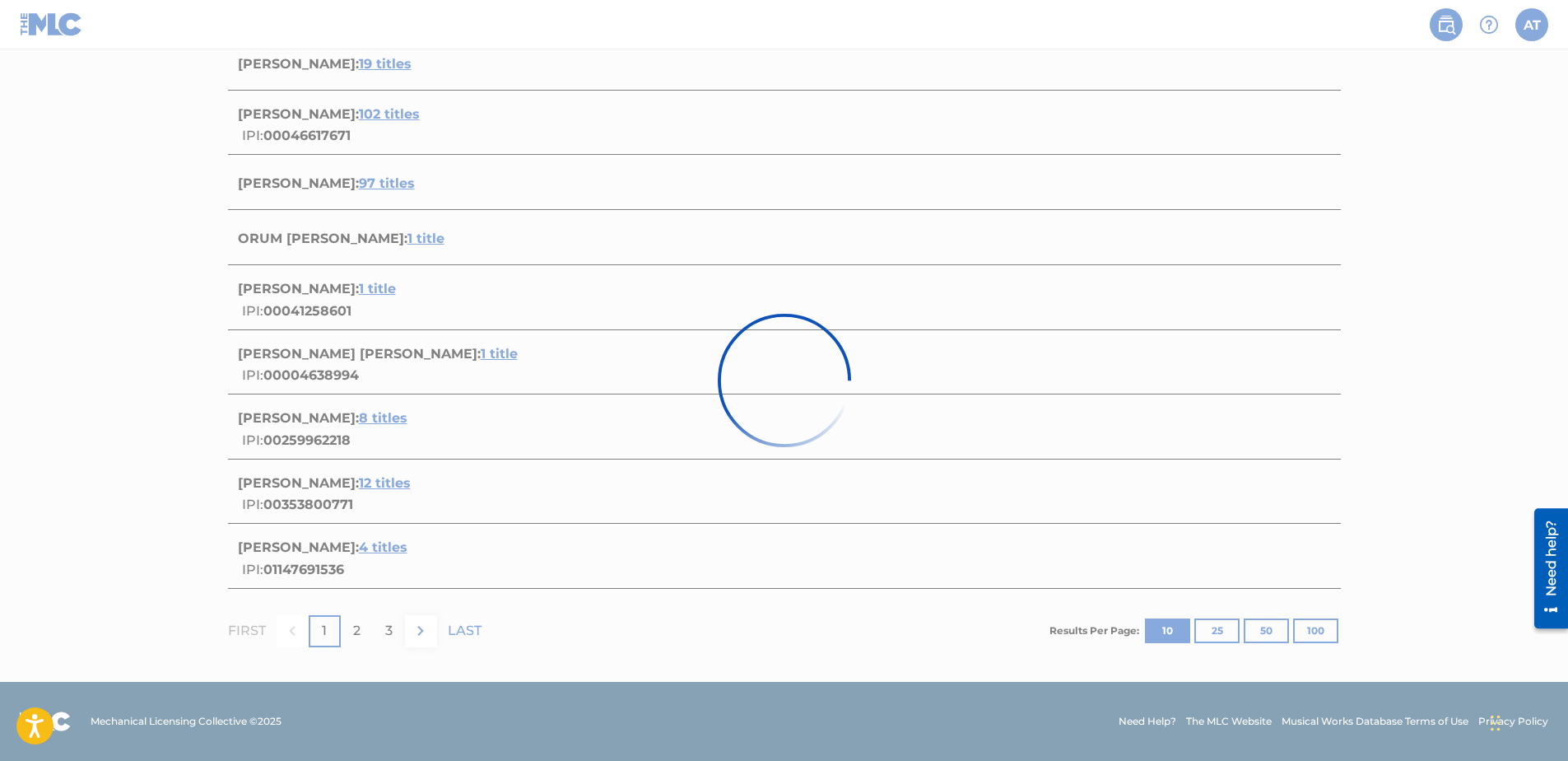
scroll to position [472, 0]
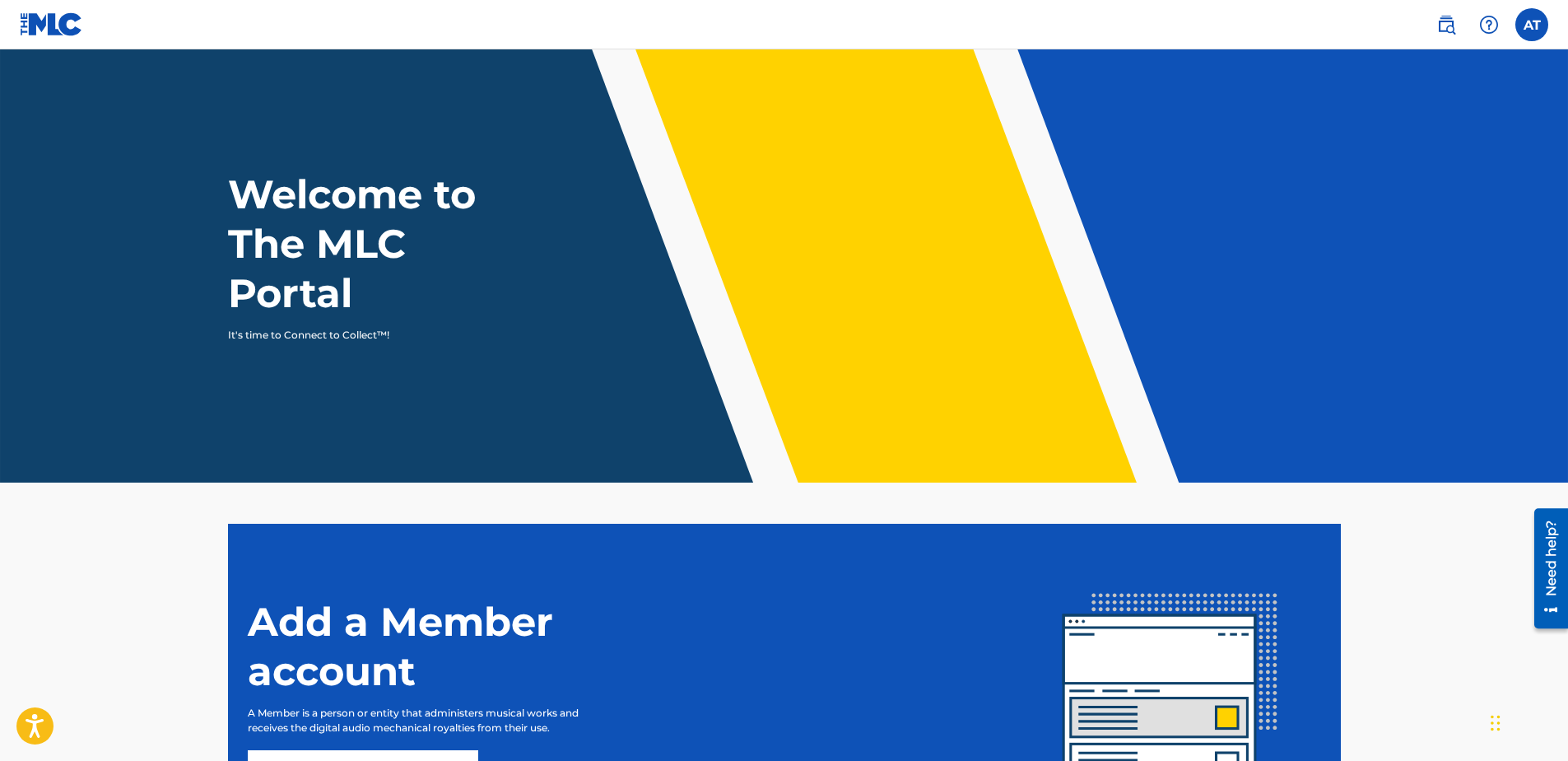
drag, startPoint x: 462, startPoint y: 460, endPoint x: 455, endPoint y: 432, distance: 28.9
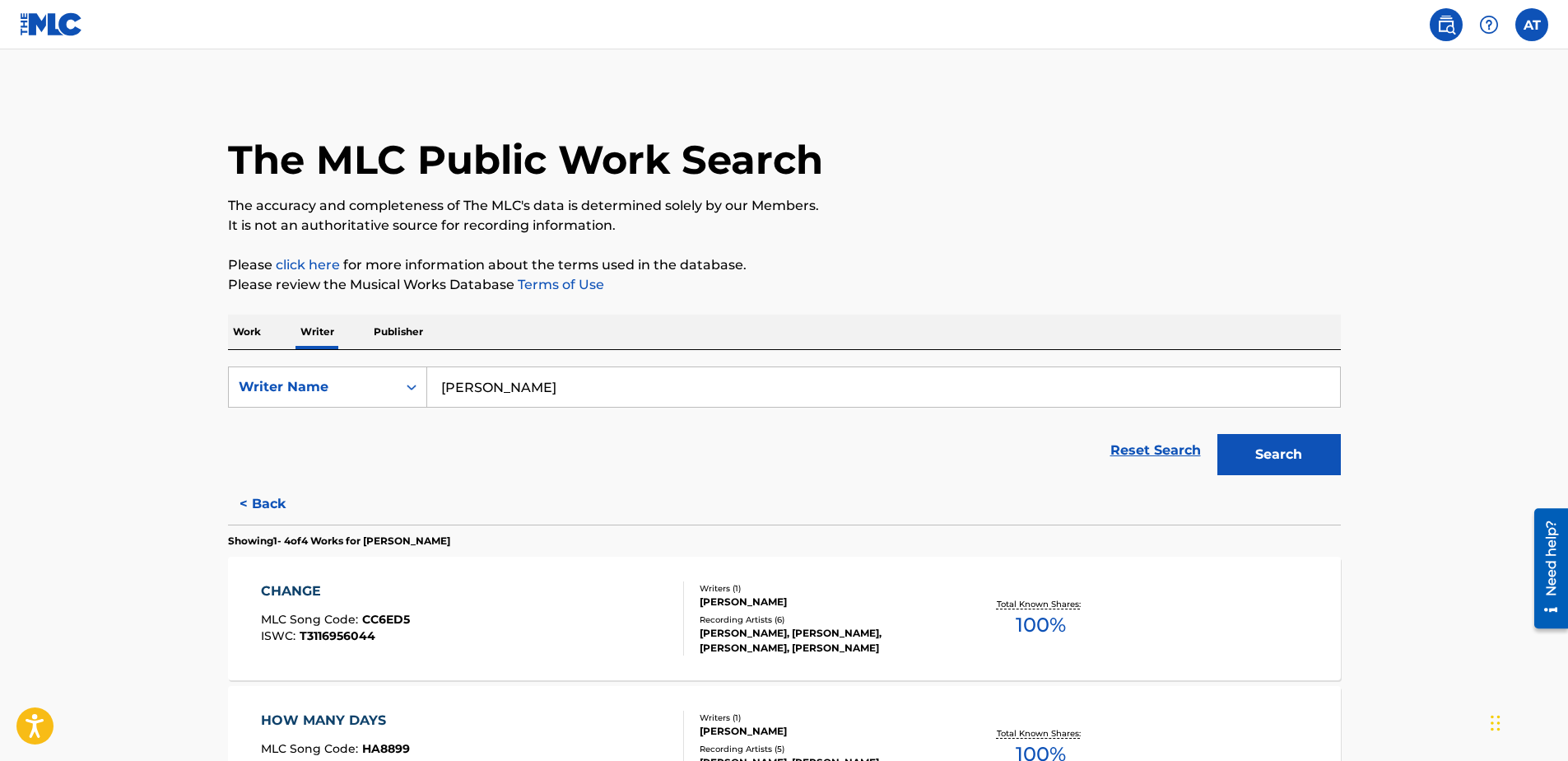
click at [1261, 455] on button "Search" at bounding box center [1279, 455] width 123 height 41
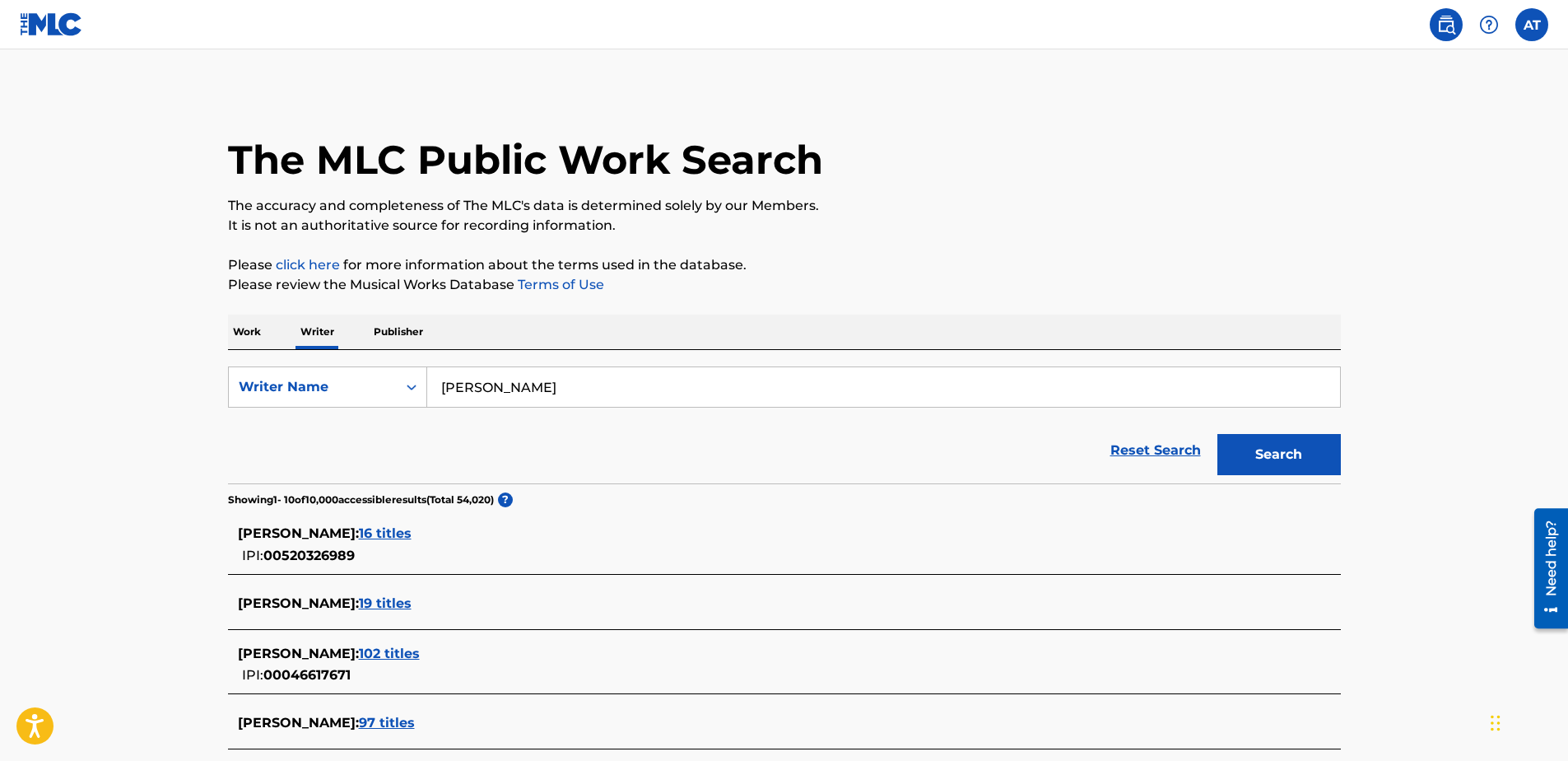
click at [249, 330] on p "Work" at bounding box center [246, 331] width 38 height 34
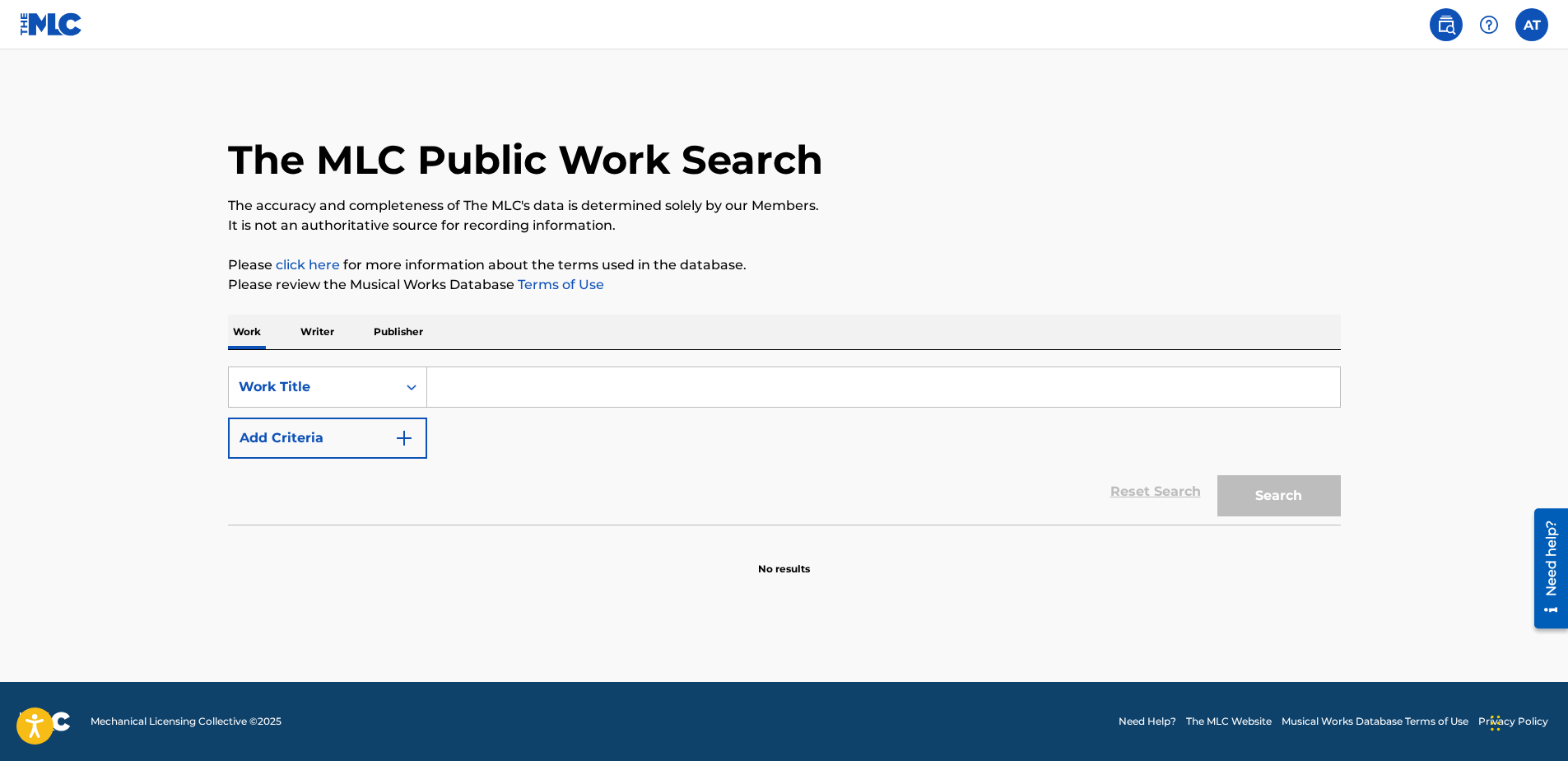
click at [457, 385] on input "Search Form" at bounding box center [883, 387] width 912 height 39
type input "S"
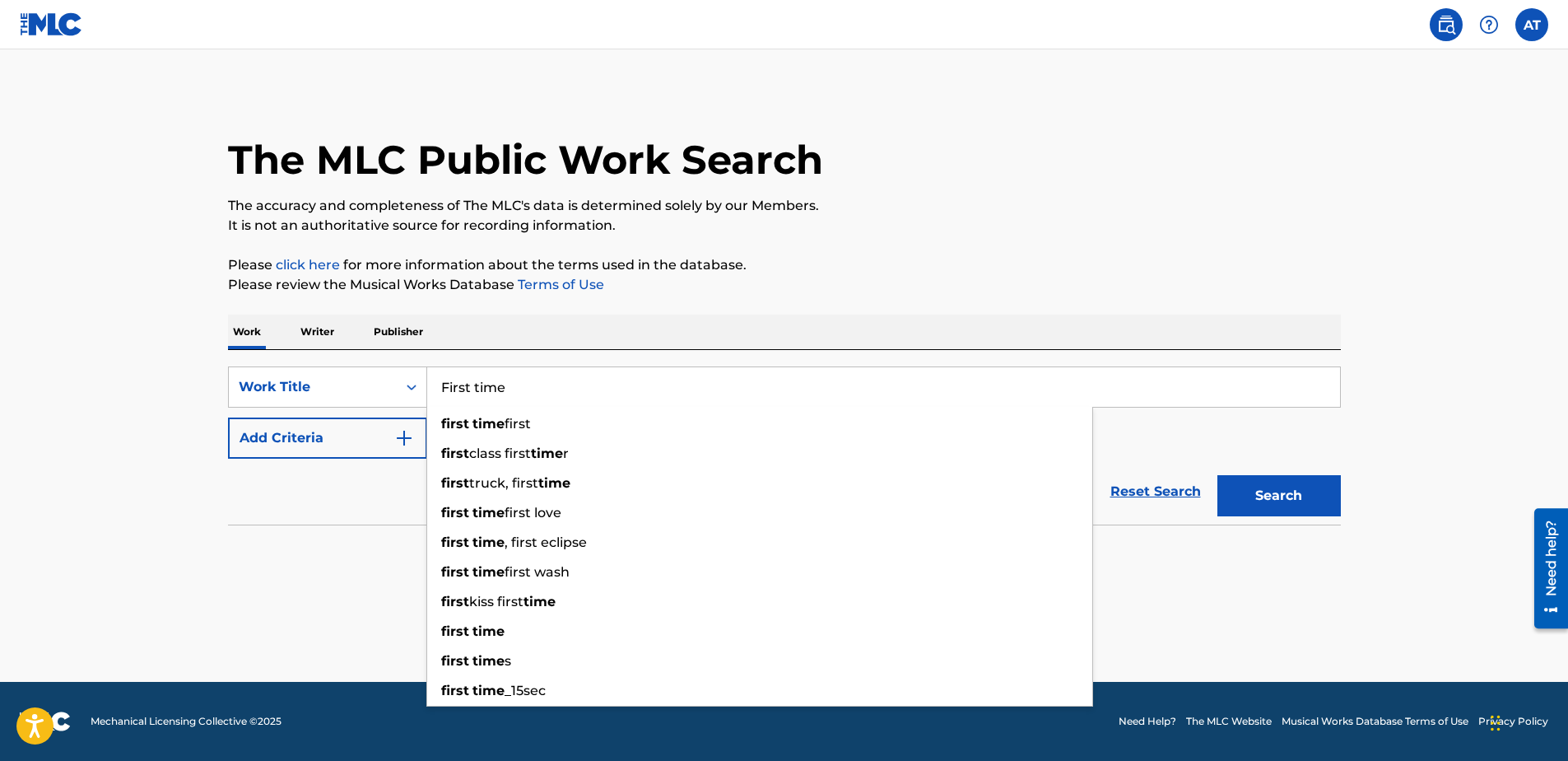
type input "First time"
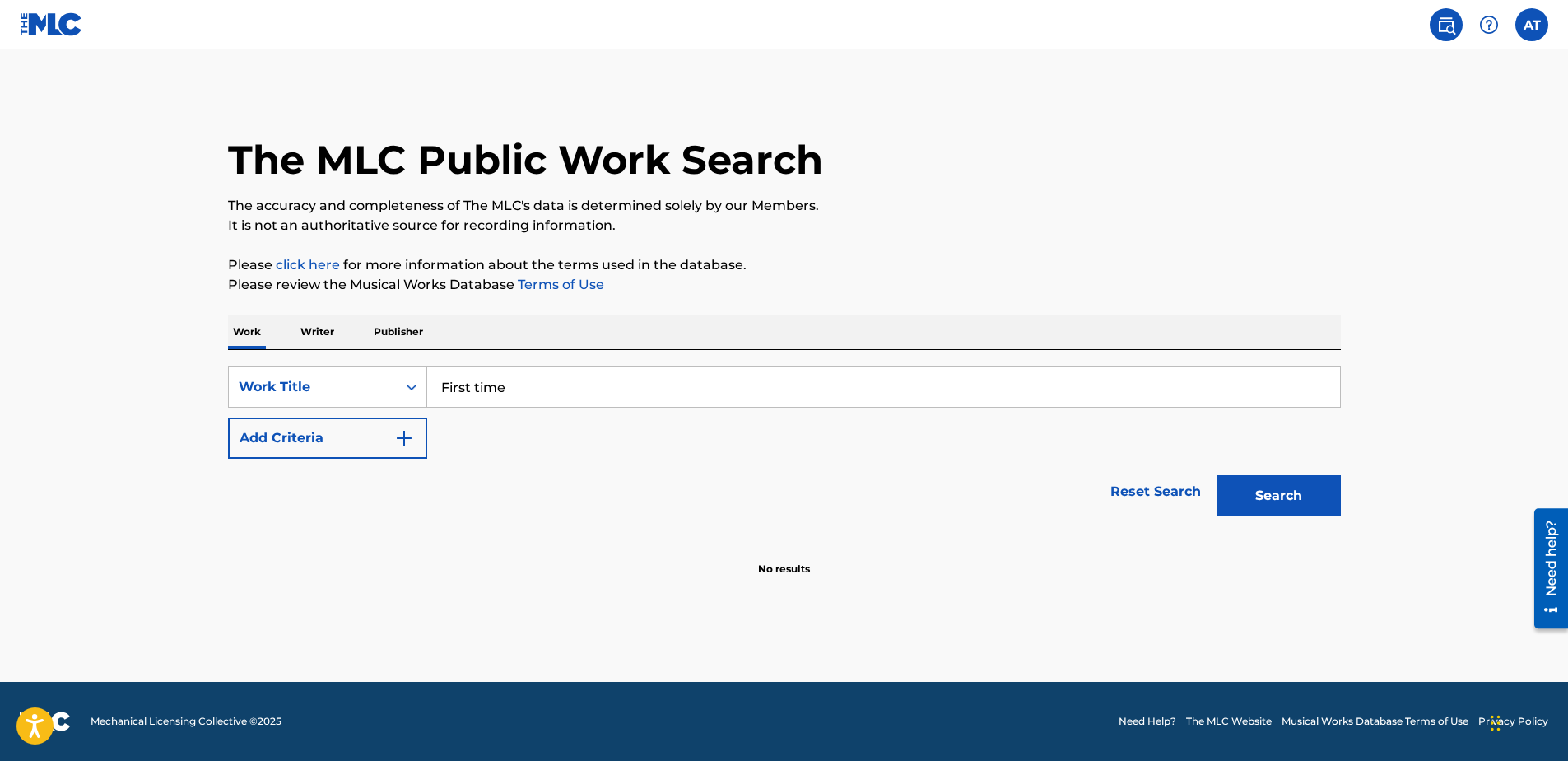
click at [1267, 496] on button "Search" at bounding box center [1279, 496] width 123 height 41
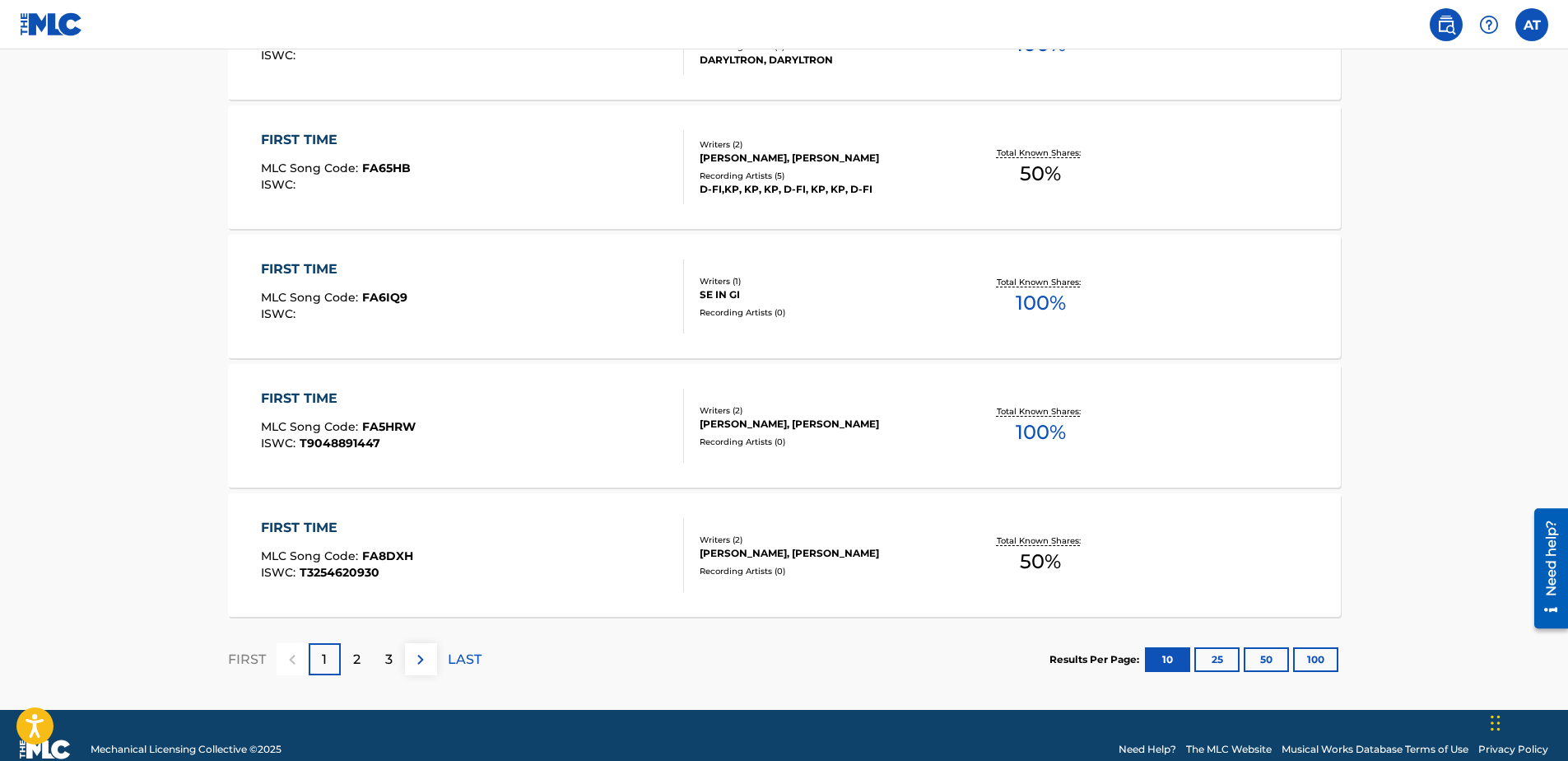
scroll to position [1234, 0]
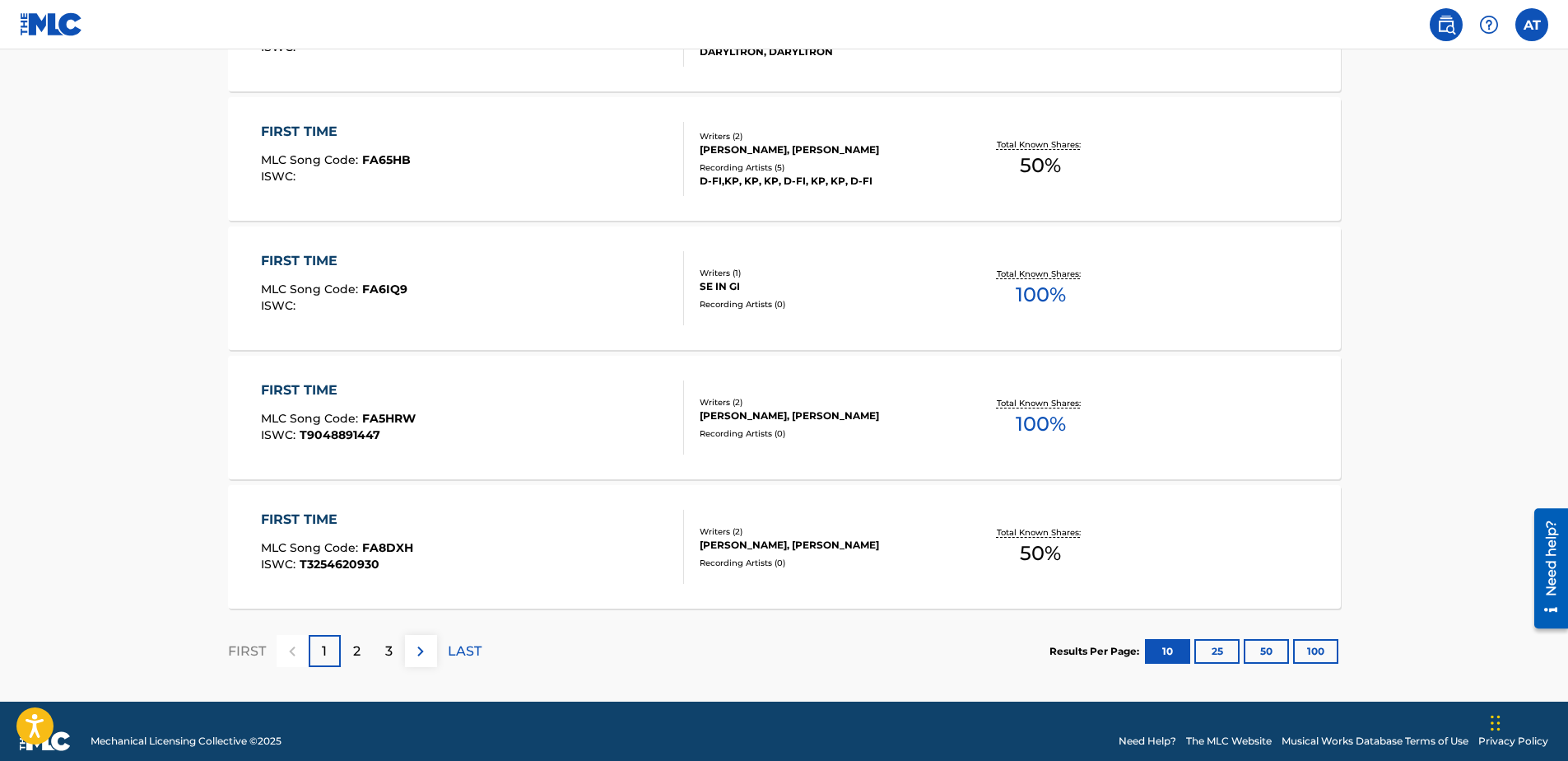
click at [360, 657] on div "2" at bounding box center [357, 651] width 33 height 33
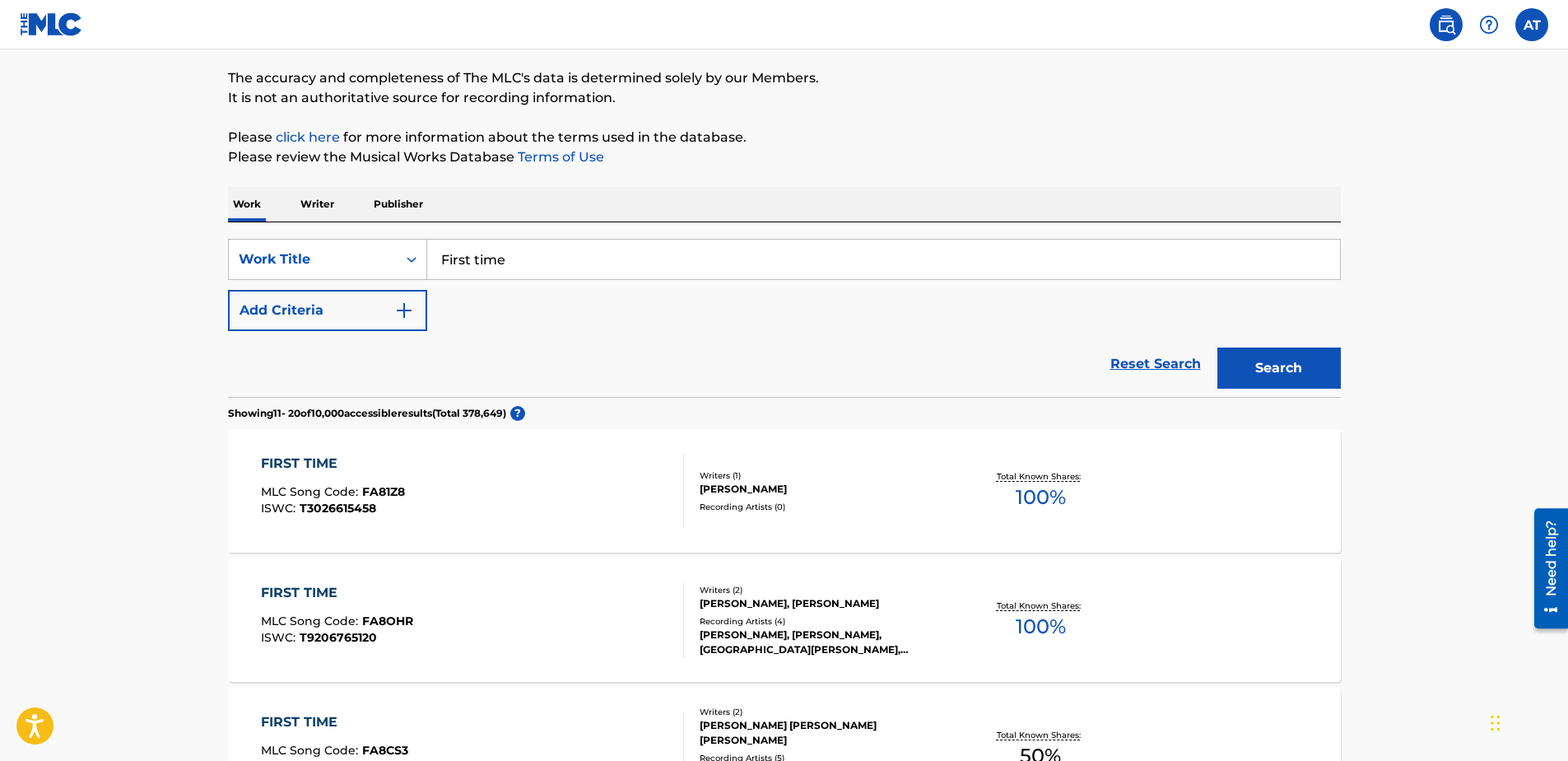
scroll to position [0, 0]
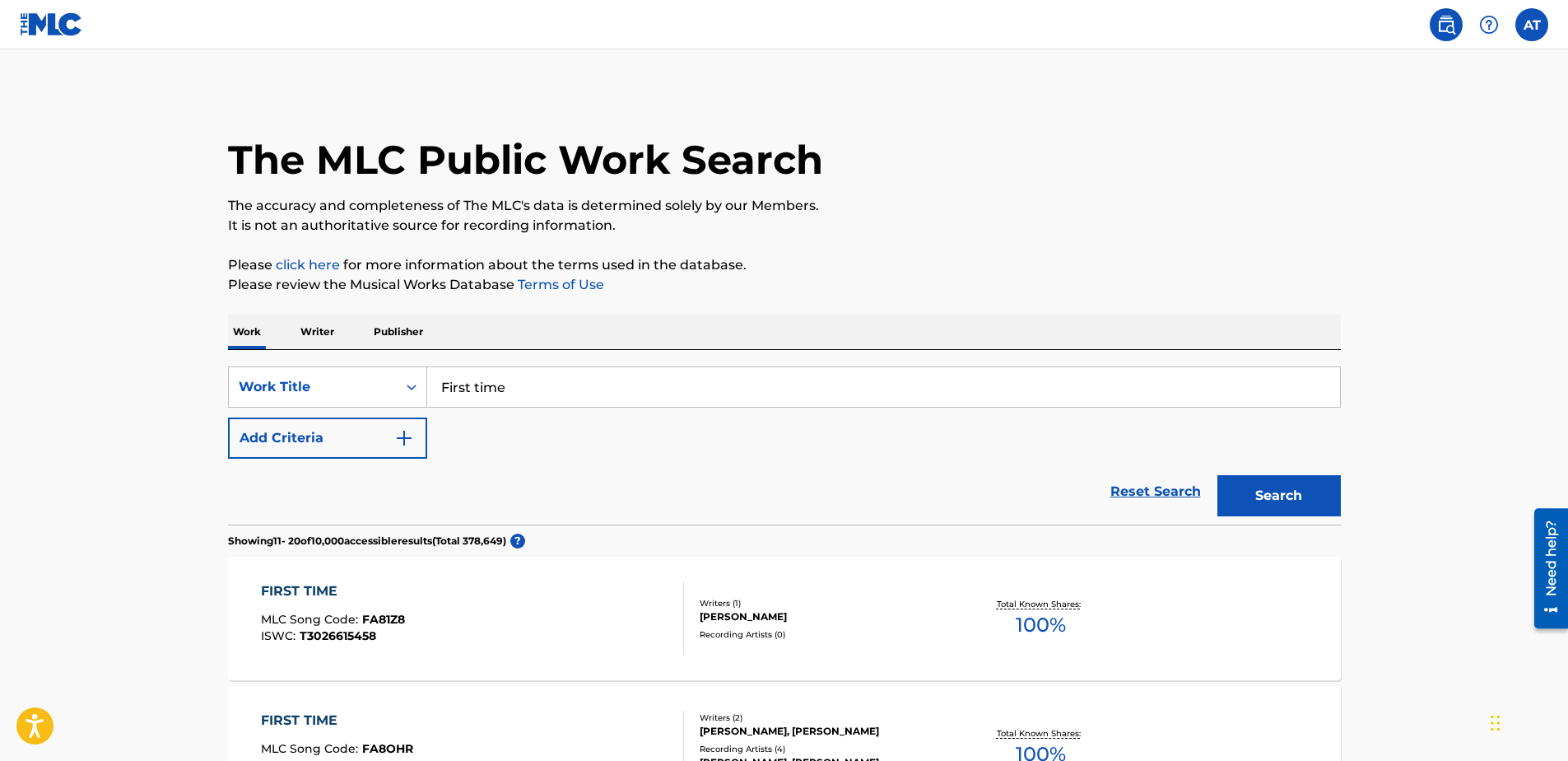
click at [309, 338] on p "Writer" at bounding box center [317, 331] width 44 height 34
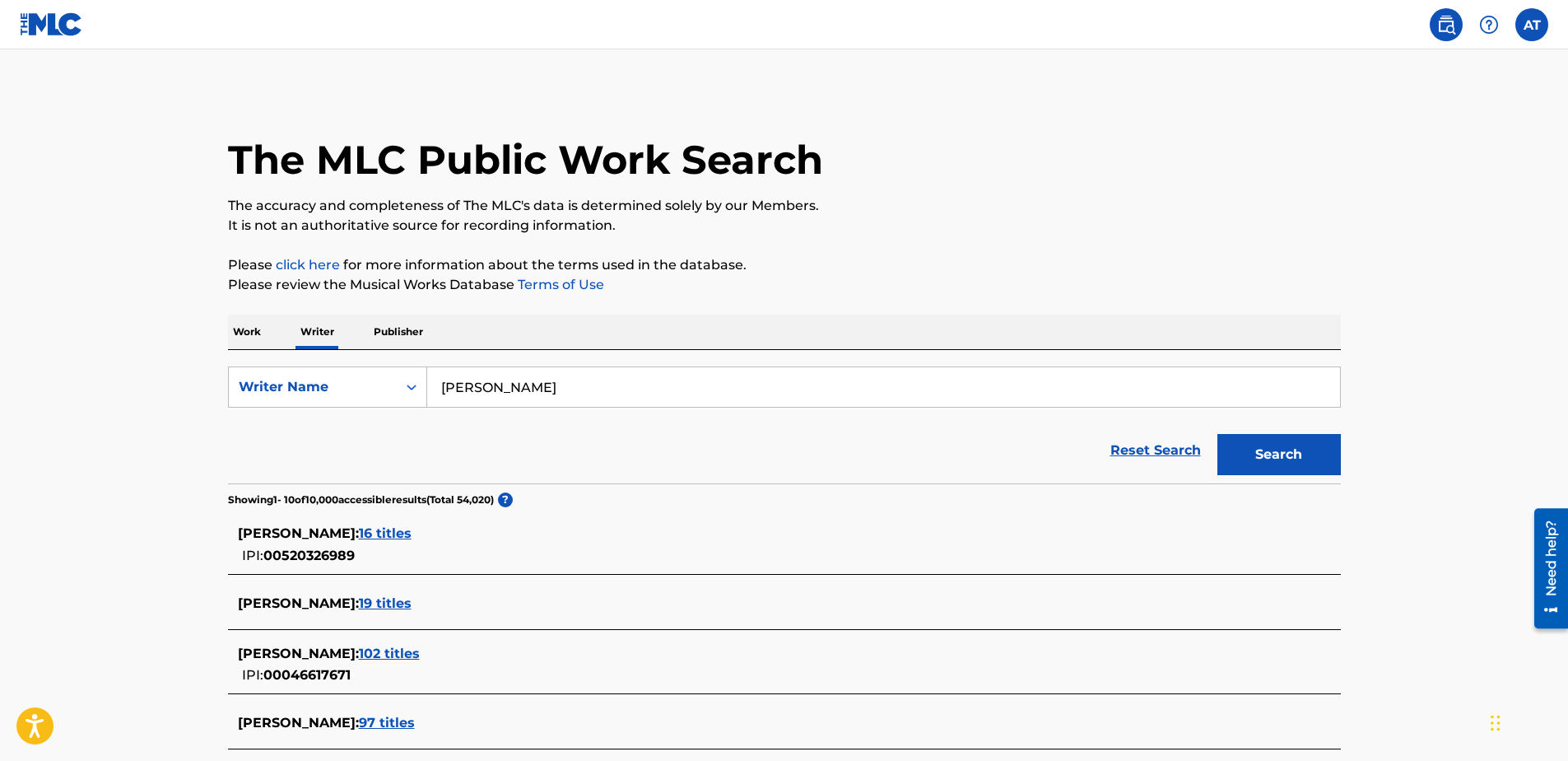
click at [416, 335] on p "Publisher" at bounding box center [398, 331] width 59 height 34
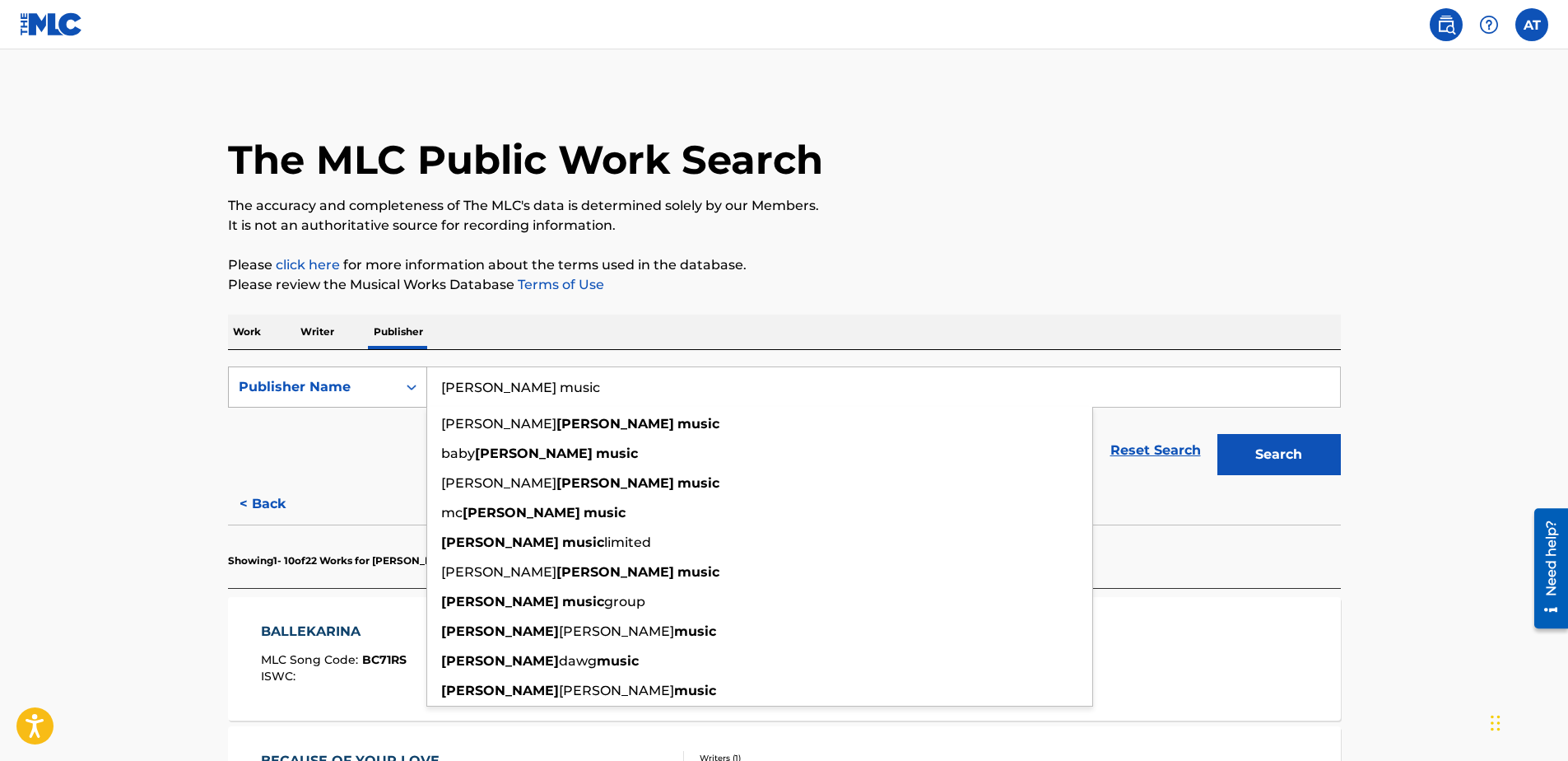
drag, startPoint x: 556, startPoint y: 395, endPoint x: 393, endPoint y: 388, distance: 163.2
click at [393, 388] on div "SearchWithCriteria19d85a2e-7048-4c56-bb35-dcd5f53f7775 Publisher Name [PERSON_N…" at bounding box center [784, 387] width 1113 height 41
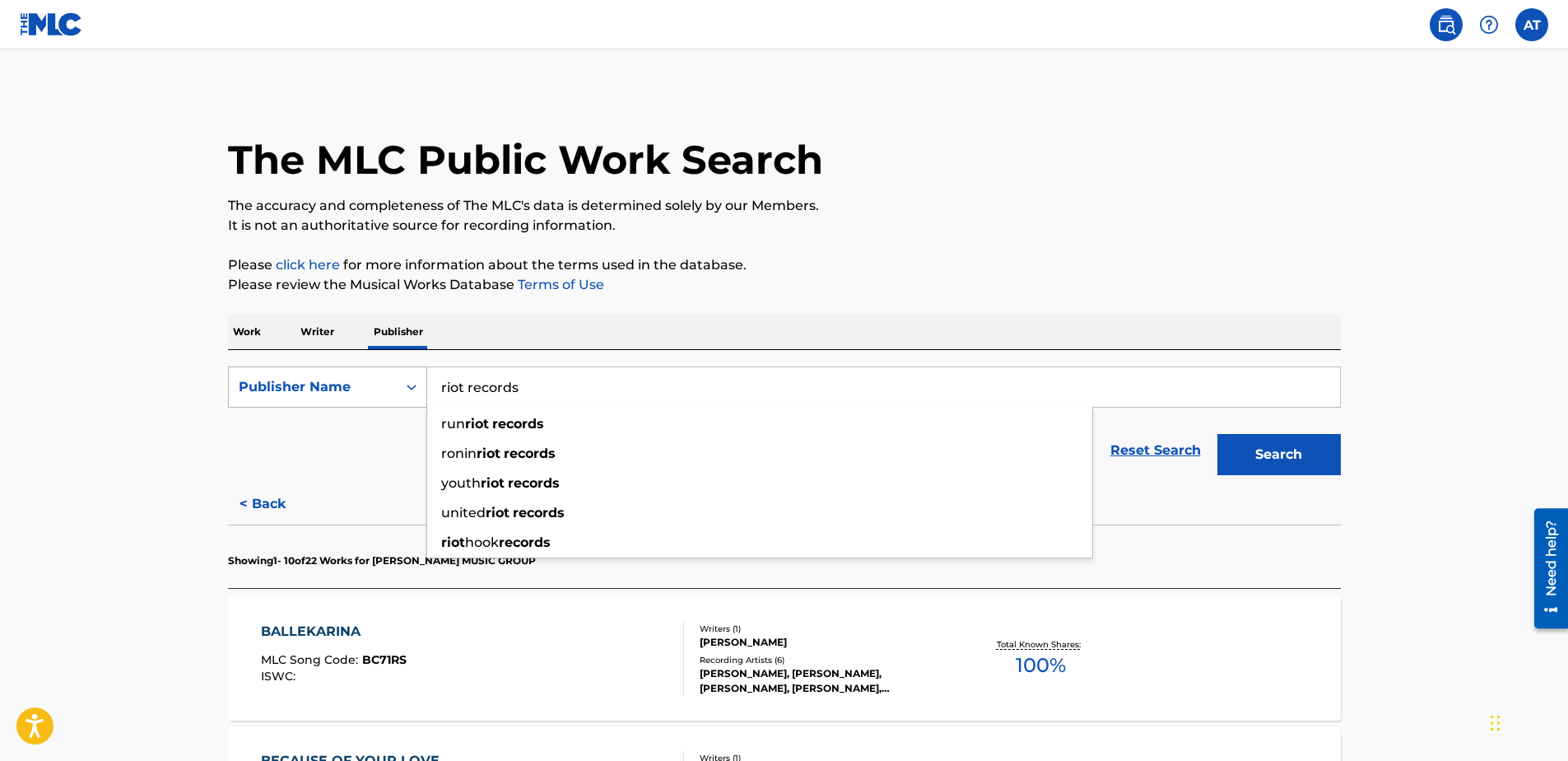
type input "riot records"
click at [1217, 434] on button "Search" at bounding box center [1279, 455] width 123 height 41
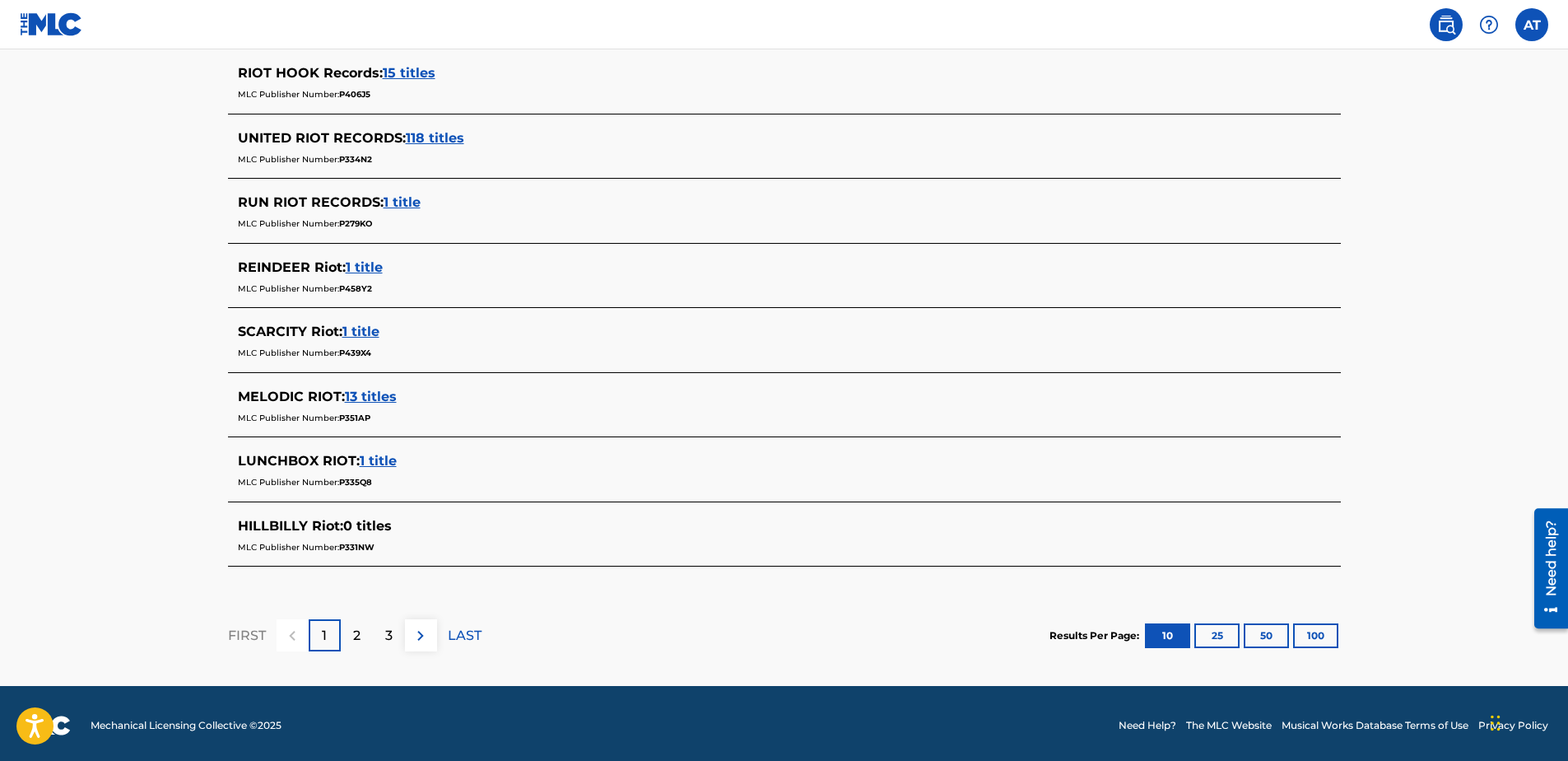
scroll to position [633, 0]
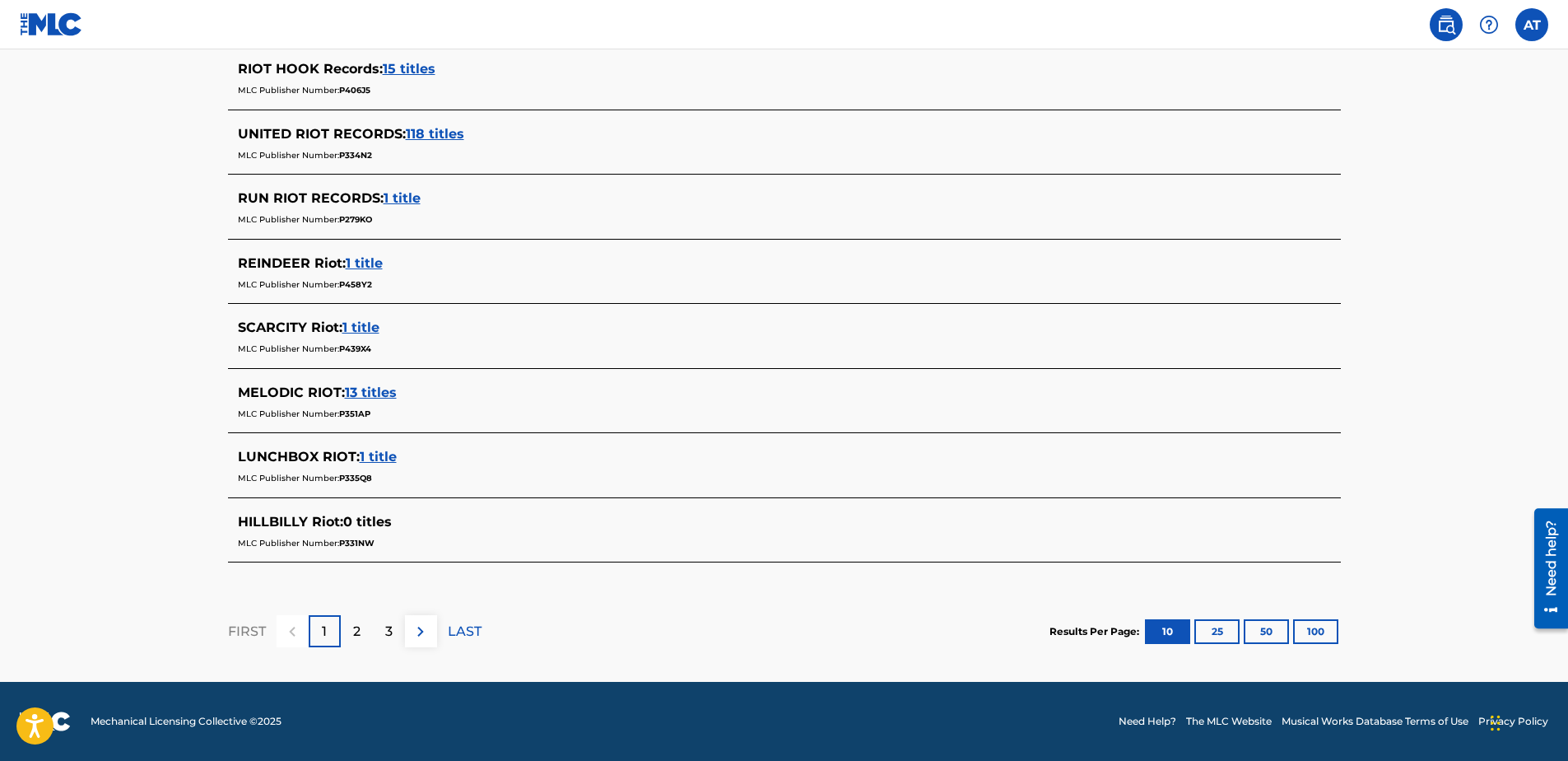
click at [365, 622] on div "2" at bounding box center [357, 631] width 33 height 33
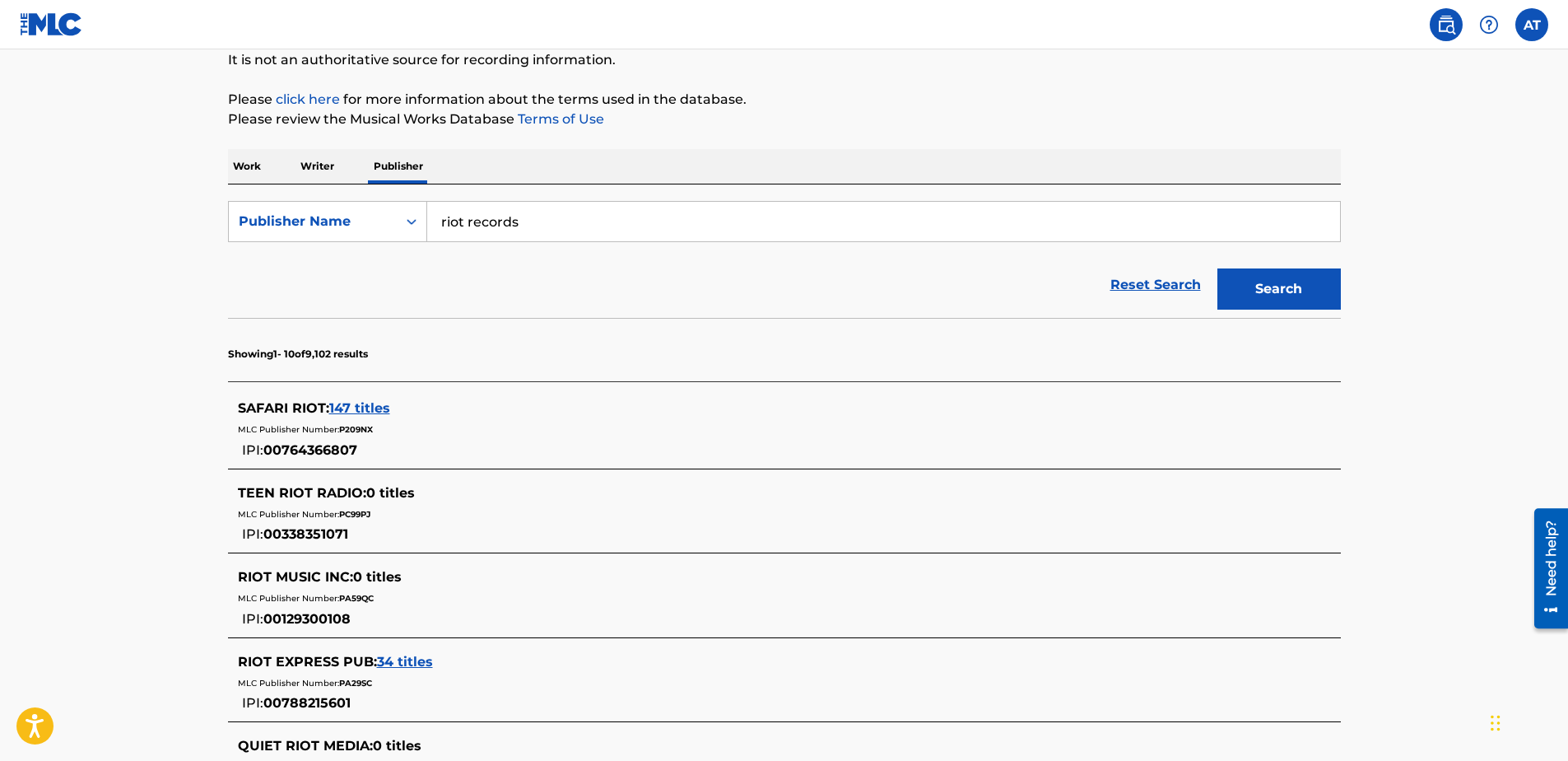
scroll to position [0, 0]
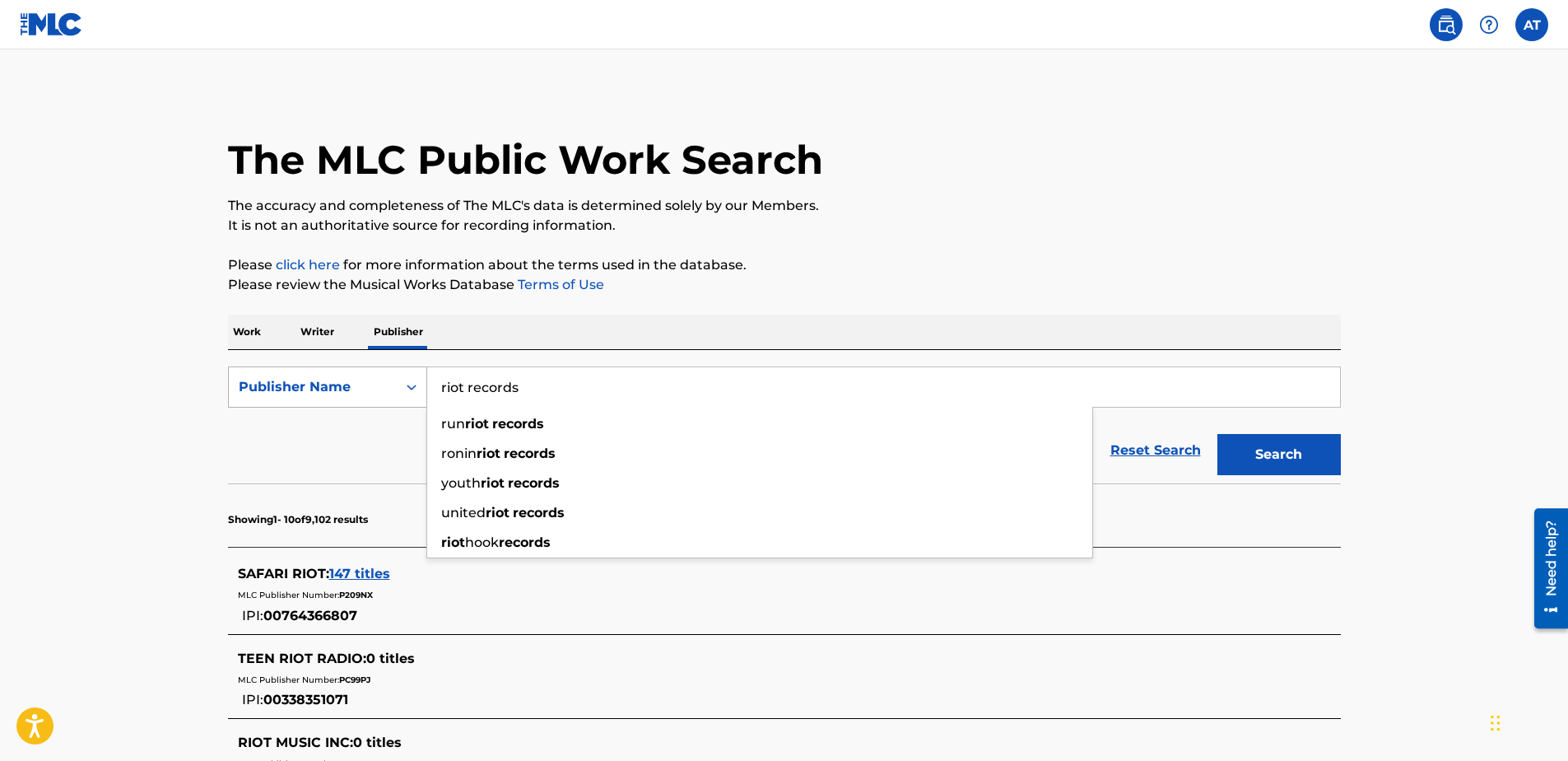
drag, startPoint x: 571, startPoint y: 393, endPoint x: 389, endPoint y: 372, distance: 183.2
click at [389, 372] on div "SearchWithCriteria19d85a2e-7048-4c56-bb35-dcd5f53f7775 Publisher Name riot reco…" at bounding box center [784, 387] width 1113 height 41
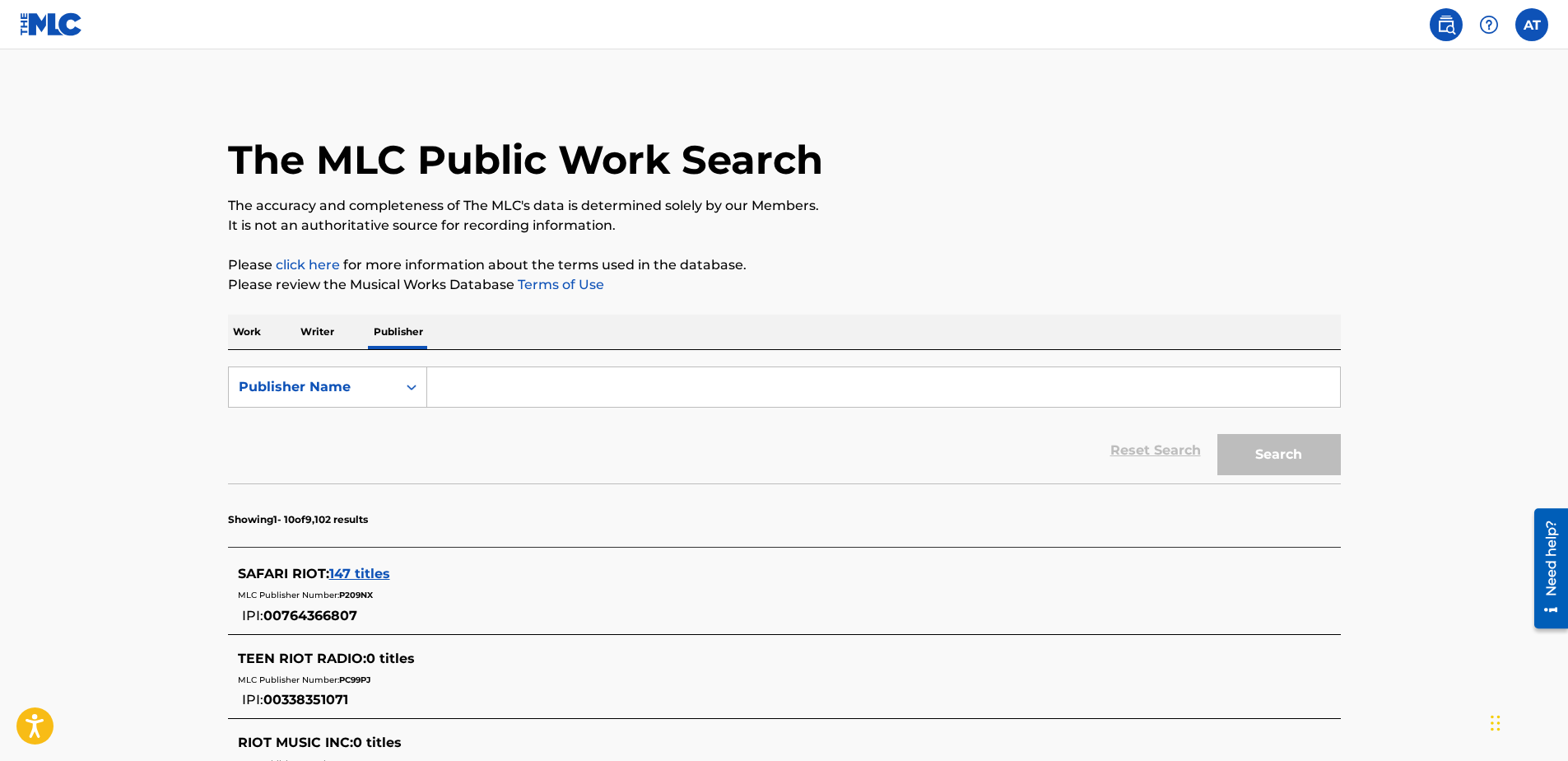
click at [327, 332] on p "Writer" at bounding box center [317, 331] width 44 height 34
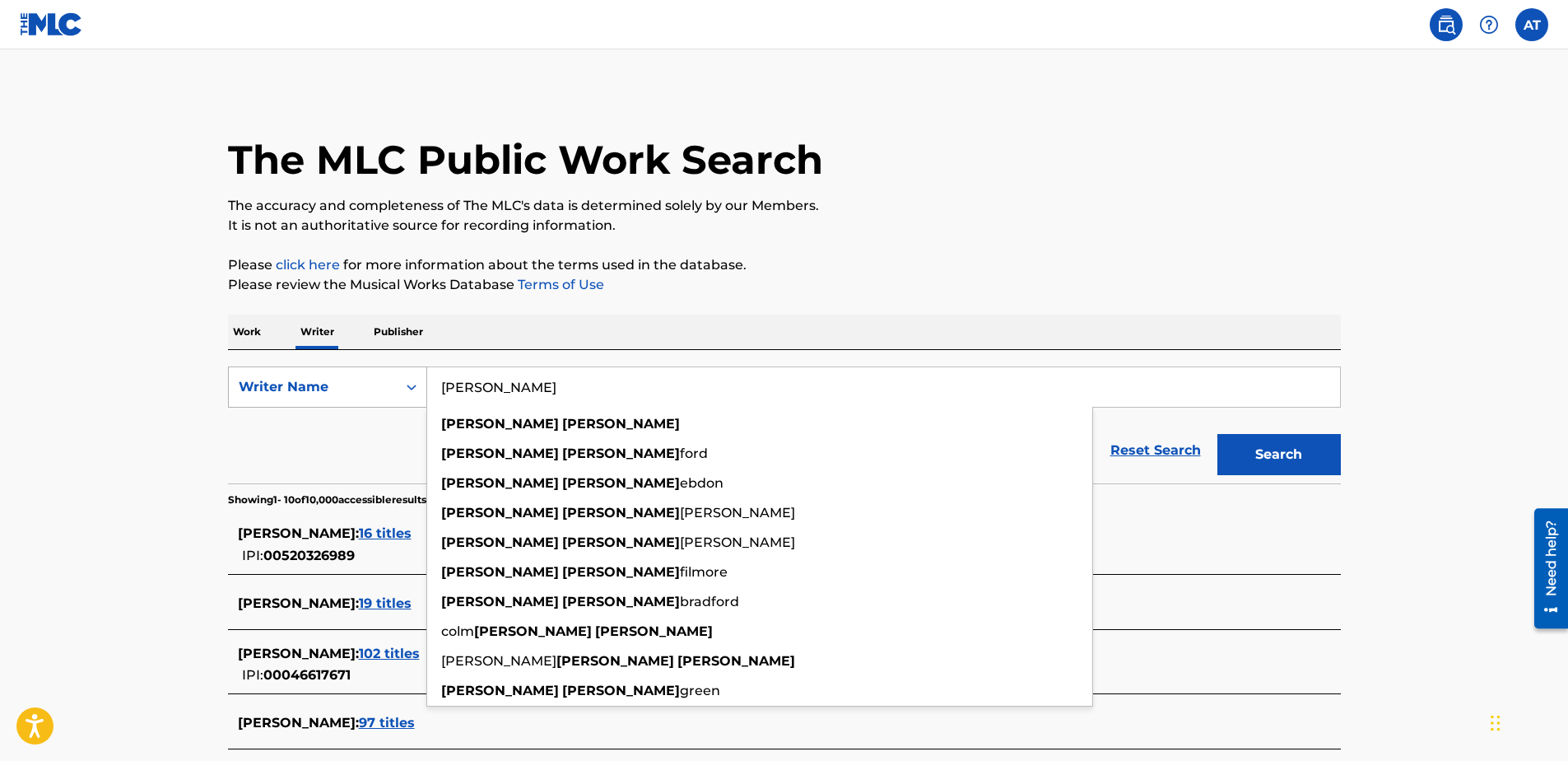
drag, startPoint x: 584, startPoint y: 395, endPoint x: 300, endPoint y: 370, distance: 285.1
click at [300, 370] on div "SearchWithCriteria5df3cbb9-cdb0-4249-be63-8cc678f90d32 Writer [DEMOGRAPHIC_DATA…" at bounding box center [784, 387] width 1113 height 41
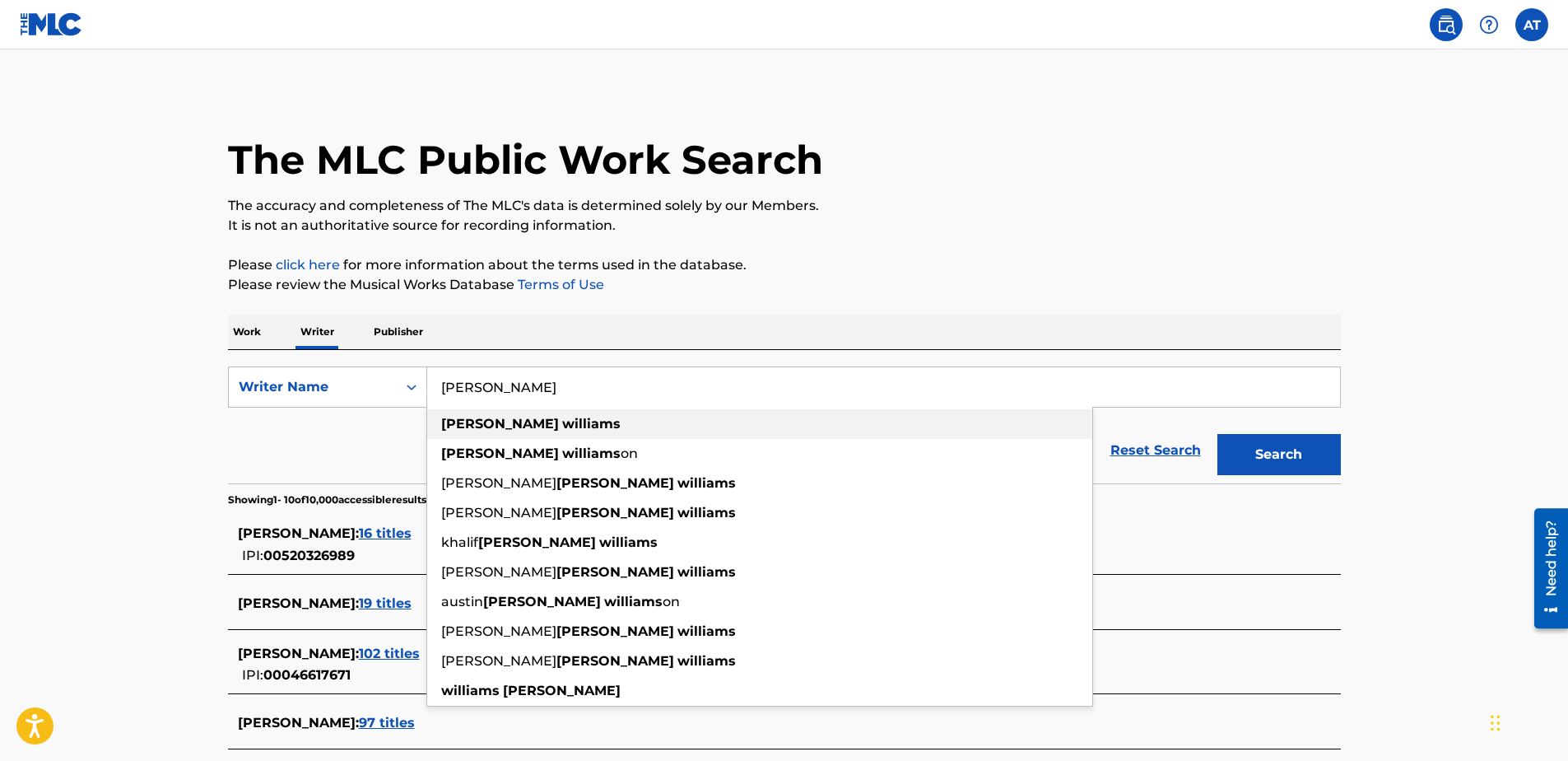
click at [483, 419] on strong "[PERSON_NAME]" at bounding box center [500, 424] width 118 height 15
type input "[PERSON_NAME]"
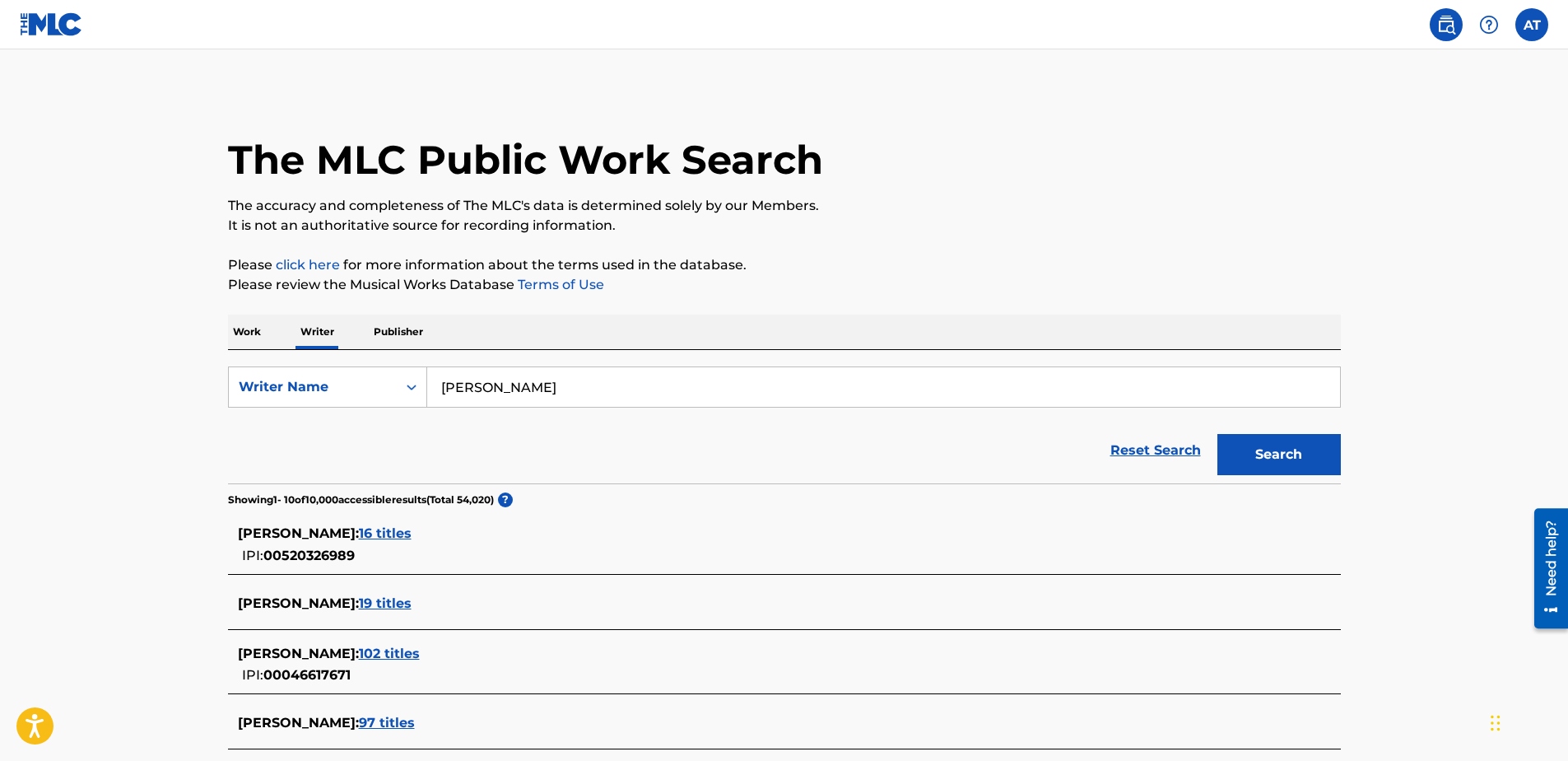
click at [1309, 463] on button "Search" at bounding box center [1279, 455] width 123 height 41
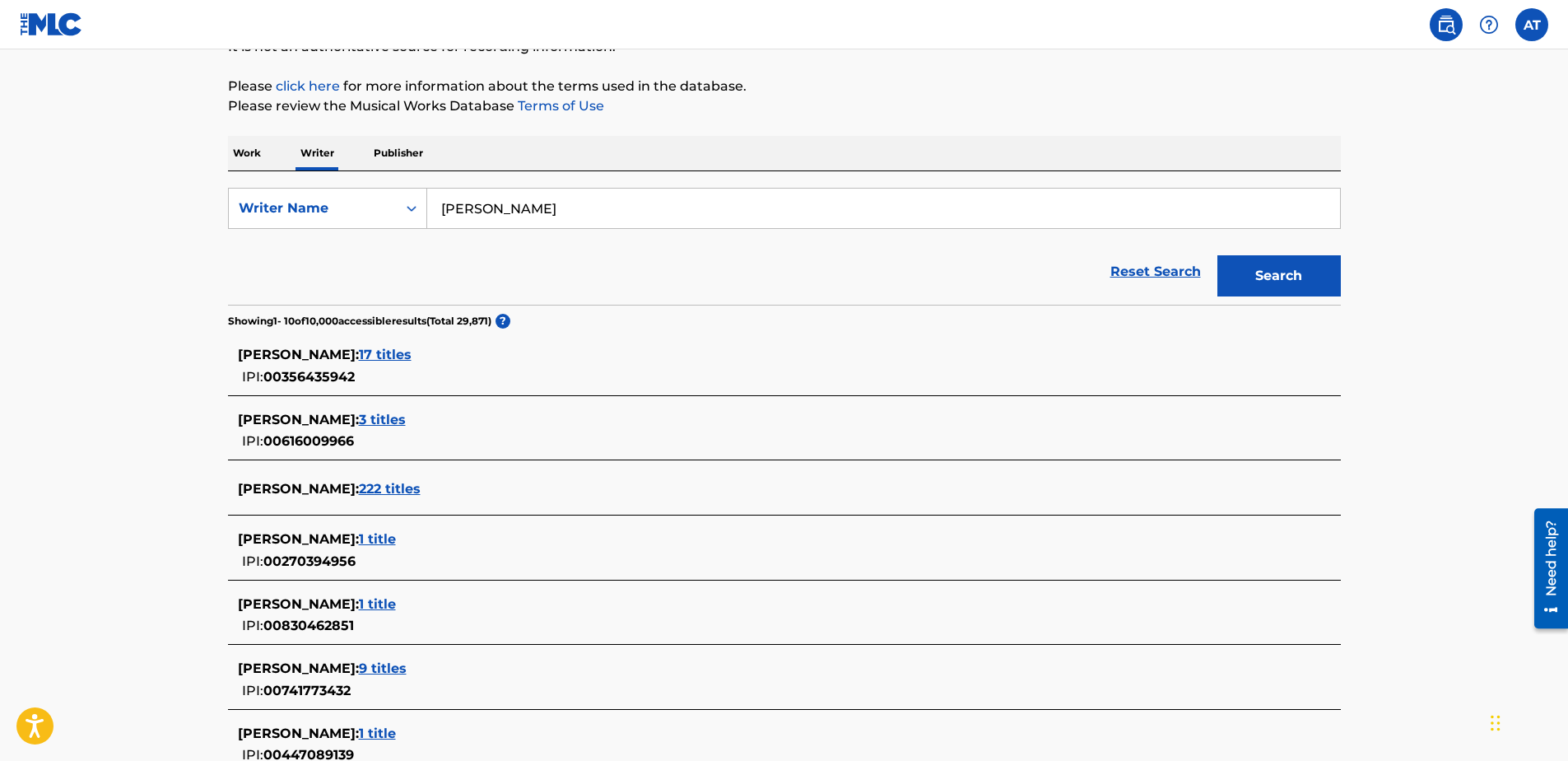
scroll to position [247, 0]
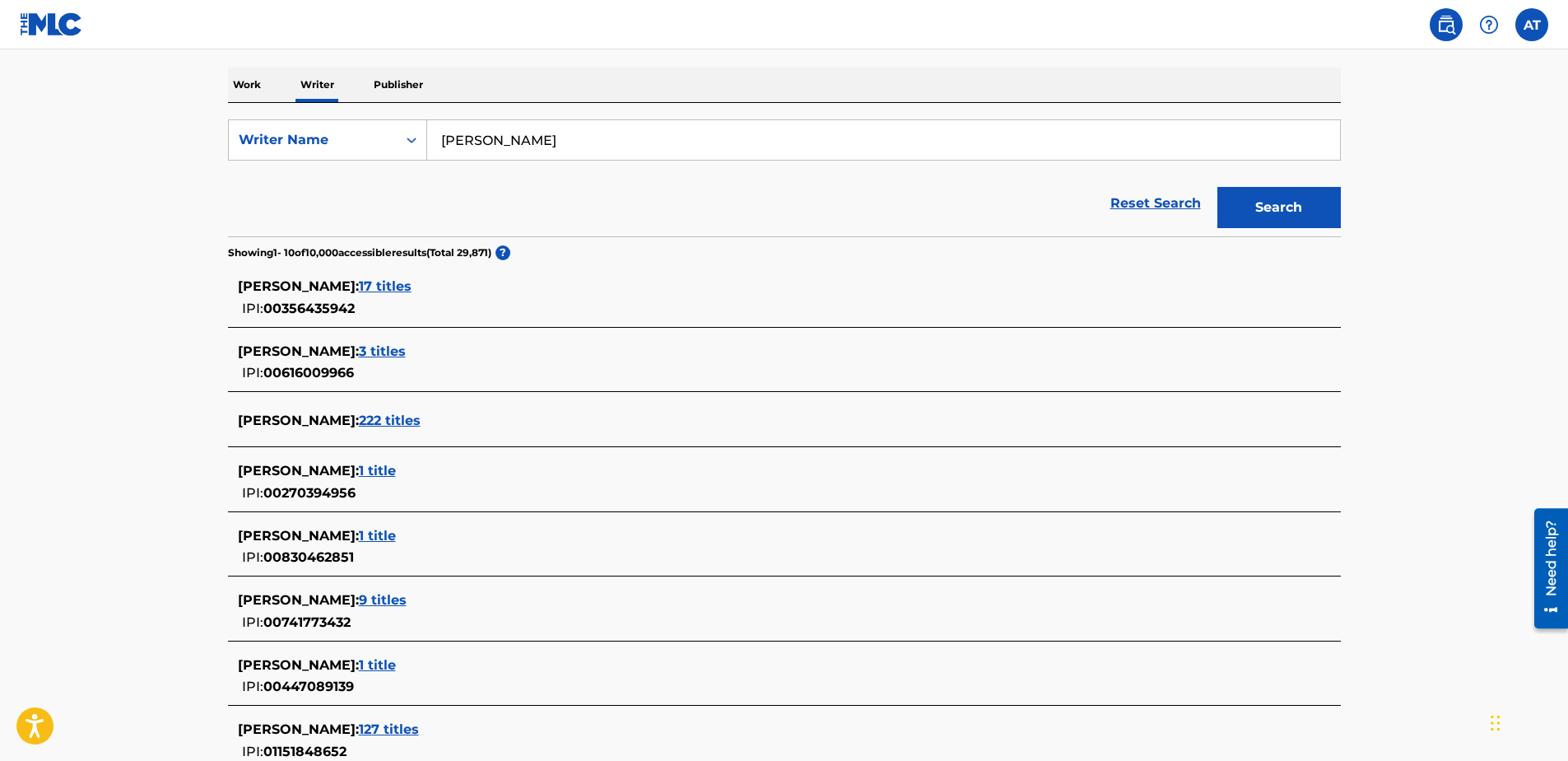
click at [412, 288] on span "17 titles" at bounding box center [385, 286] width 53 height 15
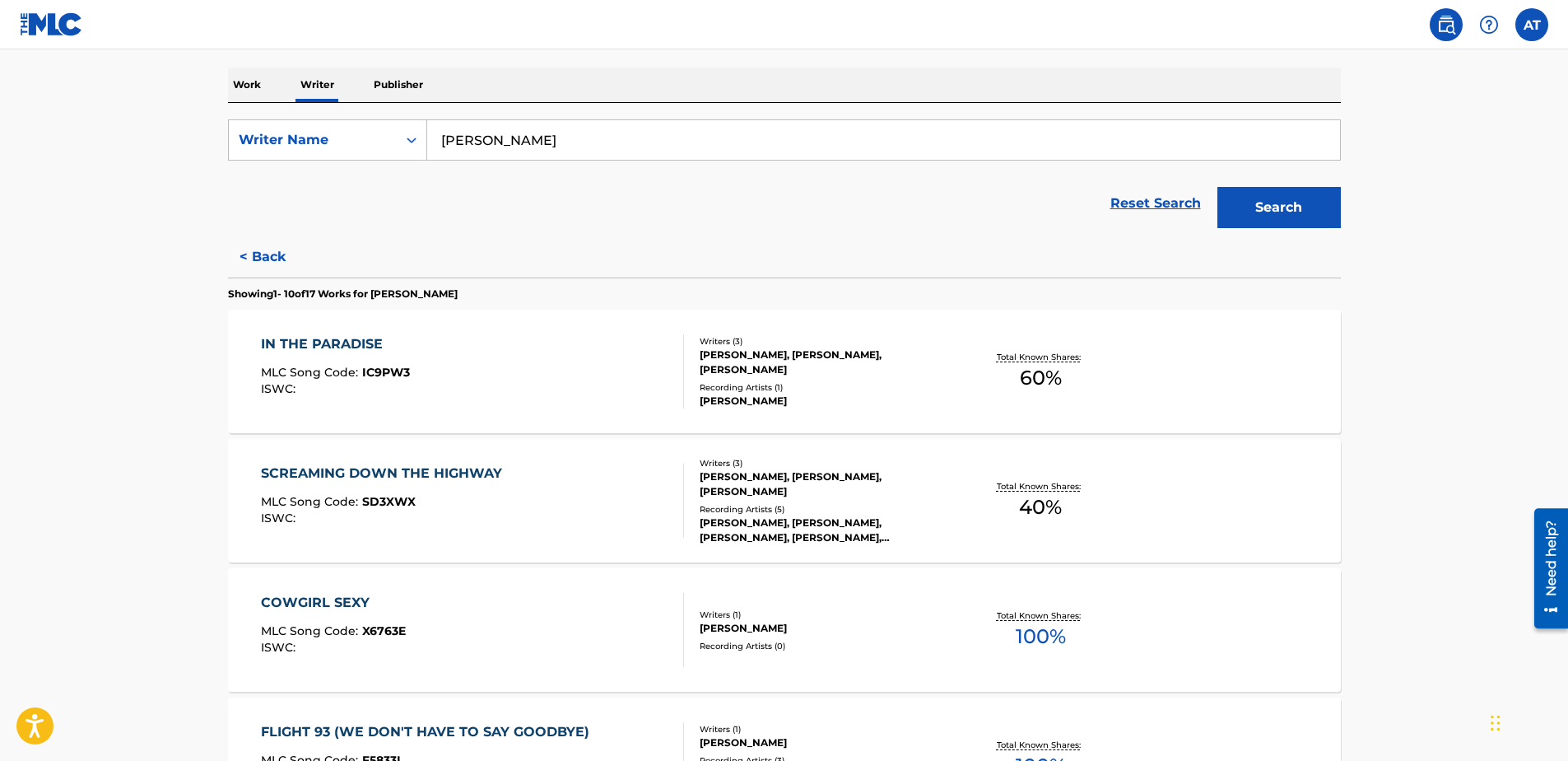
click at [1269, 204] on button "Search" at bounding box center [1279, 207] width 123 height 41
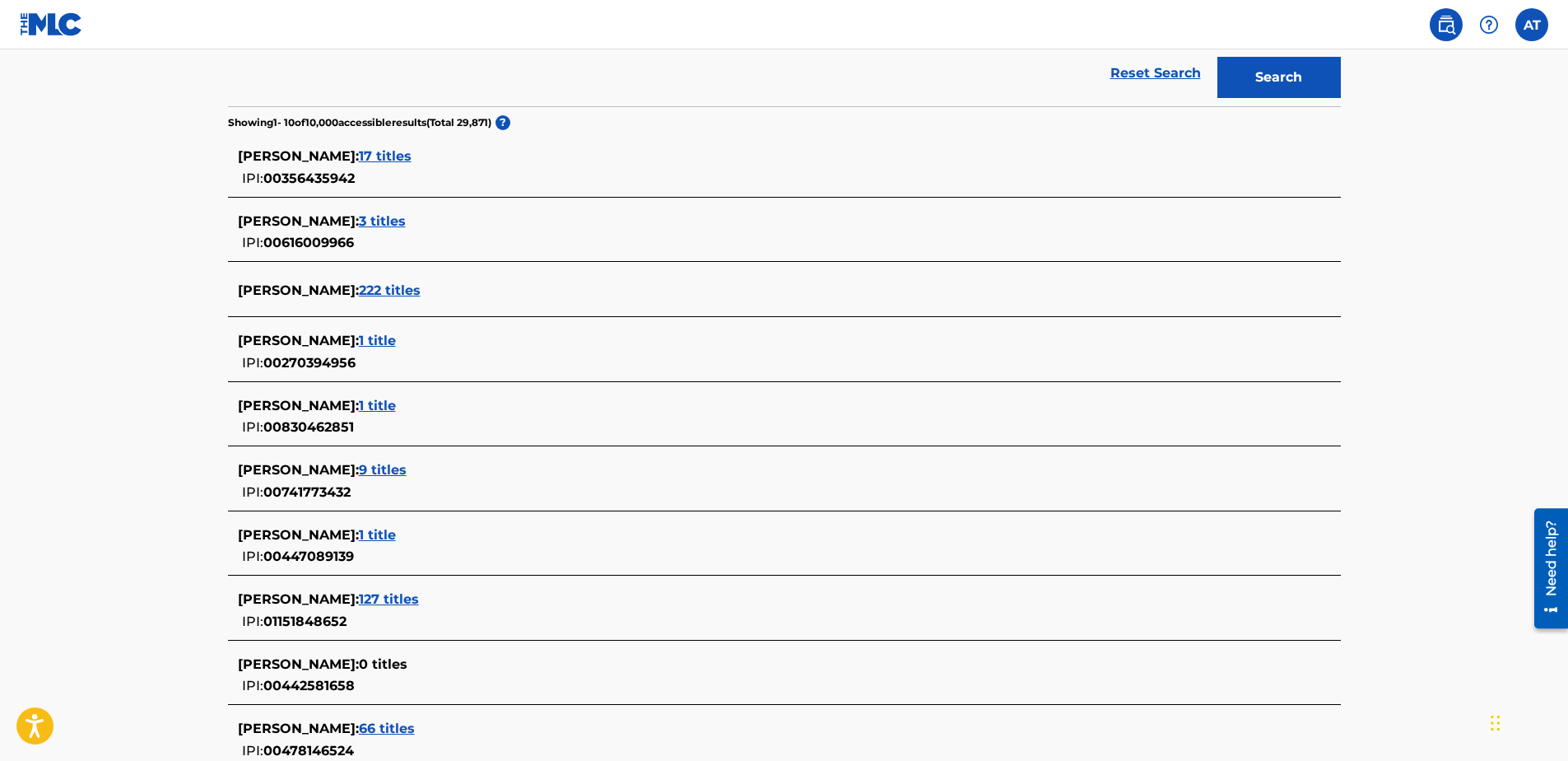
scroll to position [412, 0]
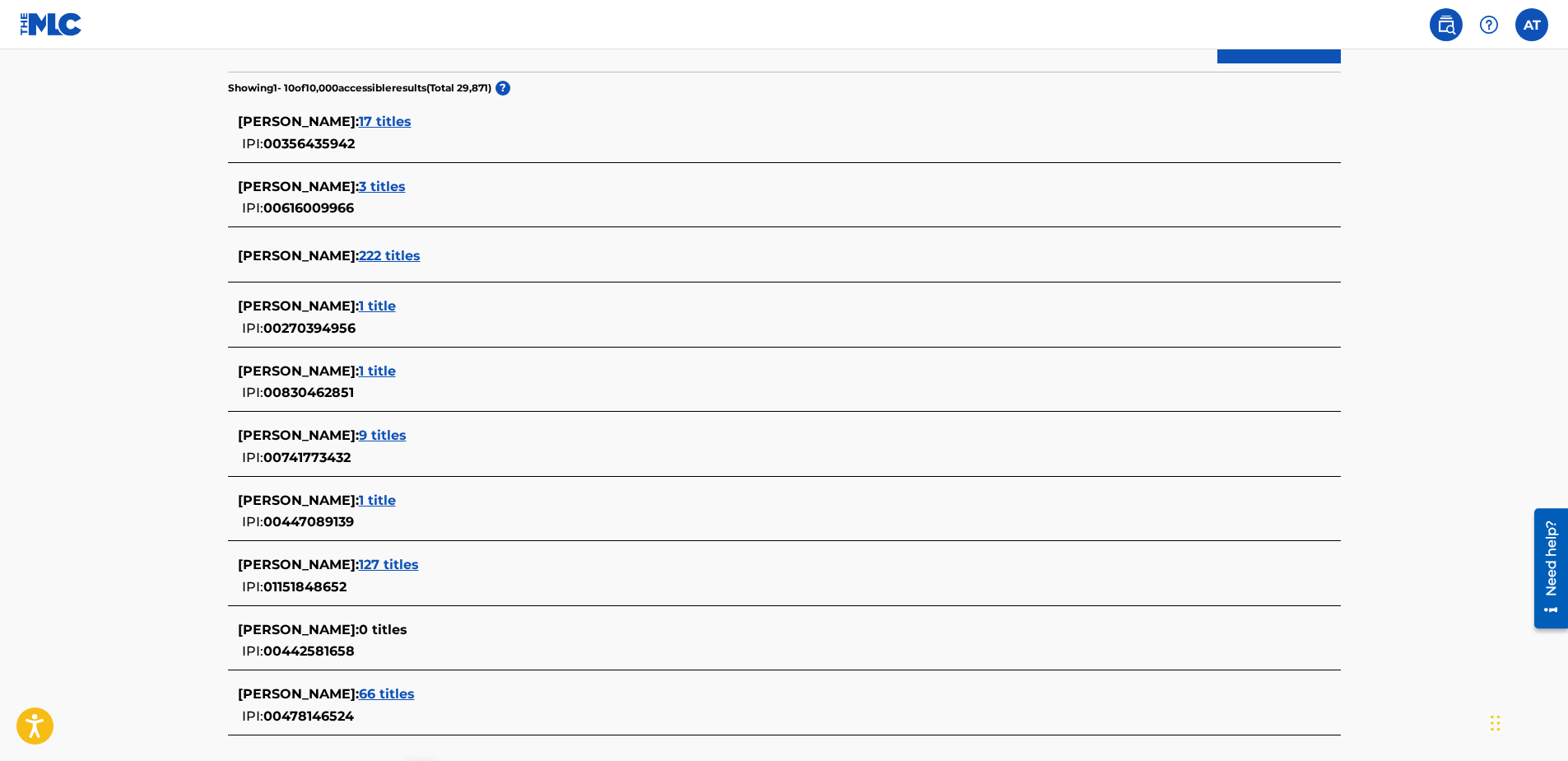
click at [406, 183] on span "3 titles" at bounding box center [382, 187] width 47 height 15
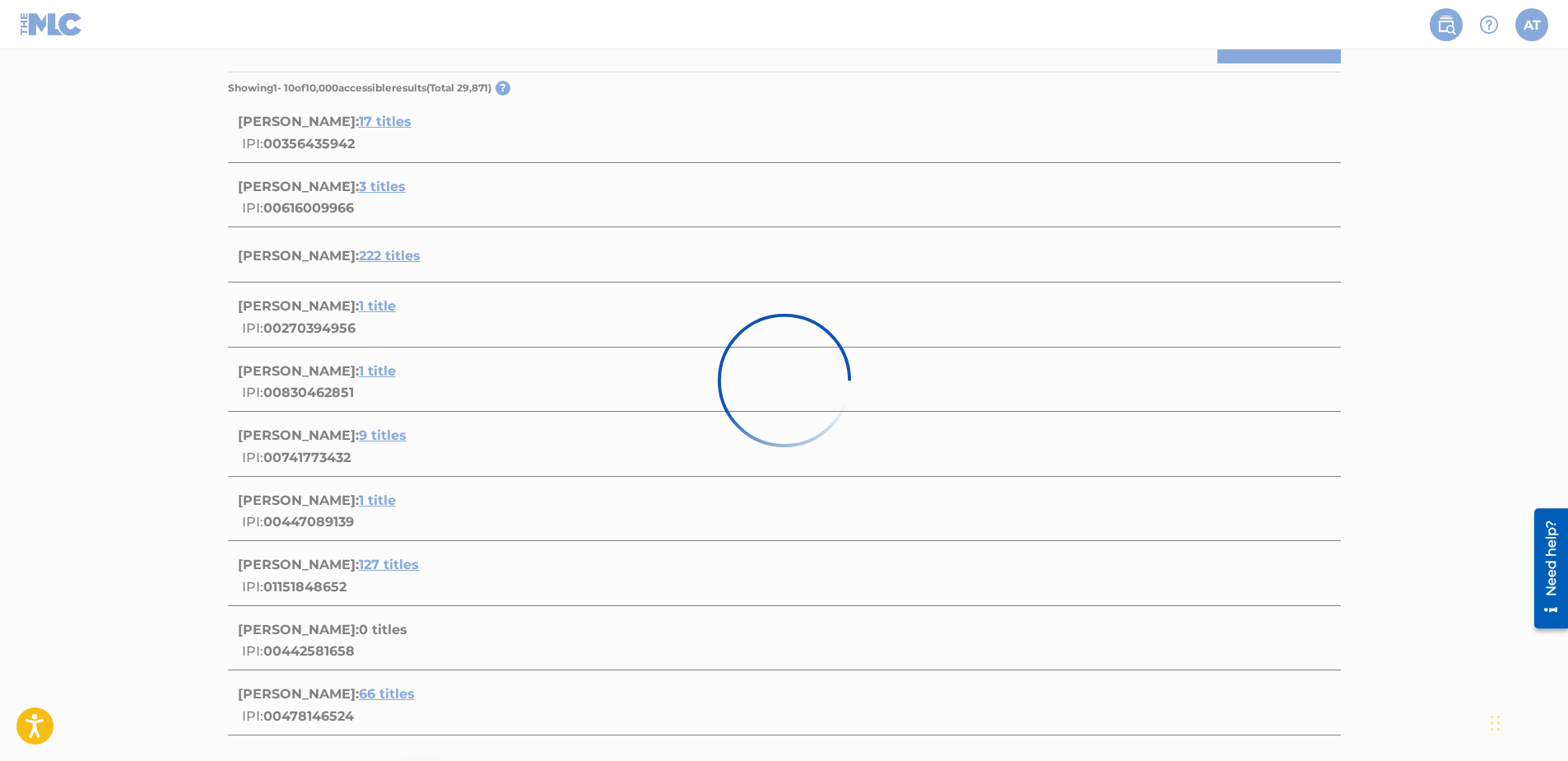
scroll to position [342, 0]
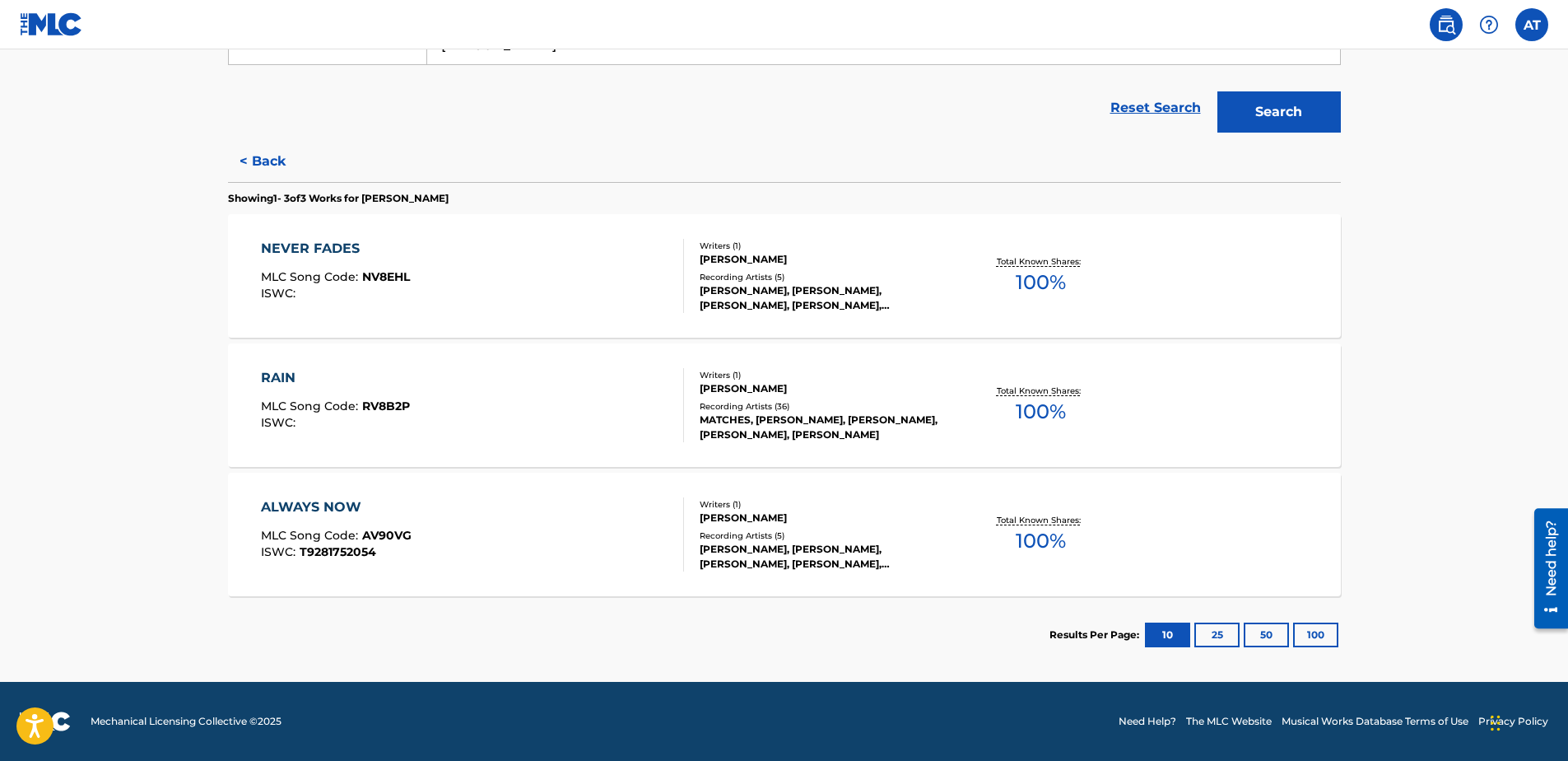
click at [1249, 102] on button "Search" at bounding box center [1279, 112] width 123 height 41
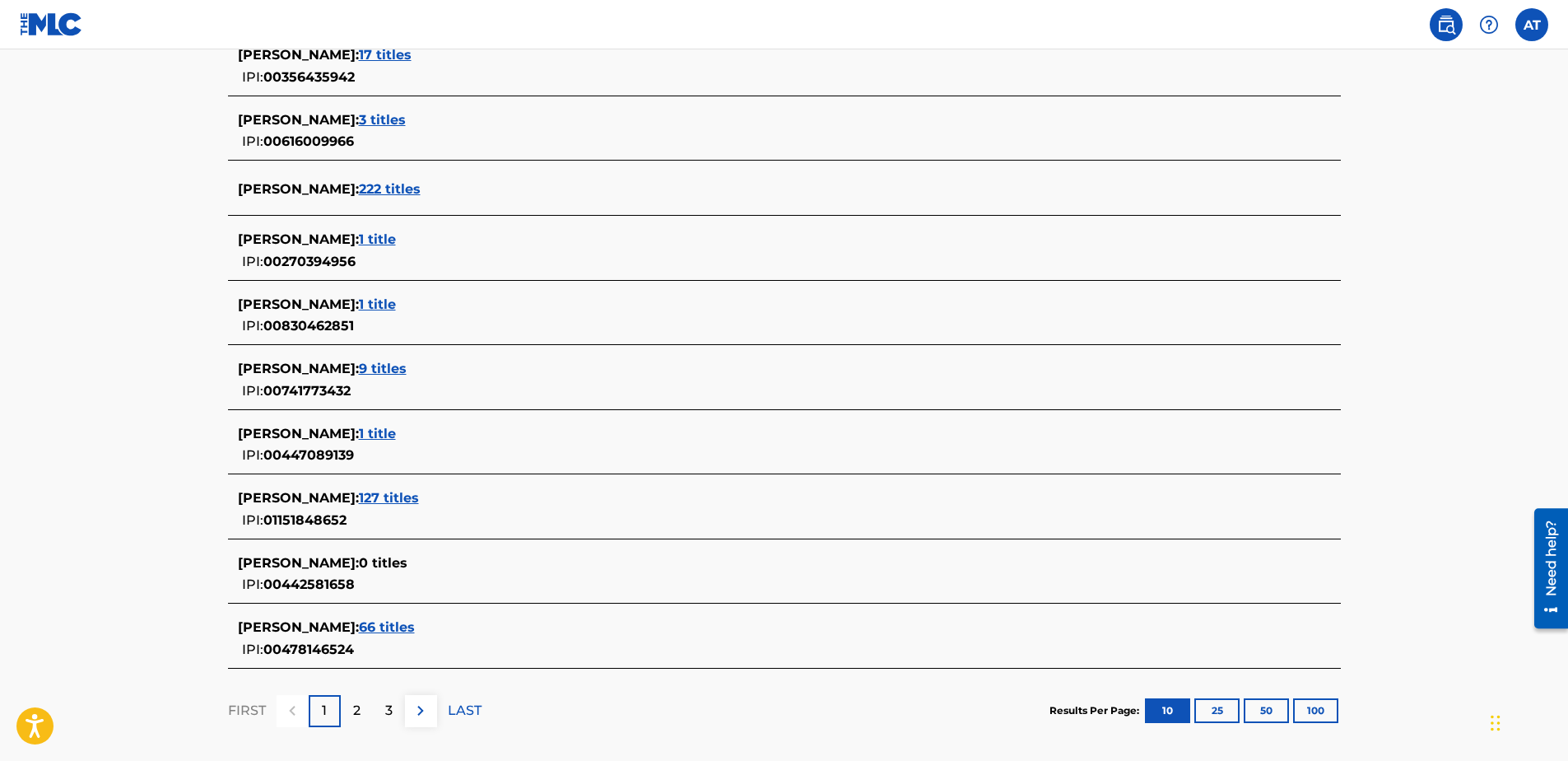
scroll to position [494, 0]
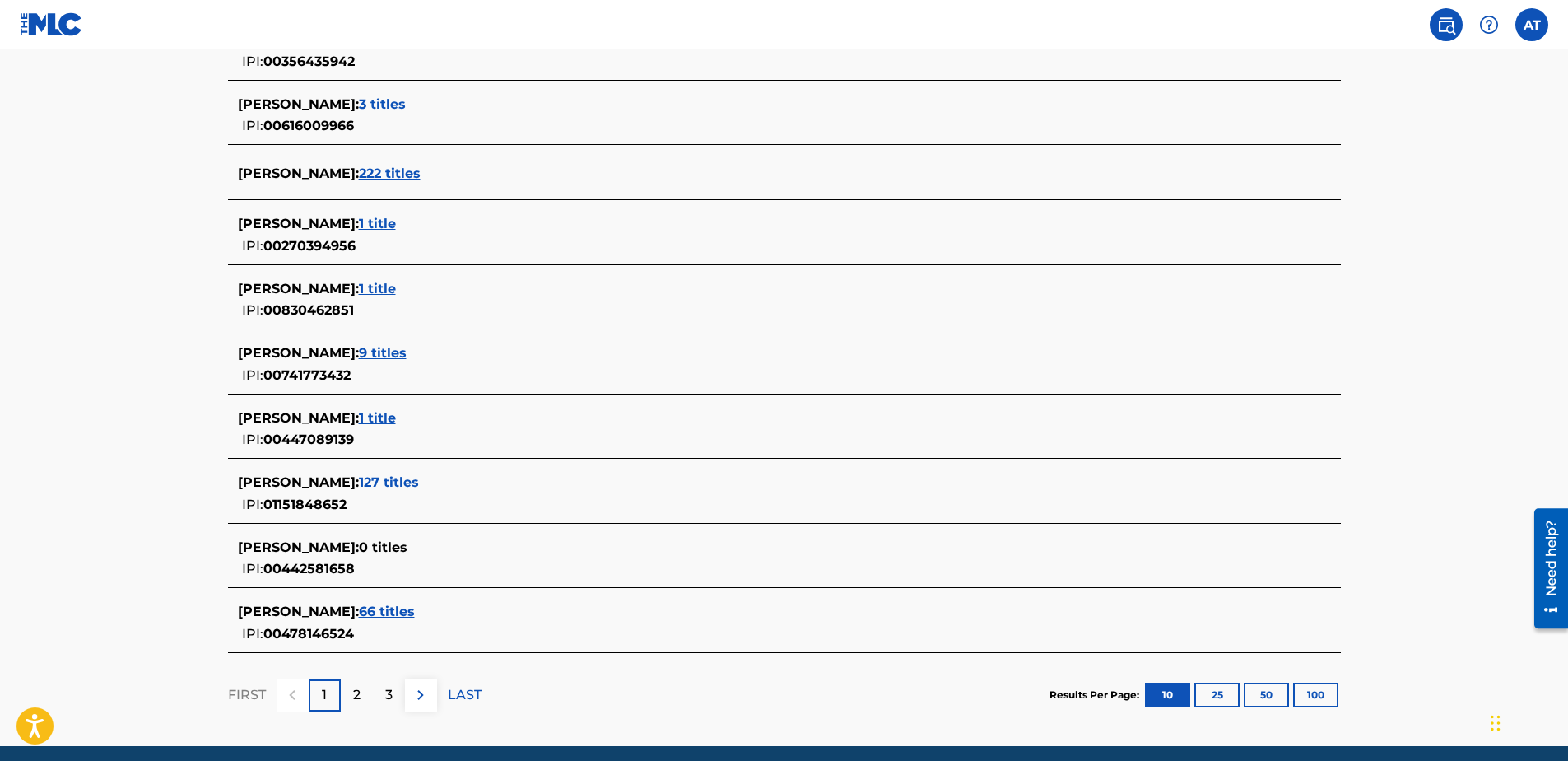
click at [407, 348] on span "9 titles" at bounding box center [383, 353] width 48 height 15
